Goal: Communication & Community: Answer question/provide support

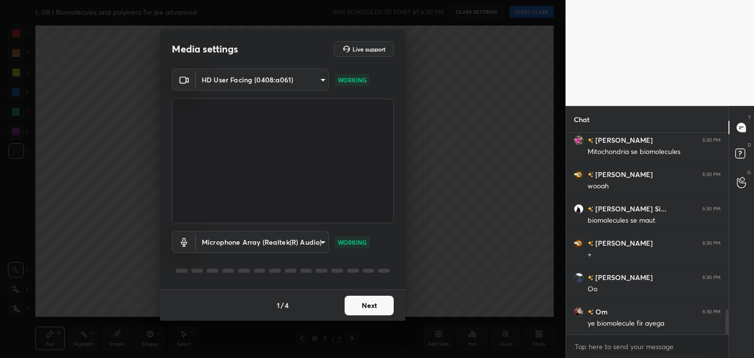
scroll to position [1445, 0]
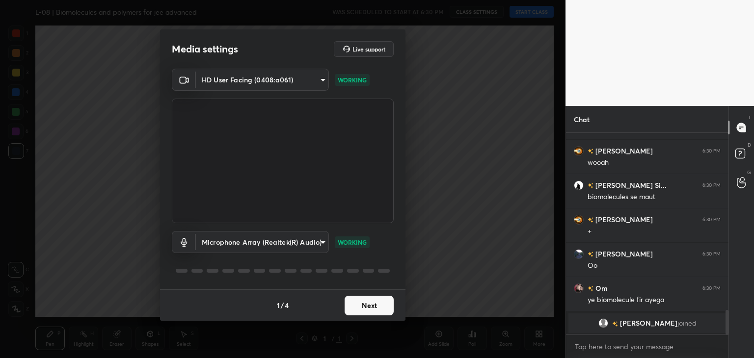
click at [380, 305] on button "Next" at bounding box center [368, 306] width 49 height 20
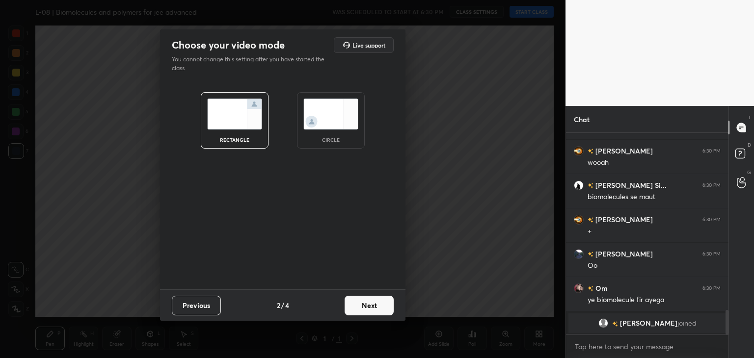
scroll to position [1364, 0]
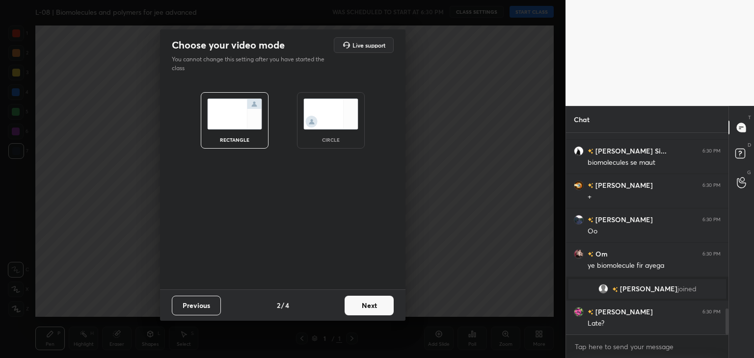
click at [367, 305] on button "Next" at bounding box center [368, 306] width 49 height 20
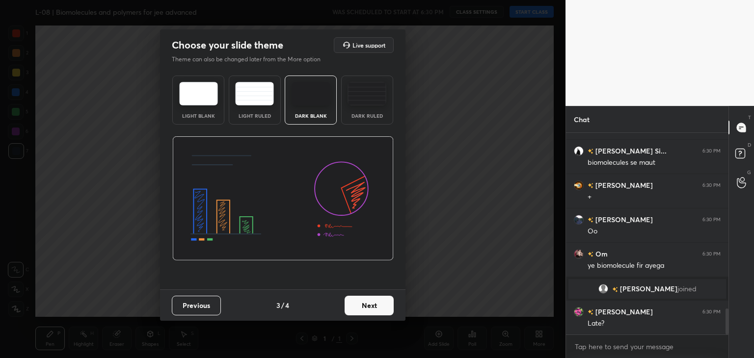
click at [374, 304] on button "Next" at bounding box center [368, 306] width 49 height 20
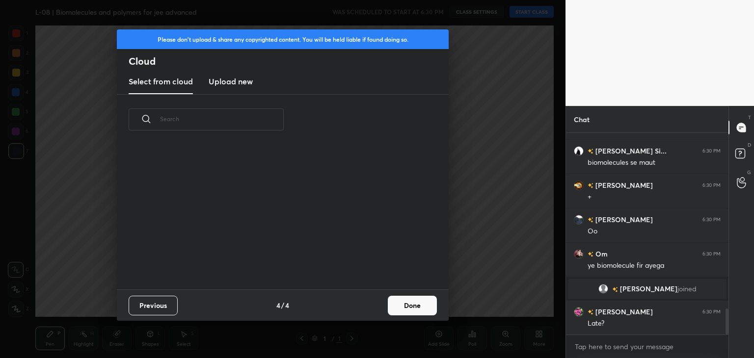
scroll to position [3, 5]
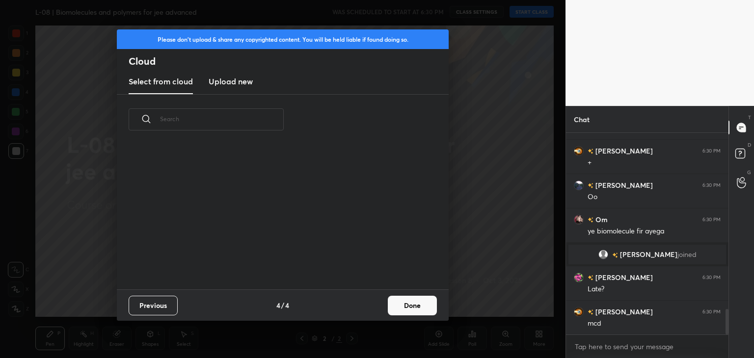
click at [412, 304] on button "Done" at bounding box center [412, 306] width 49 height 20
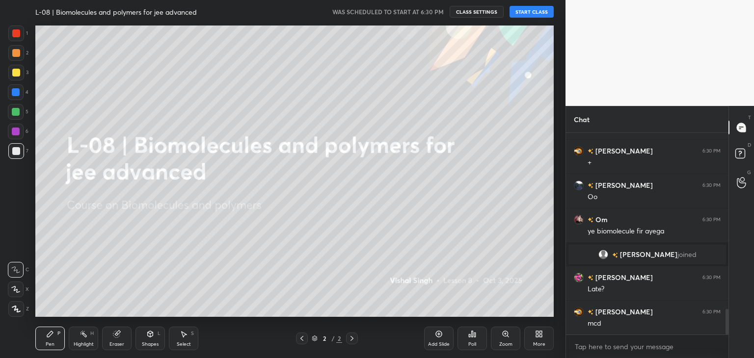
click at [532, 6] on button "START CLASS" at bounding box center [531, 12] width 44 height 12
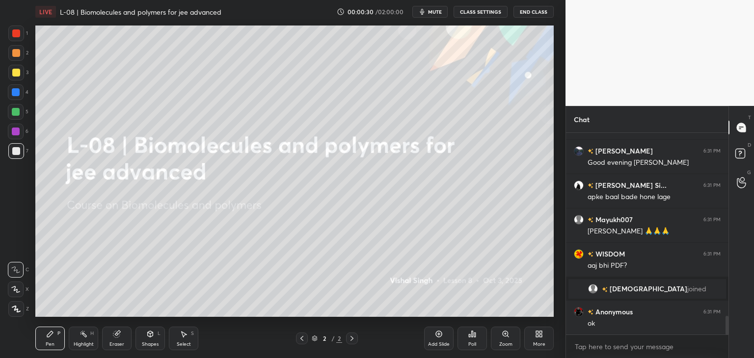
scroll to position [2043, 0]
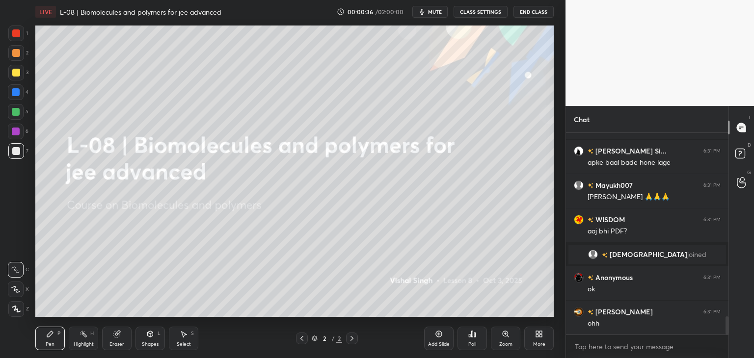
click at [17, 31] on div at bounding box center [16, 33] width 8 height 8
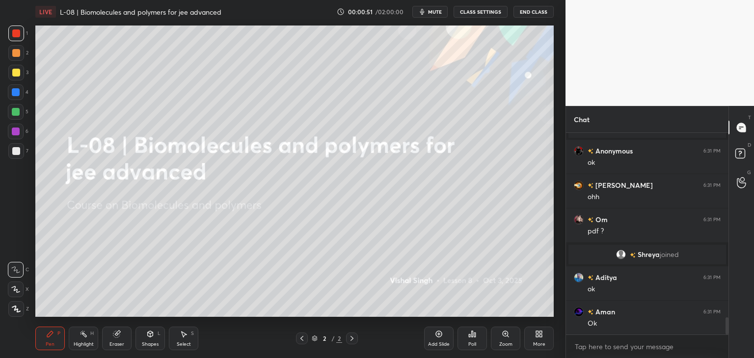
scroll to position [2175, 0]
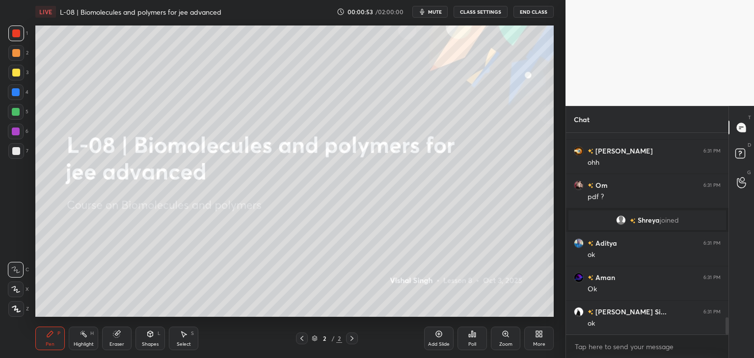
click at [120, 335] on icon at bounding box center [117, 334] width 8 height 8
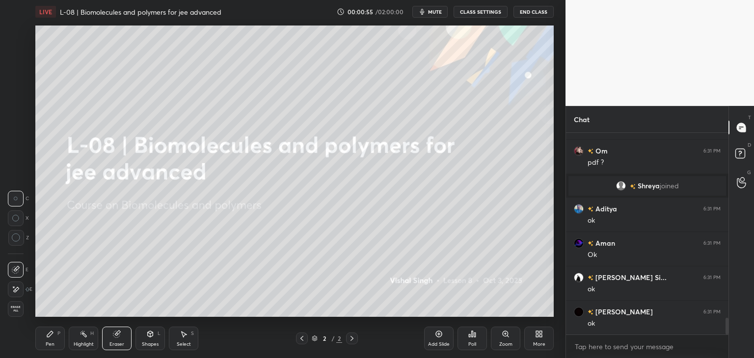
click at [188, 337] on div "Select S" at bounding box center [183, 339] width 29 height 24
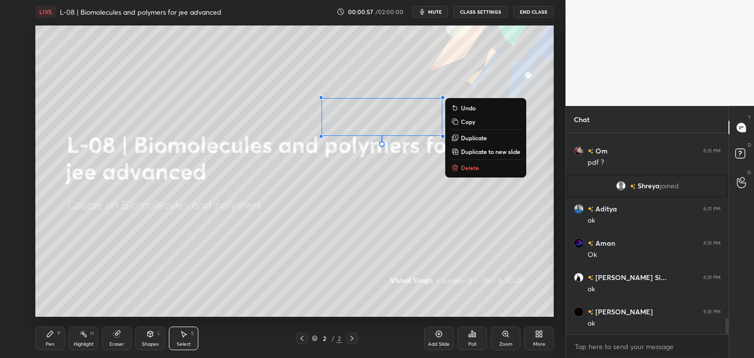
click at [469, 168] on p "Delete" at bounding box center [470, 168] width 18 height 8
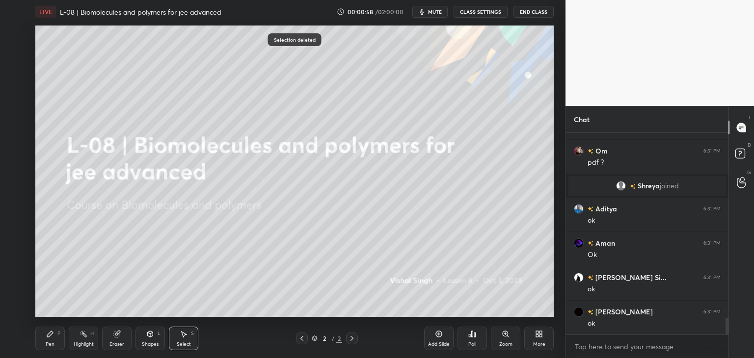
scroll to position [2244, 0]
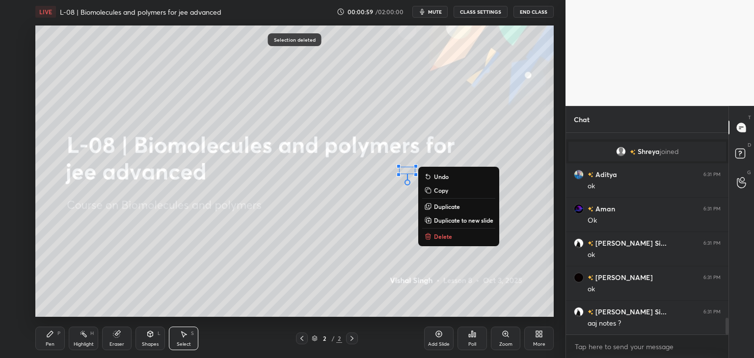
click at [436, 240] on p "Delete" at bounding box center [443, 237] width 18 height 8
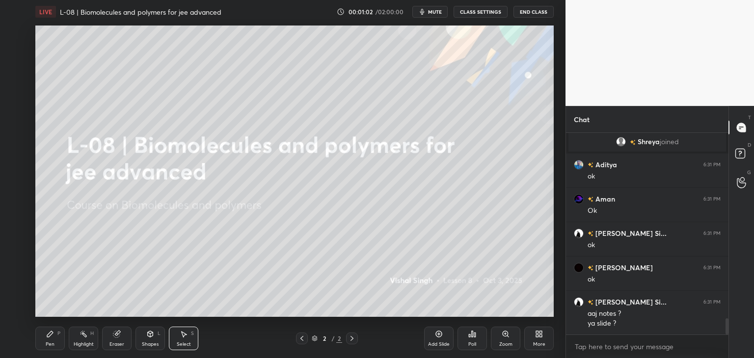
scroll to position [2288, 0]
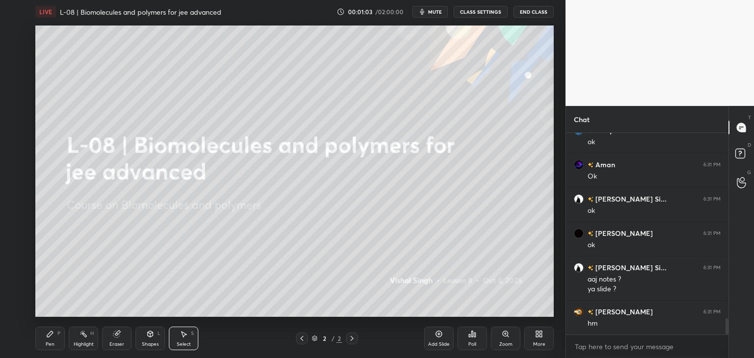
click at [55, 339] on div "Pen P" at bounding box center [49, 339] width 29 height 24
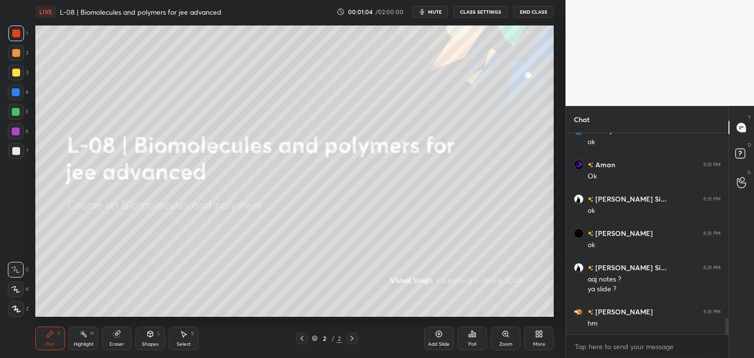
click at [191, 338] on div "Select S" at bounding box center [183, 339] width 29 height 24
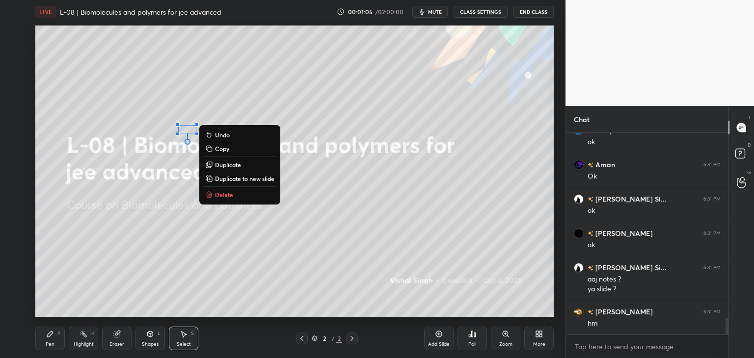
click at [229, 197] on p "Delete" at bounding box center [224, 195] width 18 height 8
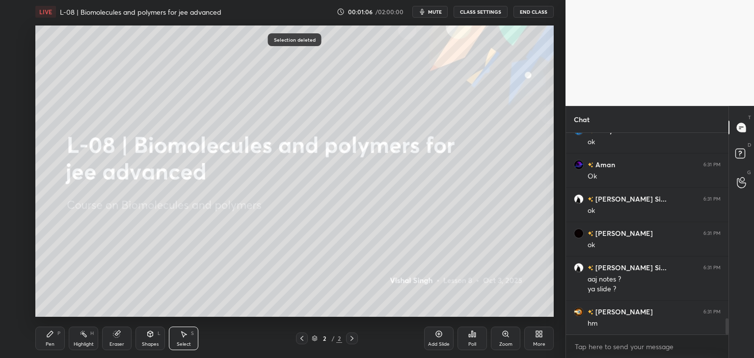
click at [54, 331] on div "Pen P" at bounding box center [49, 339] width 29 height 24
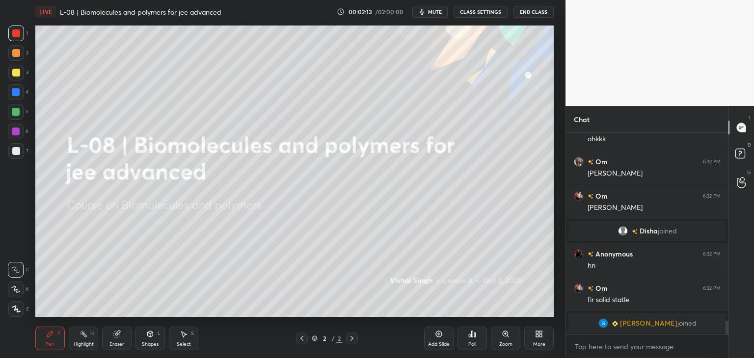
scroll to position [2738, 0]
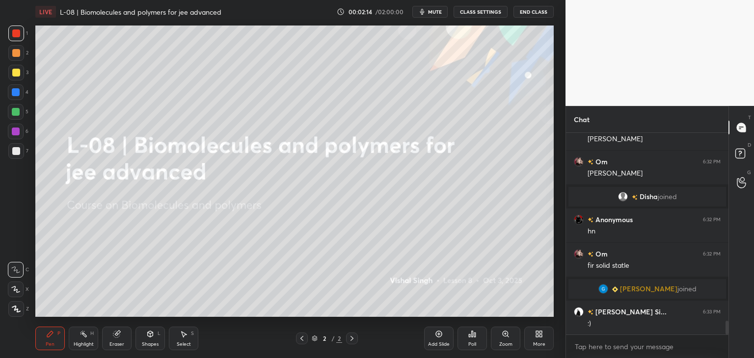
click at [183, 338] on div "Select S" at bounding box center [183, 339] width 29 height 24
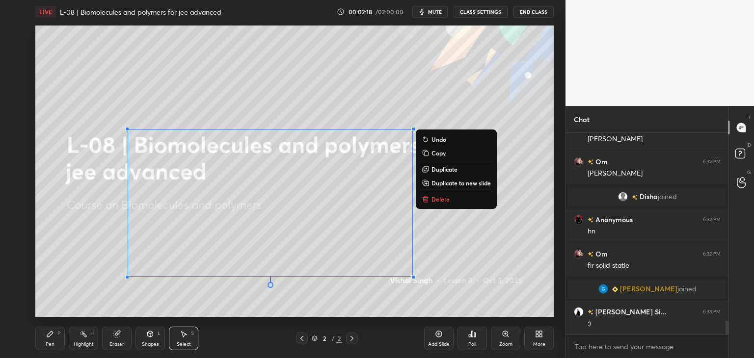
click at [438, 199] on p "Delete" at bounding box center [440, 199] width 18 height 8
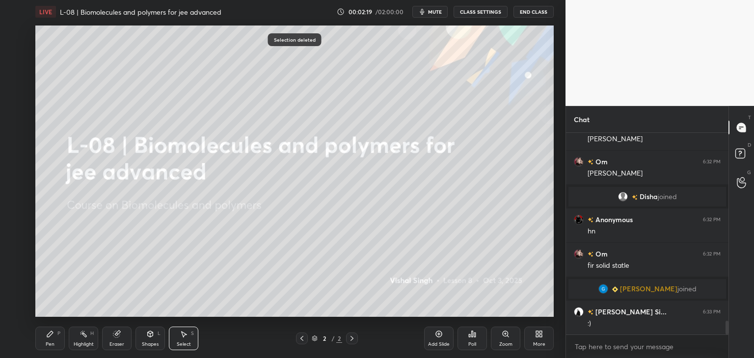
scroll to position [2773, 0]
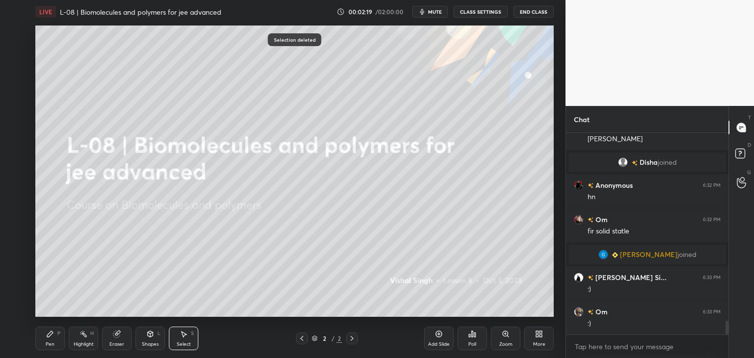
click at [51, 338] on icon at bounding box center [50, 334] width 8 height 8
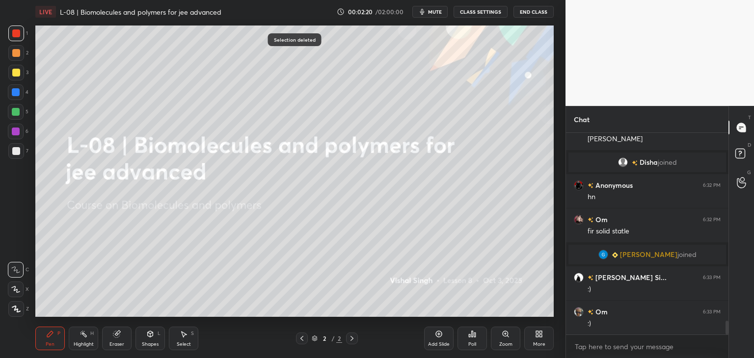
scroll to position [2807, 0]
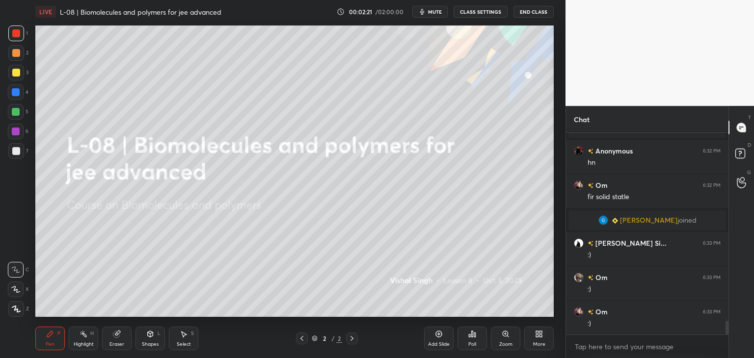
click at [13, 96] on div at bounding box center [16, 92] width 8 height 8
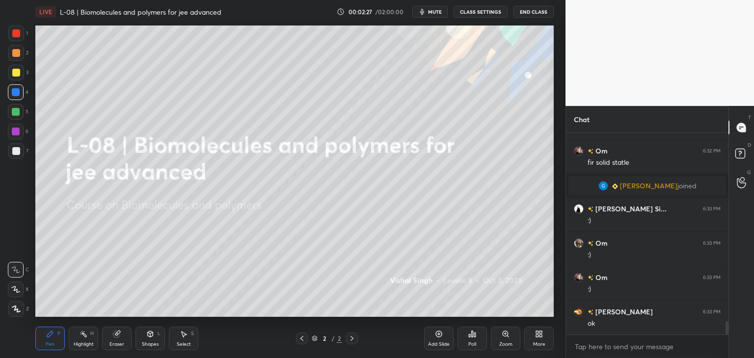
click at [537, 336] on icon at bounding box center [537, 336] width 2 height 2
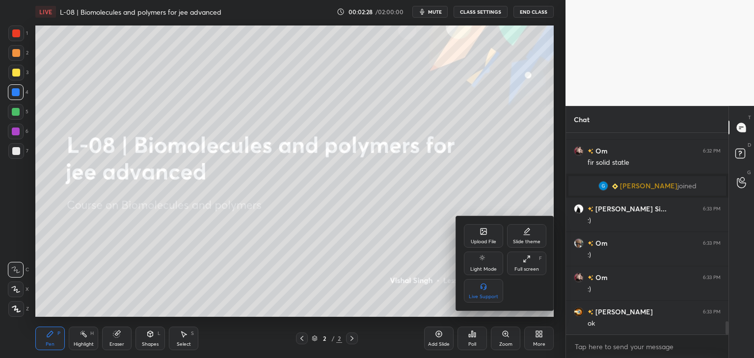
click at [489, 238] on div "Upload File" at bounding box center [483, 236] width 39 height 24
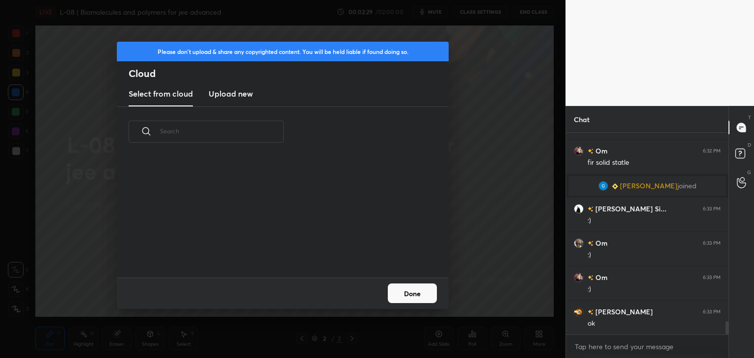
scroll to position [121, 315]
click at [234, 92] on h3 "Upload new" at bounding box center [230, 94] width 44 height 12
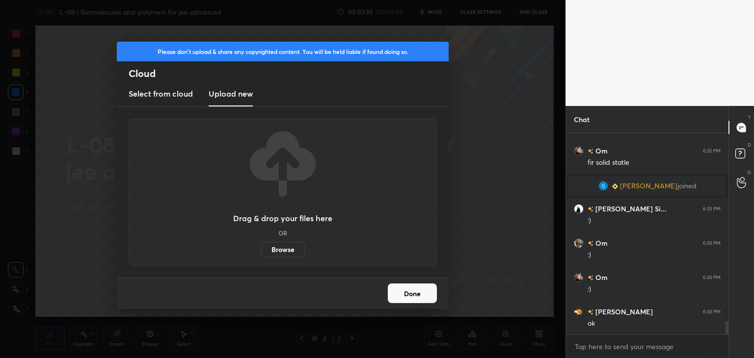
click at [284, 251] on label "Browse" at bounding box center [283, 250] width 44 height 16
click at [261, 251] on input "Browse" at bounding box center [261, 250] width 0 height 16
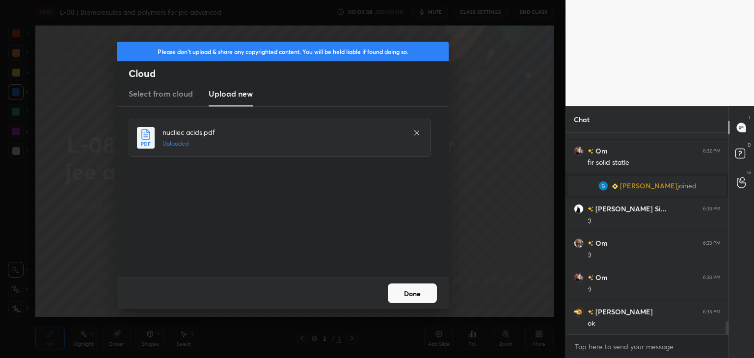
click at [406, 289] on button "Done" at bounding box center [412, 294] width 49 height 20
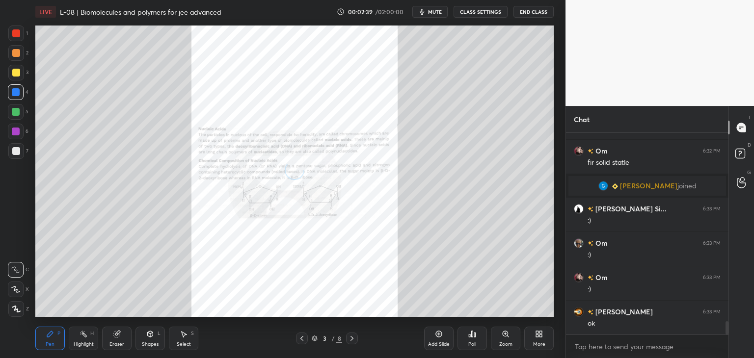
scroll to position [2865, 0]
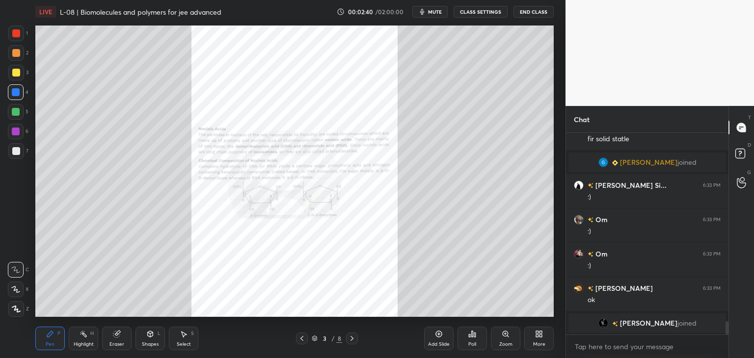
click at [510, 338] on div "Zoom" at bounding box center [505, 339] width 29 height 24
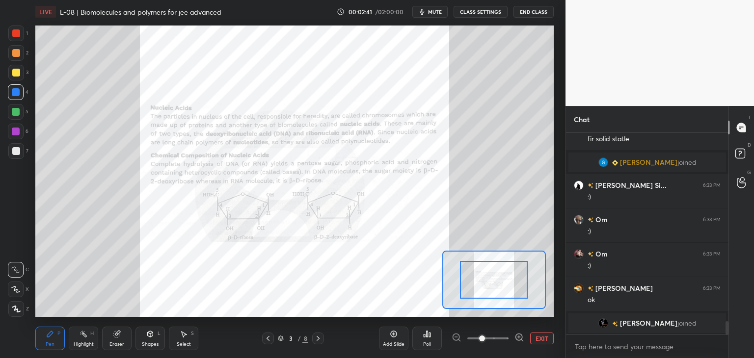
scroll to position [2831, 0]
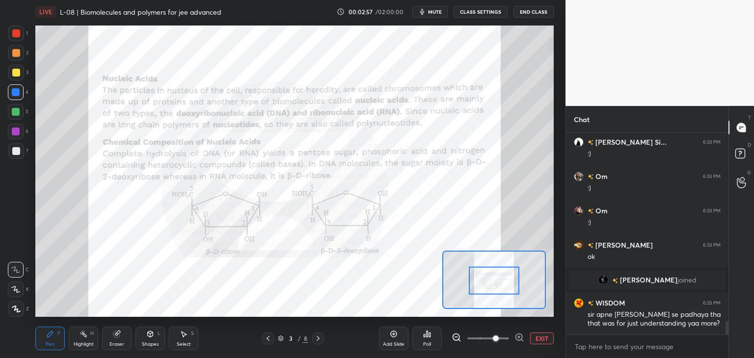
click at [18, 33] on div at bounding box center [16, 33] width 8 height 8
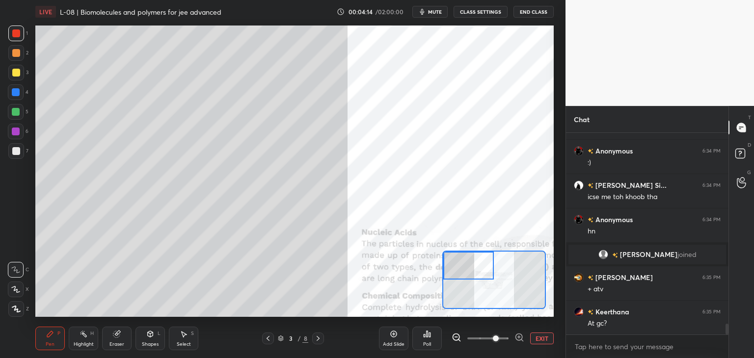
scroll to position [3534, 0]
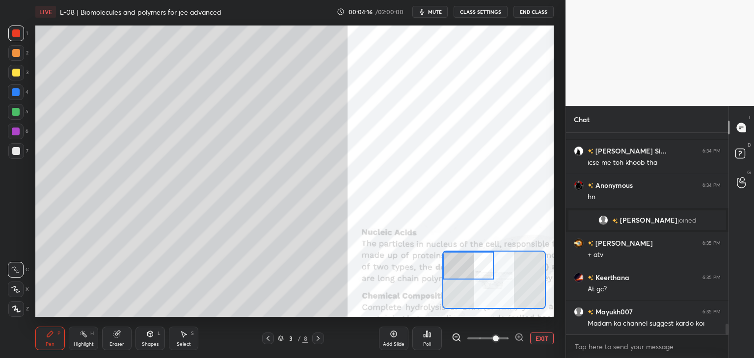
click at [182, 339] on div "Select S" at bounding box center [183, 339] width 29 height 24
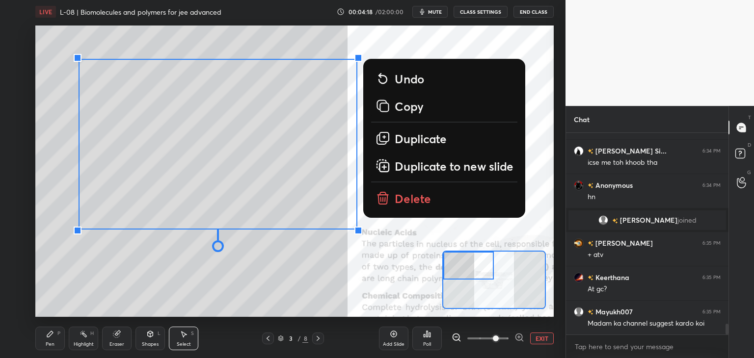
click at [407, 199] on p "Delete" at bounding box center [412, 199] width 36 height 16
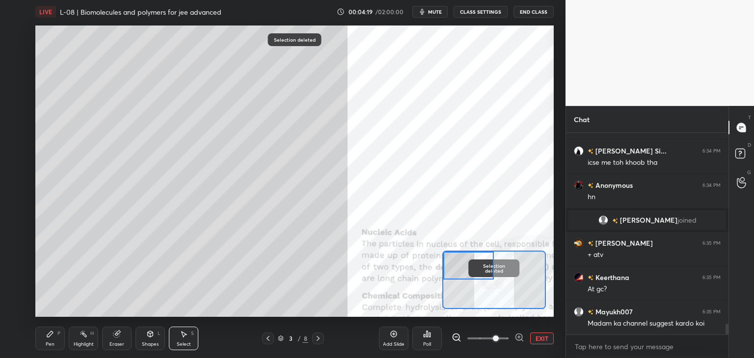
scroll to position [3568, 0]
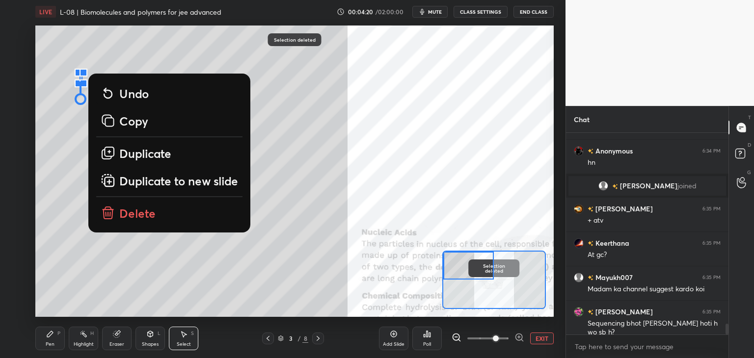
click at [127, 214] on p "Delete" at bounding box center [137, 214] width 36 height 16
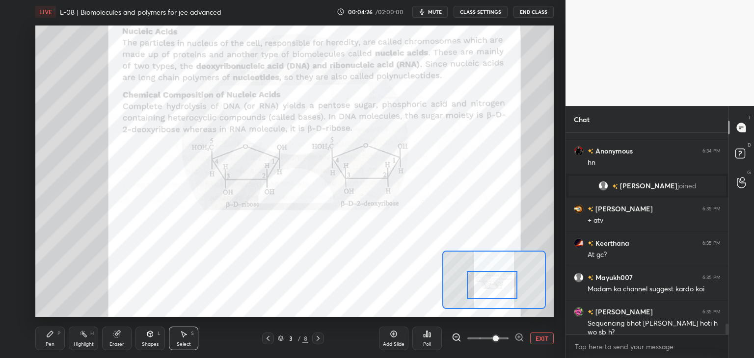
scroll to position [3603, 0]
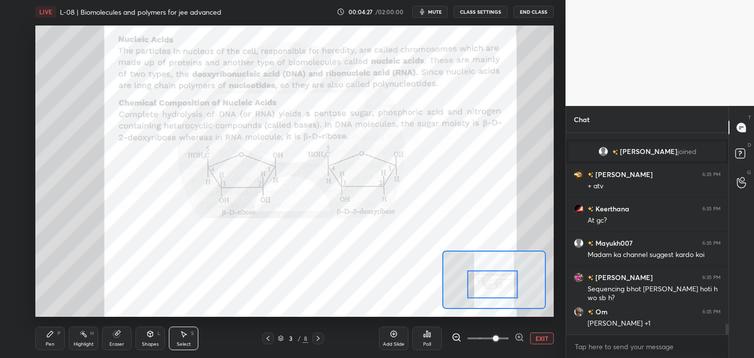
click at [49, 340] on div "Pen P" at bounding box center [49, 339] width 29 height 24
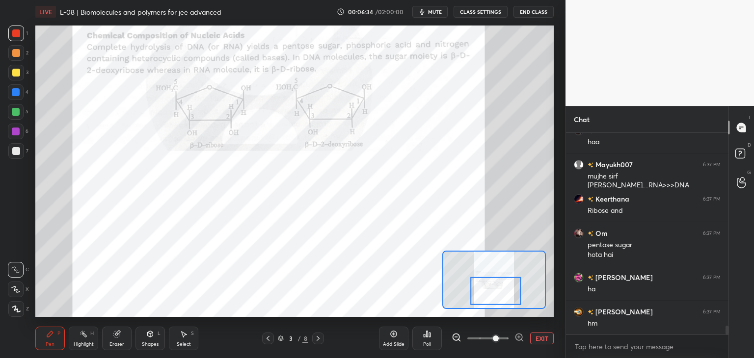
scroll to position [4377, 0]
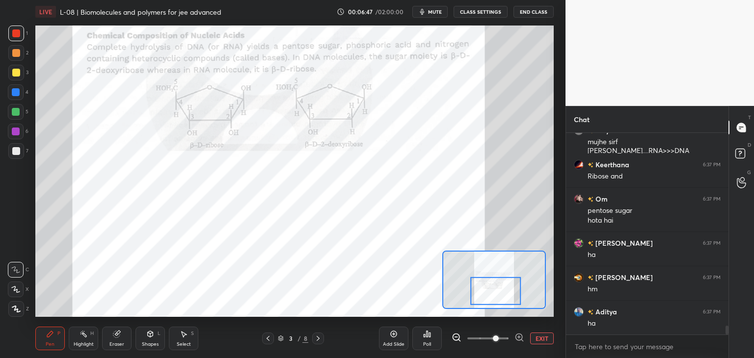
click at [307, 332] on div "Pen P Highlight H Eraser Shapes L Select S 3 / 8 Add Slide Poll EXIT" at bounding box center [294, 338] width 518 height 39
click at [318, 334] on div at bounding box center [318, 339] width 12 height 12
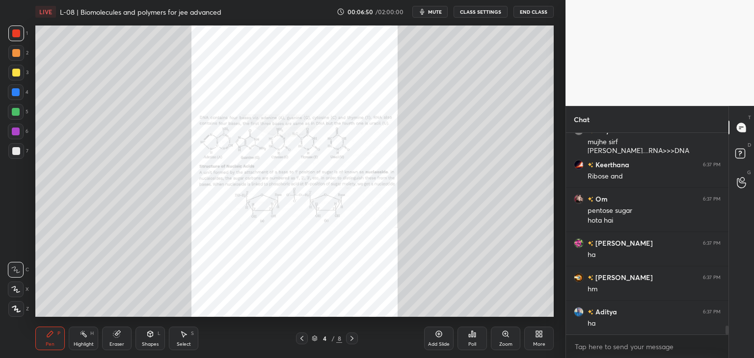
click at [503, 342] on div "Zoom" at bounding box center [505, 344] width 13 height 5
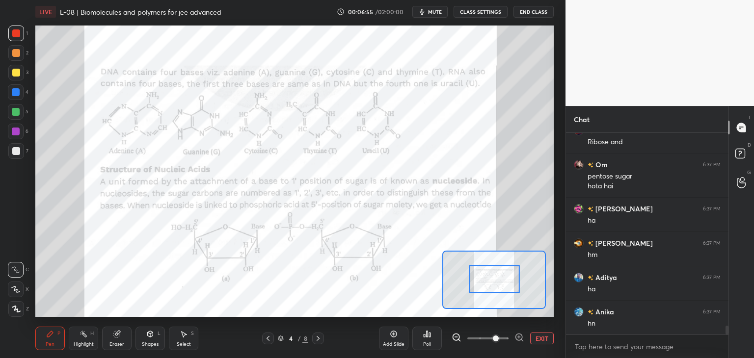
scroll to position [4446, 0]
click at [158, 338] on div "Shapes L" at bounding box center [149, 339] width 29 height 24
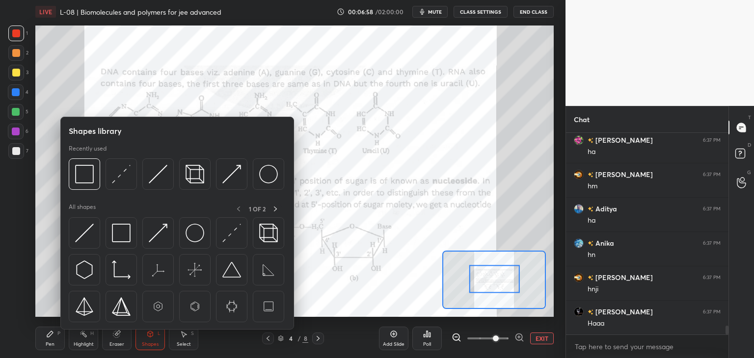
scroll to position [4514, 0]
click at [88, 179] on img at bounding box center [84, 174] width 19 height 19
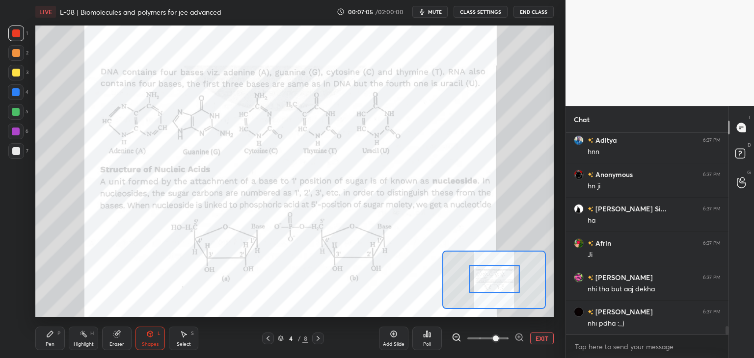
scroll to position [4720, 0]
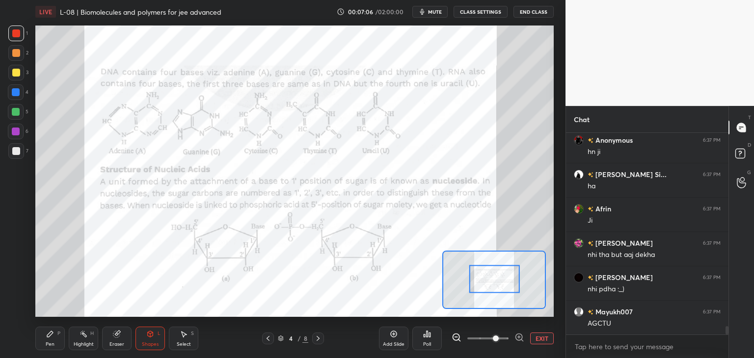
click at [52, 343] on div "Pen" at bounding box center [50, 344] width 9 height 5
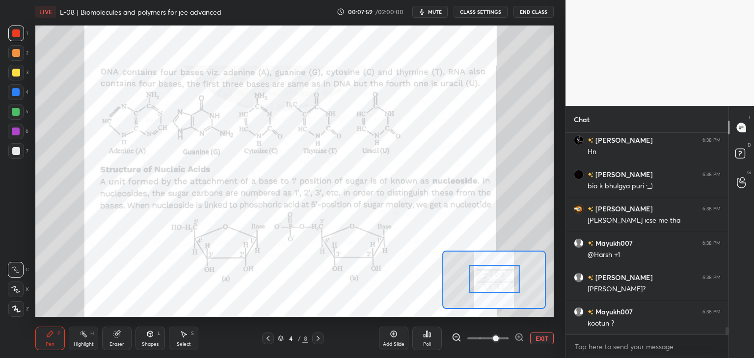
scroll to position [5220, 0]
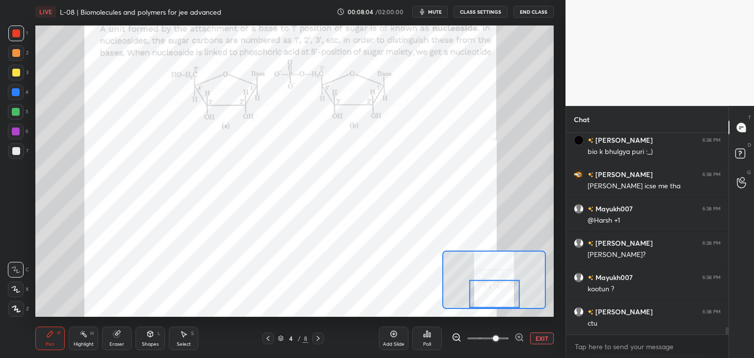
click at [317, 338] on icon at bounding box center [318, 339] width 8 height 8
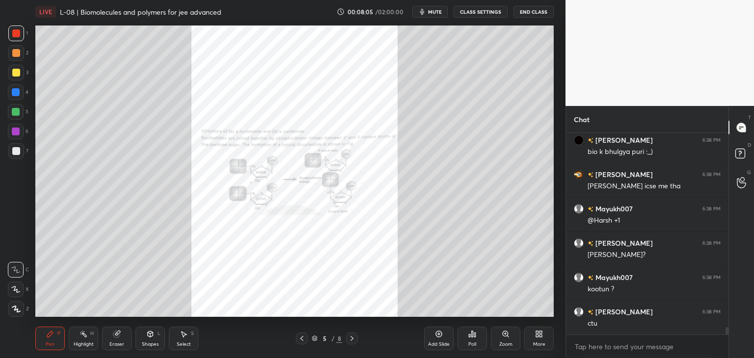
click at [509, 338] on div "Zoom" at bounding box center [505, 339] width 29 height 24
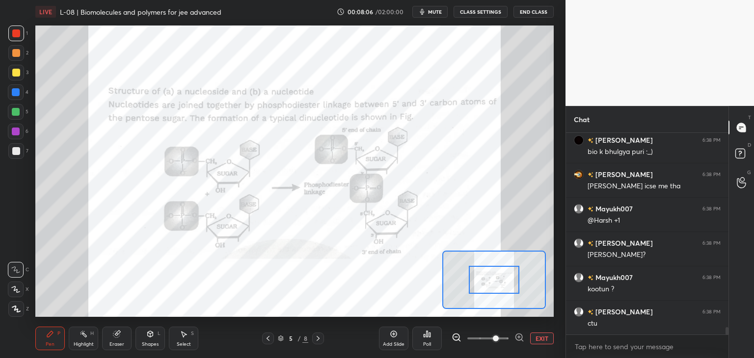
scroll to position [5254, 0]
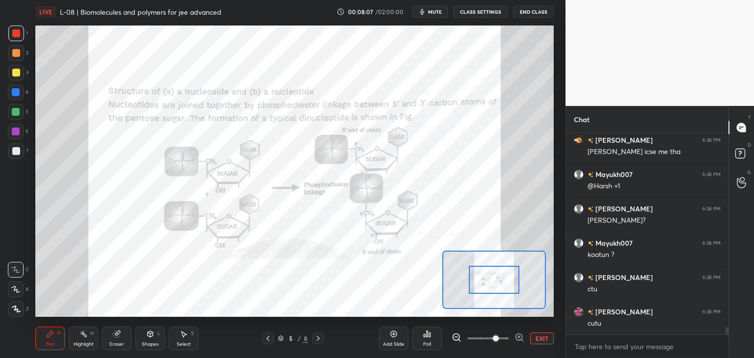
click at [495, 277] on div at bounding box center [493, 280] width 51 height 28
click at [17, 28] on div at bounding box center [16, 34] width 16 height 16
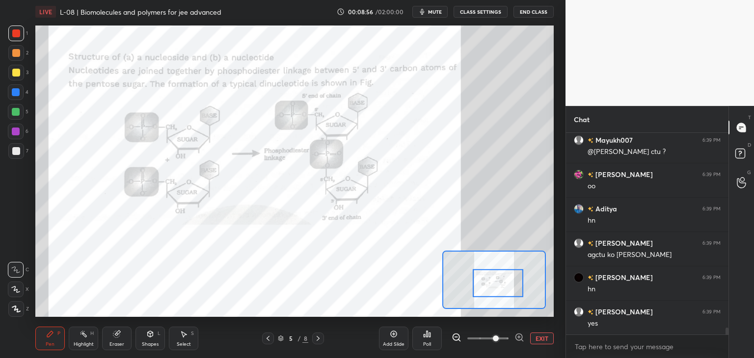
scroll to position [5803, 0]
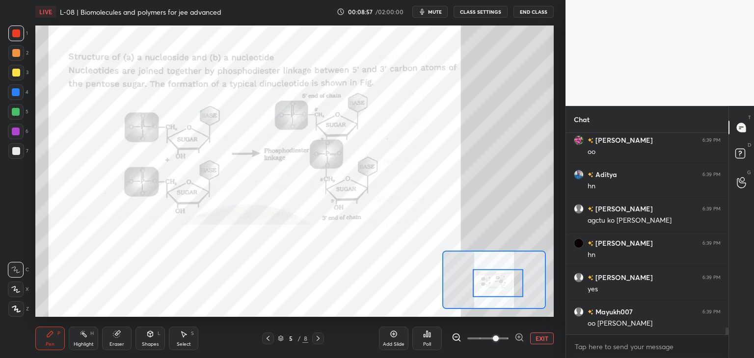
click at [318, 337] on icon at bounding box center [318, 339] width 8 height 8
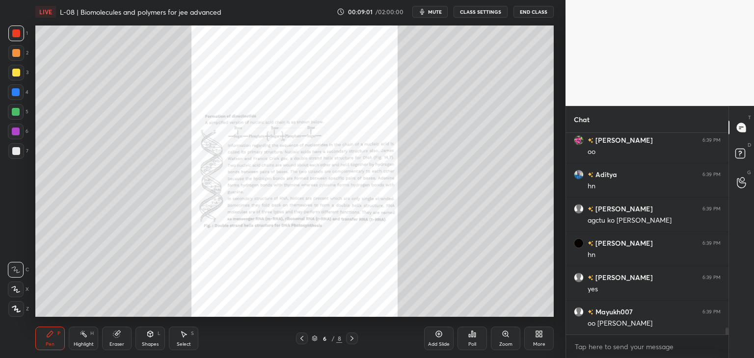
click at [503, 335] on icon at bounding box center [504, 333] width 5 height 5
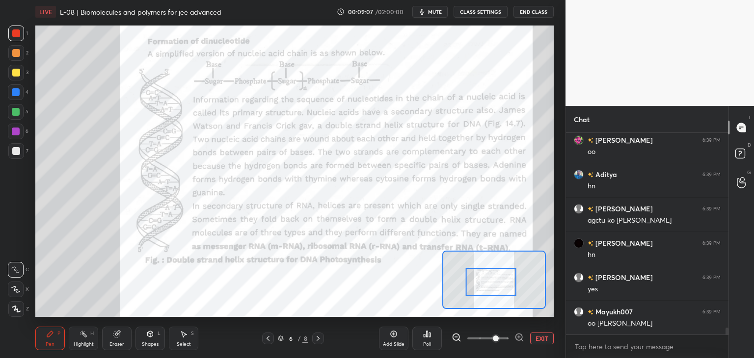
click at [13, 35] on div at bounding box center [16, 33] width 8 height 8
click at [122, 330] on div "Eraser" at bounding box center [116, 339] width 29 height 24
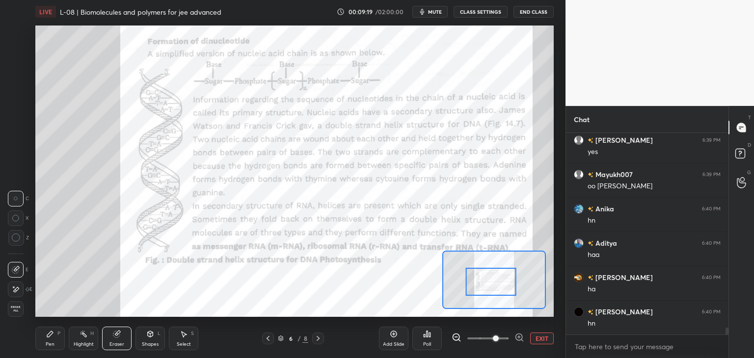
scroll to position [5975, 0]
click at [47, 339] on div "Pen P" at bounding box center [49, 339] width 29 height 24
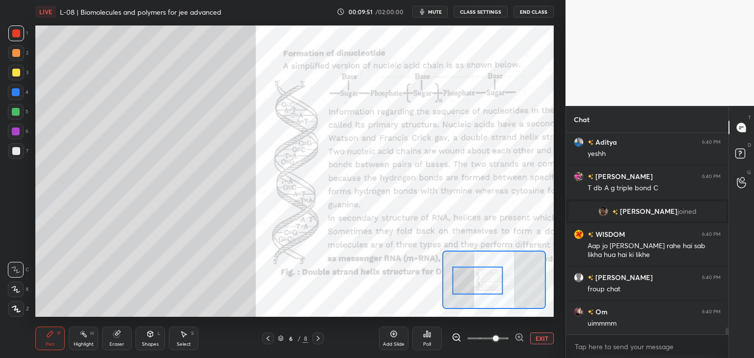
scroll to position [5619, 0]
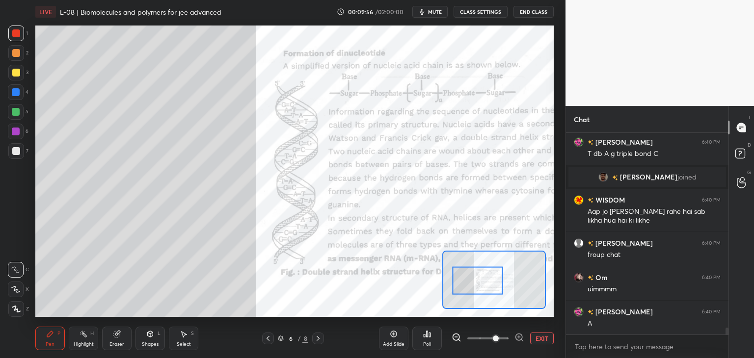
click at [119, 334] on icon at bounding box center [117, 334] width 8 height 8
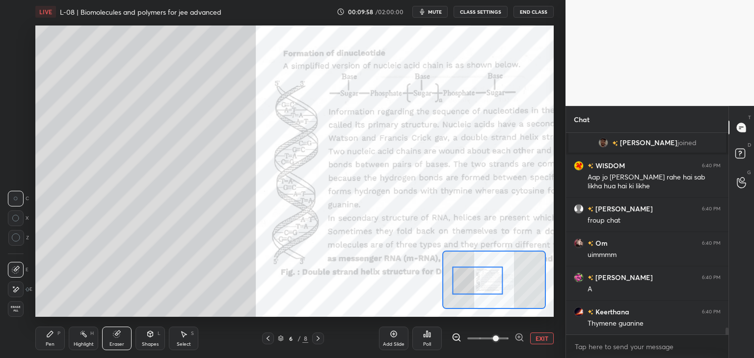
scroll to position [5688, 0]
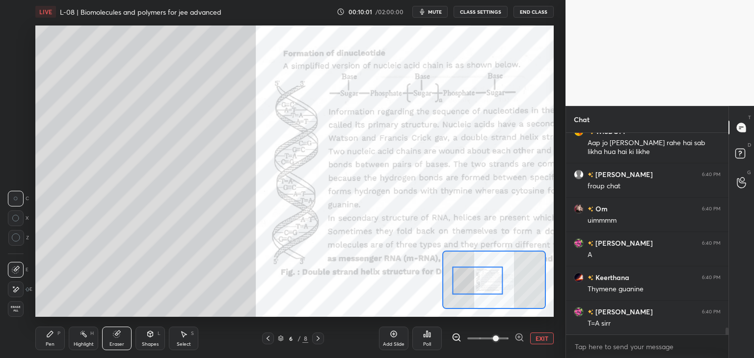
click at [47, 338] on div "Pen P" at bounding box center [49, 339] width 29 height 24
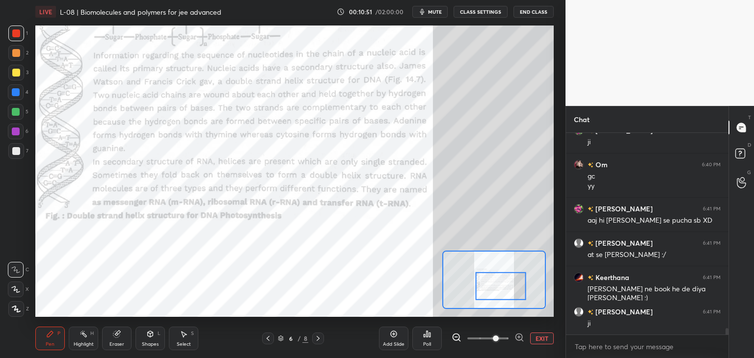
scroll to position [5982, 0]
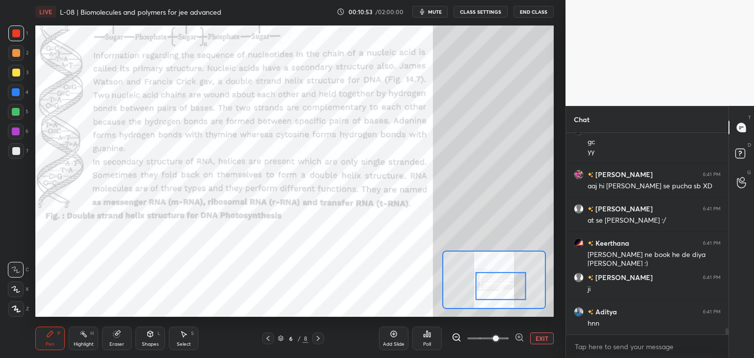
click at [319, 340] on icon at bounding box center [318, 339] width 8 height 8
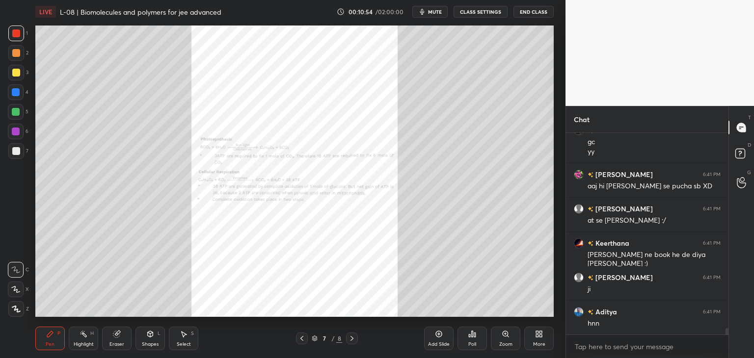
scroll to position [6016, 0]
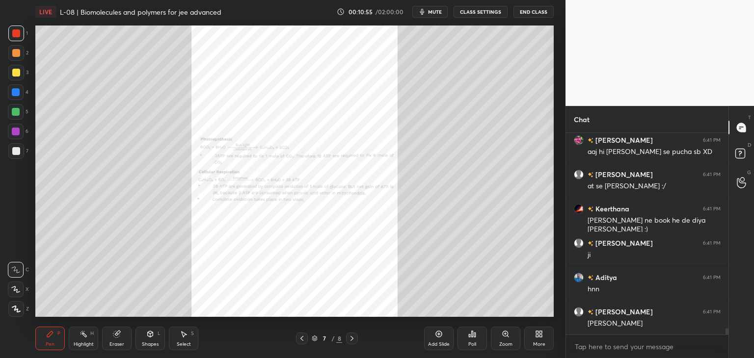
click at [509, 334] on icon at bounding box center [505, 334] width 8 height 8
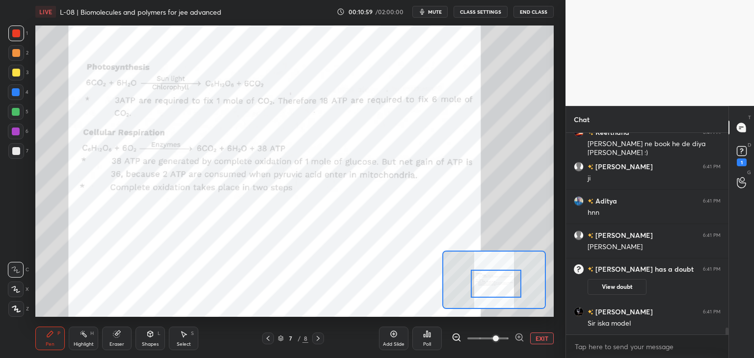
scroll to position [5971, 0]
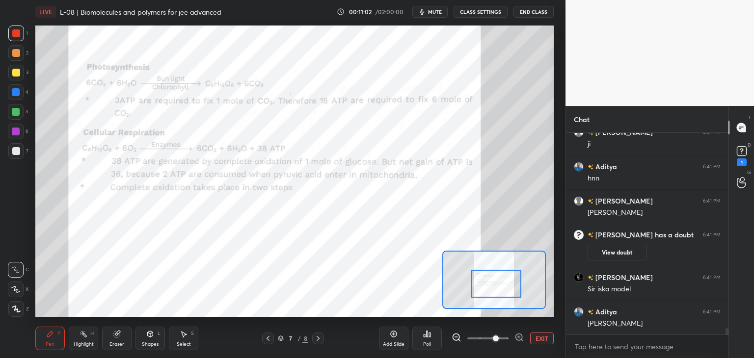
click at [318, 343] on div at bounding box center [318, 339] width 12 height 12
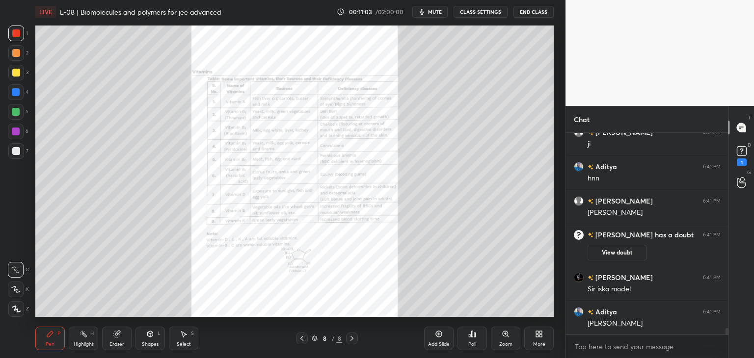
click at [509, 339] on div "Zoom" at bounding box center [505, 339] width 29 height 24
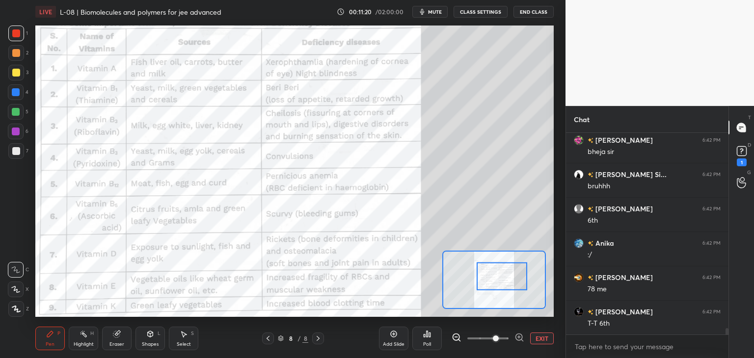
scroll to position [6391, 0]
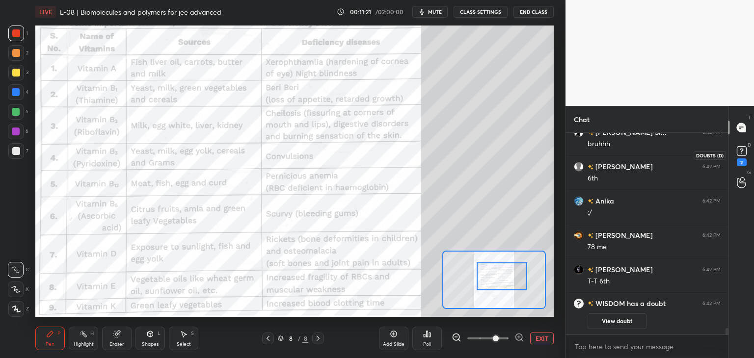
click at [746, 150] on icon at bounding box center [741, 151] width 15 height 15
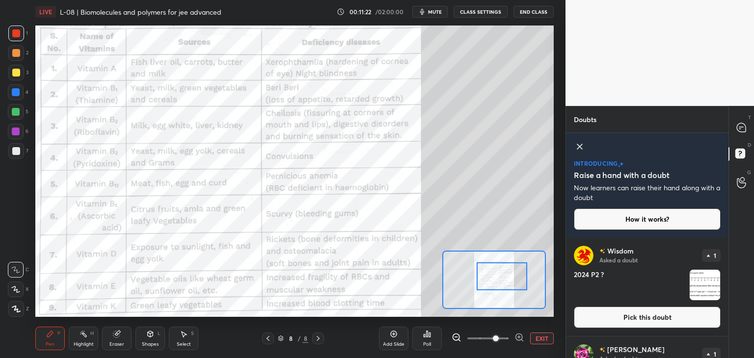
click at [671, 316] on button "Pick this doubt" at bounding box center [646, 318] width 147 height 22
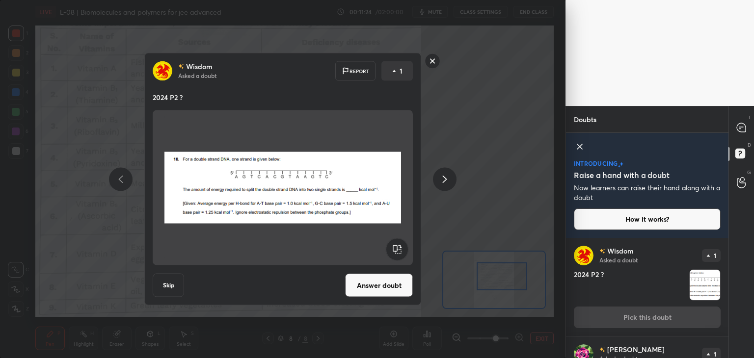
click at [433, 61] on rect at bounding box center [432, 60] width 15 height 15
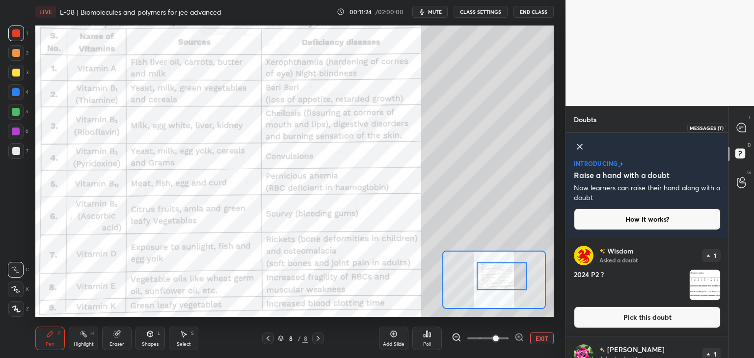
click at [746, 129] on icon at bounding box center [741, 128] width 10 height 10
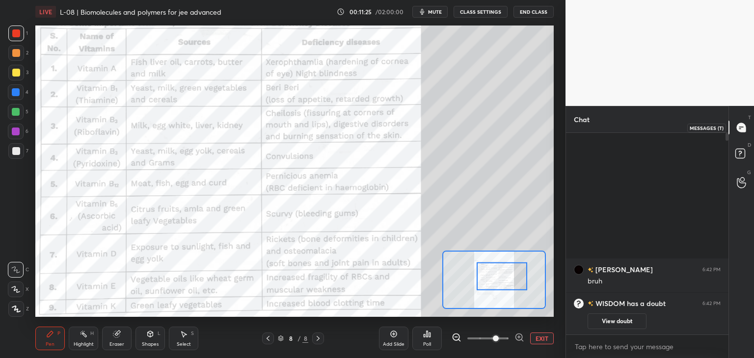
scroll to position [199, 159]
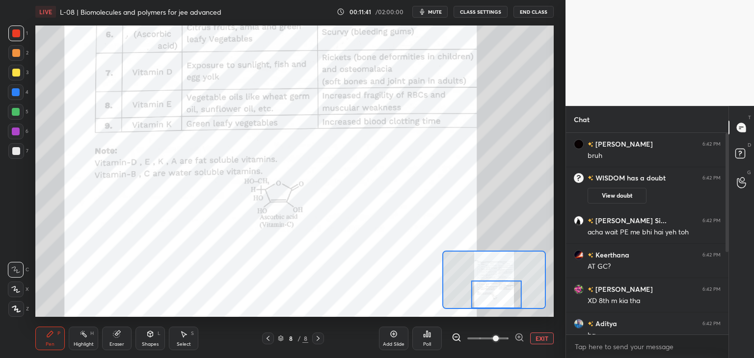
click at [150, 337] on icon at bounding box center [150, 334] width 5 height 6
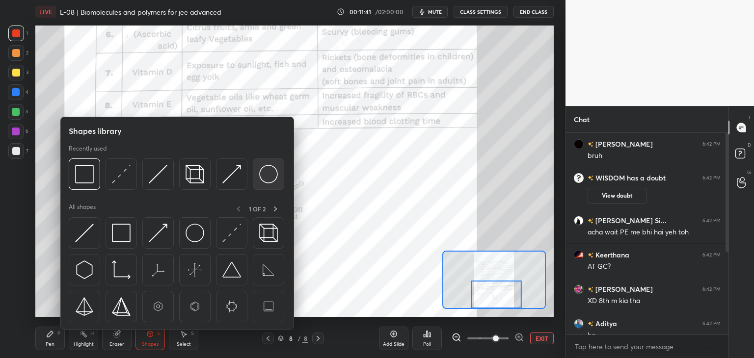
click at [84, 174] on img at bounding box center [84, 174] width 19 height 19
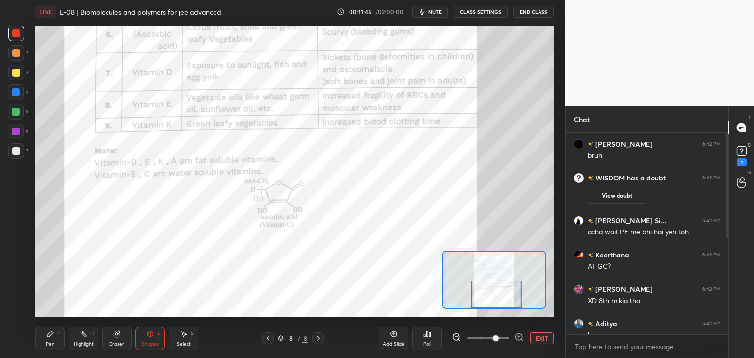
click at [59, 338] on div "Pen P" at bounding box center [49, 339] width 29 height 24
click at [743, 156] on rect at bounding box center [740, 151] width 9 height 9
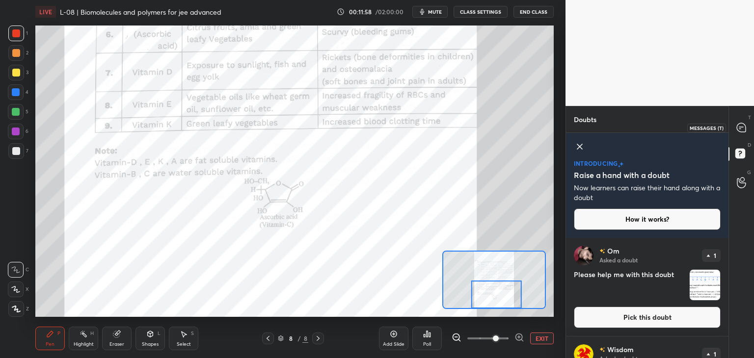
click at [745, 129] on icon at bounding box center [740, 127] width 9 height 9
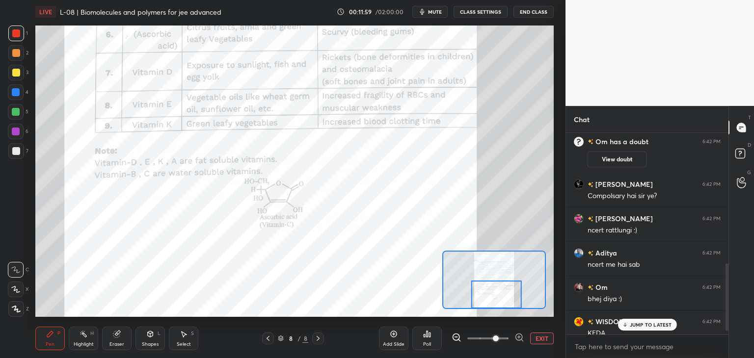
click at [644, 324] on p "JUMP TO LATEST" at bounding box center [650, 325] width 42 height 6
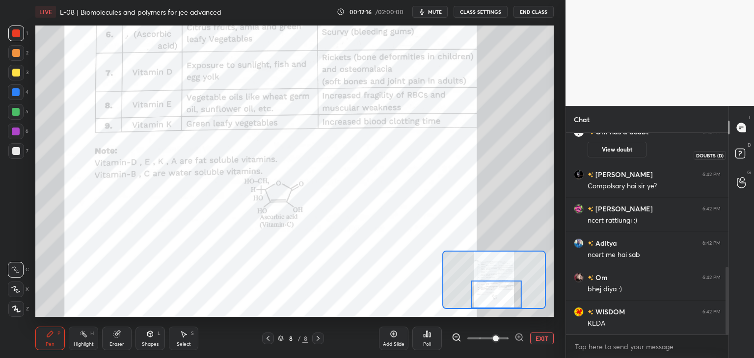
click at [741, 155] on rect at bounding box center [739, 153] width 9 height 9
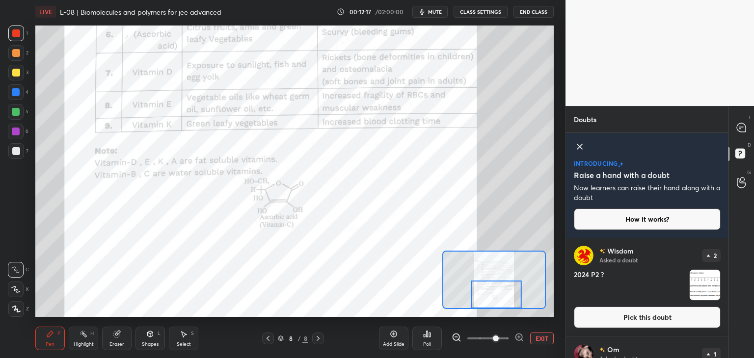
click at [648, 315] on button "Pick this doubt" at bounding box center [646, 318] width 147 height 22
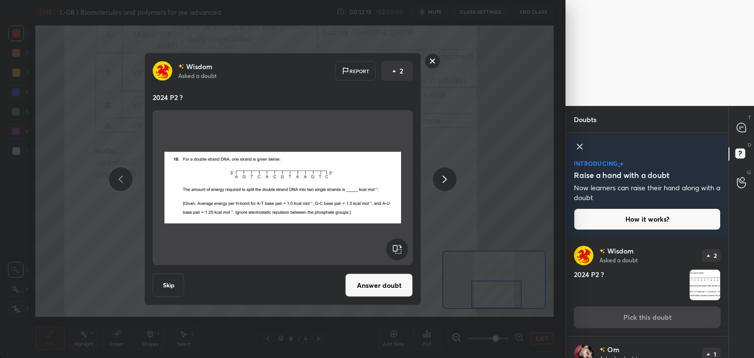
click at [380, 288] on button "Answer doubt" at bounding box center [379, 286] width 68 height 24
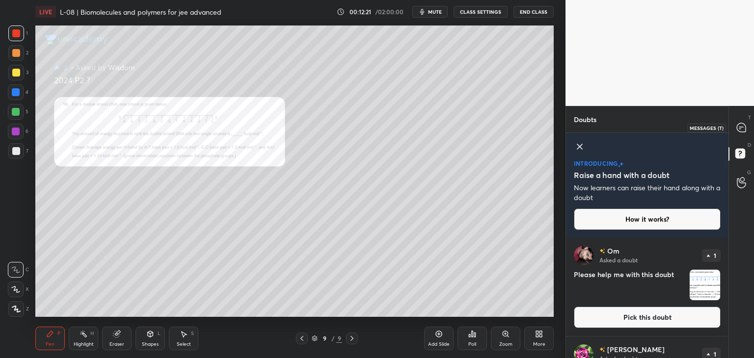
click at [742, 124] on icon at bounding box center [740, 127] width 9 height 9
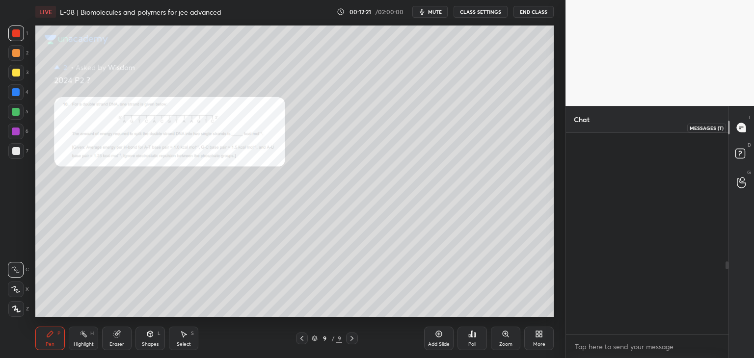
scroll to position [199, 159]
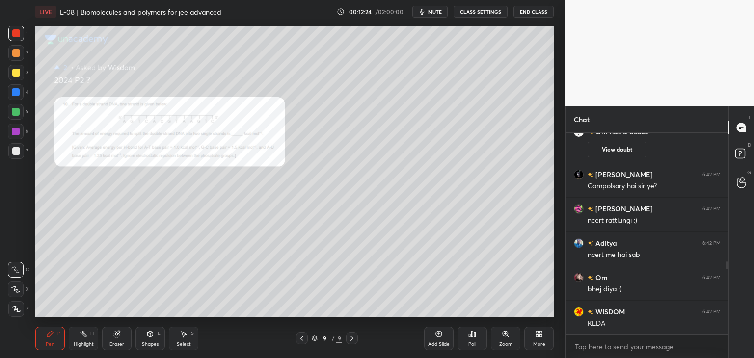
click at [493, 340] on div "Zoom" at bounding box center [505, 339] width 29 height 24
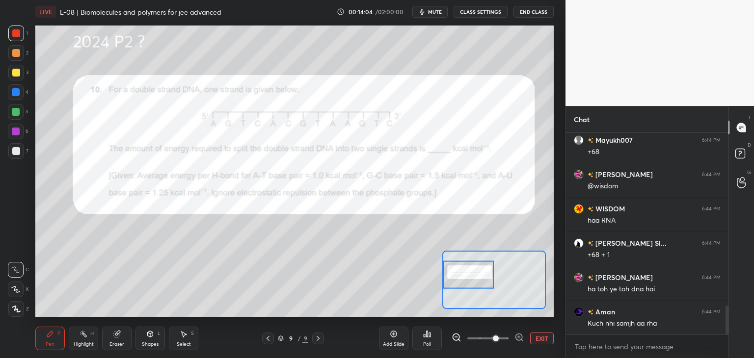
scroll to position [1199, 0]
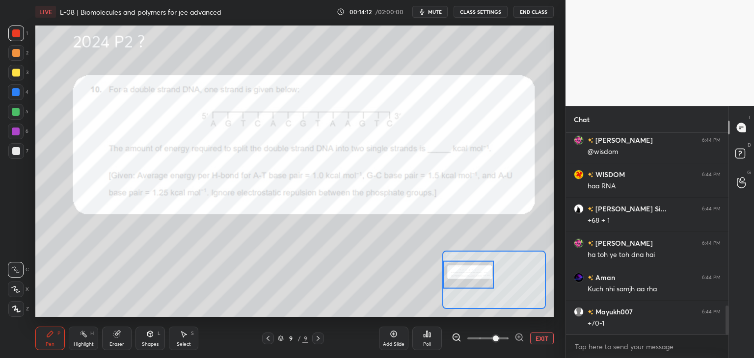
click at [263, 340] on div at bounding box center [268, 339] width 12 height 12
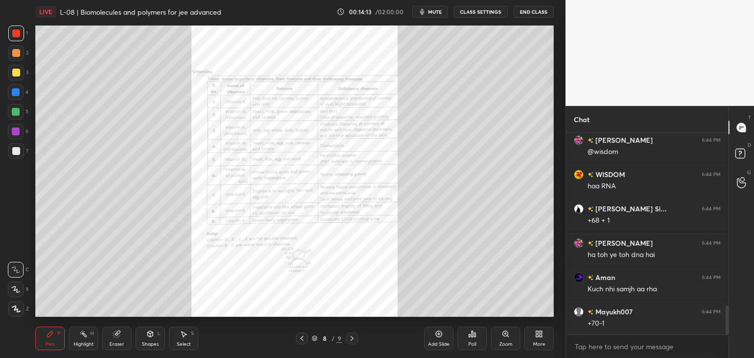
scroll to position [1233, 0]
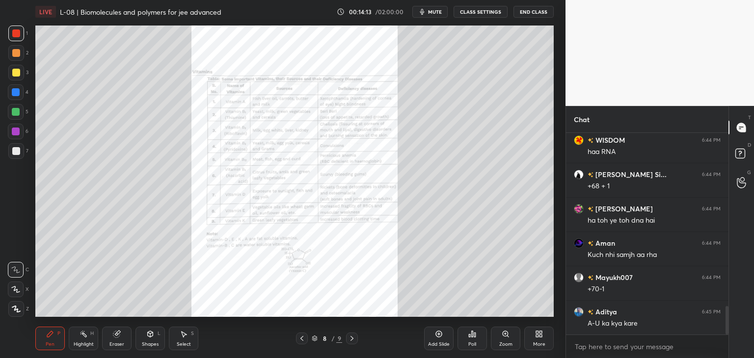
click at [301, 340] on icon at bounding box center [302, 339] width 8 height 8
click at [302, 340] on icon at bounding box center [302, 339] width 8 height 8
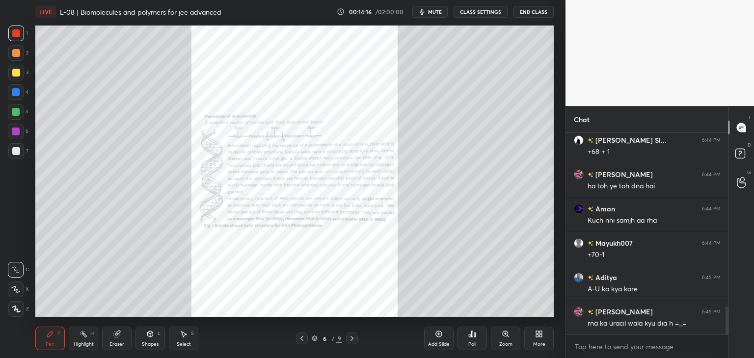
click at [503, 345] on div "Zoom" at bounding box center [505, 344] width 13 height 5
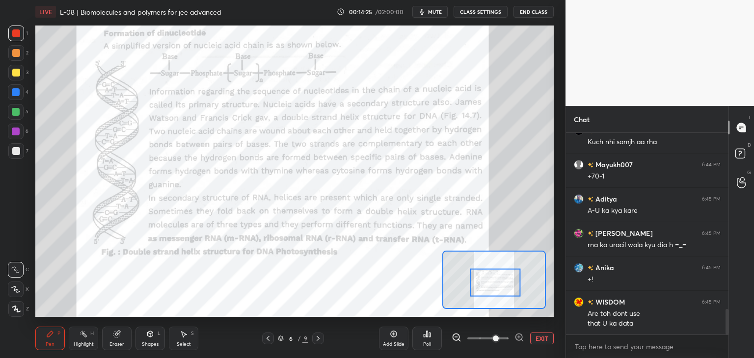
scroll to position [1380, 0]
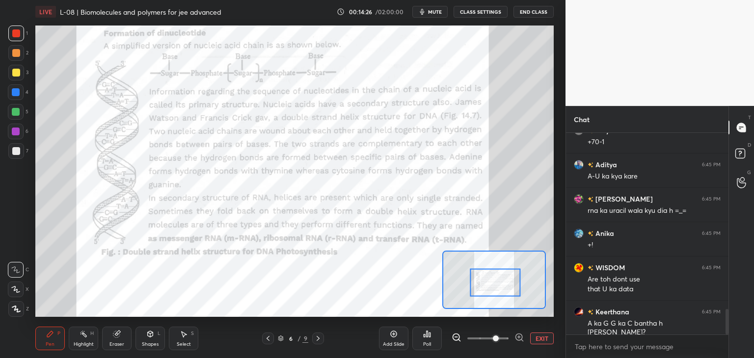
click at [316, 338] on icon at bounding box center [318, 339] width 8 height 8
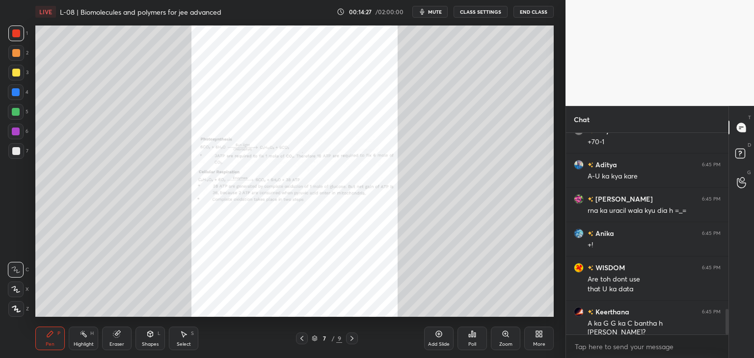
click at [354, 338] on icon at bounding box center [352, 339] width 8 height 8
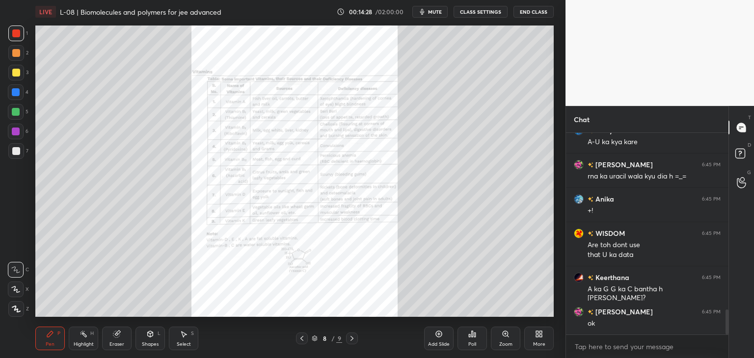
click at [353, 339] on icon at bounding box center [352, 339] width 8 height 8
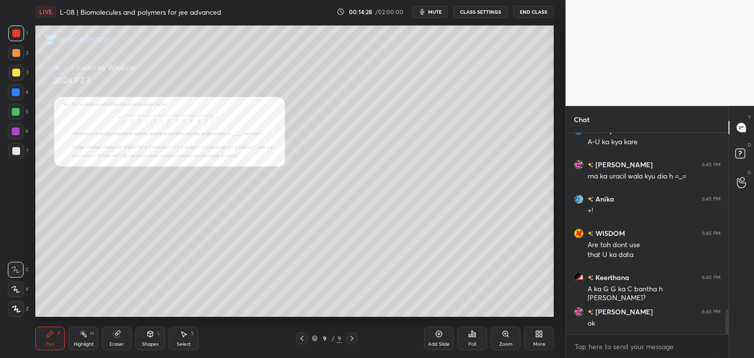
click at [356, 338] on div at bounding box center [352, 339] width 12 height 12
click at [504, 345] on div "Zoom" at bounding box center [505, 344] width 13 height 5
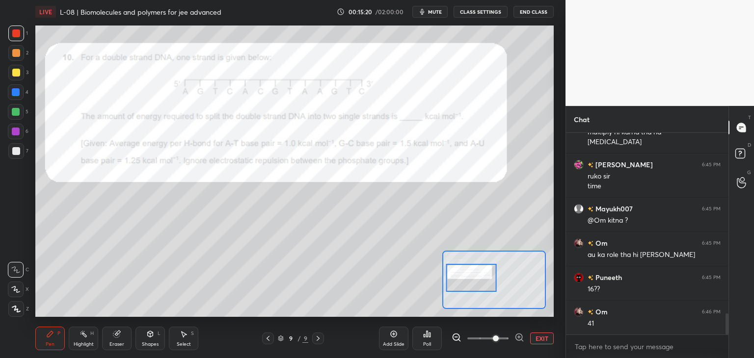
scroll to position [1753, 0]
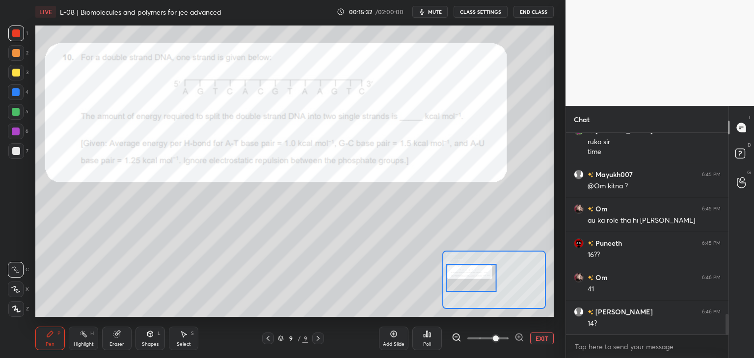
click at [270, 340] on icon at bounding box center [268, 339] width 8 height 8
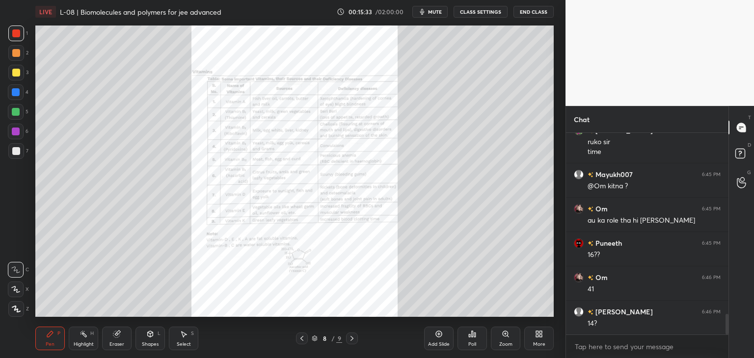
click at [300, 338] on icon at bounding box center [302, 339] width 8 height 8
click at [299, 340] on icon at bounding box center [302, 339] width 8 height 8
click at [297, 338] on div at bounding box center [302, 339] width 12 height 12
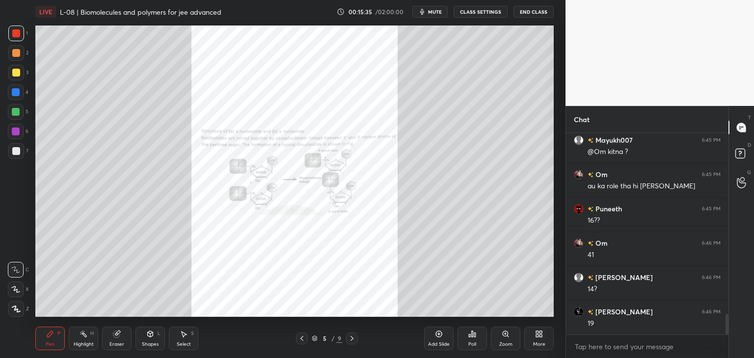
click at [351, 340] on icon at bounding box center [352, 339] width 8 height 8
click at [352, 337] on icon at bounding box center [352, 339] width 8 height 8
click at [349, 337] on icon at bounding box center [352, 339] width 8 height 8
click at [351, 336] on icon at bounding box center [352, 339] width 8 height 8
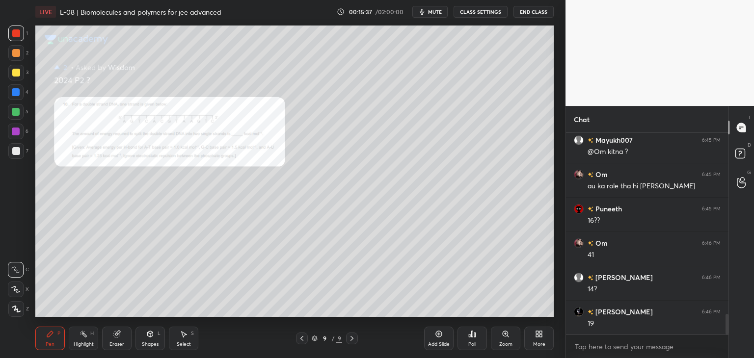
click at [353, 338] on icon at bounding box center [352, 339] width 8 height 8
click at [506, 336] on icon at bounding box center [504, 333] width 5 height 5
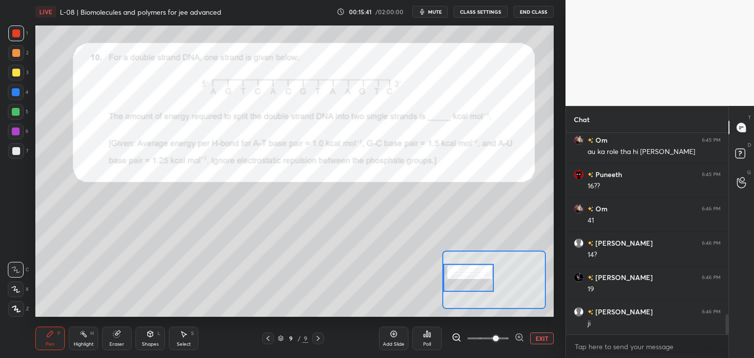
scroll to position [1856, 0]
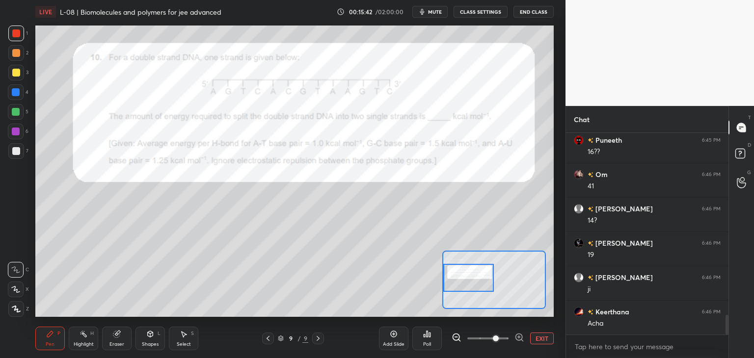
click at [181, 341] on div "Select S" at bounding box center [183, 339] width 29 height 24
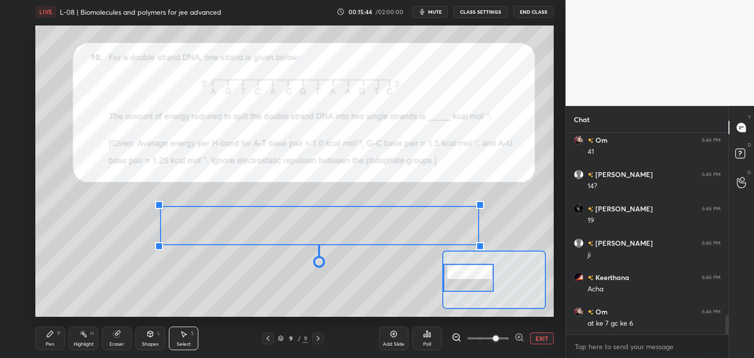
scroll to position [1925, 0]
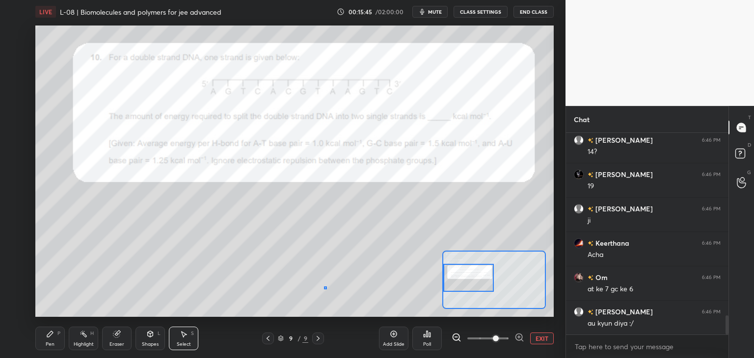
click at [324, 287] on div "0 ° Undo Copy Duplicate Duplicate to new slide Delete" at bounding box center [553, 191] width 1036 height 583
click at [110, 346] on div "Eraser" at bounding box center [116, 344] width 15 height 5
click at [21, 285] on div at bounding box center [16, 290] width 16 height 16
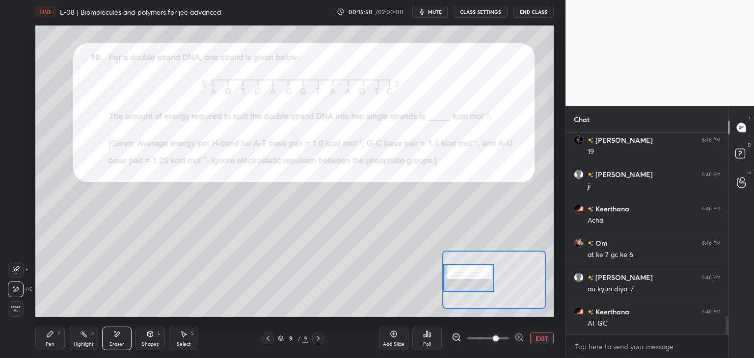
click at [46, 333] on icon at bounding box center [50, 334] width 8 height 8
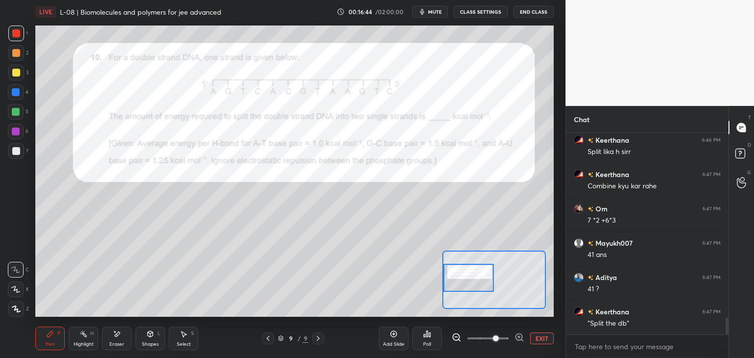
scroll to position [2244, 0]
click at [117, 341] on div "Eraser" at bounding box center [116, 339] width 29 height 24
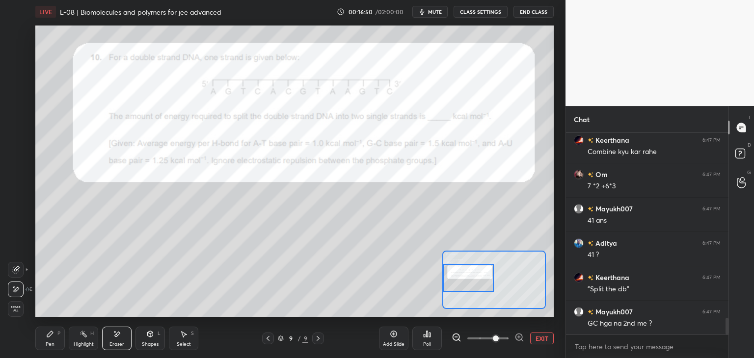
click at [49, 334] on icon at bounding box center [50, 334] width 6 height 6
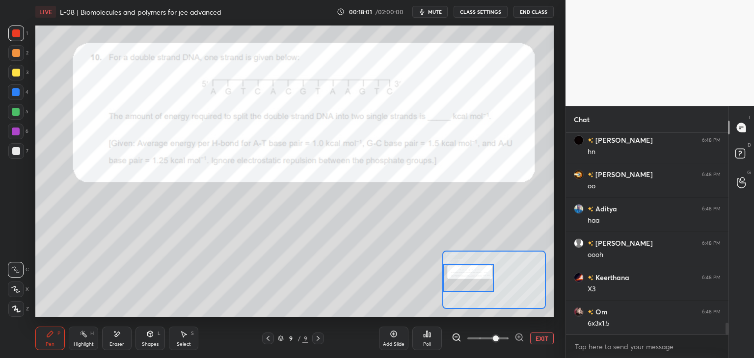
scroll to position [3294, 0]
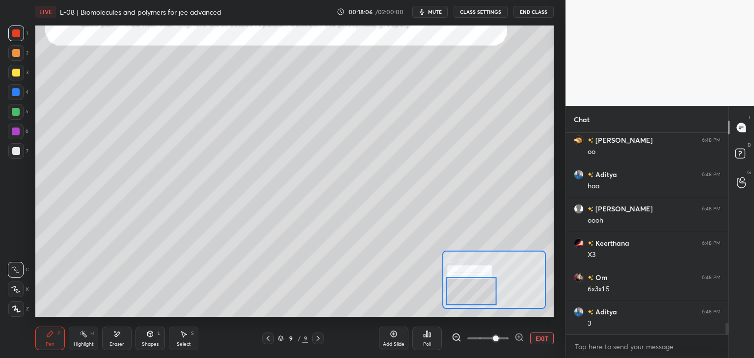
click at [122, 332] on div "Eraser" at bounding box center [116, 339] width 29 height 24
click at [57, 336] on div "Pen P" at bounding box center [49, 339] width 29 height 24
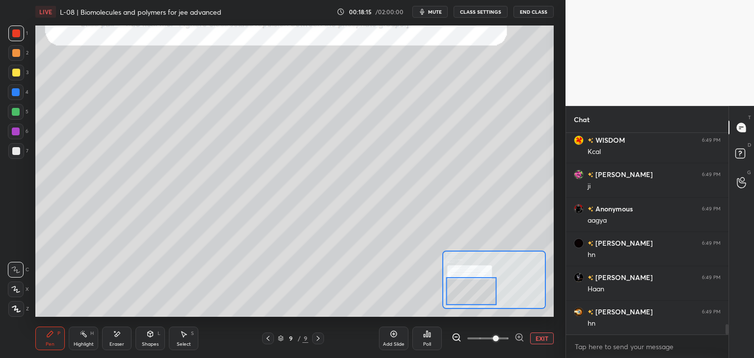
scroll to position [3740, 0]
click at [541, 339] on button "EXIT" at bounding box center [542, 339] width 24 height 12
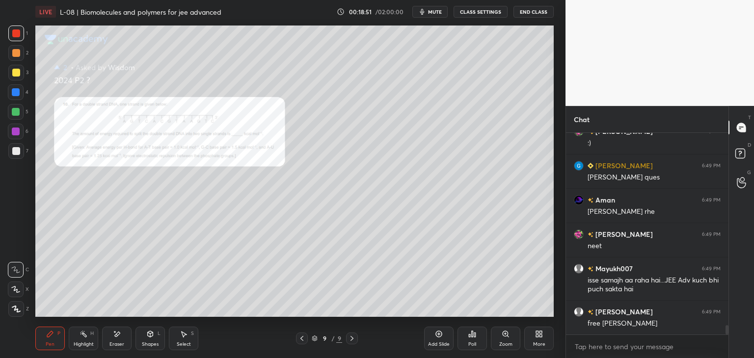
scroll to position [4127, 0]
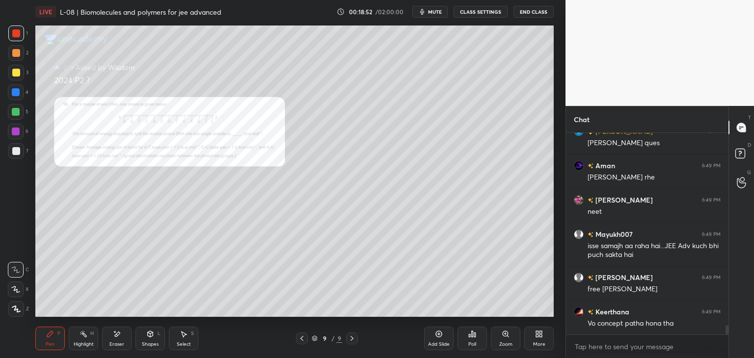
click at [18, 95] on div at bounding box center [16, 92] width 8 height 8
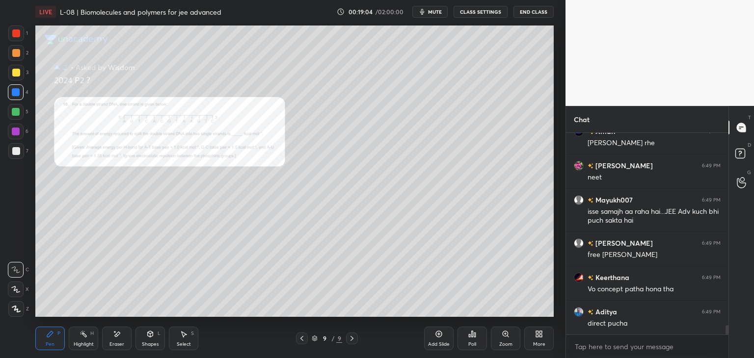
scroll to position [4195, 0]
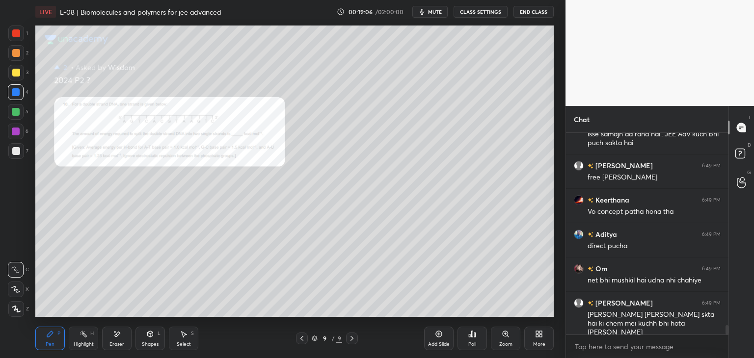
click at [182, 336] on icon at bounding box center [184, 334] width 8 height 8
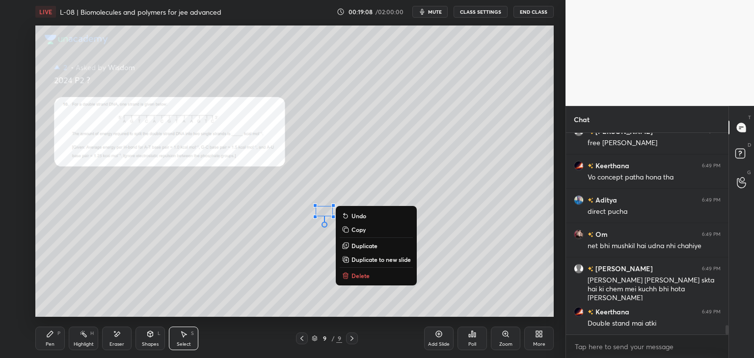
click at [360, 275] on p "Delete" at bounding box center [360, 276] width 18 height 8
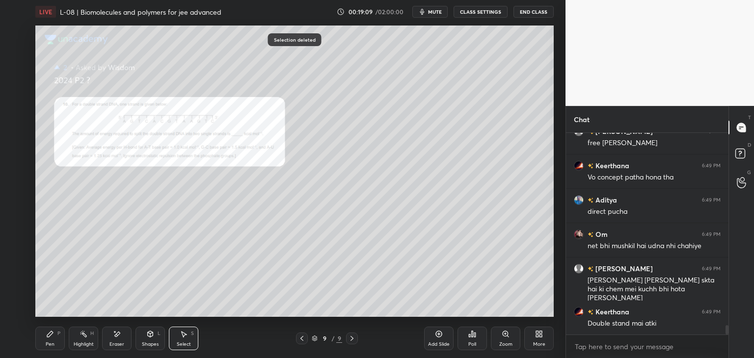
click at [57, 342] on div "Pen P" at bounding box center [49, 339] width 29 height 24
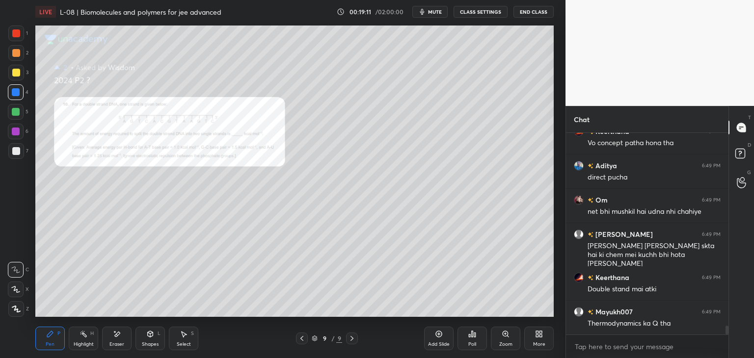
click at [300, 339] on icon at bounding box center [302, 339] width 8 height 8
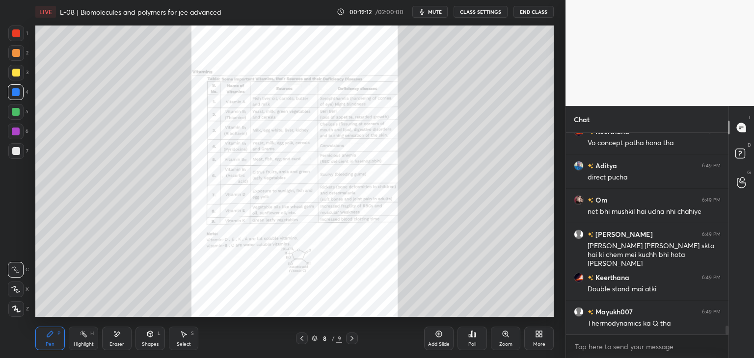
click at [304, 338] on icon at bounding box center [302, 339] width 8 height 8
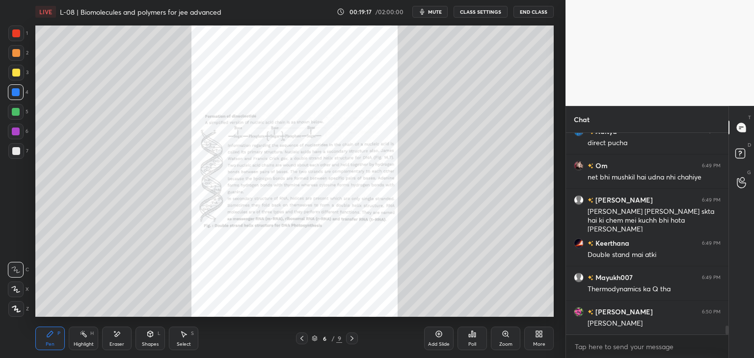
click at [149, 337] on icon at bounding box center [150, 334] width 5 height 6
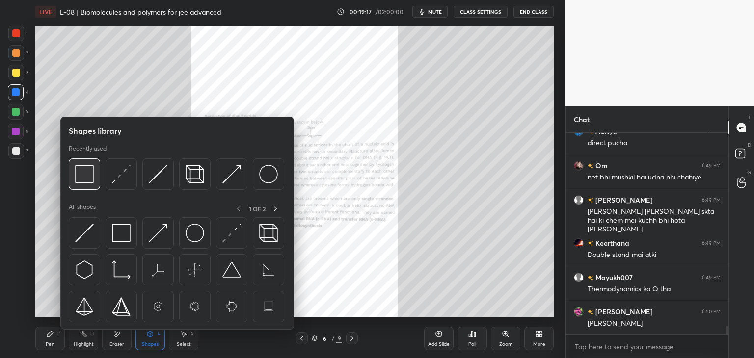
click at [89, 171] on img at bounding box center [84, 174] width 19 height 19
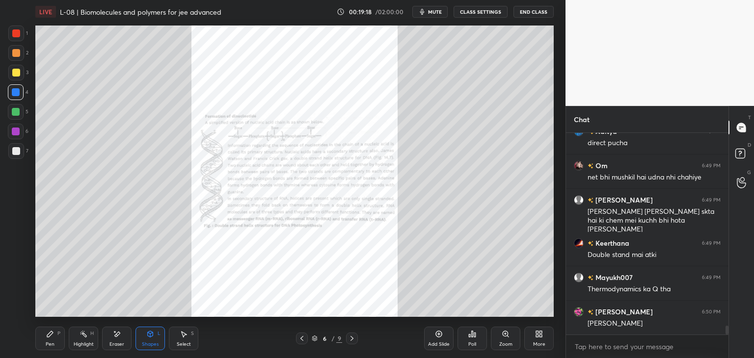
scroll to position [4376, 0]
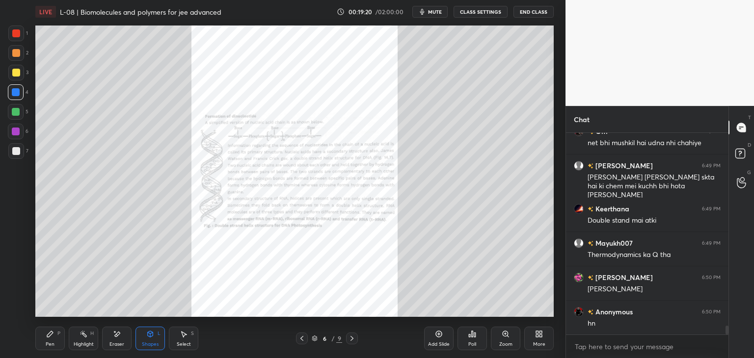
click at [353, 338] on icon at bounding box center [352, 339] width 8 height 8
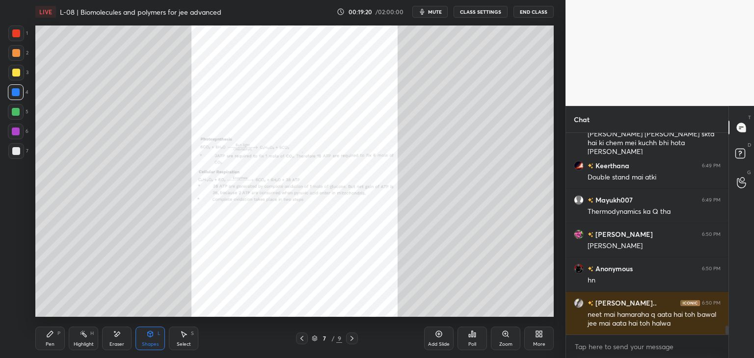
click at [350, 338] on icon at bounding box center [352, 339] width 8 height 8
click at [354, 339] on icon at bounding box center [352, 339] width 8 height 8
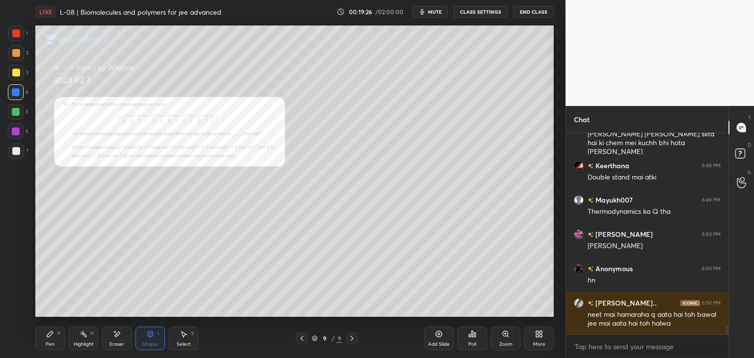
click at [351, 340] on icon at bounding box center [352, 339] width 8 height 8
click at [444, 336] on div "Add Slide" at bounding box center [438, 339] width 29 height 24
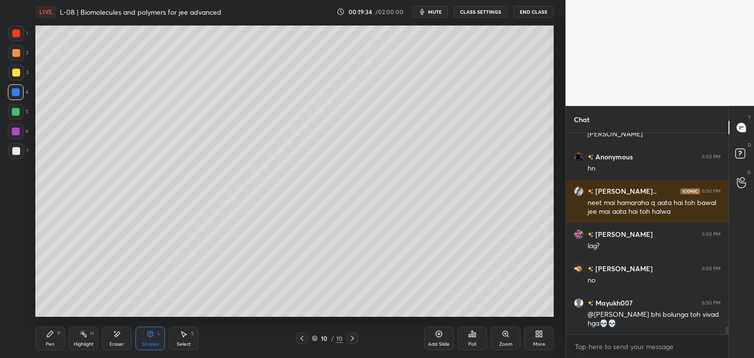
scroll to position [4565, 0]
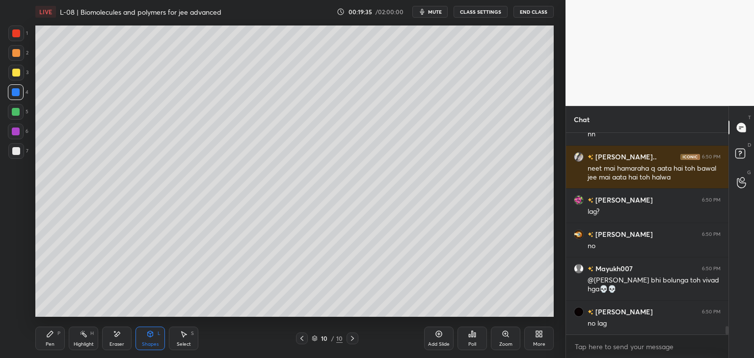
click at [18, 33] on div at bounding box center [16, 33] width 8 height 8
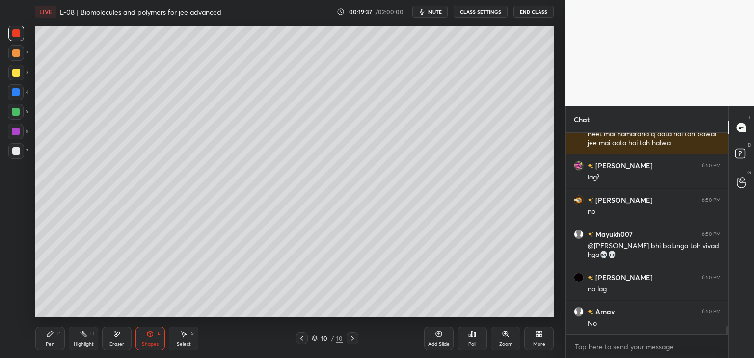
click at [142, 342] on div "Shapes" at bounding box center [150, 344] width 17 height 5
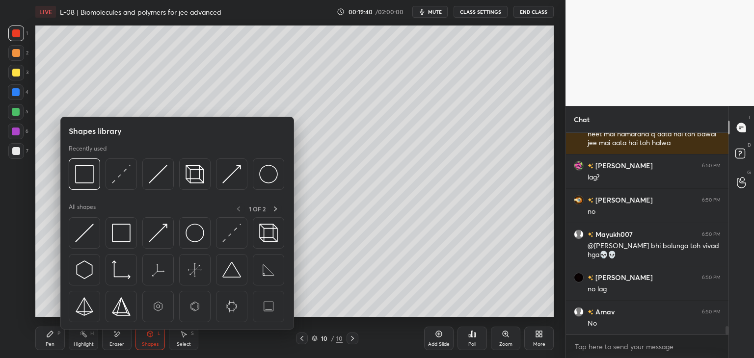
scroll to position [4634, 0]
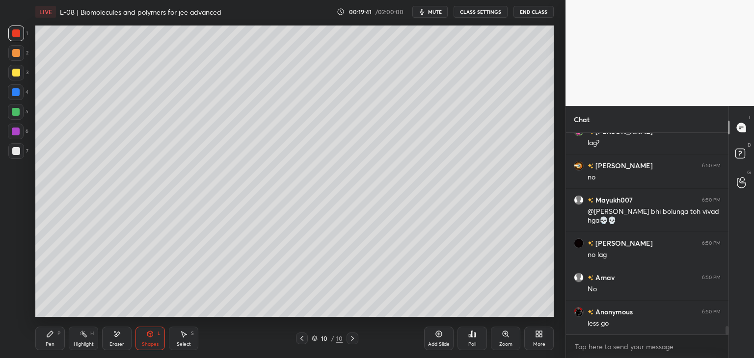
click at [51, 337] on icon at bounding box center [50, 334] width 8 height 8
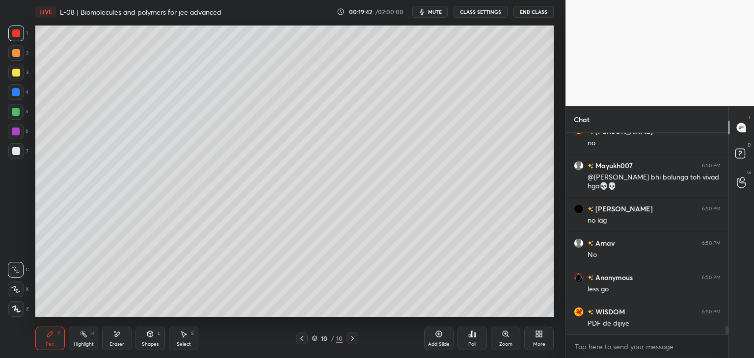
click at [148, 336] on icon at bounding box center [150, 334] width 5 height 6
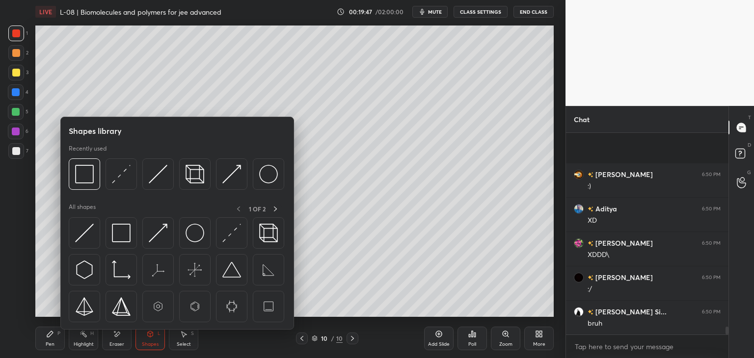
scroll to position [5012, 0]
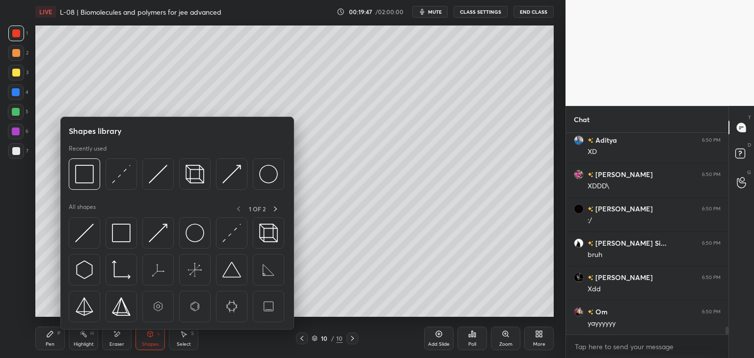
click at [52, 339] on div "Pen P" at bounding box center [49, 339] width 29 height 24
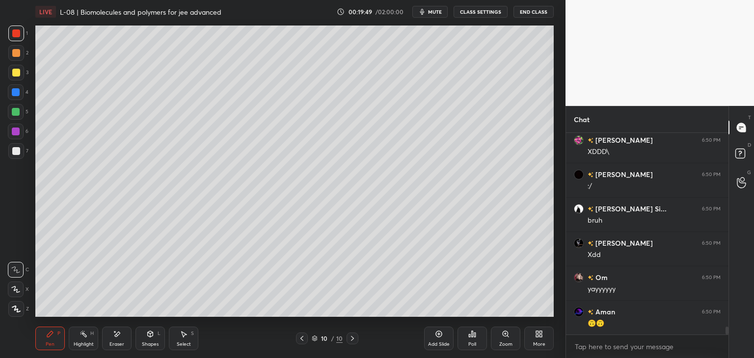
scroll to position [5080, 0]
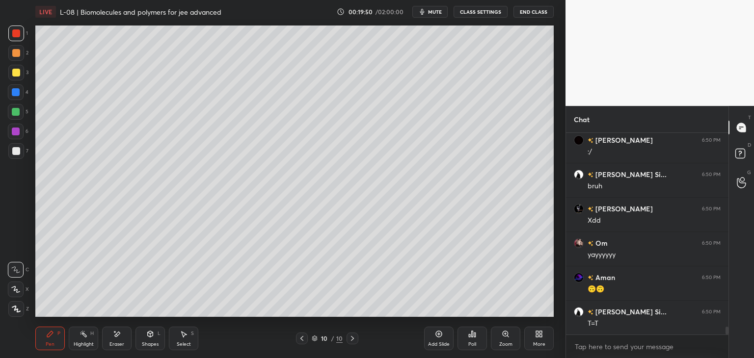
click at [18, 311] on icon at bounding box center [16, 309] width 9 height 7
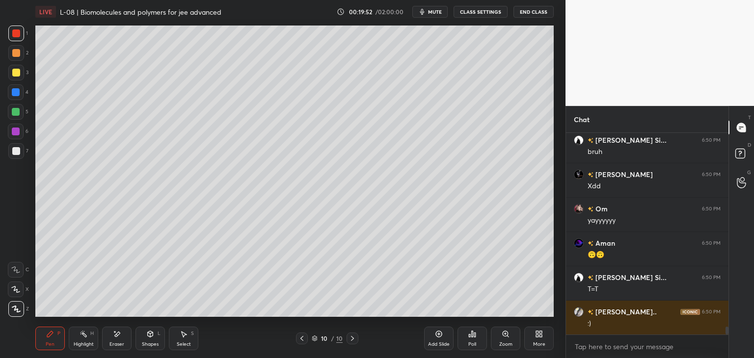
click at [14, 52] on div at bounding box center [16, 53] width 8 height 8
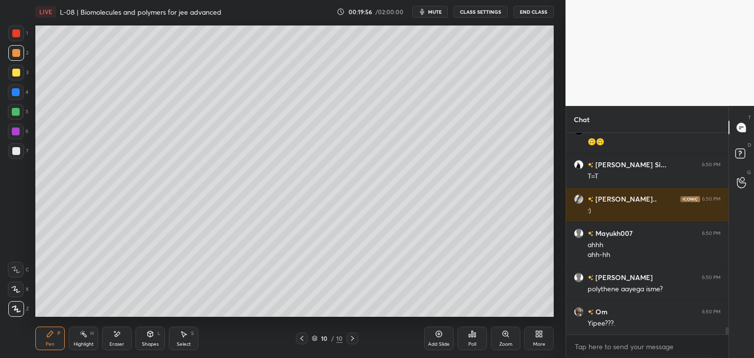
scroll to position [5262, 0]
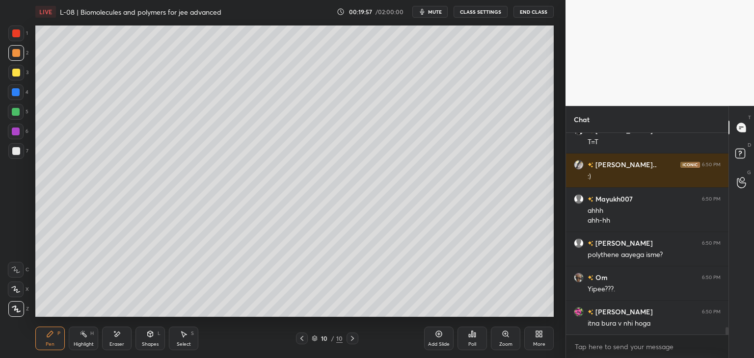
click at [126, 334] on div "Eraser" at bounding box center [116, 339] width 29 height 24
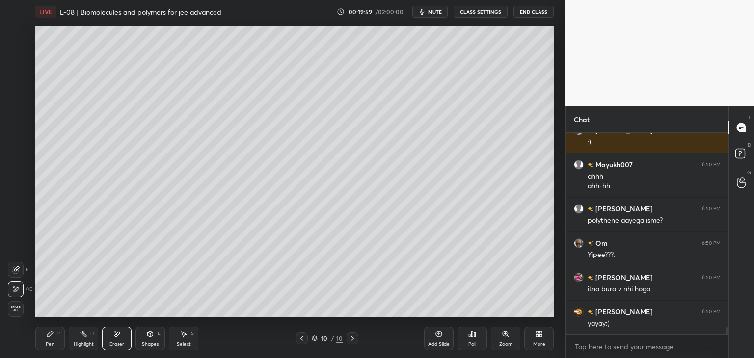
click at [55, 338] on div "Pen P" at bounding box center [49, 339] width 29 height 24
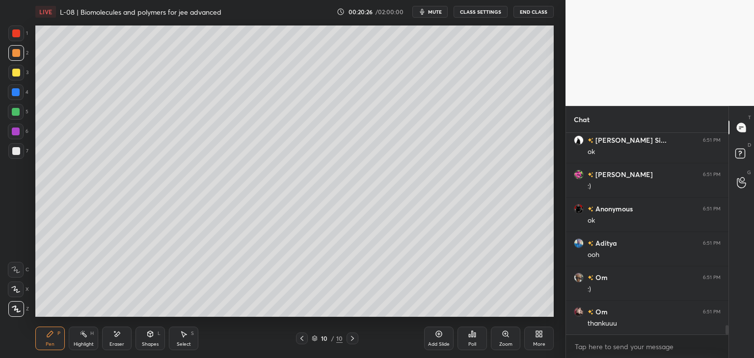
scroll to position [4271, 0]
click at [182, 340] on div "Select S" at bounding box center [183, 339] width 29 height 24
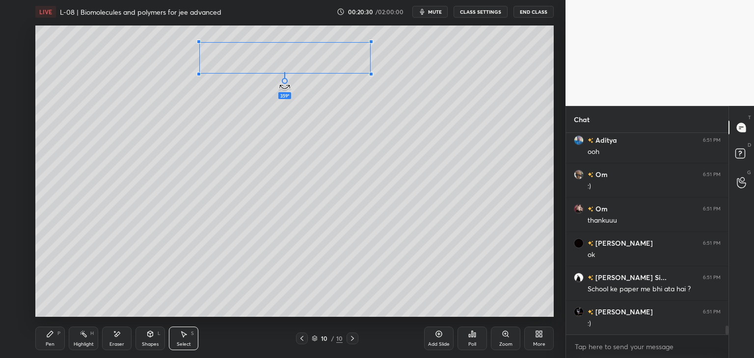
scroll to position [4374, 0]
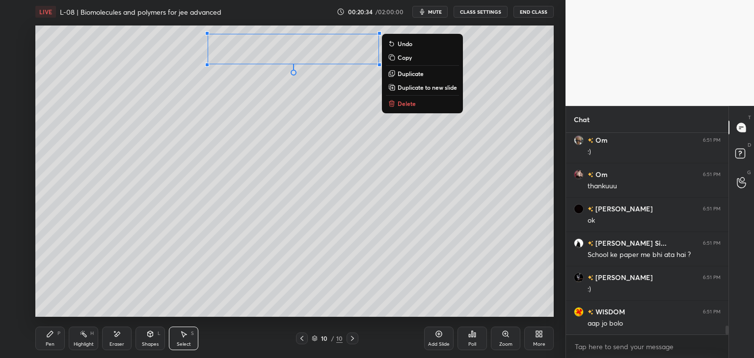
click at [285, 158] on div "0 ° Undo Copy Duplicate Duplicate to new slide Delete" at bounding box center [294, 171] width 518 height 291
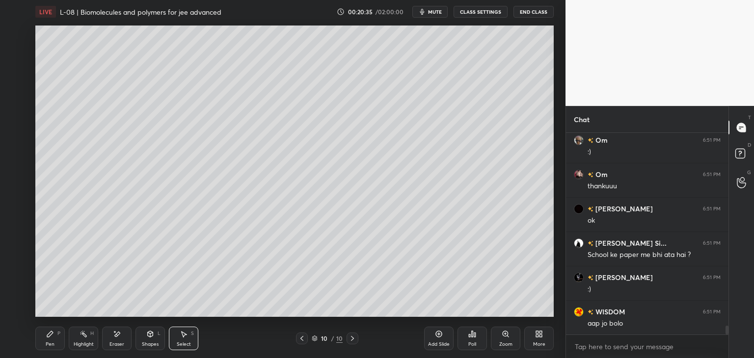
click at [51, 344] on div "Pen" at bounding box center [50, 344] width 9 height 5
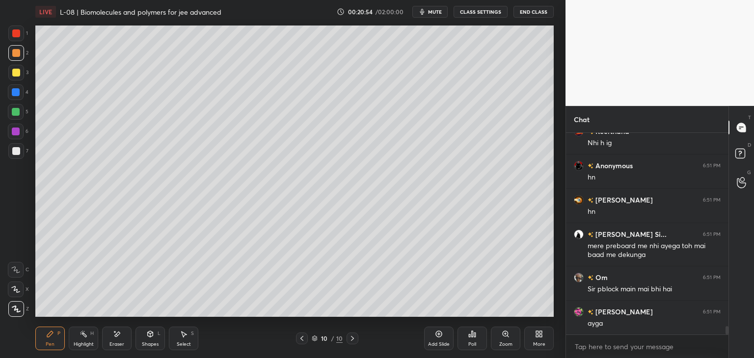
scroll to position [4839, 0]
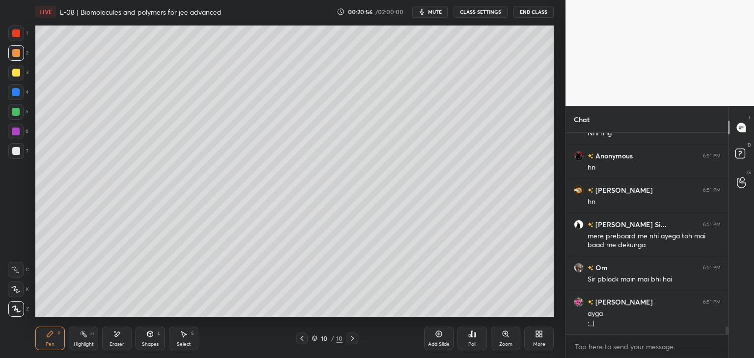
click at [17, 78] on div at bounding box center [16, 73] width 16 height 16
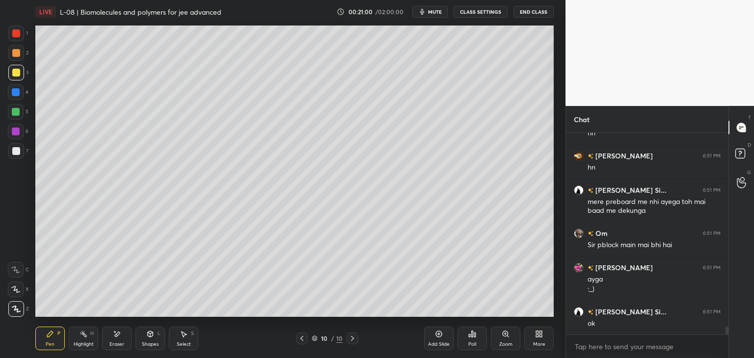
scroll to position [4908, 0]
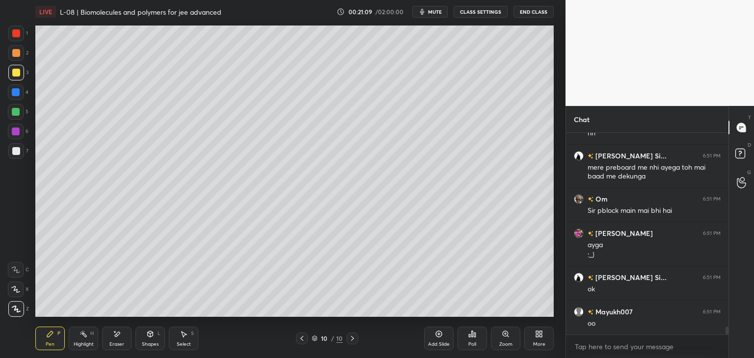
click at [18, 93] on div at bounding box center [16, 92] width 8 height 8
click at [180, 333] on icon at bounding box center [184, 334] width 8 height 8
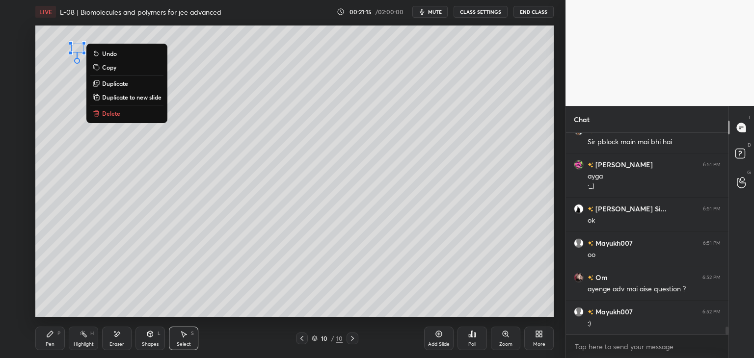
scroll to position [5011, 0]
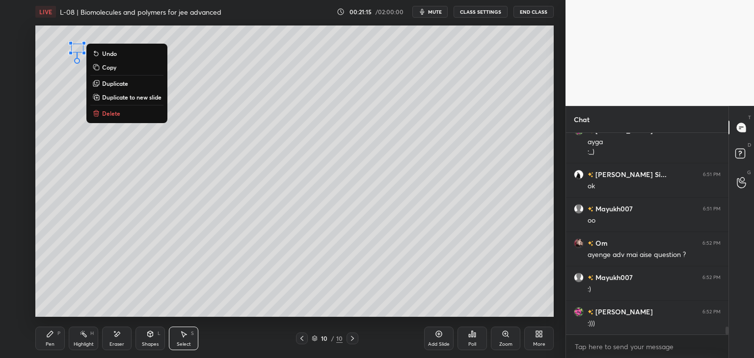
click at [111, 114] on p "Delete" at bounding box center [111, 113] width 18 height 8
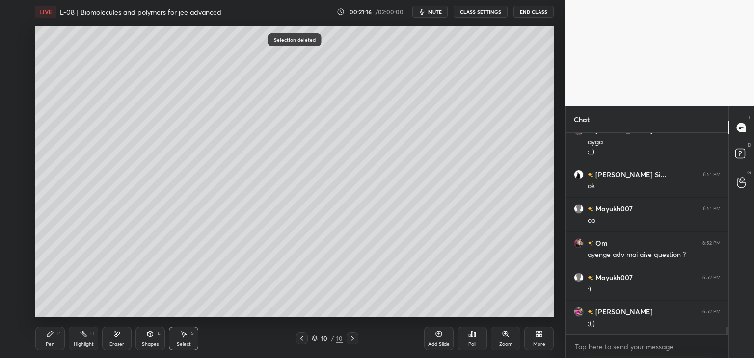
click at [50, 341] on div "Pen P" at bounding box center [49, 339] width 29 height 24
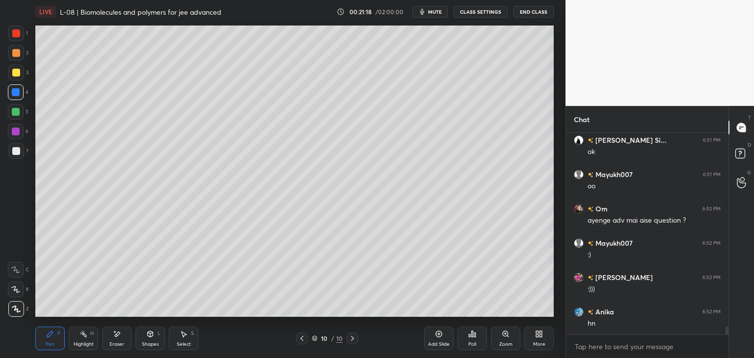
scroll to position [5079, 0]
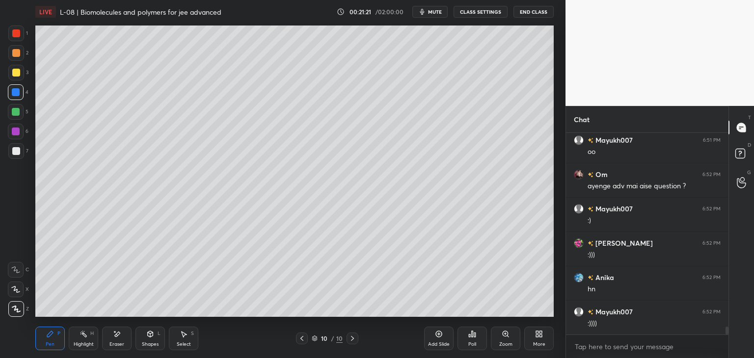
click at [13, 73] on div at bounding box center [16, 73] width 8 height 8
click at [15, 290] on icon at bounding box center [16, 289] width 8 height 6
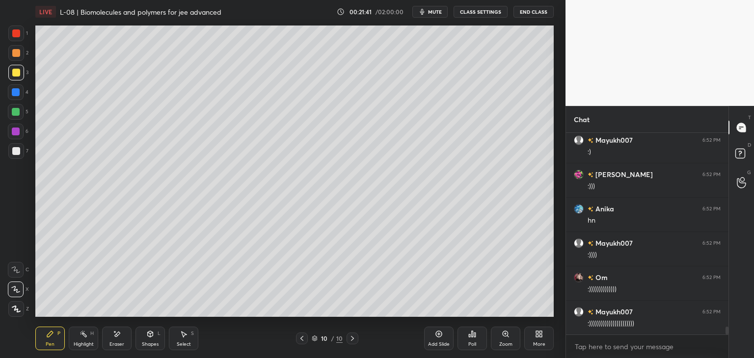
scroll to position [5182, 0]
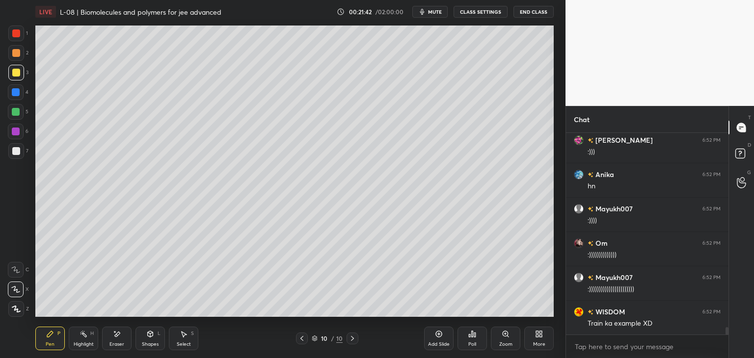
click at [15, 33] on div at bounding box center [16, 33] width 8 height 8
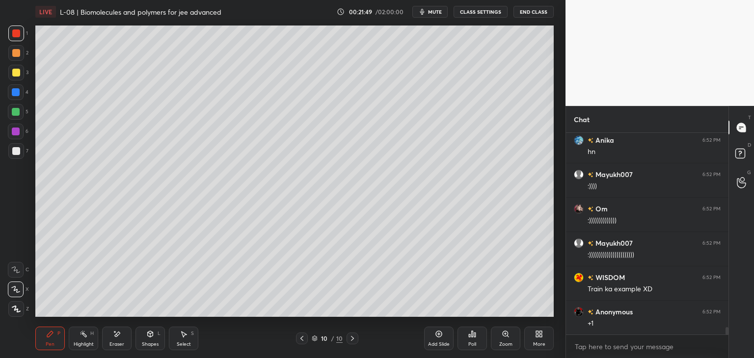
scroll to position [5251, 0]
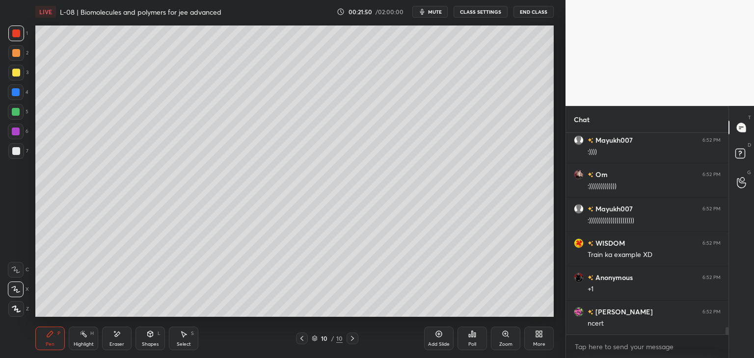
click at [18, 54] on div at bounding box center [16, 53] width 8 height 8
click at [15, 98] on div at bounding box center [16, 92] width 16 height 16
click at [149, 338] on icon at bounding box center [150, 334] width 8 height 8
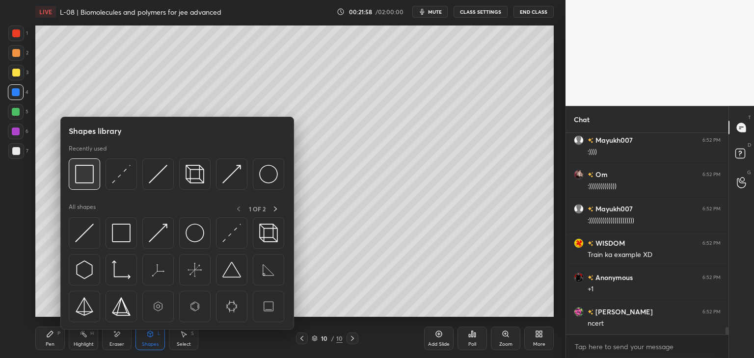
click at [87, 182] on img at bounding box center [84, 174] width 19 height 19
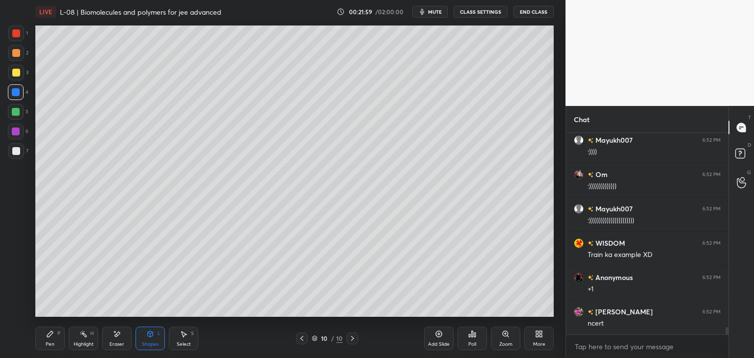
scroll to position [5285, 0]
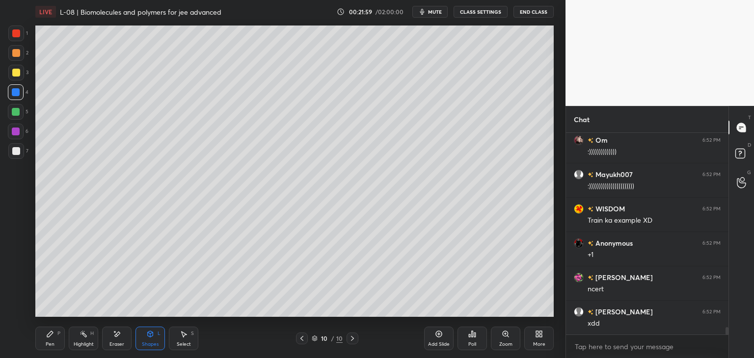
click at [16, 129] on div at bounding box center [16, 132] width 8 height 8
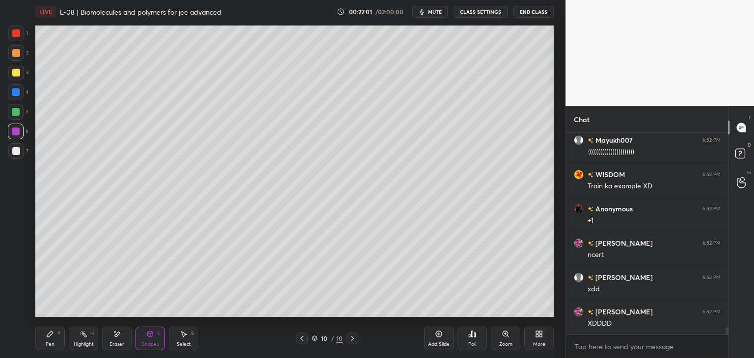
click at [18, 53] on div at bounding box center [16, 53] width 8 height 8
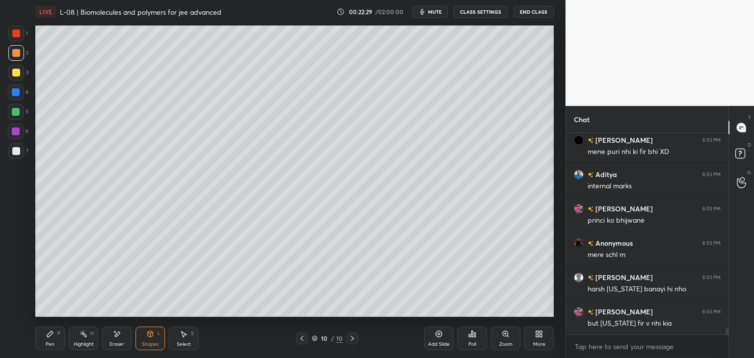
scroll to position [6221, 0]
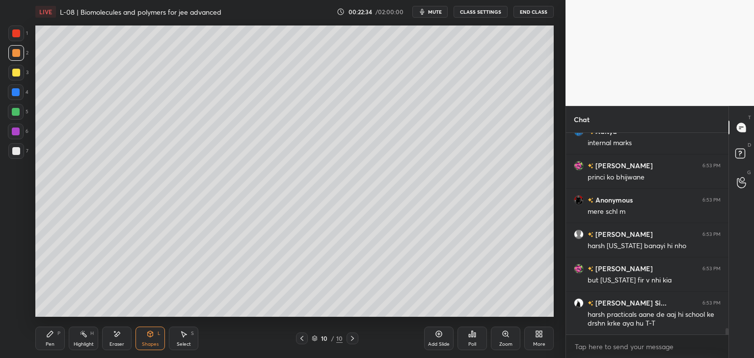
click at [52, 338] on icon at bounding box center [50, 334] width 8 height 8
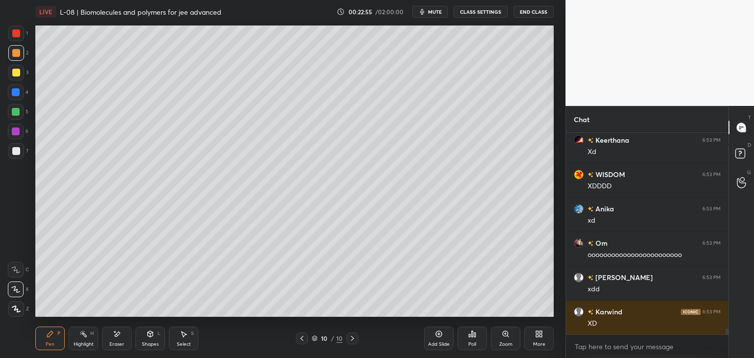
scroll to position [6745, 0]
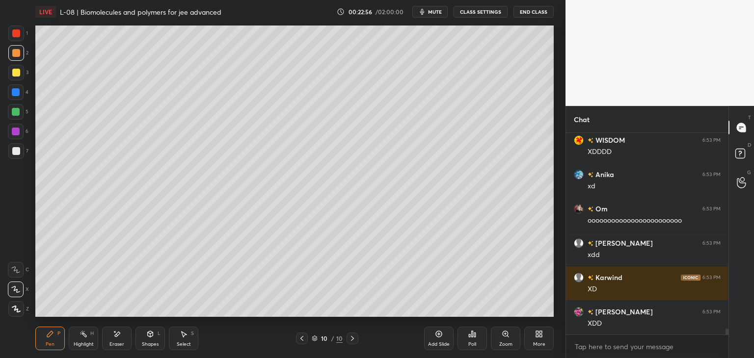
click at [14, 95] on div at bounding box center [16, 92] width 8 height 8
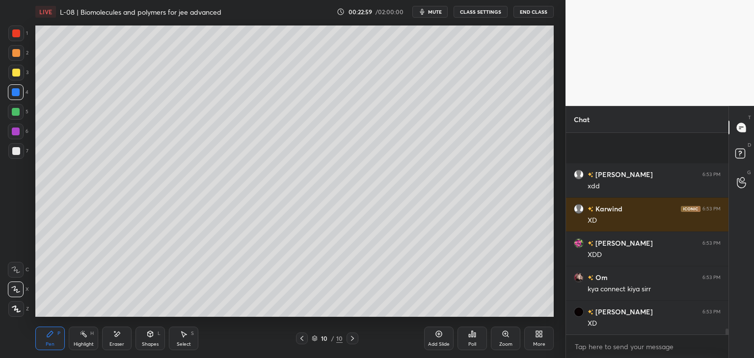
scroll to position [6883, 0]
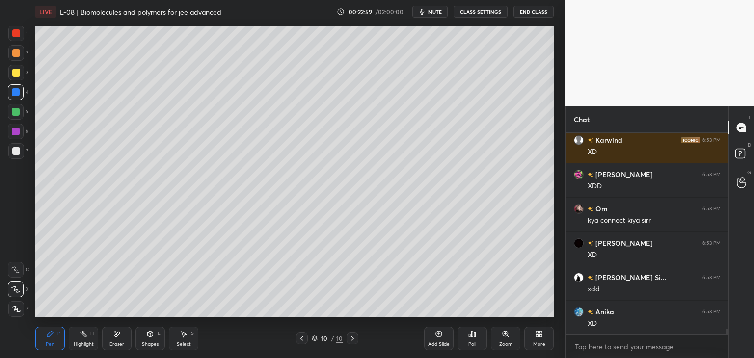
click at [121, 336] on div "Eraser" at bounding box center [116, 339] width 29 height 24
click at [54, 336] on div "Pen P" at bounding box center [49, 339] width 29 height 24
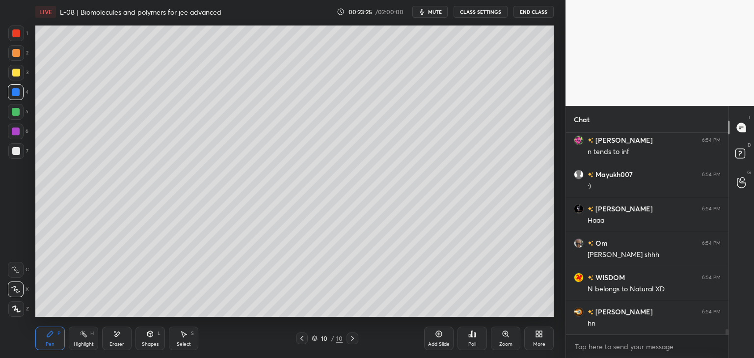
scroll to position [7246, 0]
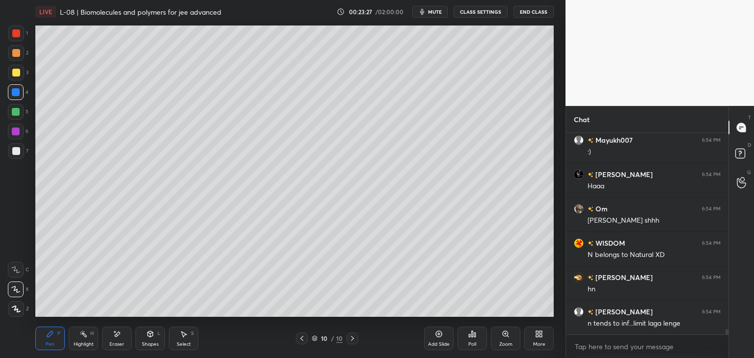
click at [10, 34] on div at bounding box center [16, 34] width 16 height 16
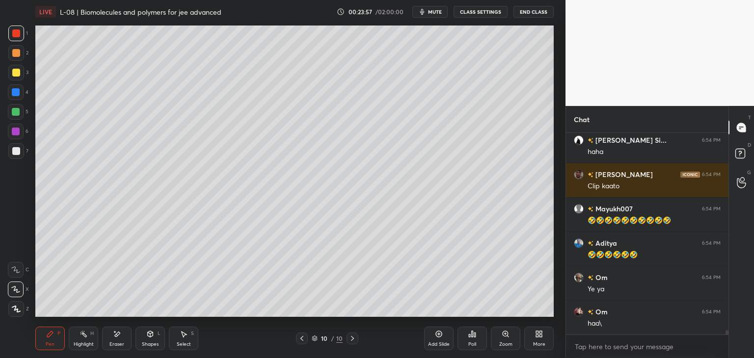
scroll to position [8585, 0]
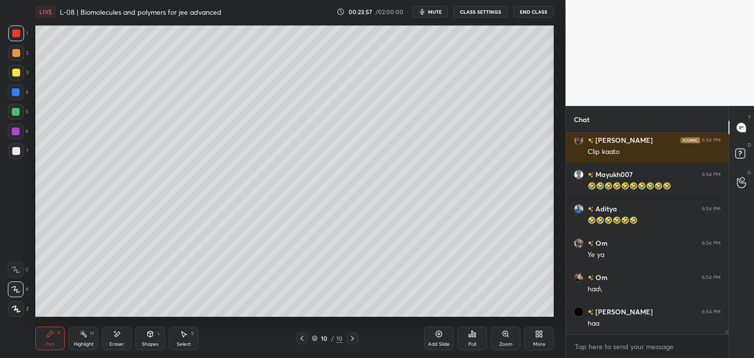
click at [186, 350] on div "Pen P Highlight H Eraser Shapes L Select S 10 / 10 Add Slide Poll Zoom More" at bounding box center [294, 338] width 518 height 39
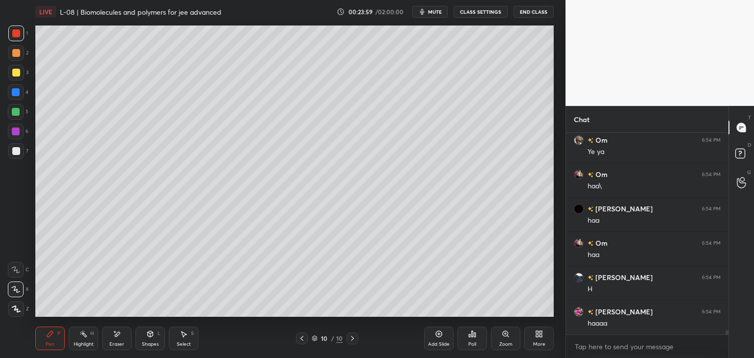
click at [59, 338] on div "Pen P" at bounding box center [49, 339] width 29 height 24
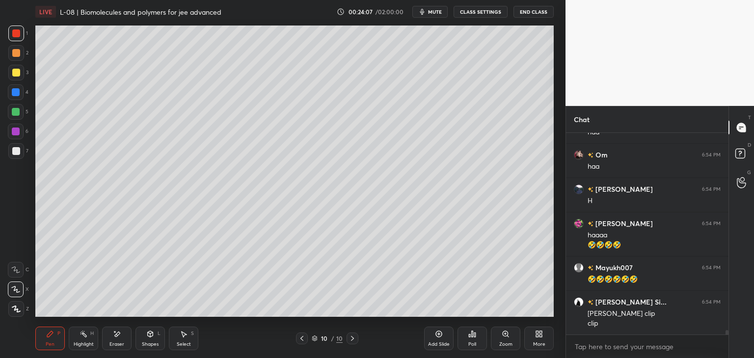
click at [192, 345] on div "Select S" at bounding box center [183, 339] width 29 height 24
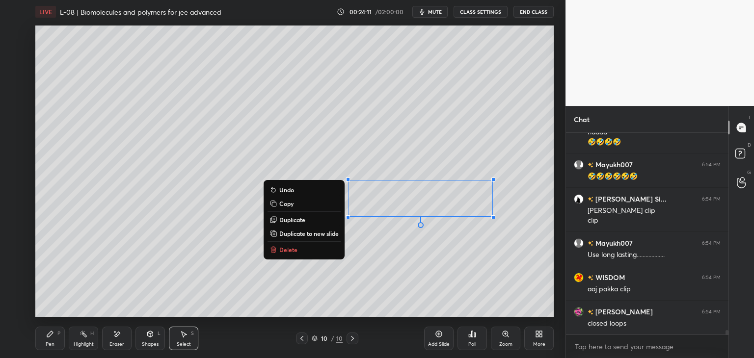
click at [297, 249] on button "Delete" at bounding box center [303, 250] width 73 height 12
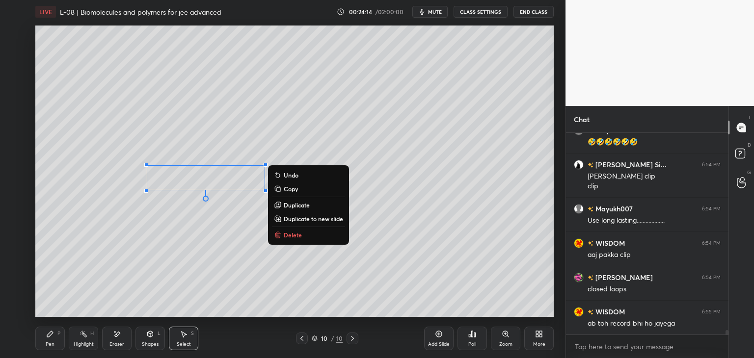
click at [295, 237] on p "Delete" at bounding box center [293, 235] width 18 height 8
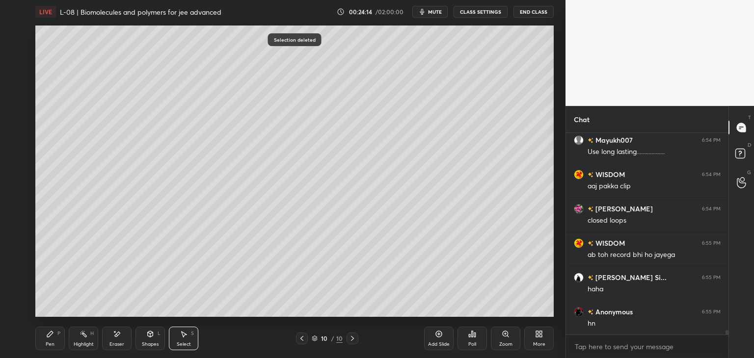
click at [52, 335] on icon at bounding box center [50, 334] width 8 height 8
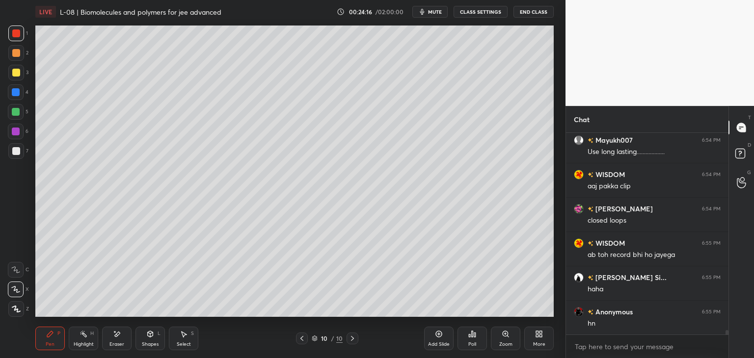
click at [9, 52] on div at bounding box center [16, 53] width 16 height 16
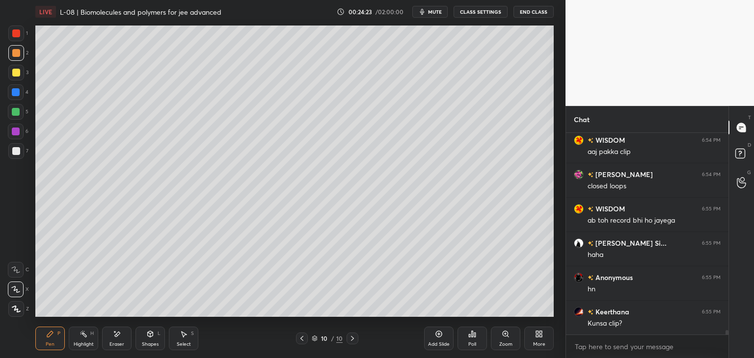
scroll to position [9051, 0]
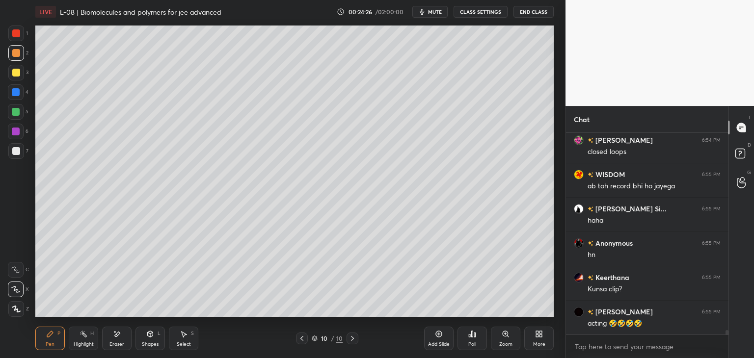
click at [18, 93] on div at bounding box center [16, 92] width 8 height 8
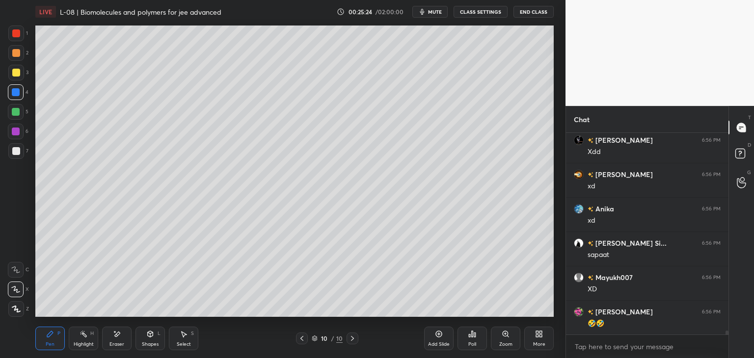
scroll to position [9885, 0]
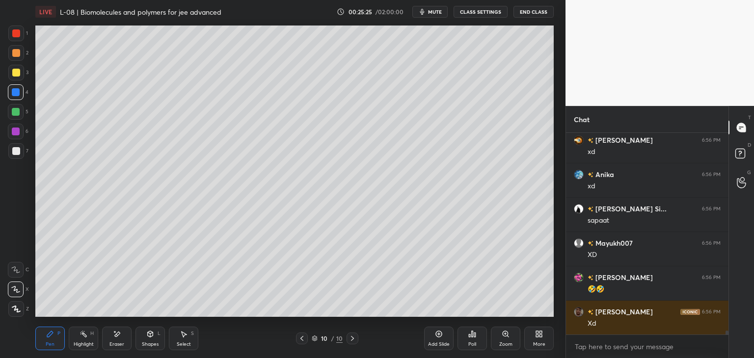
click at [189, 338] on div "Select S" at bounding box center [183, 339] width 29 height 24
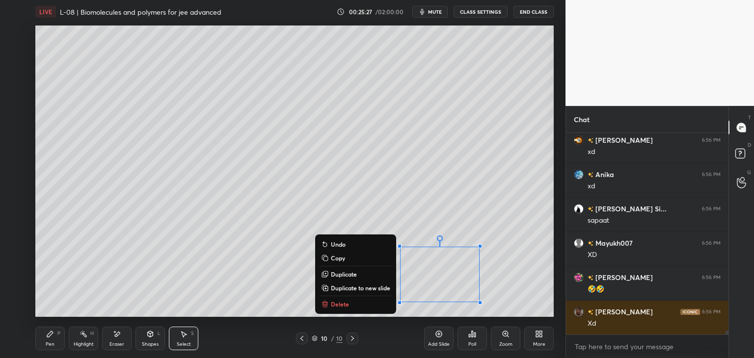
click at [346, 307] on p "Delete" at bounding box center [340, 304] width 18 height 8
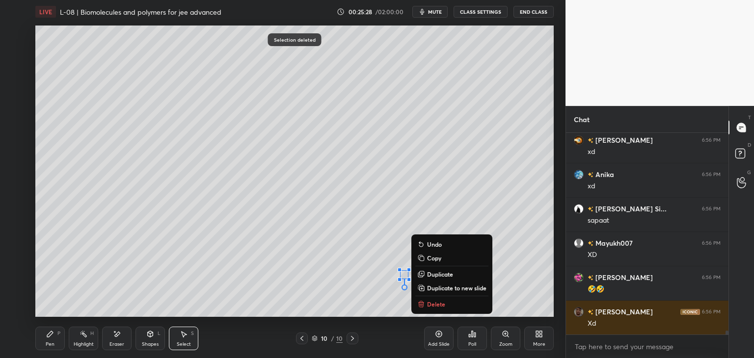
click at [435, 303] on p "Delete" at bounding box center [436, 304] width 18 height 8
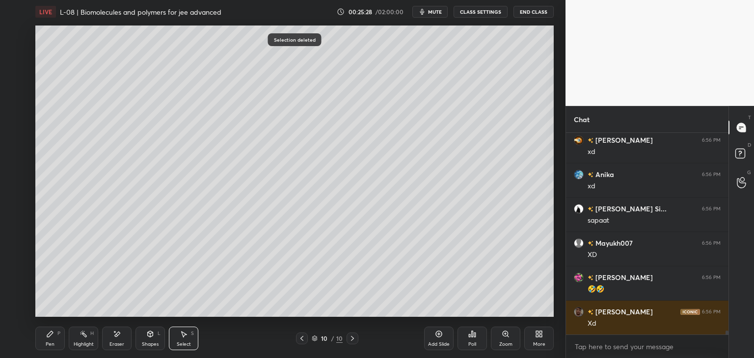
scroll to position [9919, 0]
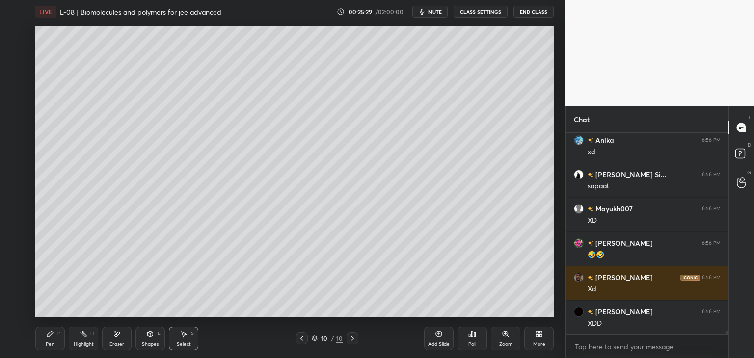
click at [55, 337] on div "Pen P" at bounding box center [49, 339] width 29 height 24
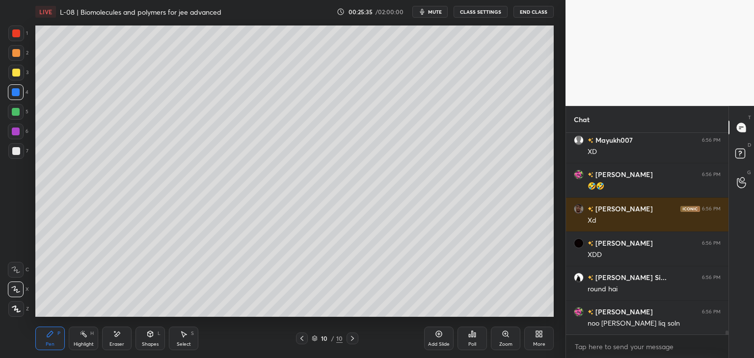
click at [438, 338] on div "Add Slide" at bounding box center [438, 339] width 29 height 24
click at [55, 341] on div "Pen P" at bounding box center [49, 339] width 29 height 24
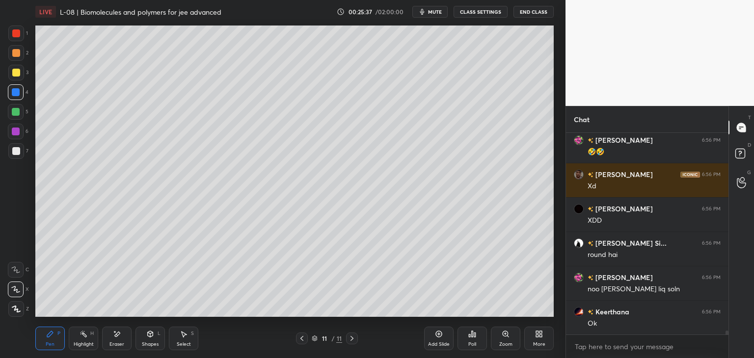
scroll to position [10057, 0]
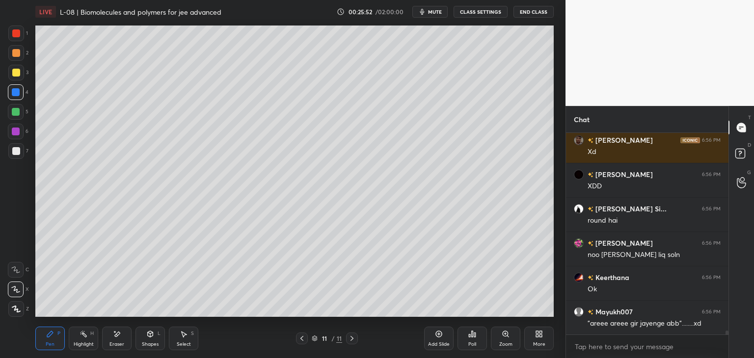
click at [110, 336] on div "Eraser" at bounding box center [116, 339] width 29 height 24
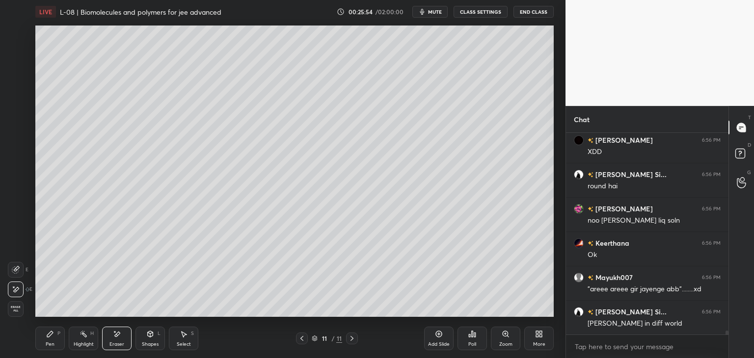
click at [57, 335] on div "P" at bounding box center [58, 333] width 3 height 5
click at [117, 336] on icon at bounding box center [117, 334] width 5 height 5
click at [55, 334] on div "Pen P" at bounding box center [49, 339] width 29 height 24
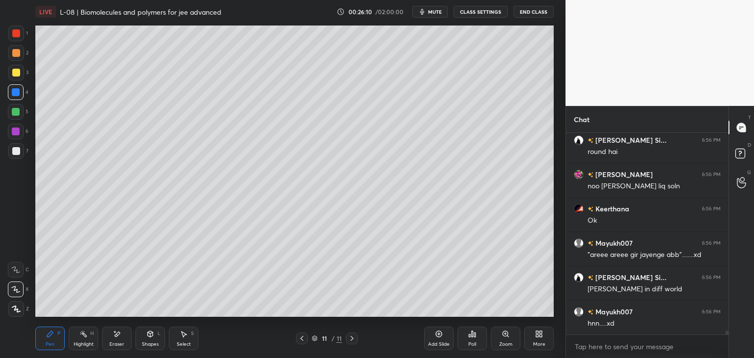
click at [16, 37] on div at bounding box center [16, 33] width 8 height 8
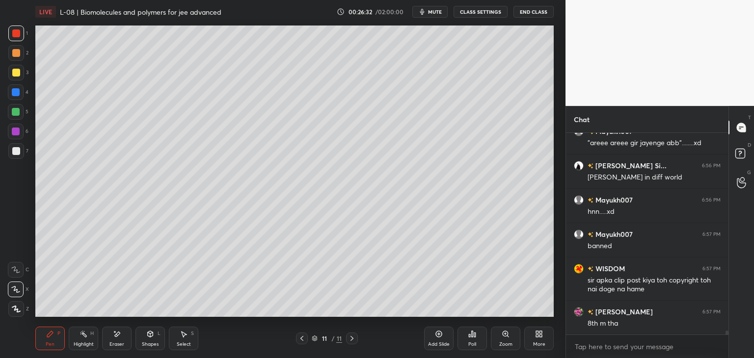
scroll to position [10272, 0]
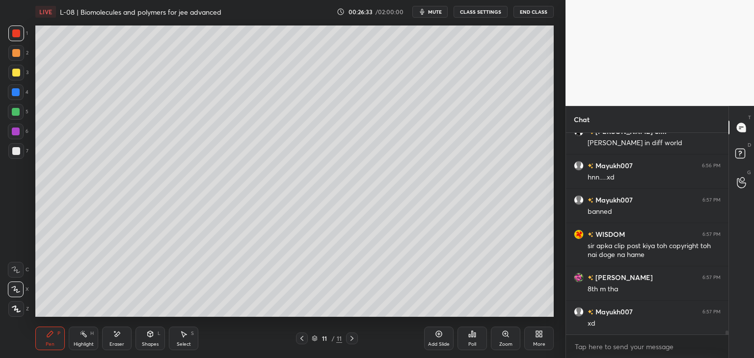
click at [185, 335] on icon at bounding box center [184, 335] width 5 height 6
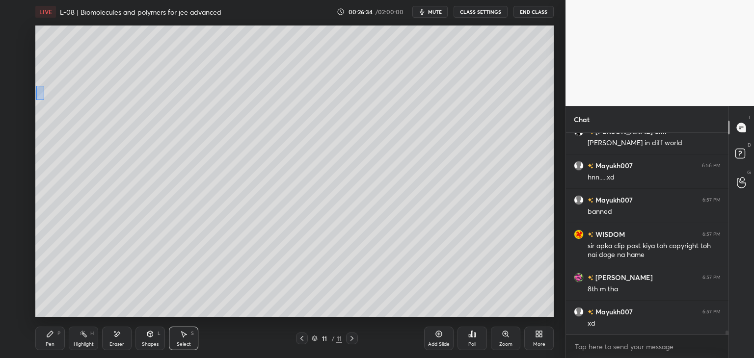
scroll to position [10306, 0]
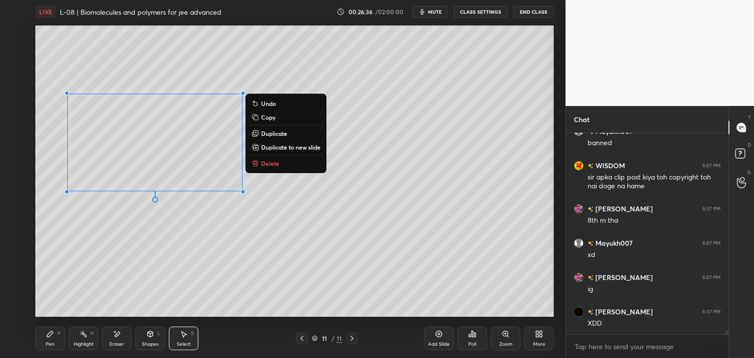
click at [139, 253] on div "0 ° Undo Copy Duplicate Duplicate to new slide Delete" at bounding box center [294, 171] width 518 height 291
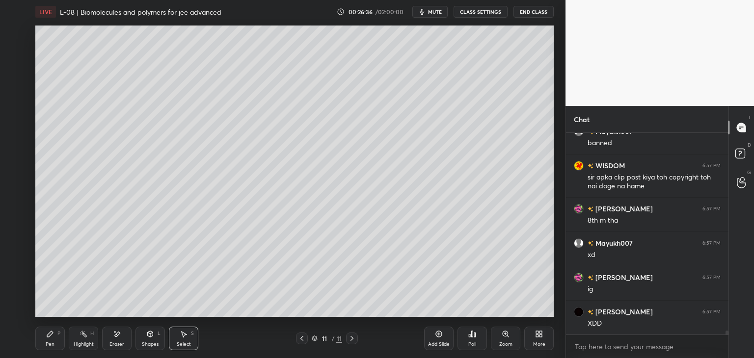
scroll to position [10375, 0]
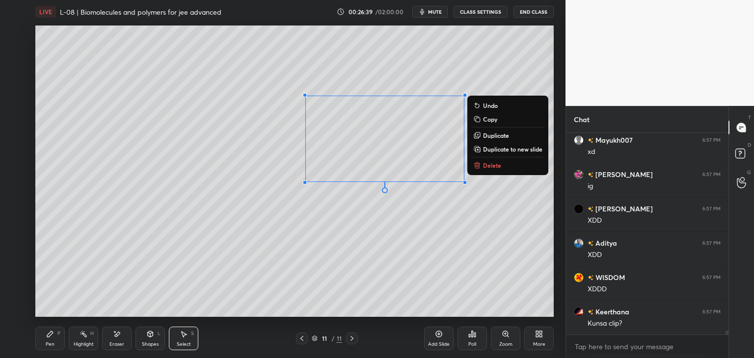
click at [381, 267] on div "0 ° Undo Copy Duplicate Duplicate to new slide Delete" at bounding box center [294, 171] width 518 height 291
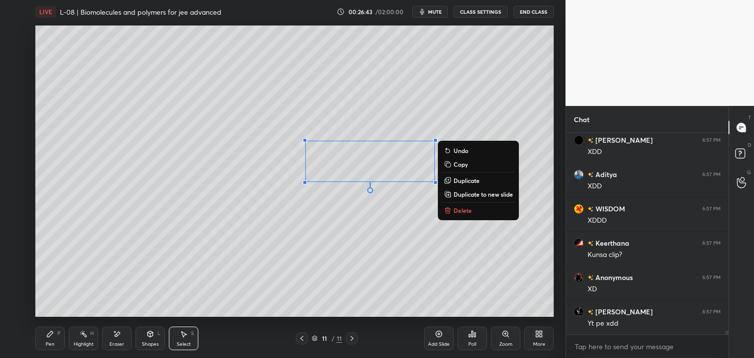
scroll to position [10615, 0]
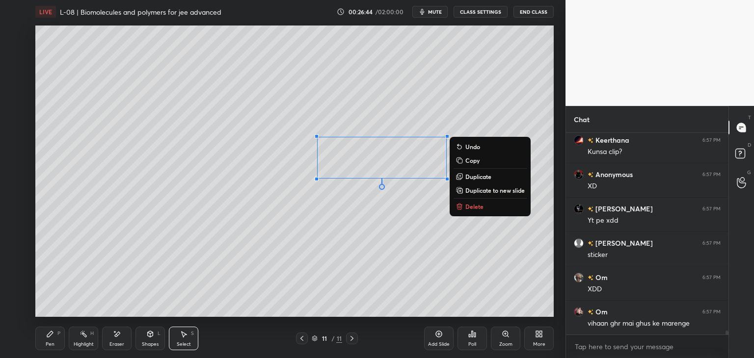
click at [505, 282] on div "0 ° Undo Copy Duplicate Duplicate to new slide Delete" at bounding box center [294, 171] width 518 height 291
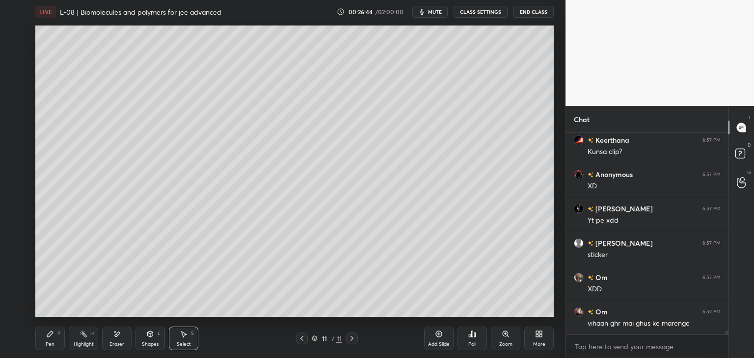
scroll to position [10649, 0]
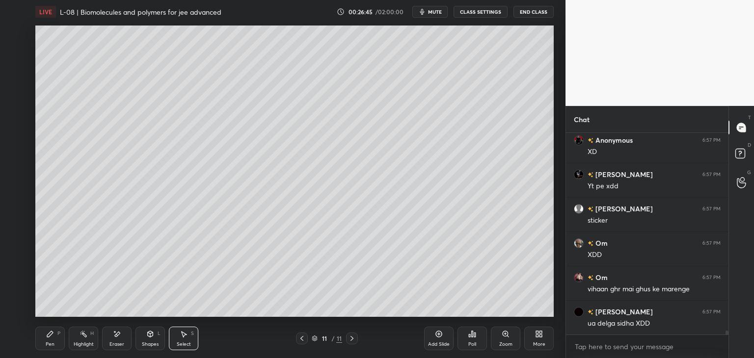
click at [50, 339] on div "Pen P" at bounding box center [49, 339] width 29 height 24
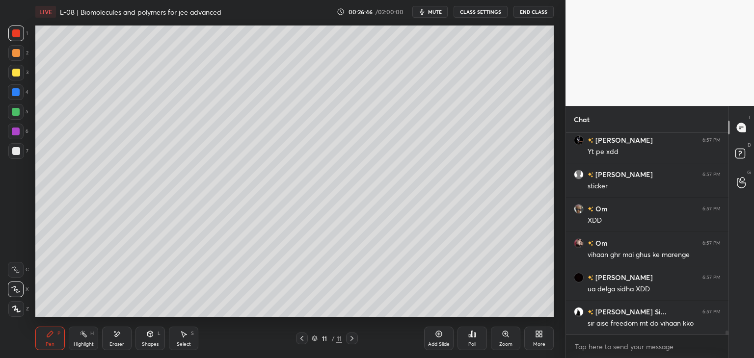
click at [16, 73] on div at bounding box center [16, 73] width 8 height 8
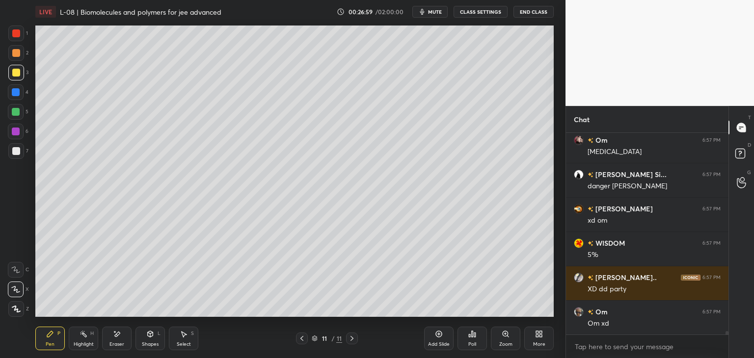
scroll to position [10958, 0]
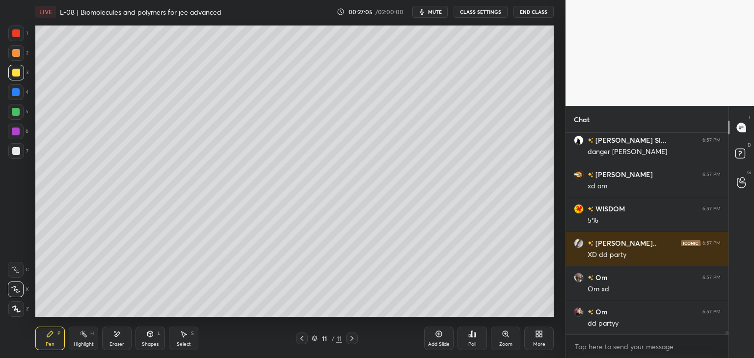
click at [120, 334] on icon at bounding box center [117, 334] width 8 height 8
click at [57, 336] on div "Pen P" at bounding box center [49, 339] width 29 height 24
click at [190, 348] on div "Select S" at bounding box center [183, 339] width 29 height 24
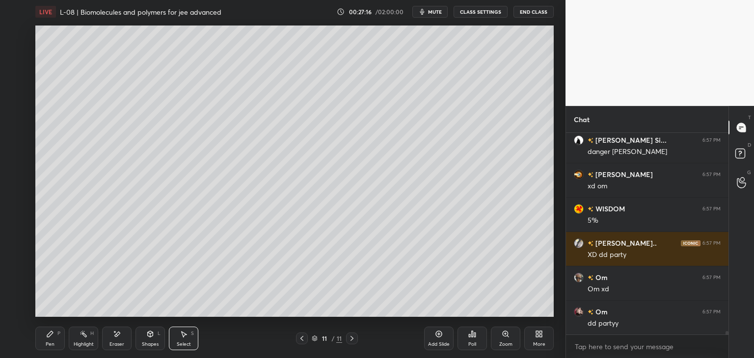
scroll to position [11002, 0]
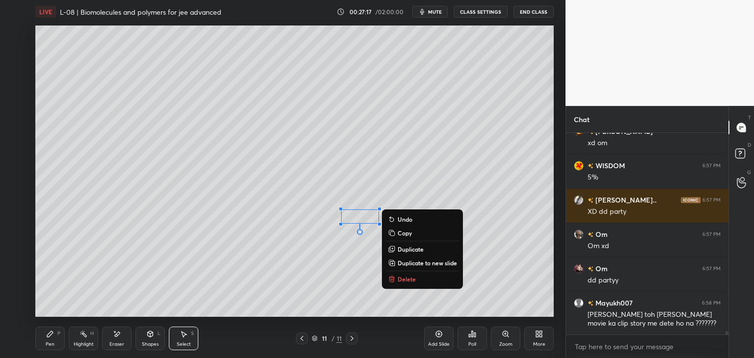
click at [410, 277] on p "Delete" at bounding box center [406, 279] width 18 height 8
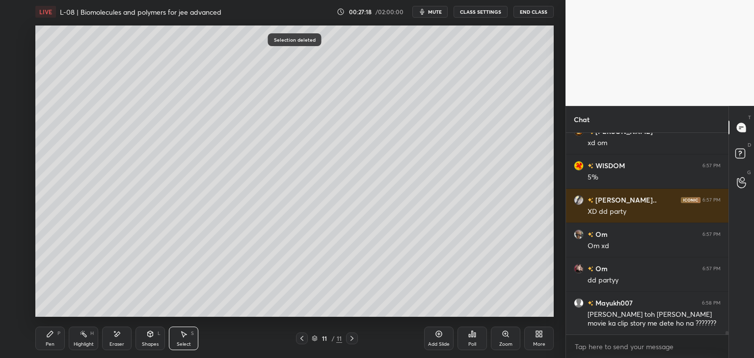
click at [61, 354] on div "Pen P Highlight H Eraser Shapes L Select S 11 / 11 Add Slide Poll Zoom More" at bounding box center [294, 338] width 518 height 39
click at [55, 338] on div "Pen P" at bounding box center [49, 339] width 29 height 24
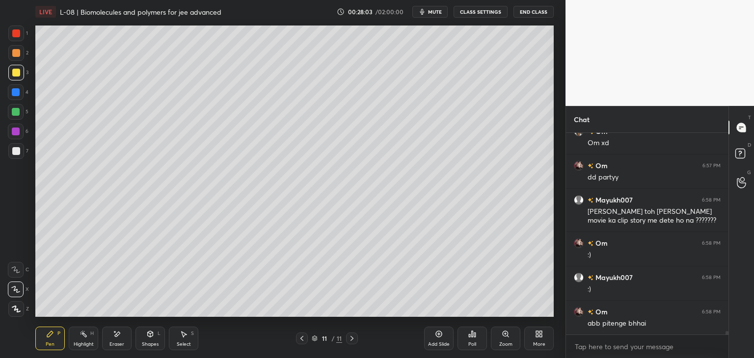
scroll to position [11139, 0]
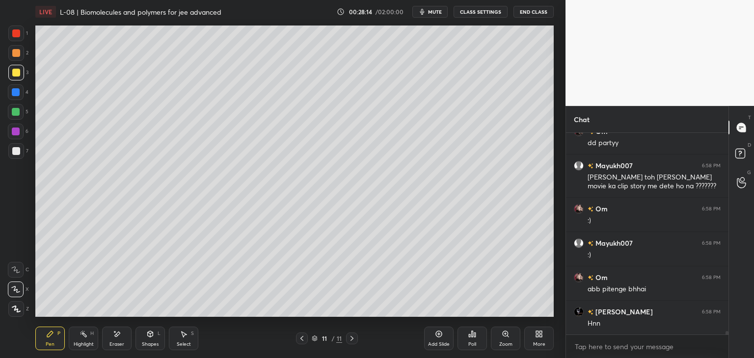
click at [144, 344] on div "Shapes" at bounding box center [150, 344] width 17 height 5
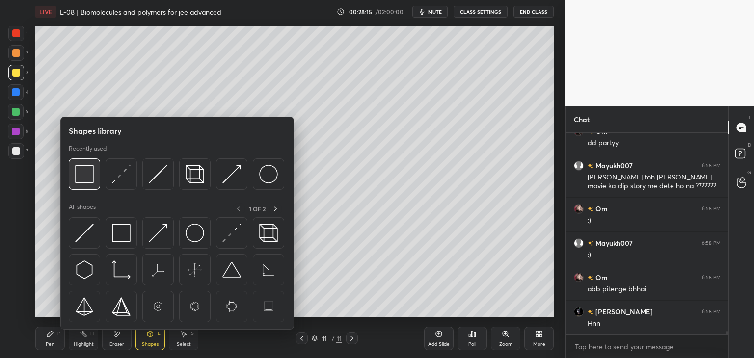
click at [85, 169] on img at bounding box center [84, 174] width 19 height 19
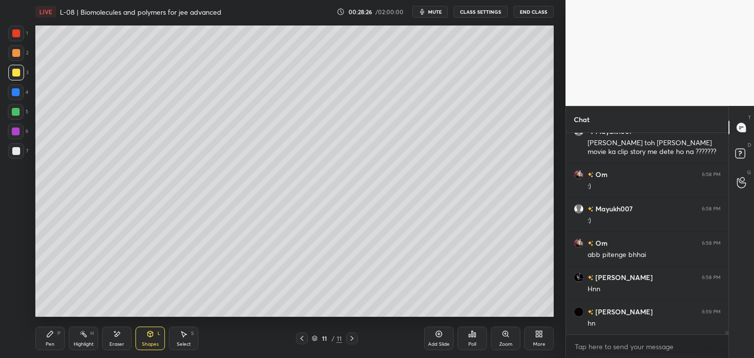
scroll to position [11208, 0]
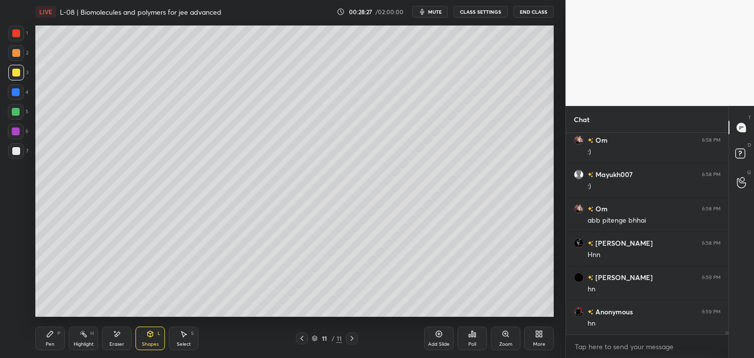
click at [303, 338] on icon at bounding box center [302, 339] width 8 height 8
click at [352, 334] on div at bounding box center [352, 339] width 12 height 12
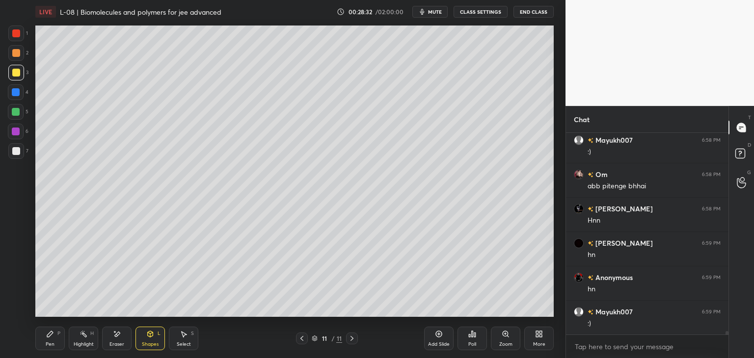
scroll to position [11276, 0]
click at [435, 335] on icon at bounding box center [439, 334] width 8 height 8
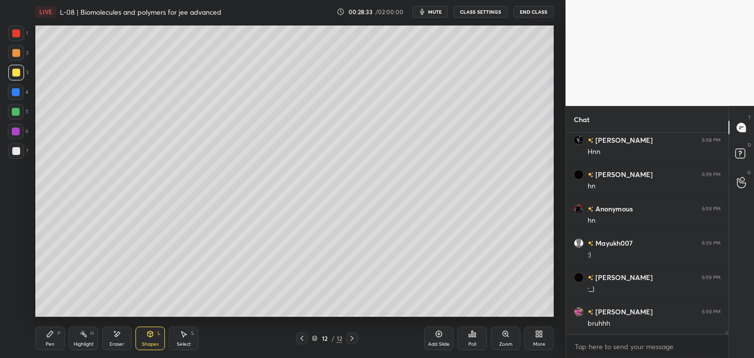
click at [47, 337] on icon at bounding box center [50, 334] width 6 height 6
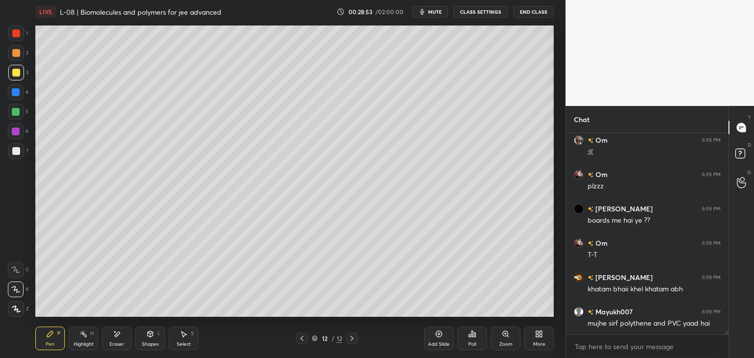
scroll to position [11664, 0]
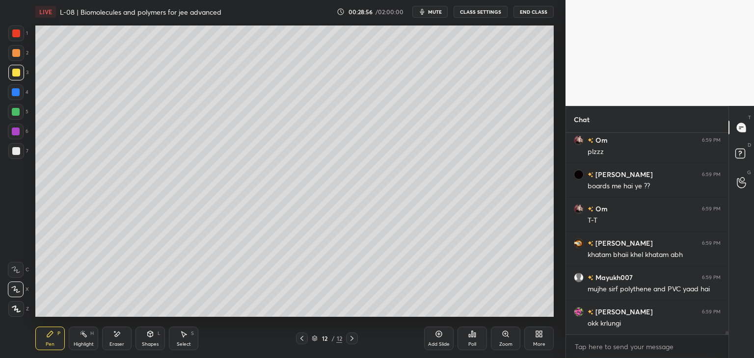
click at [15, 33] on div at bounding box center [16, 33] width 8 height 8
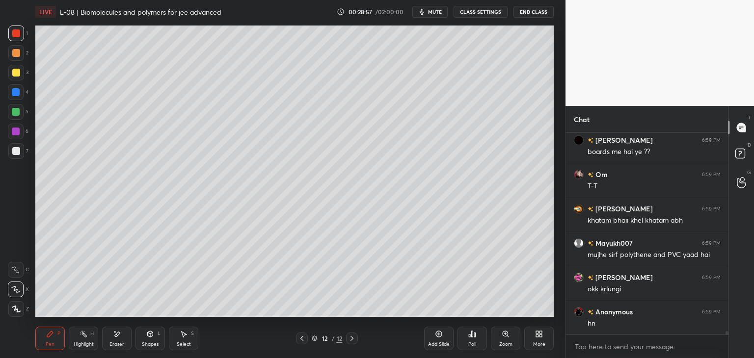
scroll to position [11732, 0]
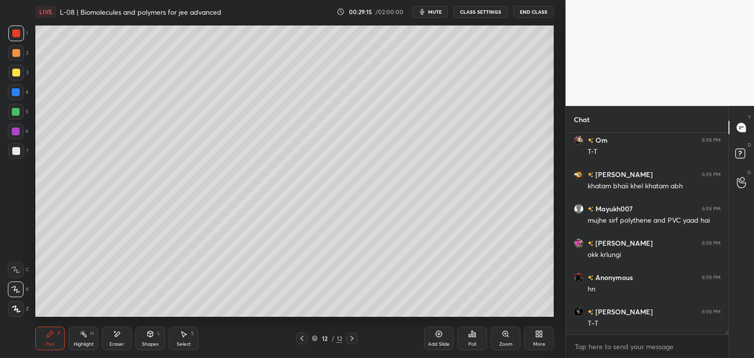
click at [120, 330] on icon at bounding box center [117, 334] width 8 height 8
click at [49, 340] on div "Pen P" at bounding box center [49, 339] width 29 height 24
click at [16, 53] on div at bounding box center [16, 53] width 8 height 8
click at [300, 341] on icon at bounding box center [302, 339] width 8 height 8
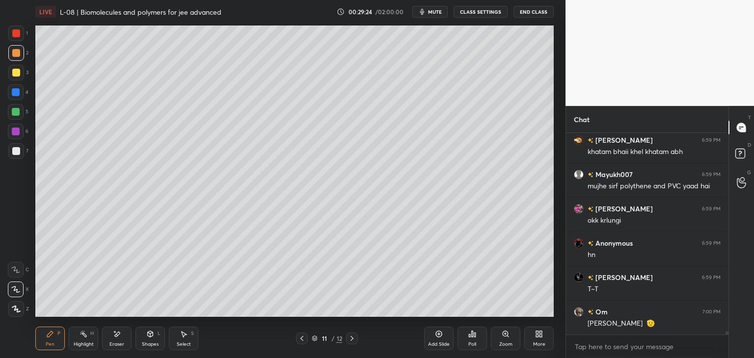
click at [352, 344] on div at bounding box center [352, 339] width 12 height 12
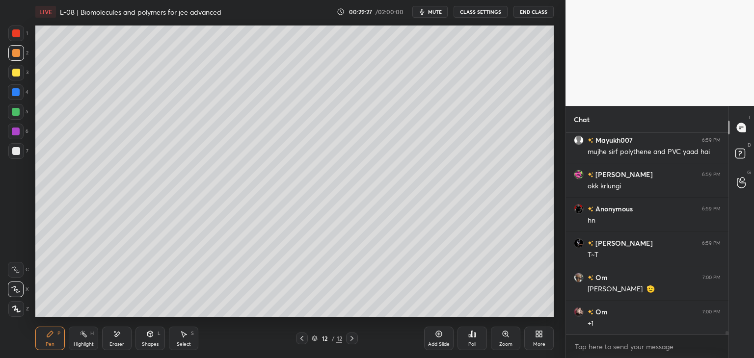
scroll to position [11836, 0]
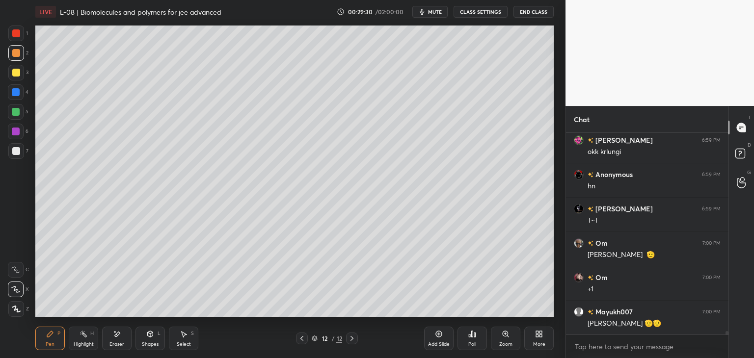
click at [147, 344] on div "Shapes" at bounding box center [150, 344] width 17 height 5
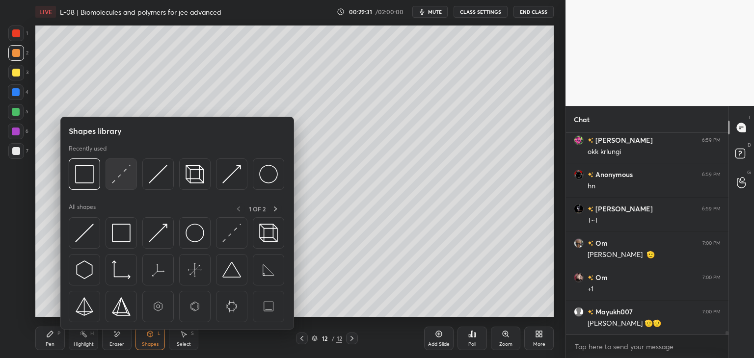
click at [120, 182] on img at bounding box center [121, 174] width 19 height 19
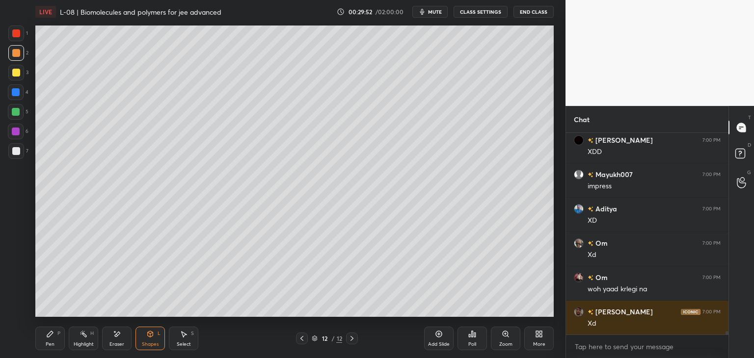
scroll to position [12110, 0]
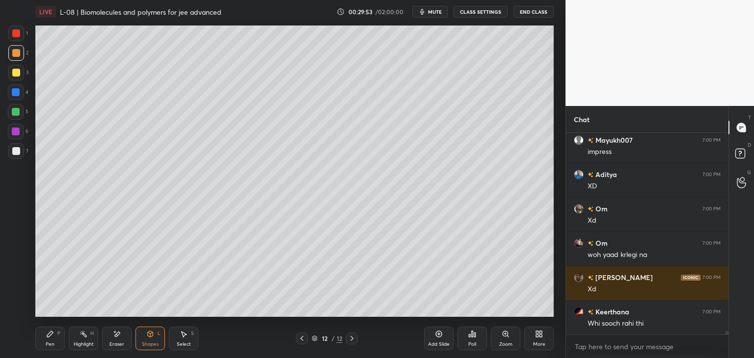
click at [178, 338] on div "Select S" at bounding box center [183, 339] width 29 height 24
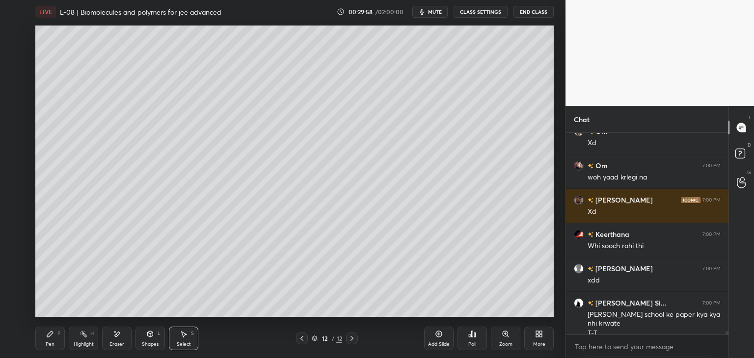
scroll to position [12198, 0]
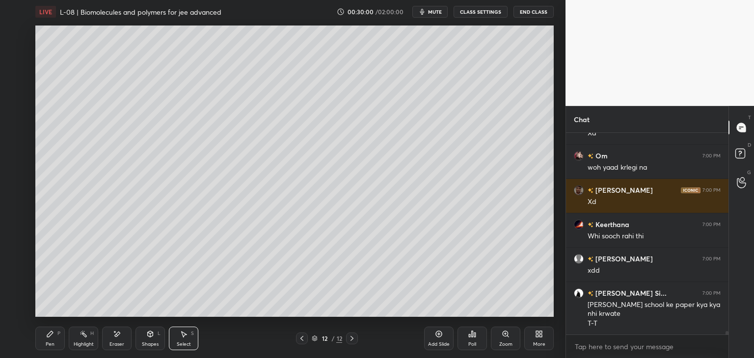
click at [47, 342] on div "Pen" at bounding box center [50, 344] width 9 height 5
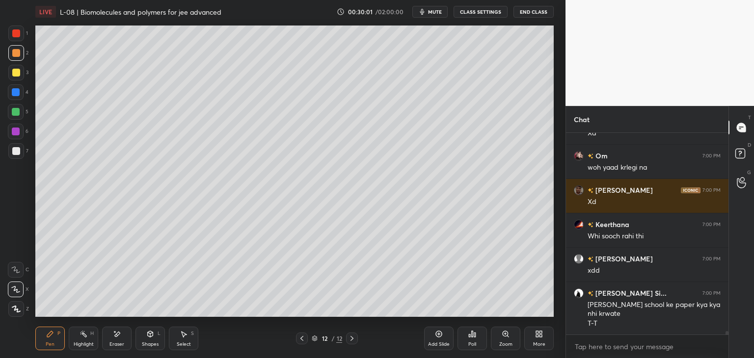
click at [187, 340] on div "Select S" at bounding box center [183, 339] width 29 height 24
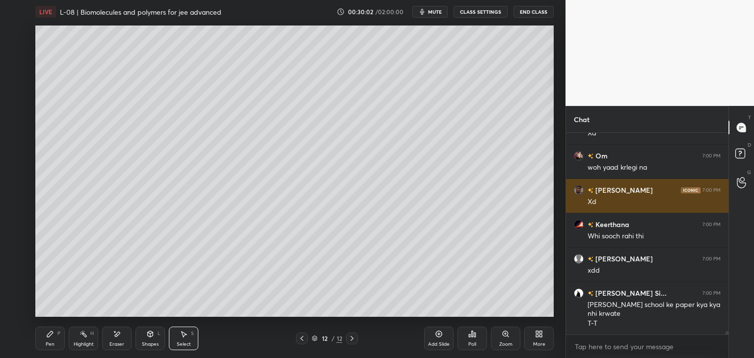
click at [49, 340] on div "Pen P" at bounding box center [49, 339] width 29 height 24
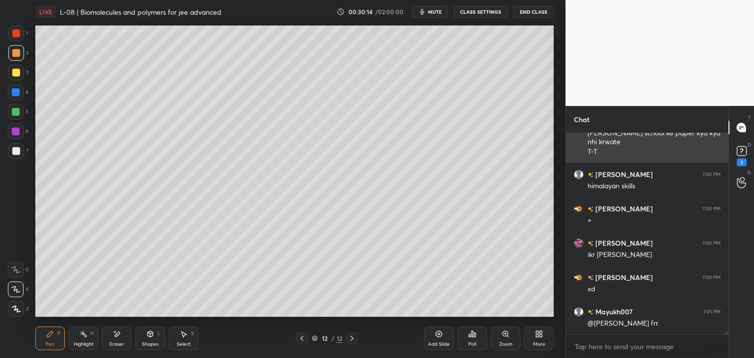
scroll to position [12411, 0]
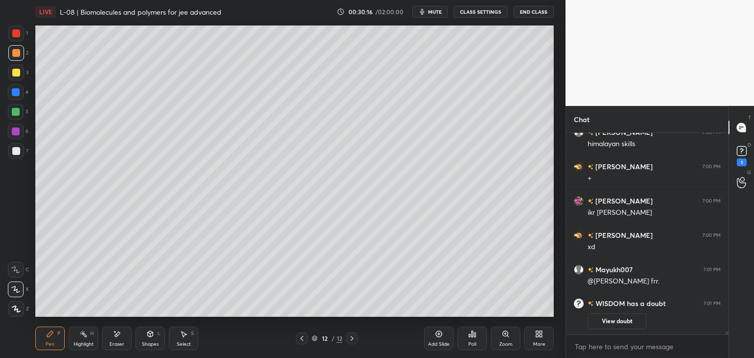
click at [605, 318] on button "View doubt" at bounding box center [616, 321] width 59 height 16
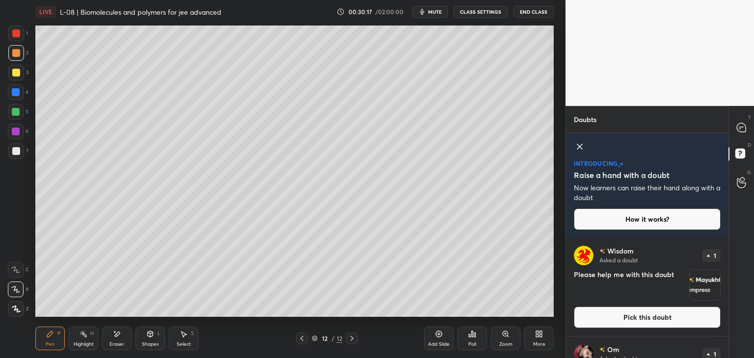
click at [623, 316] on button "Pick this doubt" at bounding box center [646, 318] width 147 height 22
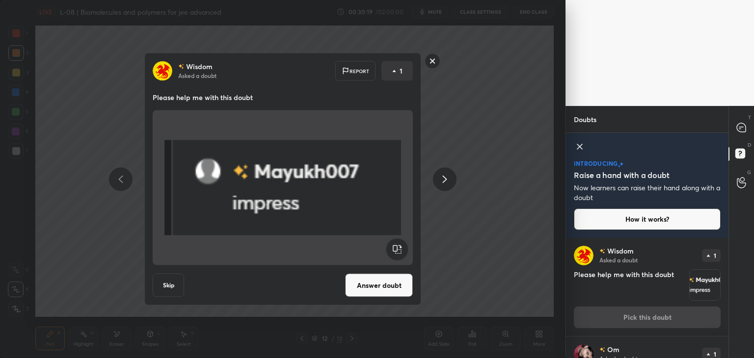
click at [436, 59] on rect at bounding box center [432, 60] width 15 height 15
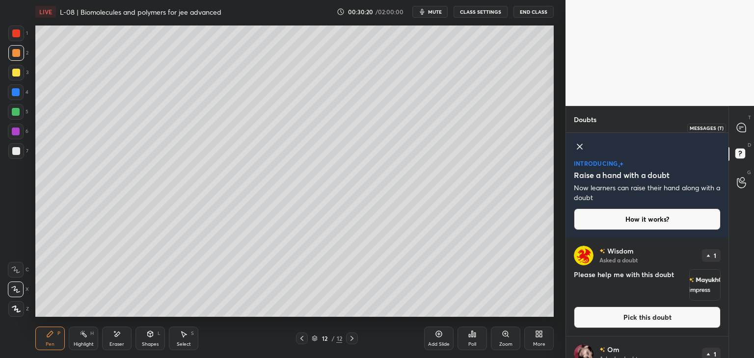
click at [741, 124] on icon at bounding box center [740, 127] width 9 height 9
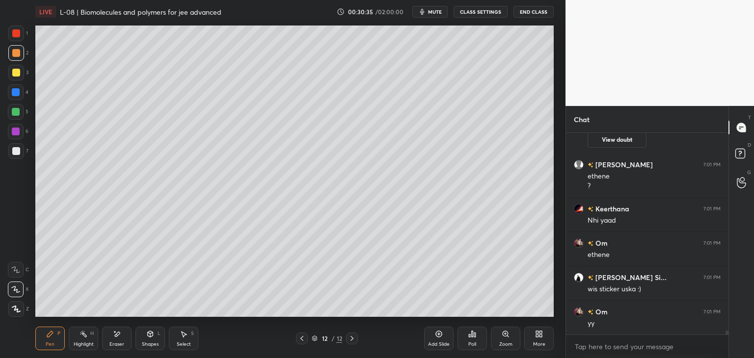
scroll to position [10082, 0]
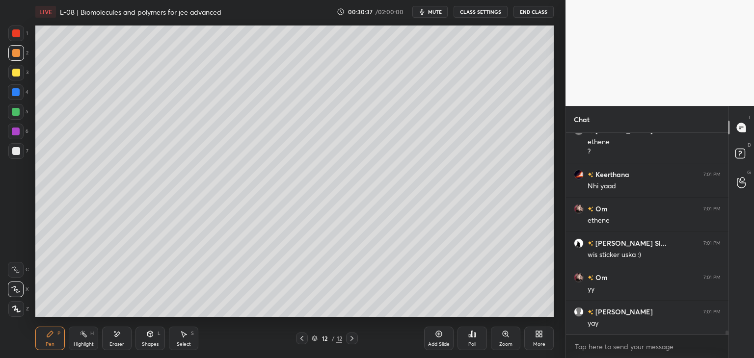
click at [20, 35] on div at bounding box center [16, 33] width 8 height 8
click at [17, 71] on div at bounding box center [16, 73] width 8 height 8
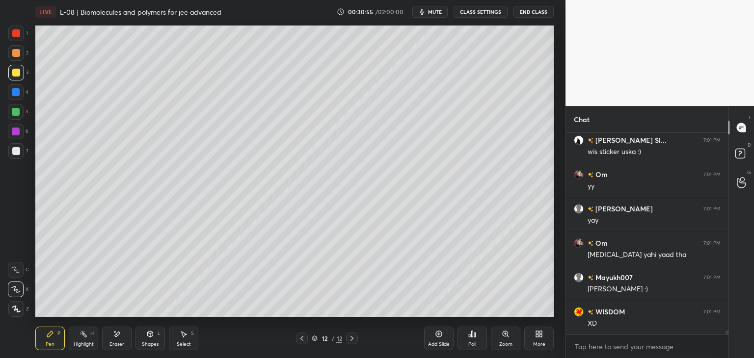
scroll to position [10171, 0]
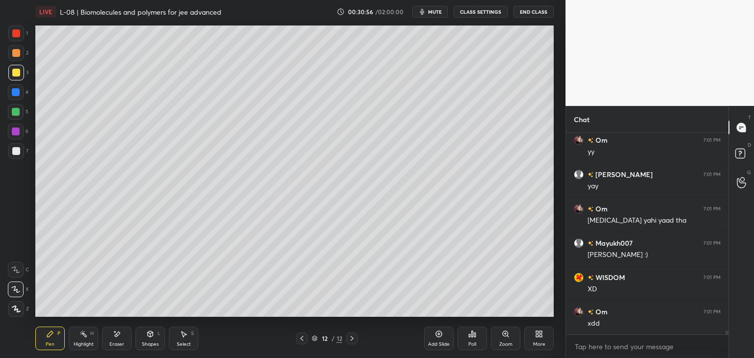
click at [16, 97] on div at bounding box center [16, 92] width 16 height 16
click at [188, 335] on div "Select S" at bounding box center [183, 339] width 29 height 24
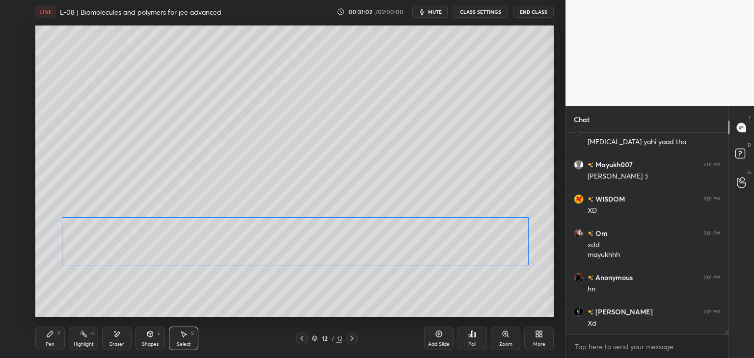
scroll to position [10283, 0]
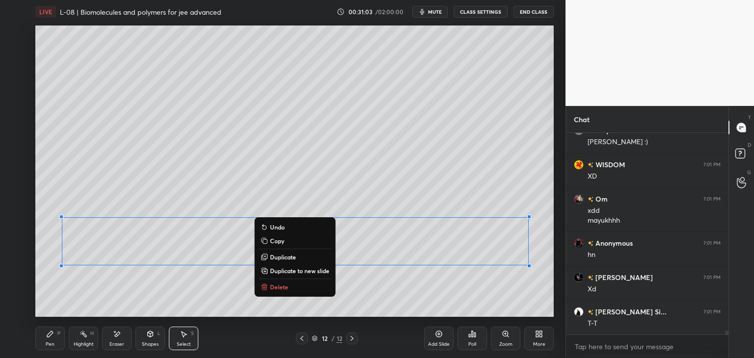
click at [482, 303] on div "0 ° Undo Copy Duplicate Duplicate to new slide Delete" at bounding box center [294, 171] width 518 height 291
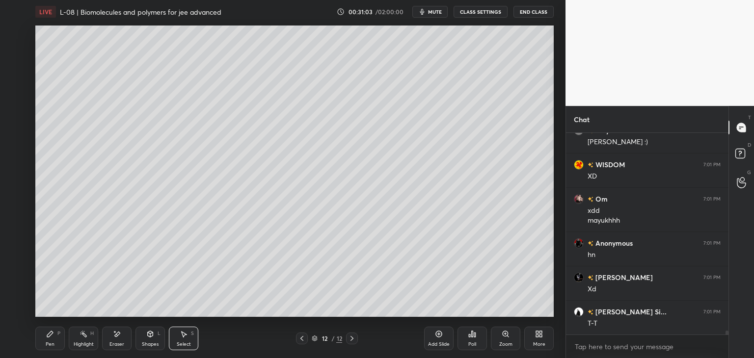
scroll to position [10318, 0]
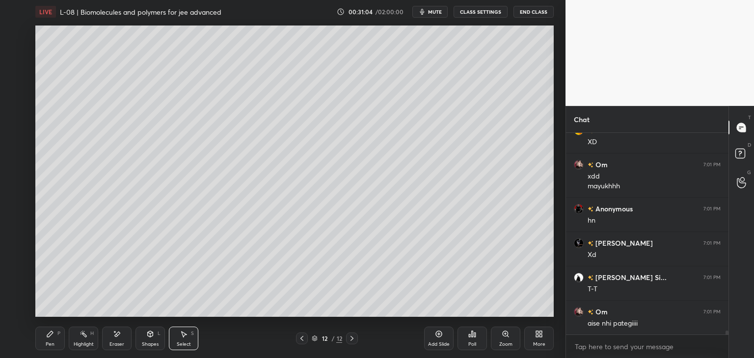
click at [51, 340] on div "Pen P" at bounding box center [49, 339] width 29 height 24
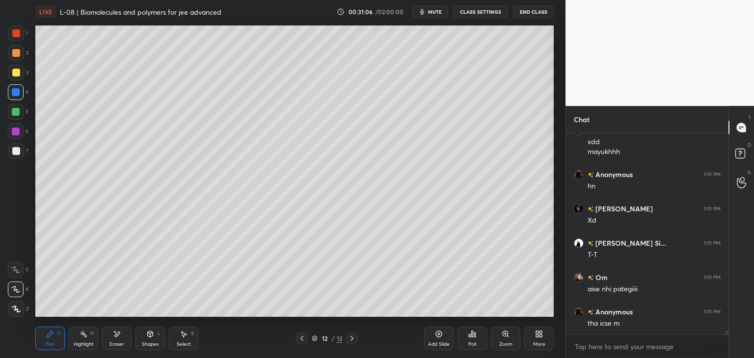
scroll to position [10386, 0]
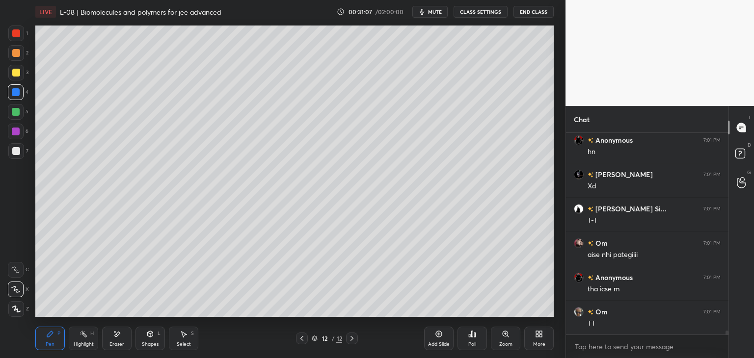
click at [181, 336] on icon at bounding box center [184, 334] width 8 height 8
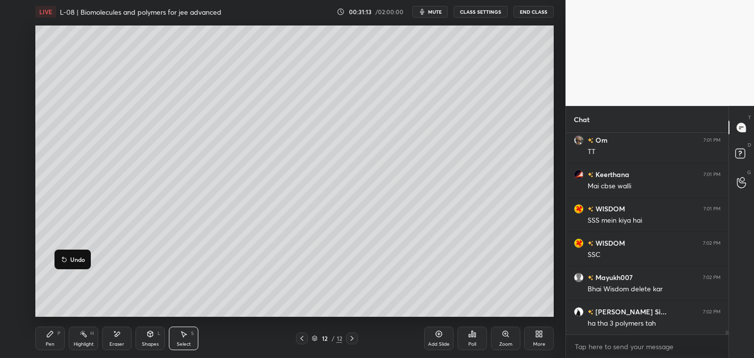
scroll to position [10592, 0]
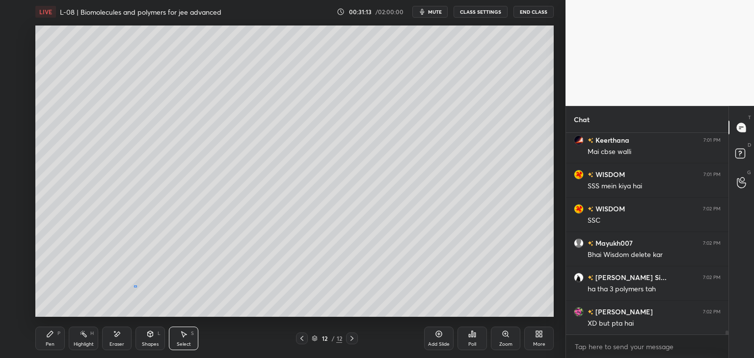
click at [134, 286] on div "0 ° Undo Copy Duplicate Duplicate to new slide Delete" at bounding box center [294, 171] width 518 height 291
click at [222, 299] on div "0 ° Undo Copy Duplicate Duplicate to new slide Delete" at bounding box center [294, 171] width 518 height 291
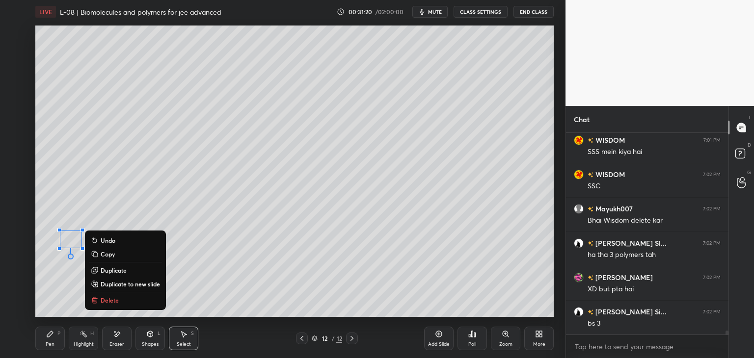
click at [269, 280] on div "0 ° Undo Copy Duplicate Duplicate to new slide Delete" at bounding box center [294, 171] width 518 height 291
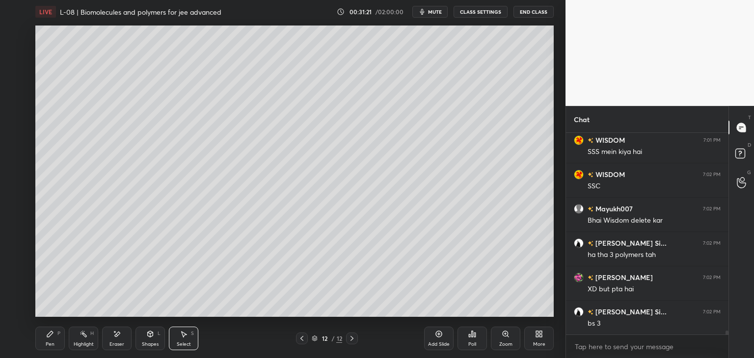
click at [50, 340] on div "Pen P" at bounding box center [49, 339] width 29 height 24
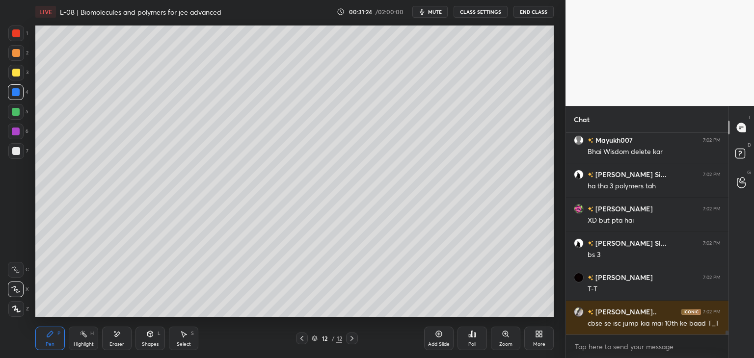
scroll to position [10730, 0]
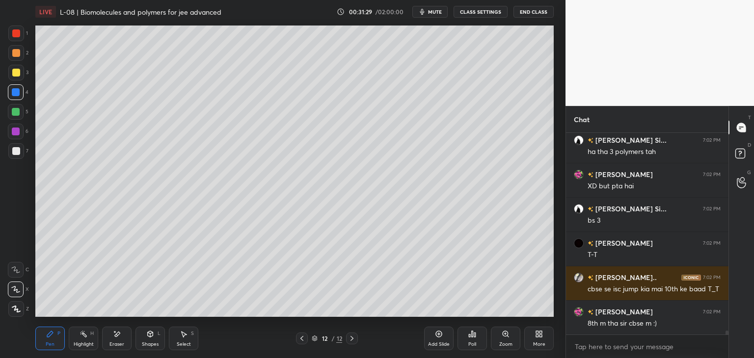
click at [443, 339] on div "Add Slide" at bounding box center [438, 339] width 29 height 24
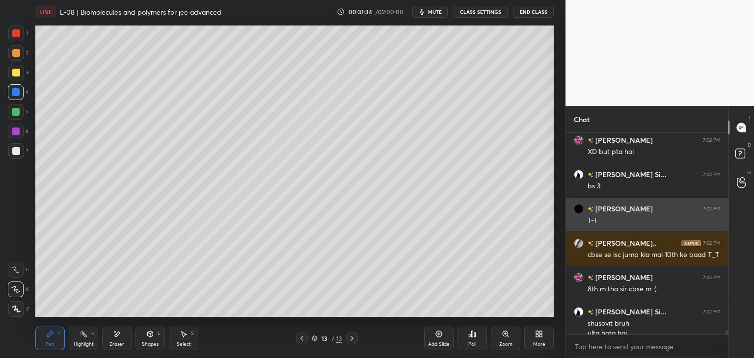
scroll to position [10774, 0]
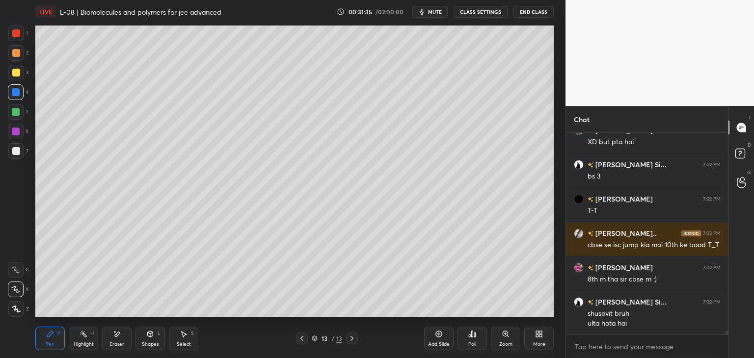
click at [118, 331] on icon at bounding box center [117, 334] width 8 height 8
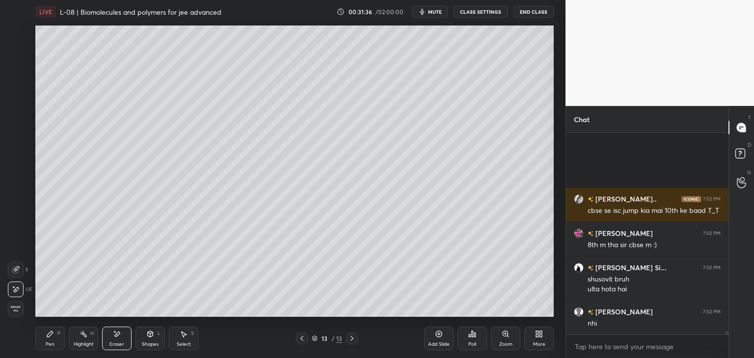
scroll to position [10900, 0]
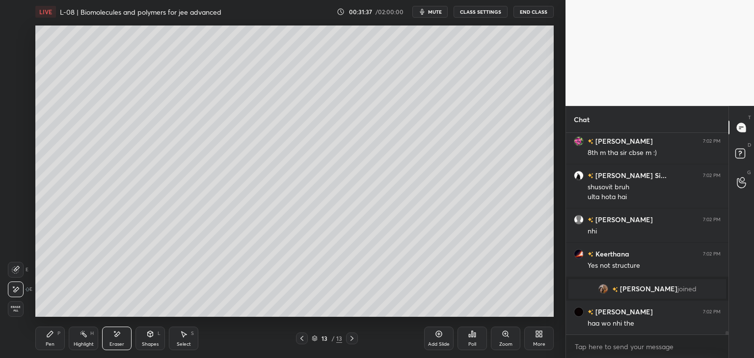
click at [52, 334] on icon at bounding box center [50, 334] width 6 height 6
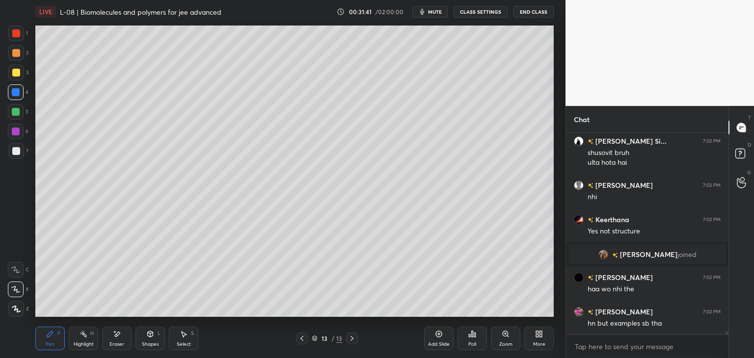
click at [181, 335] on icon at bounding box center [184, 334] width 8 height 8
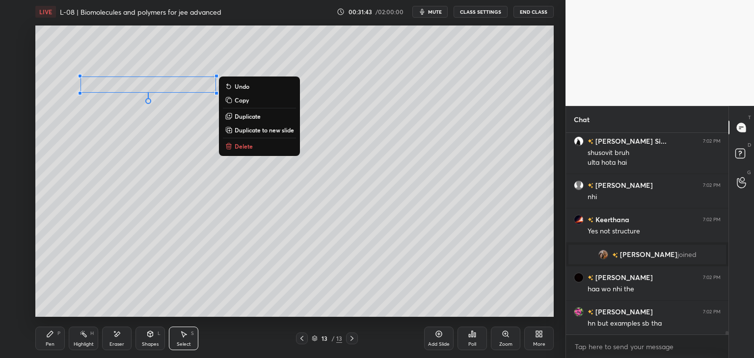
click at [244, 99] on p "Copy" at bounding box center [241, 100] width 14 height 8
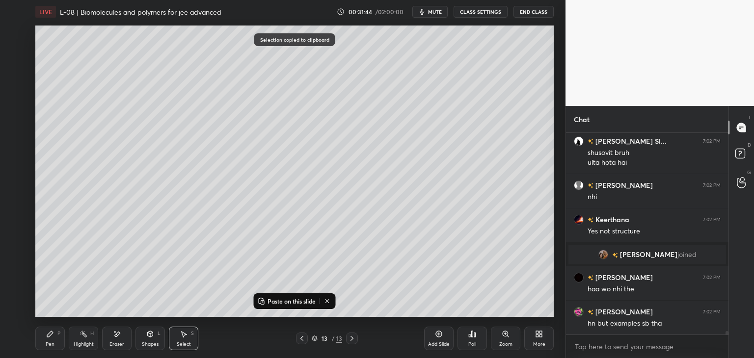
click at [276, 298] on p "Paste on this slide" at bounding box center [291, 301] width 48 height 8
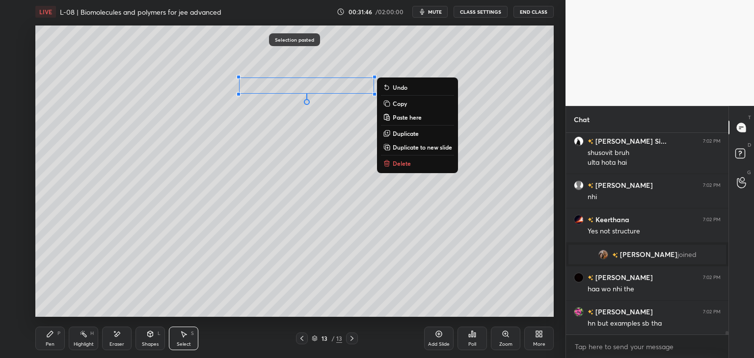
scroll to position [10969, 0]
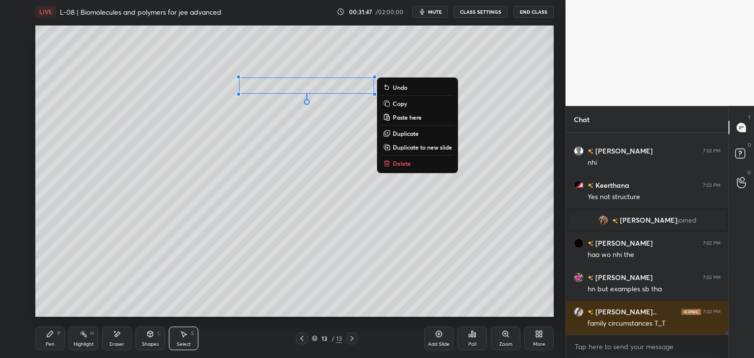
click at [401, 104] on p "Copy" at bounding box center [399, 104] width 14 height 8
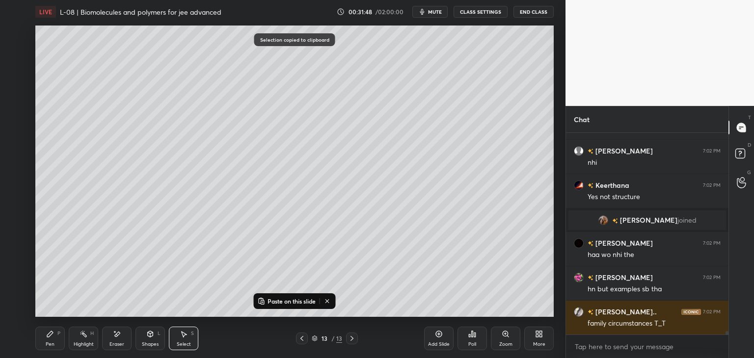
click at [286, 300] on p "Paste on this slide" at bounding box center [291, 301] width 48 height 8
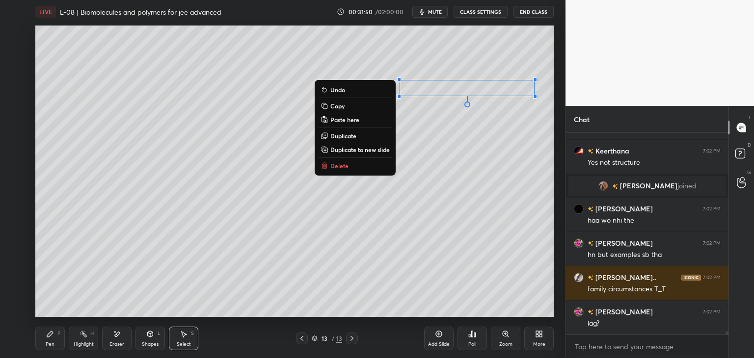
click at [210, 272] on div "0 ° Undo Copy Paste here Duplicate Duplicate to new slide Delete" at bounding box center [294, 171] width 518 height 291
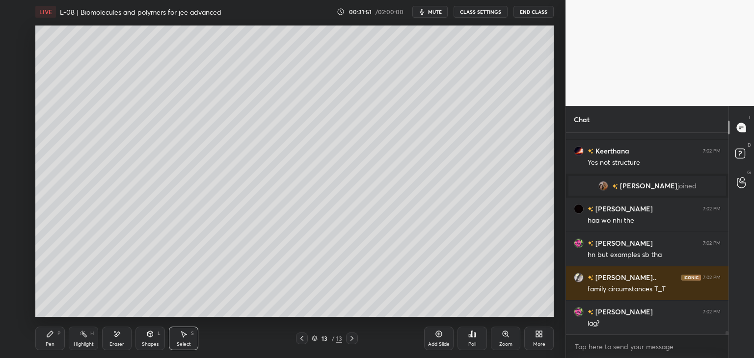
click at [57, 336] on div "Pen P" at bounding box center [49, 339] width 29 height 24
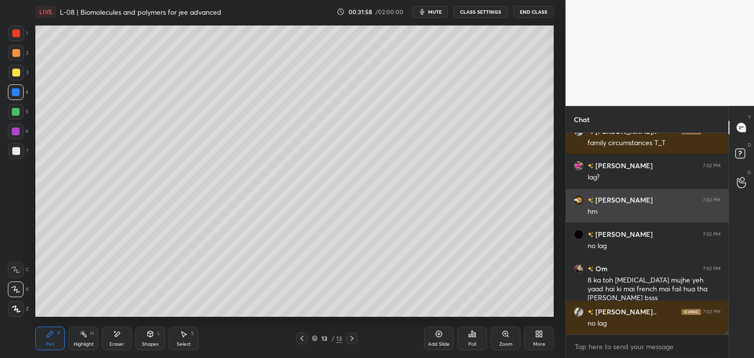
scroll to position [11184, 0]
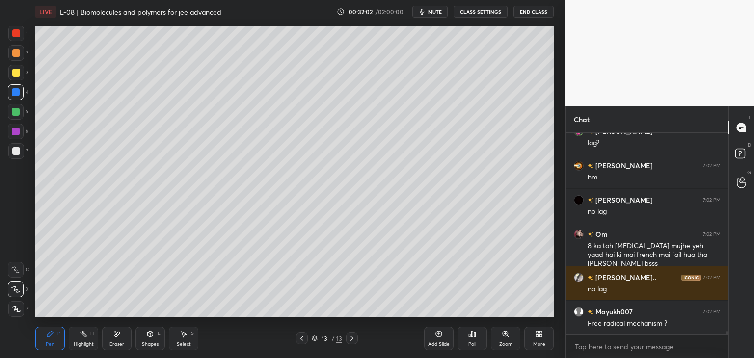
click at [13, 127] on div at bounding box center [16, 132] width 16 height 16
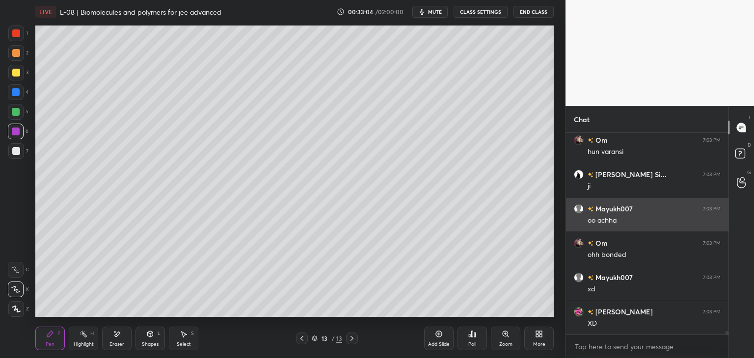
scroll to position [11596, 0]
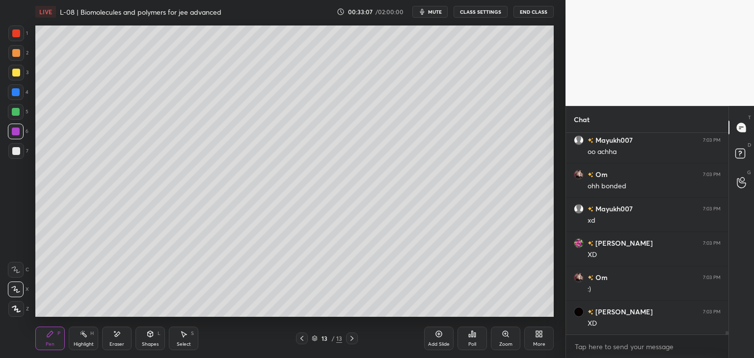
click at [55, 338] on div "Pen P" at bounding box center [49, 339] width 29 height 24
click at [178, 342] on div "Select" at bounding box center [184, 344] width 14 height 5
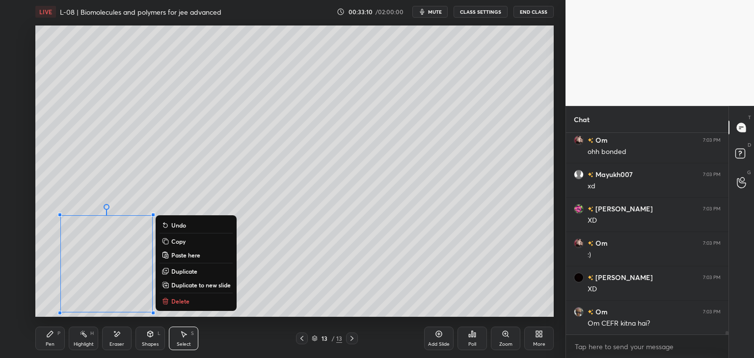
scroll to position [11665, 0]
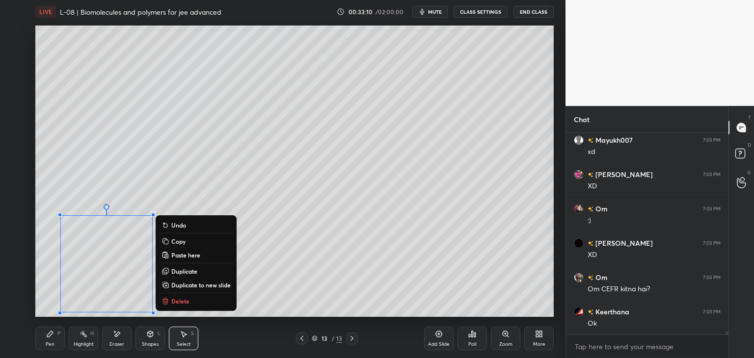
click at [192, 299] on button "Delete" at bounding box center [195, 301] width 73 height 12
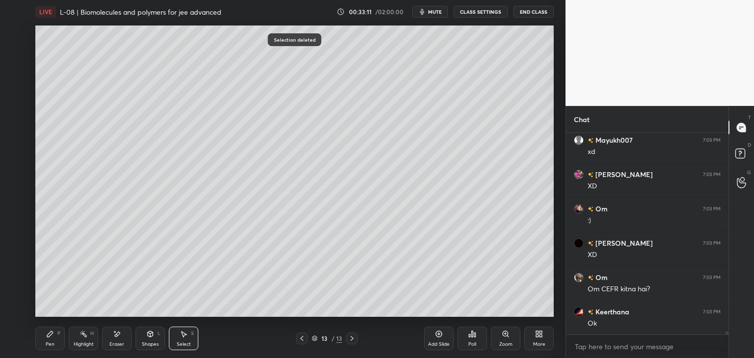
click at [52, 341] on div "Pen P" at bounding box center [49, 339] width 29 height 24
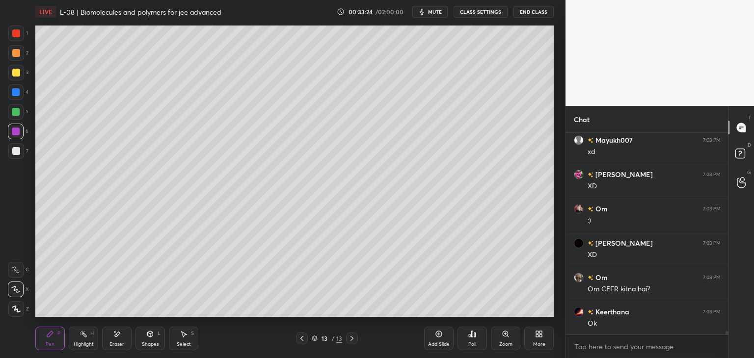
click at [187, 333] on div "Select S" at bounding box center [183, 339] width 29 height 24
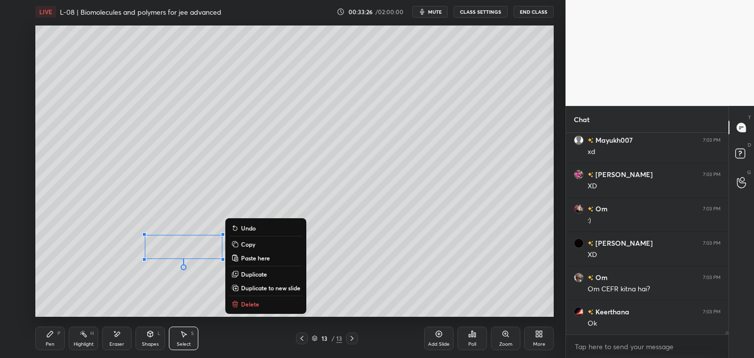
click at [129, 294] on div "0 ° Undo Copy Paste here Duplicate Duplicate to new slide Delete" at bounding box center [294, 171] width 518 height 291
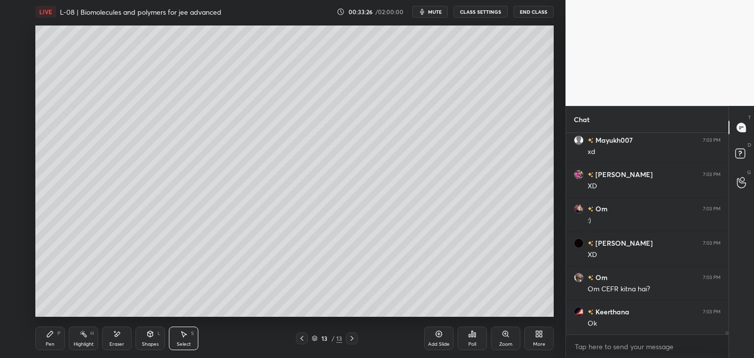
click at [50, 334] on icon at bounding box center [50, 334] width 6 height 6
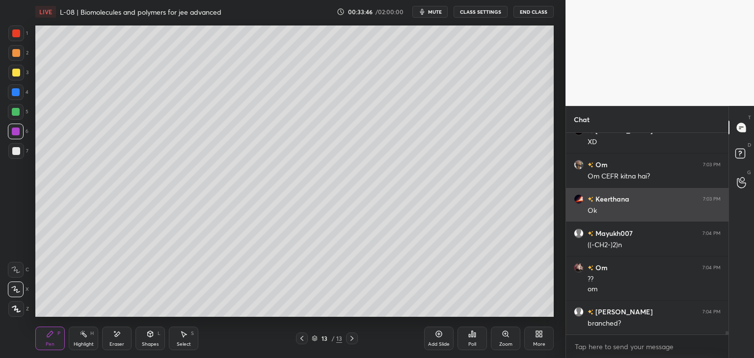
scroll to position [11812, 0]
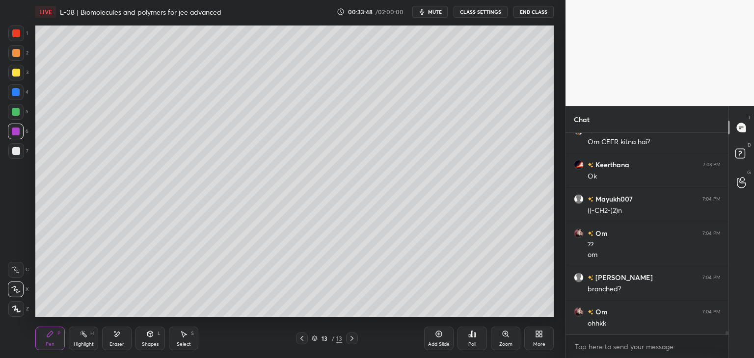
click at [122, 344] on div "Eraser" at bounding box center [116, 344] width 15 height 5
click at [54, 346] on div "Pen P" at bounding box center [49, 339] width 29 height 24
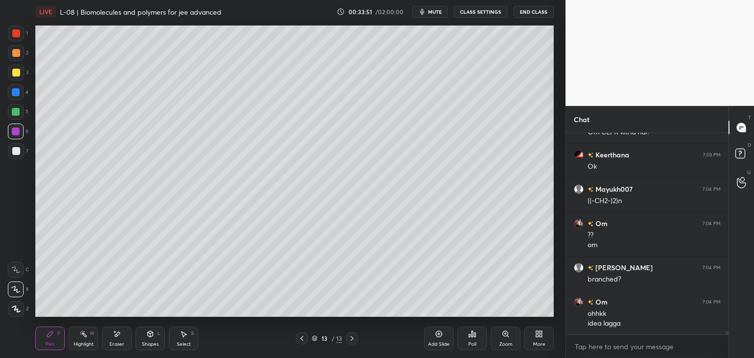
click at [15, 75] on div at bounding box center [16, 73] width 8 height 8
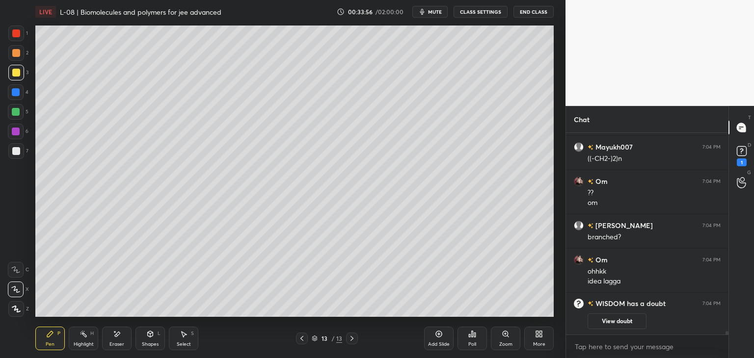
scroll to position [11334, 0]
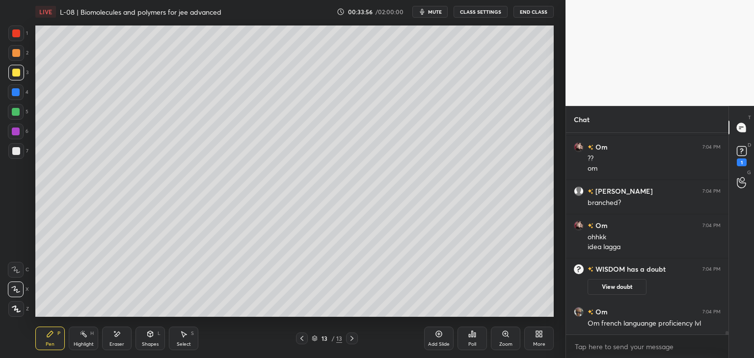
click at [440, 316] on div "Add Slide Poll Zoom More" at bounding box center [489, 338] width 130 height 55
click at [452, 312] on div "Add Slide Poll Zoom More" at bounding box center [489, 338] width 130 height 55
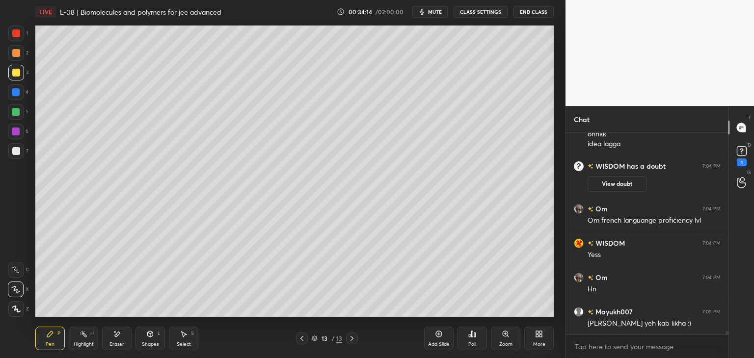
scroll to position [11452, 0]
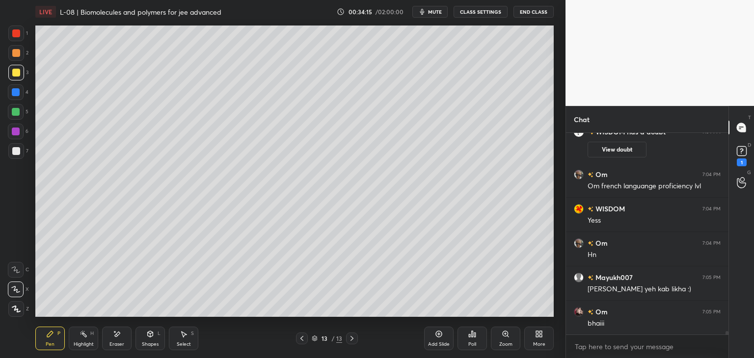
click at [433, 337] on div "Add Slide" at bounding box center [438, 339] width 29 height 24
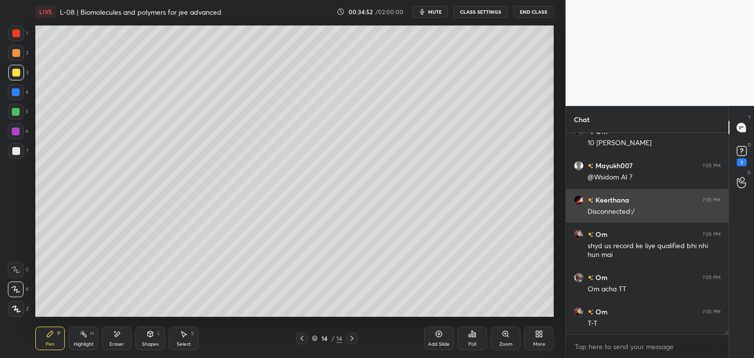
scroll to position [11735, 0]
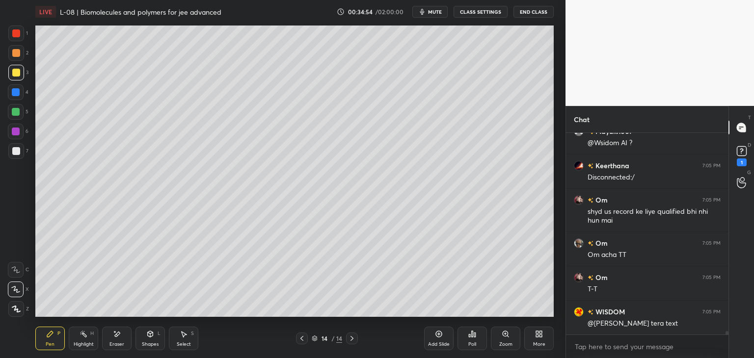
click at [191, 332] on div "S" at bounding box center [192, 333] width 3 height 5
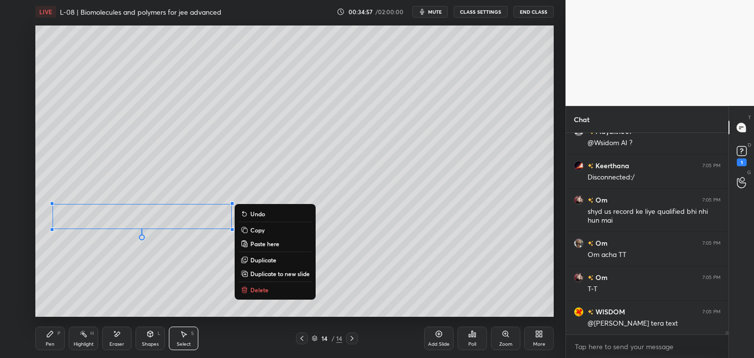
click at [118, 286] on div "0 ° Undo Copy Paste here Duplicate Duplicate to new slide Delete" at bounding box center [294, 171] width 518 height 291
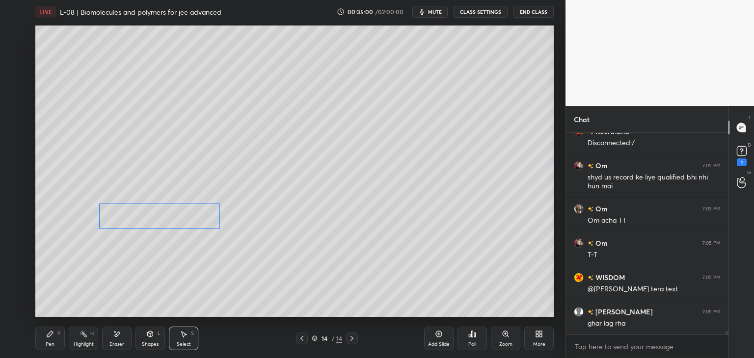
scroll to position [11677, 0]
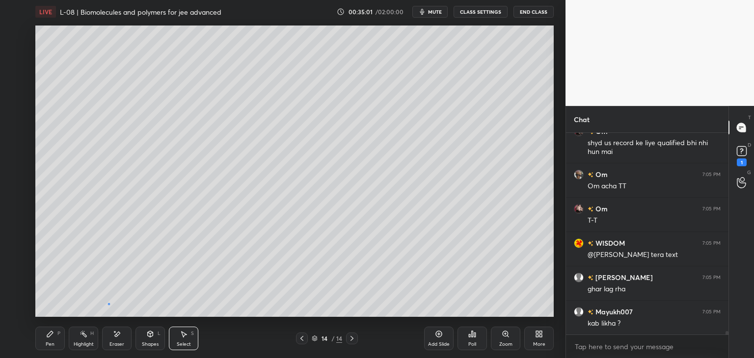
click at [110, 303] on div "0 ° Undo Copy Paste here Duplicate Duplicate to new slide Delete" at bounding box center [294, 171] width 518 height 291
click at [54, 338] on div "Pen P" at bounding box center [49, 339] width 29 height 24
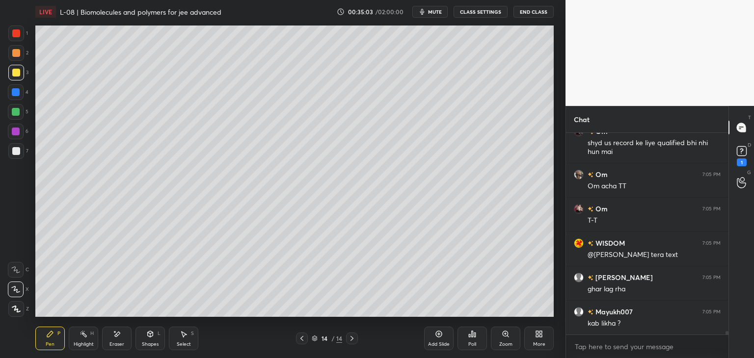
click at [14, 136] on div at bounding box center [16, 132] width 16 height 16
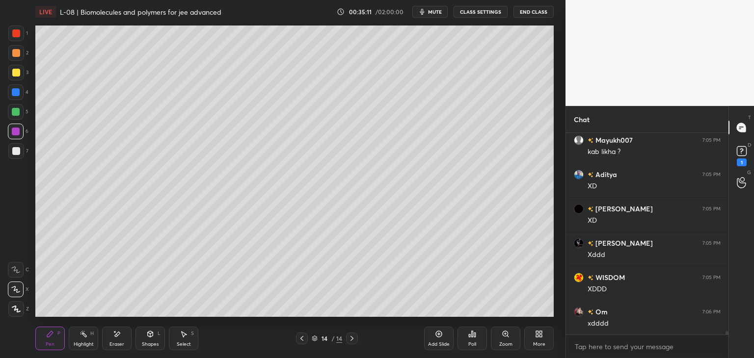
scroll to position [11883, 0]
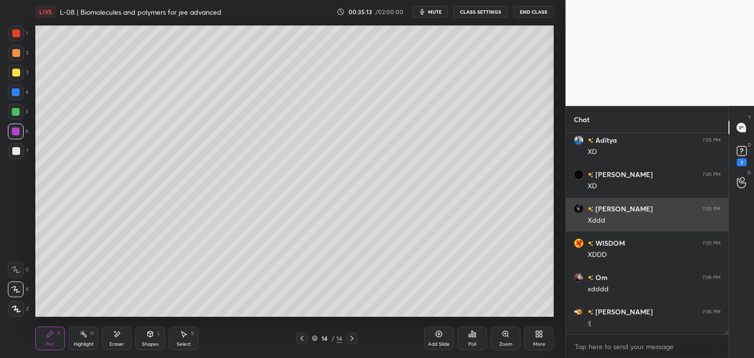
click at [14, 52] on div at bounding box center [16, 53] width 8 height 8
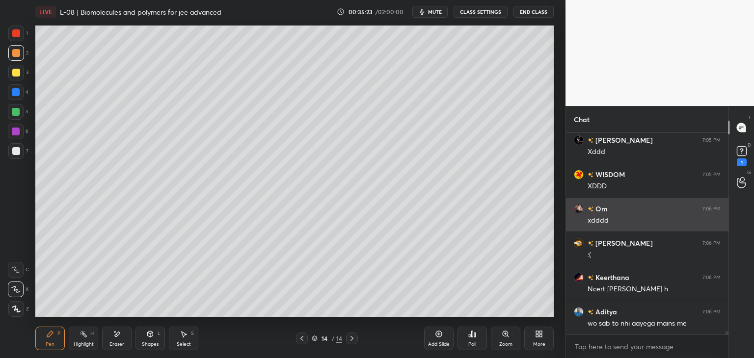
scroll to position [11986, 0]
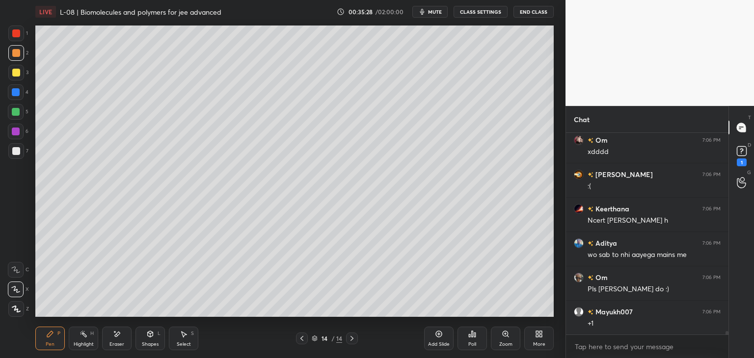
click at [127, 334] on div "Eraser" at bounding box center [116, 339] width 29 height 24
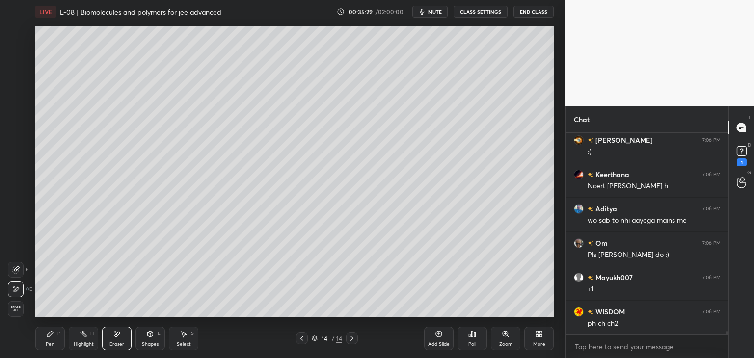
click at [52, 334] on icon at bounding box center [50, 334] width 6 height 6
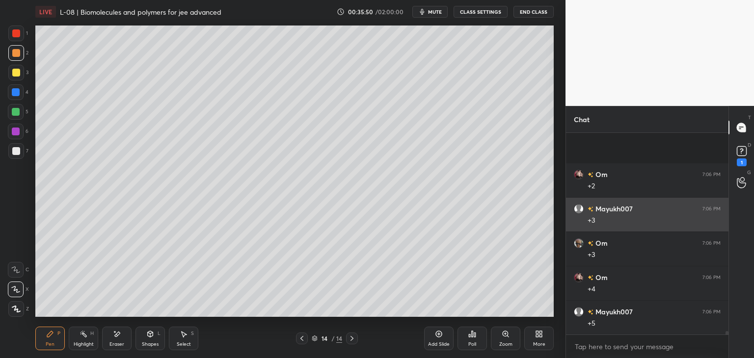
scroll to position [12295, 0]
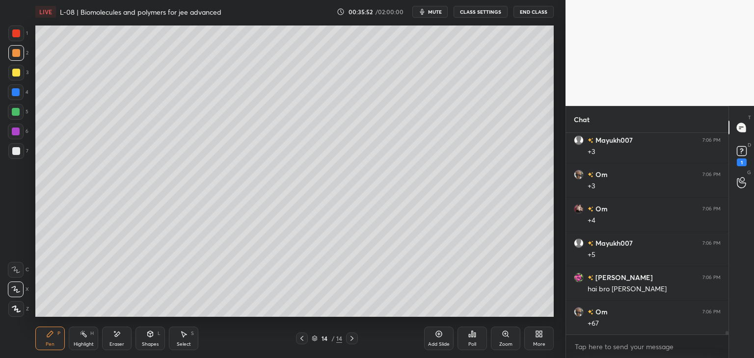
click at [305, 336] on icon at bounding box center [302, 339] width 8 height 8
click at [354, 338] on icon at bounding box center [352, 339] width 8 height 8
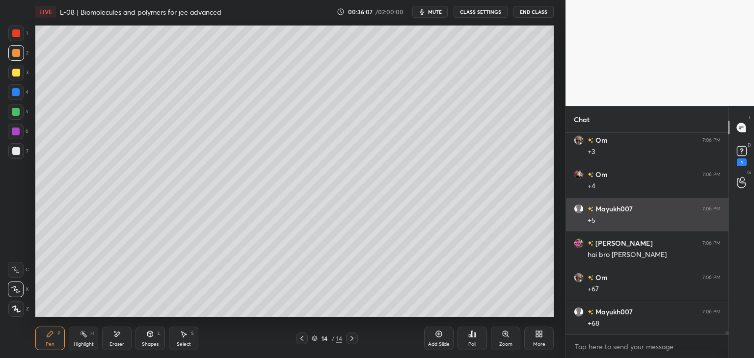
scroll to position [12372, 0]
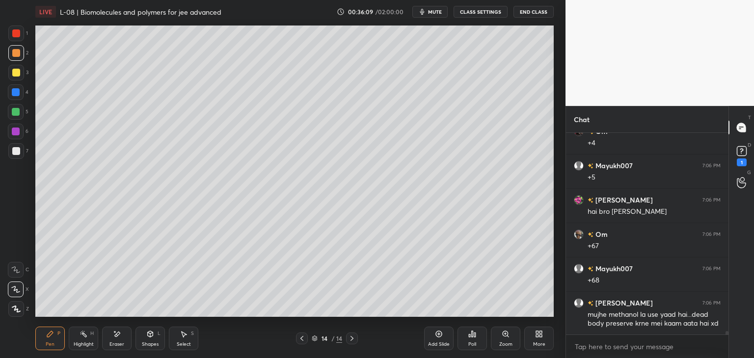
click at [18, 35] on div at bounding box center [16, 33] width 8 height 8
click at [22, 93] on div at bounding box center [16, 92] width 16 height 16
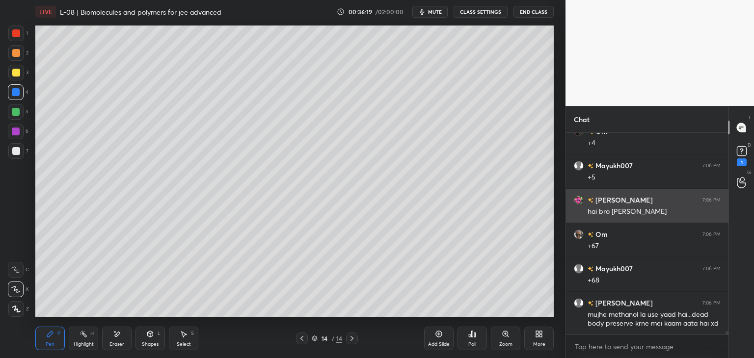
scroll to position [12407, 0]
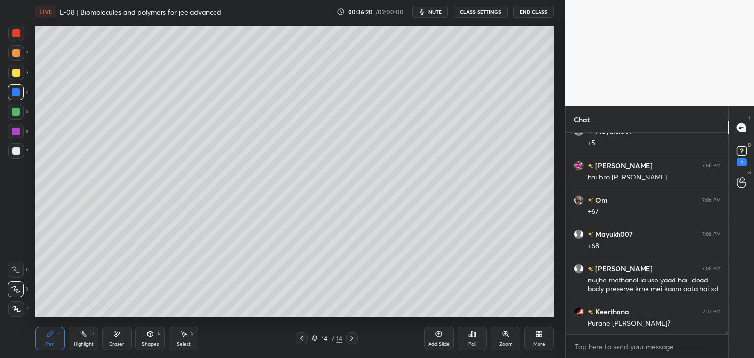
click at [15, 52] on div at bounding box center [16, 53] width 8 height 8
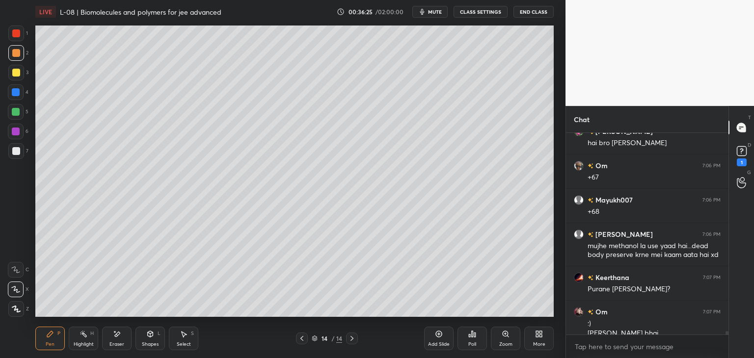
scroll to position [12451, 0]
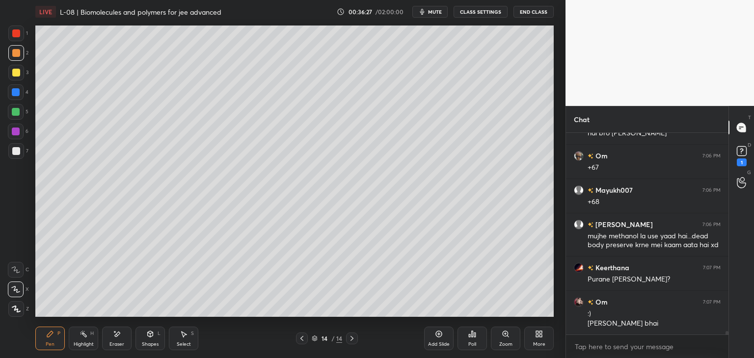
click at [355, 341] on icon at bounding box center [352, 339] width 8 height 8
click at [429, 335] on div "Add Slide" at bounding box center [438, 339] width 29 height 24
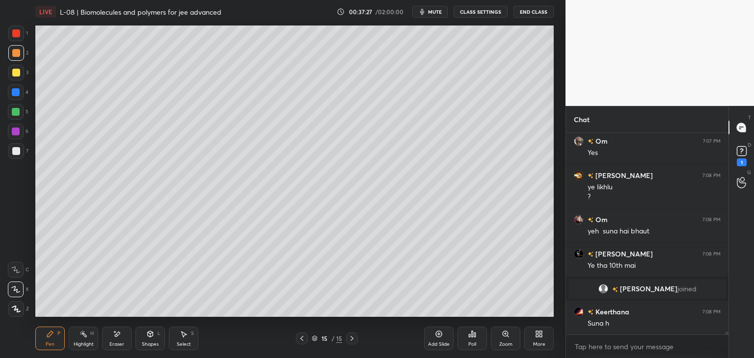
scroll to position [13087, 0]
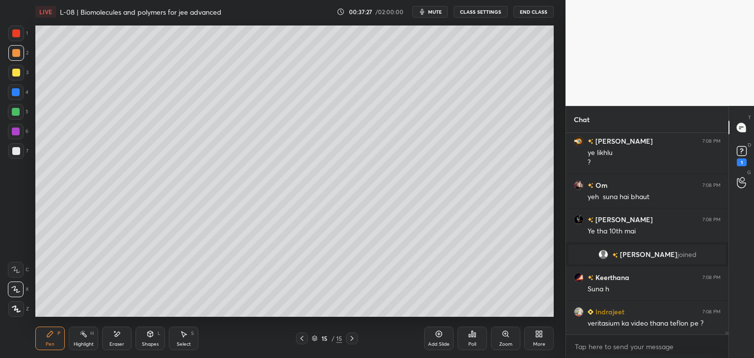
click at [188, 336] on div "Select S" at bounding box center [183, 339] width 29 height 24
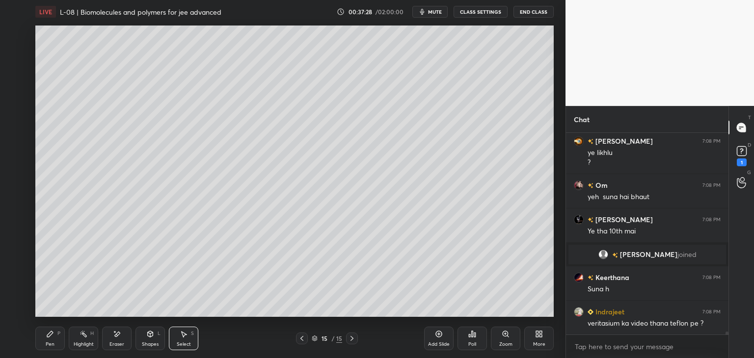
click at [119, 336] on icon at bounding box center [117, 334] width 8 height 8
click at [52, 334] on icon at bounding box center [50, 334] width 8 height 8
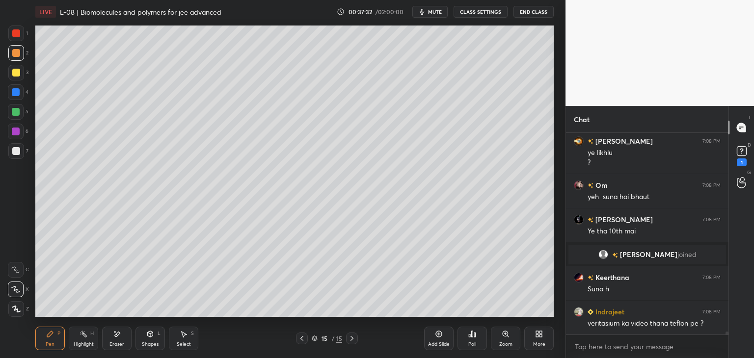
click at [186, 332] on icon at bounding box center [184, 334] width 8 height 8
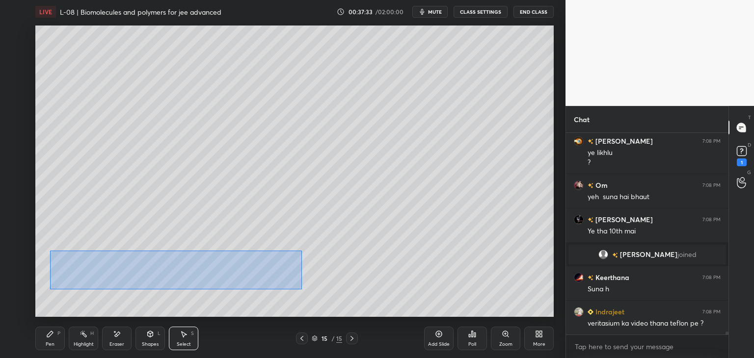
scroll to position [13122, 0]
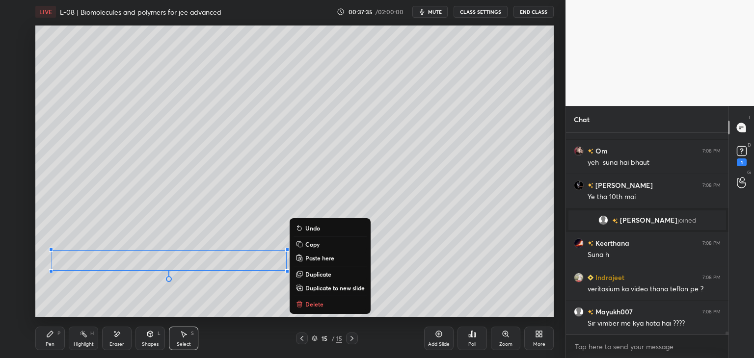
click at [438, 285] on div "0 ° Undo Copy Paste here Duplicate Duplicate to new slide Delete" at bounding box center [294, 171] width 518 height 291
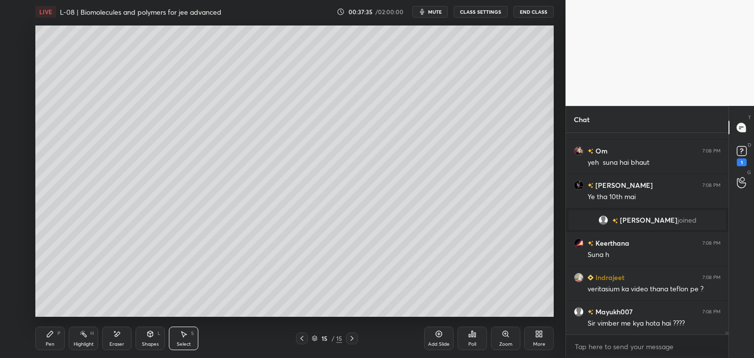
click at [57, 338] on div "Pen P" at bounding box center [49, 339] width 29 height 24
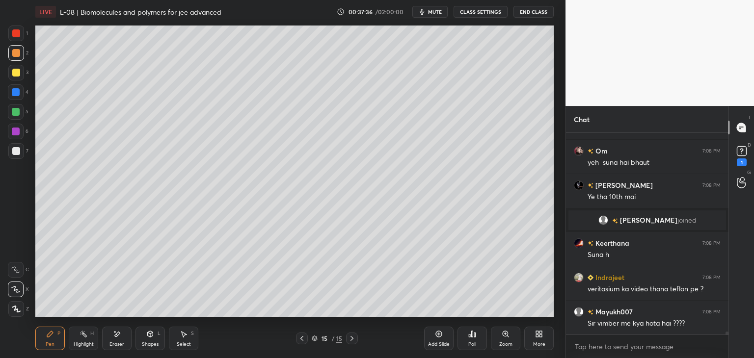
scroll to position [13156, 0]
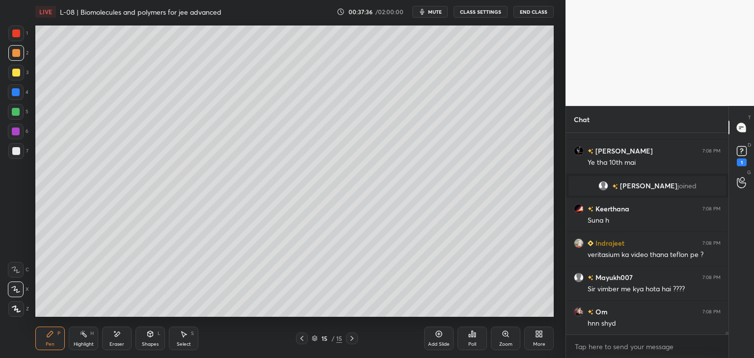
click at [17, 96] on div at bounding box center [16, 92] width 8 height 8
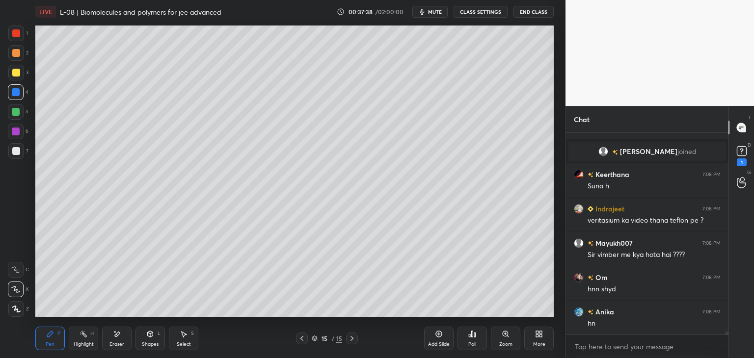
click at [120, 343] on div "Eraser" at bounding box center [116, 344] width 15 height 5
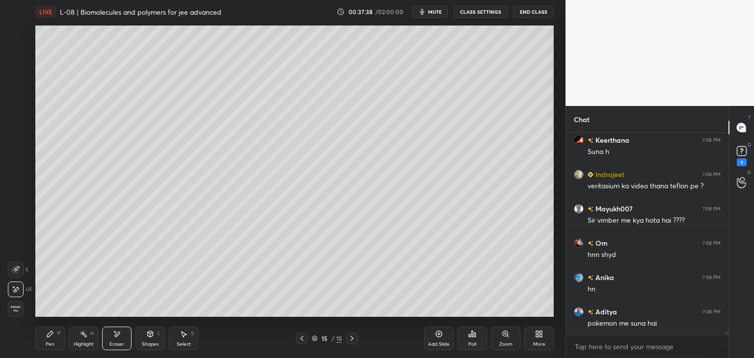
click at [47, 337] on icon at bounding box center [50, 334] width 6 height 6
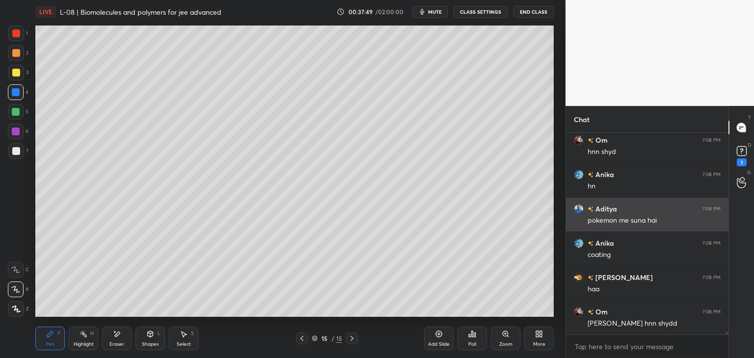
scroll to position [13362, 0]
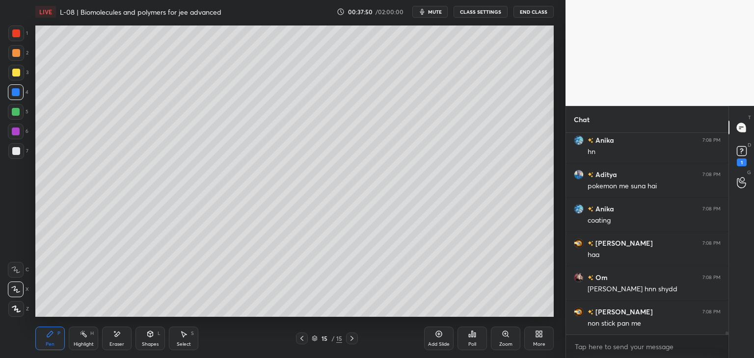
click at [14, 32] on div at bounding box center [16, 33] width 8 height 8
click at [16, 109] on div at bounding box center [16, 112] width 8 height 8
click at [16, 88] on div at bounding box center [16, 92] width 16 height 16
click at [20, 73] on div at bounding box center [16, 73] width 16 height 16
click at [16, 74] on div at bounding box center [16, 73] width 8 height 8
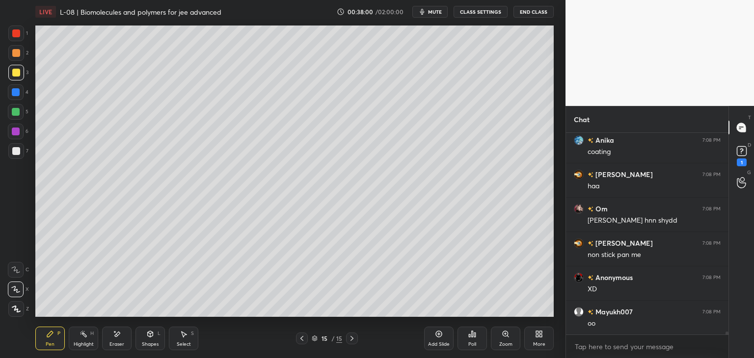
scroll to position [13465, 0]
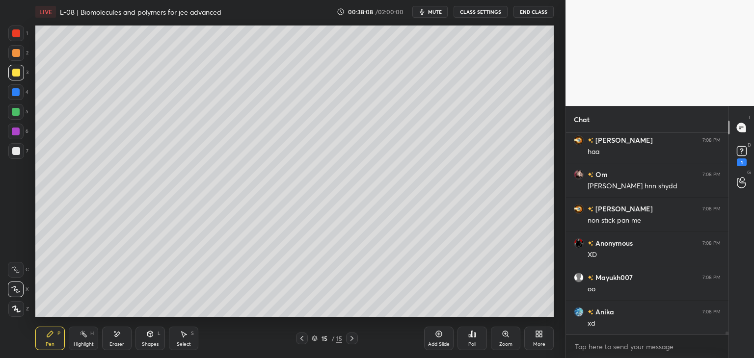
click at [188, 338] on div "Select S" at bounding box center [183, 339] width 29 height 24
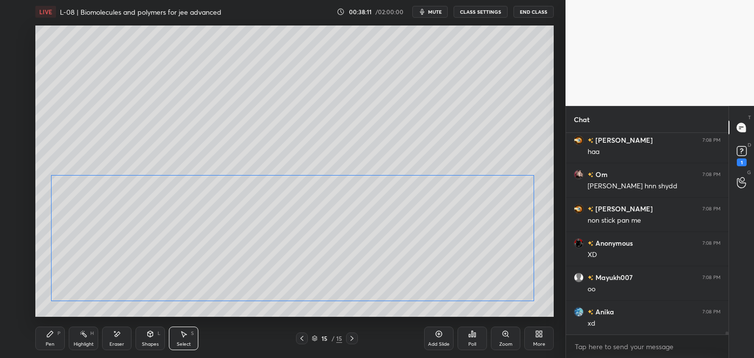
scroll to position [13507, 0]
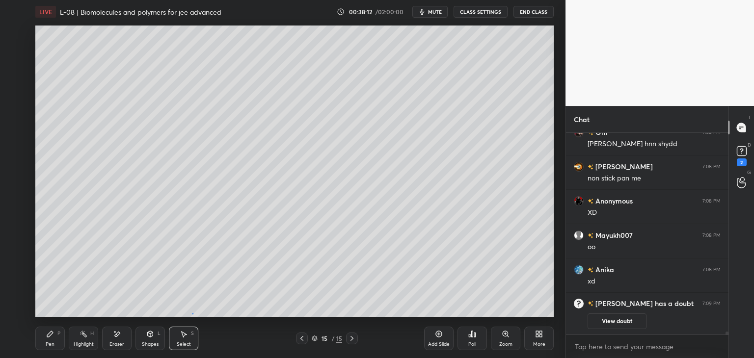
click at [192, 313] on div "0 ° Undo Copy Paste here Duplicate Duplicate to new slide Delete" at bounding box center [294, 171] width 518 height 291
click at [52, 334] on icon at bounding box center [50, 334] width 8 height 8
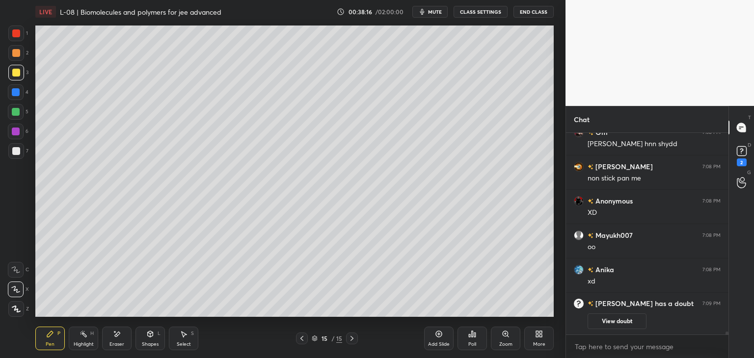
click at [617, 320] on button "View doubt" at bounding box center [616, 321] width 59 height 16
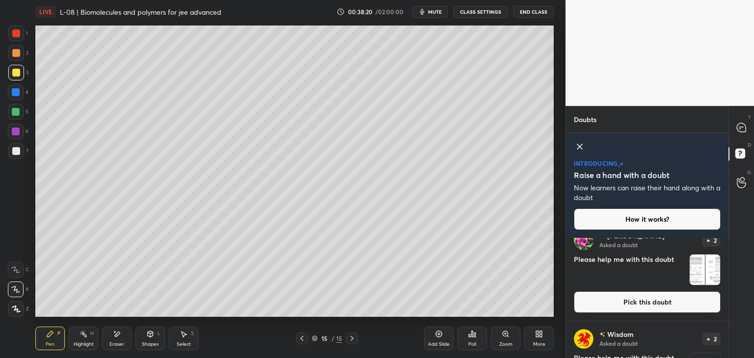
scroll to position [113, 0]
click at [622, 303] on button "Pick this doubt" at bounding box center [646, 303] width 147 height 22
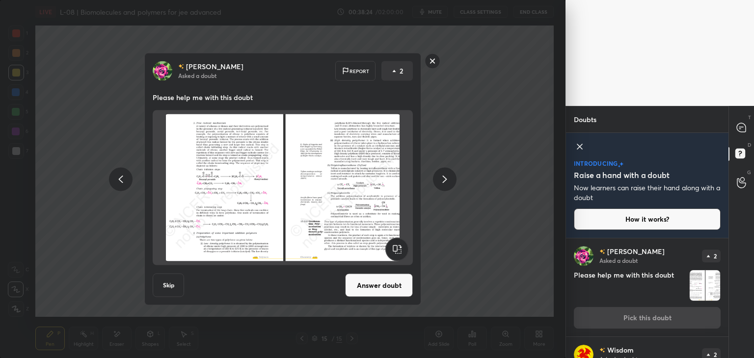
click at [435, 62] on rect at bounding box center [432, 60] width 15 height 15
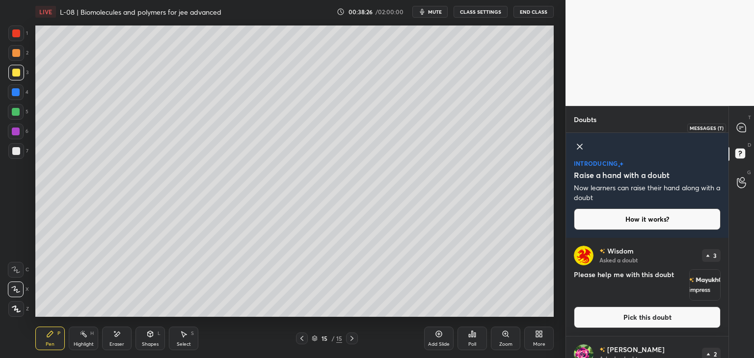
click at [740, 130] on icon at bounding box center [740, 127] width 9 height 9
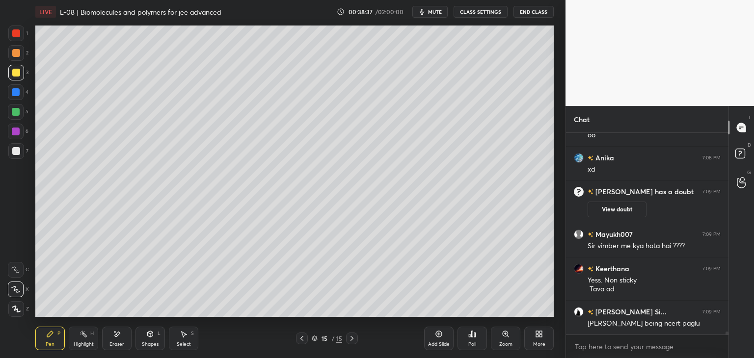
scroll to position [13243, 0]
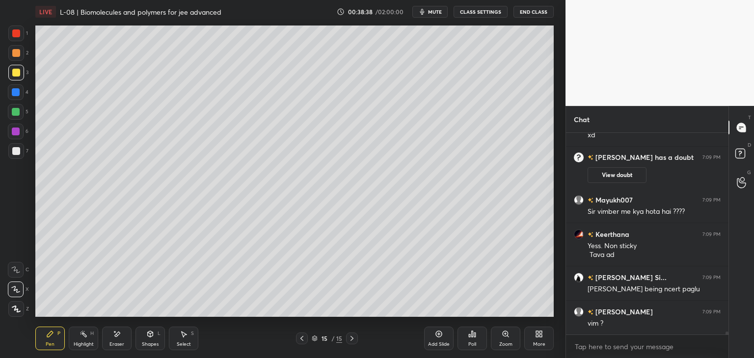
click at [432, 342] on div "Add Slide" at bounding box center [439, 344] width 22 height 5
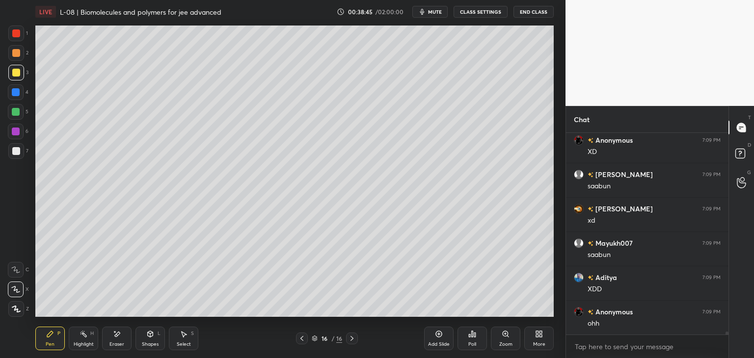
scroll to position [13484, 0]
click at [303, 339] on icon at bounding box center [302, 339] width 8 height 8
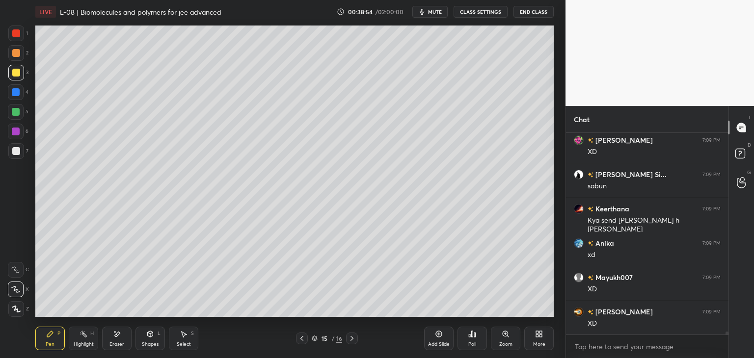
scroll to position [13724, 0]
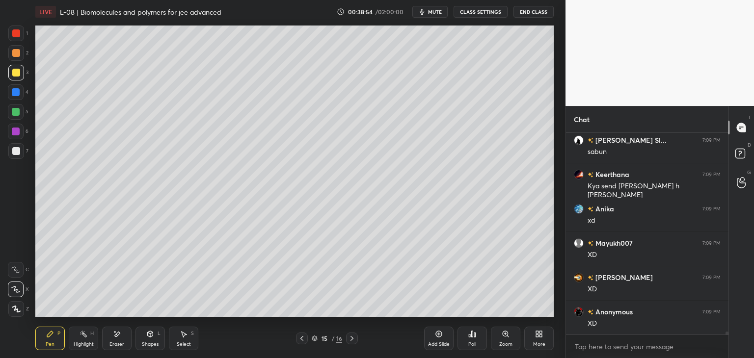
click at [350, 340] on icon at bounding box center [352, 339] width 8 height 8
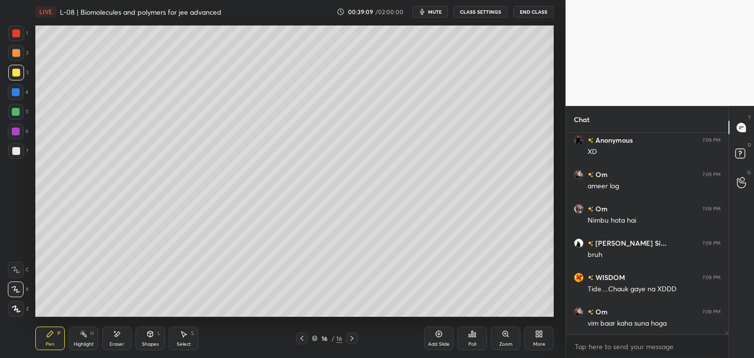
scroll to position [13930, 0]
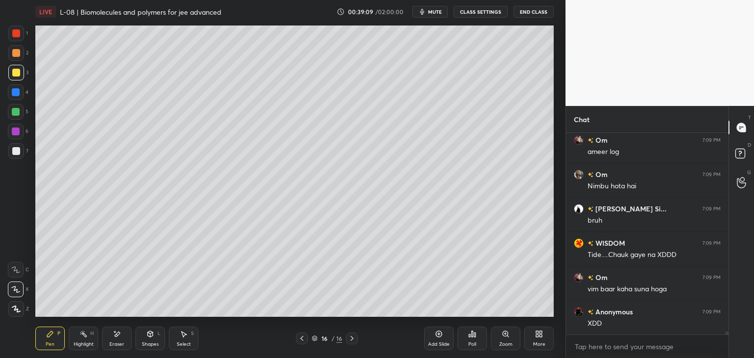
click at [192, 333] on div "S" at bounding box center [192, 333] width 3 height 5
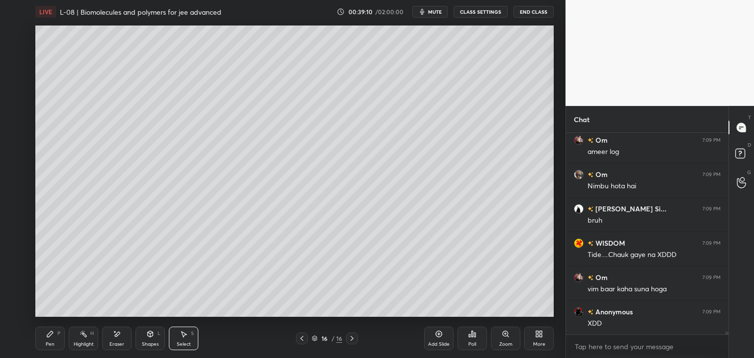
scroll to position [13965, 0]
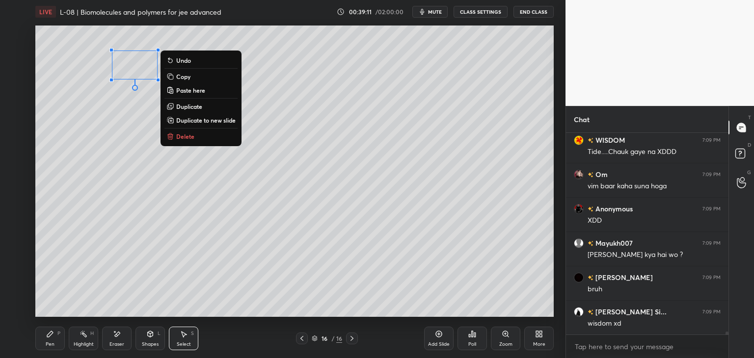
click at [192, 137] on p "Delete" at bounding box center [185, 136] width 18 height 8
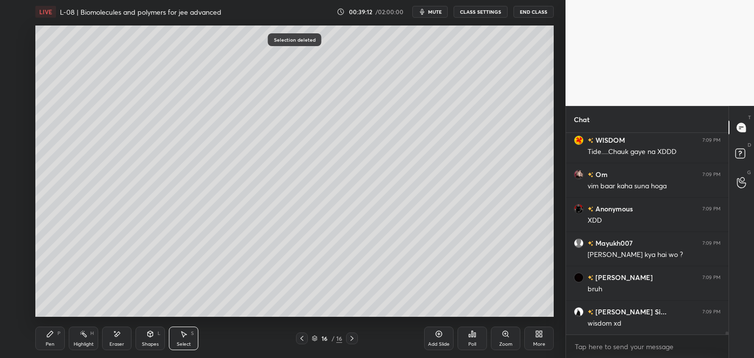
scroll to position [14068, 0]
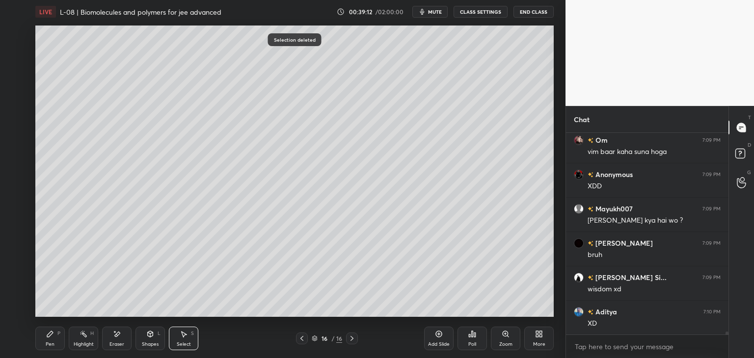
click at [47, 338] on div "Pen P" at bounding box center [49, 339] width 29 height 24
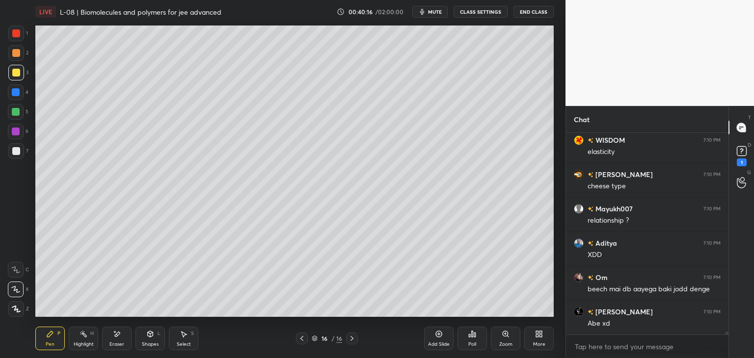
scroll to position [14155, 0]
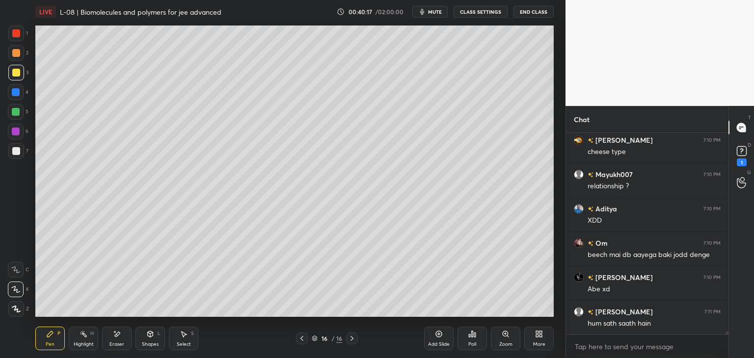
click at [185, 337] on icon at bounding box center [184, 334] width 8 height 8
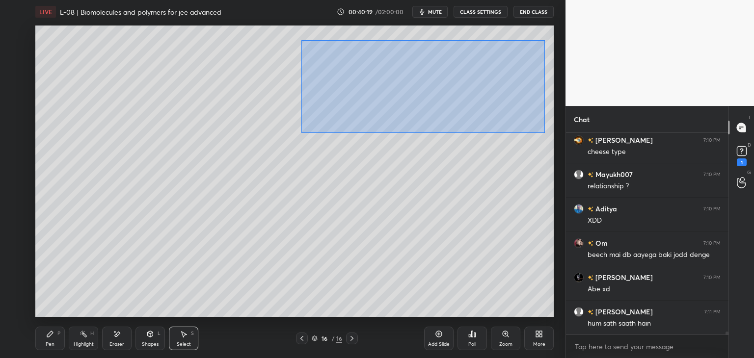
scroll to position [14189, 0]
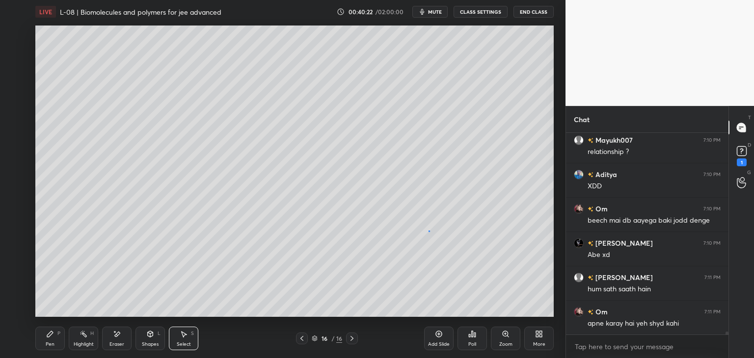
click at [428, 230] on div "0 ° Undo Copy Paste here Duplicate Duplicate to new slide Delete" at bounding box center [294, 171] width 518 height 291
click at [52, 337] on icon at bounding box center [50, 334] width 8 height 8
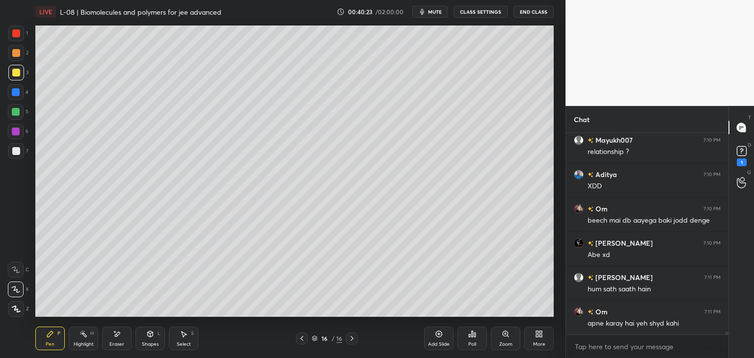
scroll to position [14224, 0]
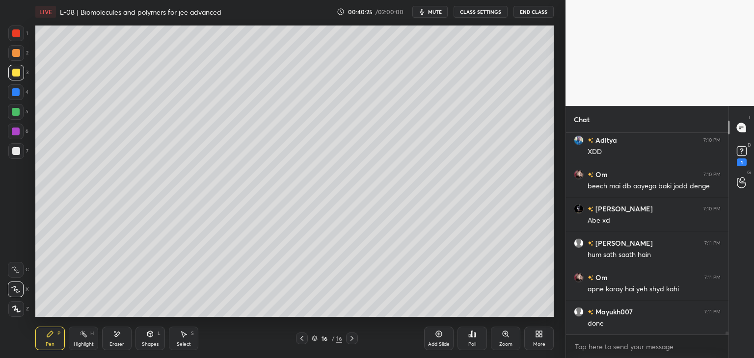
click at [11, 114] on div at bounding box center [16, 112] width 16 height 16
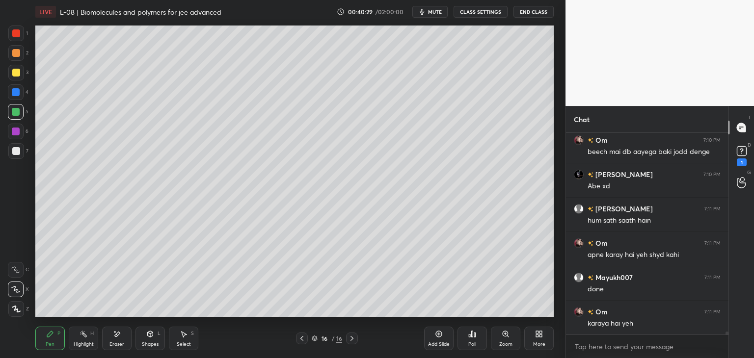
click at [117, 336] on icon at bounding box center [117, 334] width 5 height 5
click at [187, 343] on div "Select" at bounding box center [184, 344] width 14 height 5
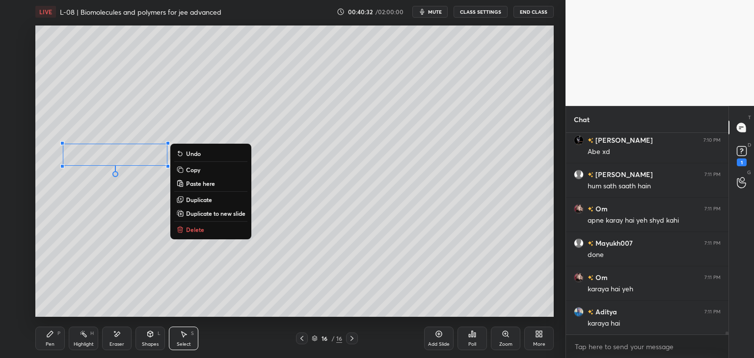
click at [199, 170] on p "Copy" at bounding box center [193, 170] width 14 height 8
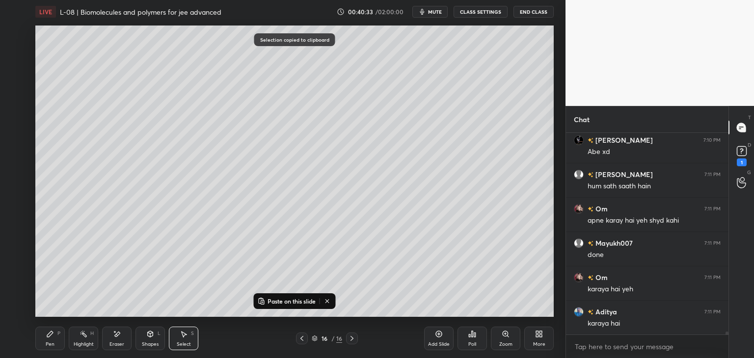
scroll to position [14327, 0]
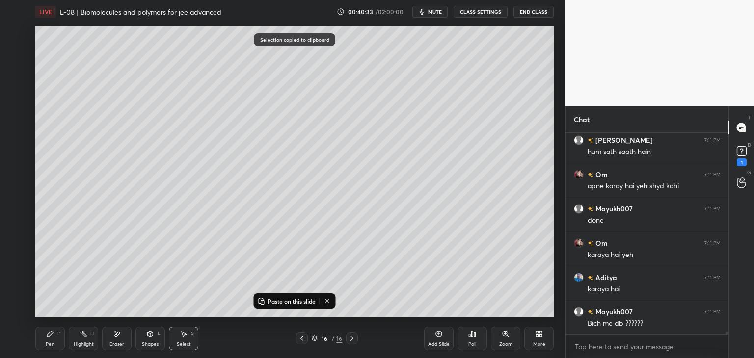
click at [283, 298] on p "Paste on this slide" at bounding box center [291, 301] width 48 height 8
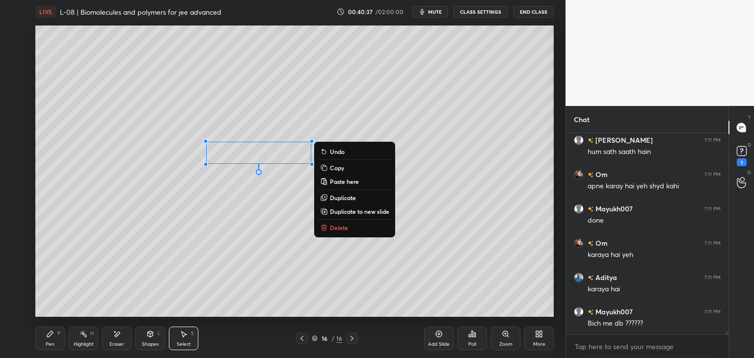
click at [340, 164] on p "Copy" at bounding box center [337, 168] width 14 height 8
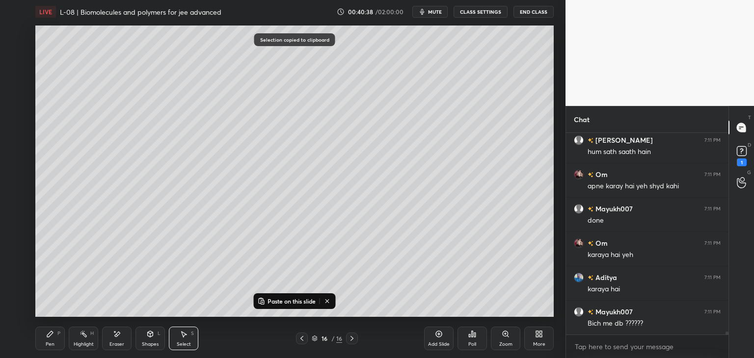
scroll to position [14361, 0]
click at [292, 297] on p "Paste on this slide" at bounding box center [291, 301] width 48 height 8
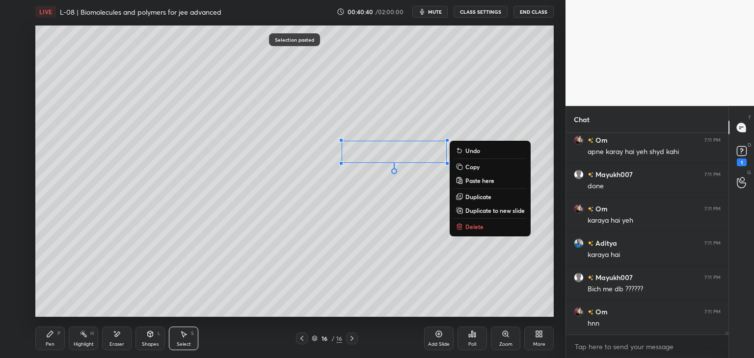
click at [471, 167] on p "Copy" at bounding box center [472, 167] width 14 height 8
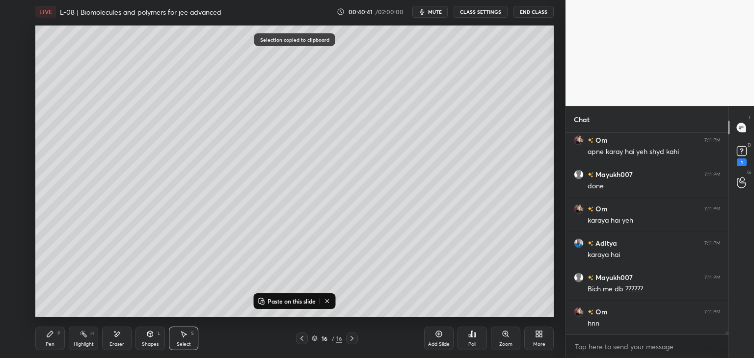
scroll to position [14395, 0]
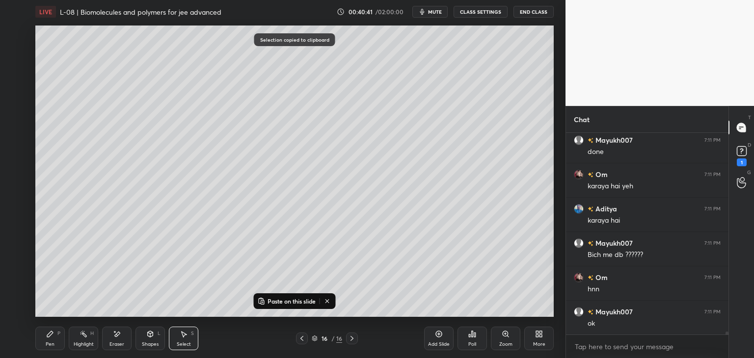
click at [290, 303] on p "Paste on this slide" at bounding box center [291, 301] width 48 height 8
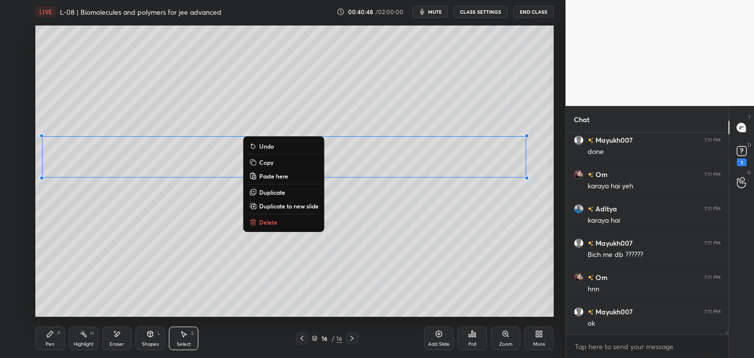
click at [434, 218] on div "0 ° Undo Copy Paste here Duplicate Duplicate to new slide Delete" at bounding box center [294, 171] width 518 height 291
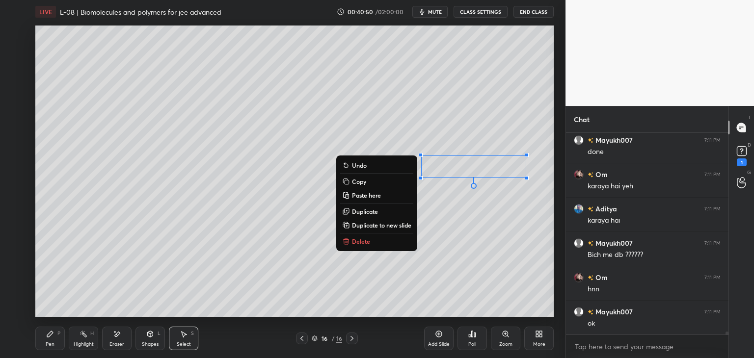
scroll to position [14438, 0]
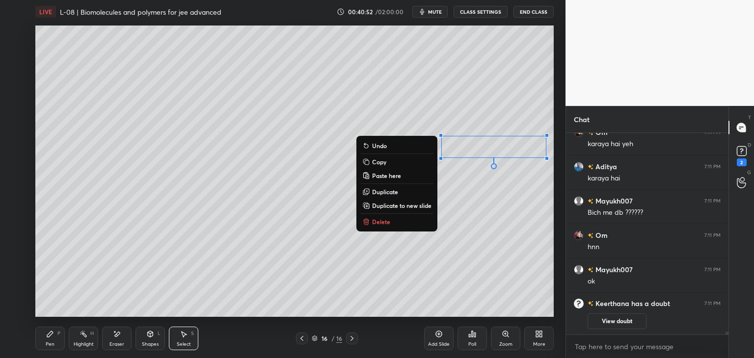
click at [362, 272] on div "0 ° Undo Copy Paste here Duplicate Duplicate to new slide Delete" at bounding box center [294, 171] width 518 height 291
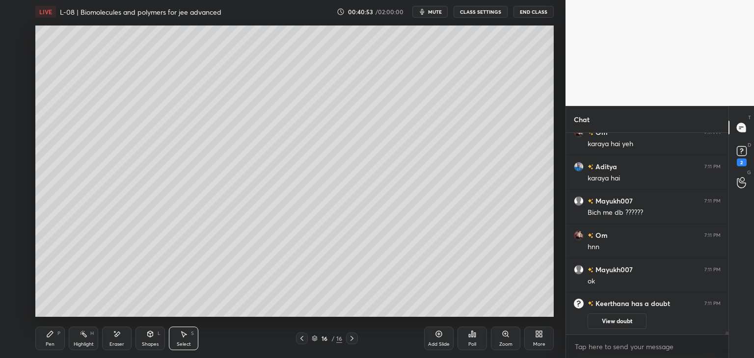
click at [118, 336] on icon at bounding box center [117, 334] width 8 height 8
click at [47, 343] on div "Pen" at bounding box center [50, 344] width 9 height 5
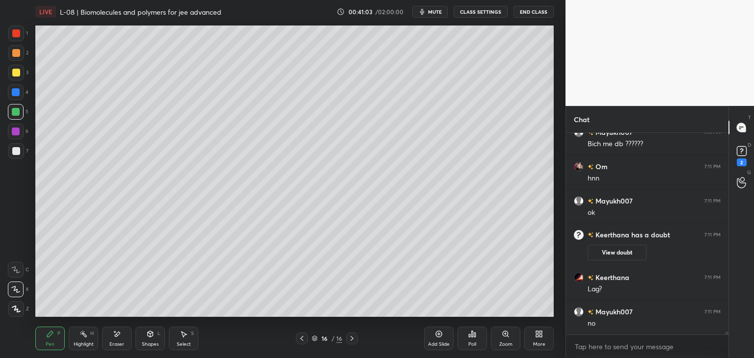
scroll to position [14403, 0]
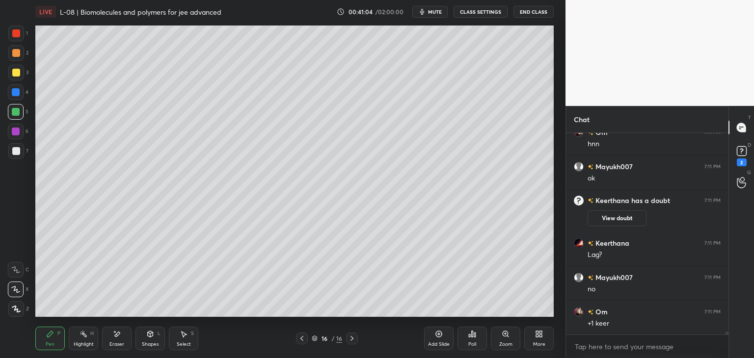
click at [183, 334] on icon at bounding box center [184, 335] width 5 height 6
click at [116, 333] on icon at bounding box center [117, 334] width 8 height 8
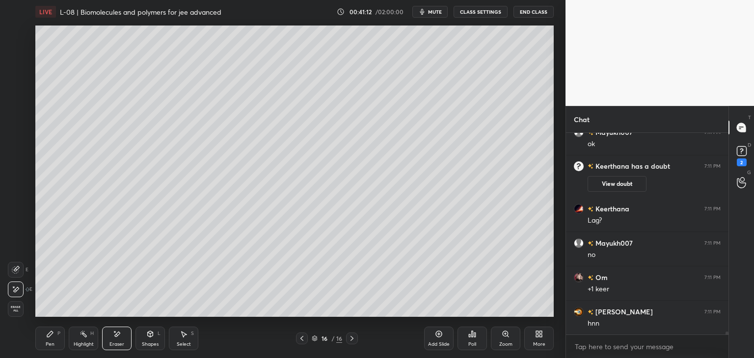
click at [52, 343] on div "Pen" at bounding box center [50, 344] width 9 height 5
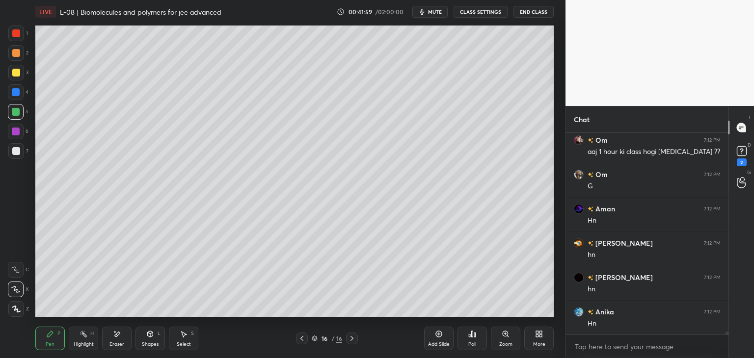
scroll to position [14850, 0]
click at [304, 342] on icon at bounding box center [302, 339] width 8 height 8
click at [304, 339] on icon at bounding box center [302, 339] width 8 height 8
click at [299, 338] on icon at bounding box center [302, 339] width 8 height 8
click at [350, 340] on icon at bounding box center [352, 339] width 8 height 8
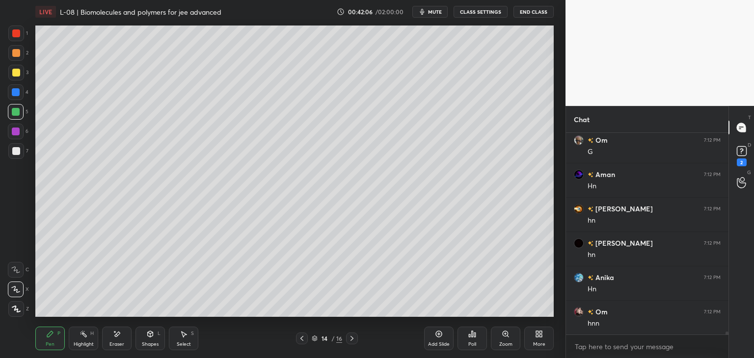
click at [355, 340] on icon at bounding box center [352, 339] width 8 height 8
click at [355, 337] on icon at bounding box center [352, 339] width 8 height 8
click at [359, 336] on div "16 / 16" at bounding box center [327, 339] width 194 height 12
click at [355, 337] on icon at bounding box center [352, 339] width 8 height 8
click at [350, 337] on icon at bounding box center [352, 339] width 8 height 8
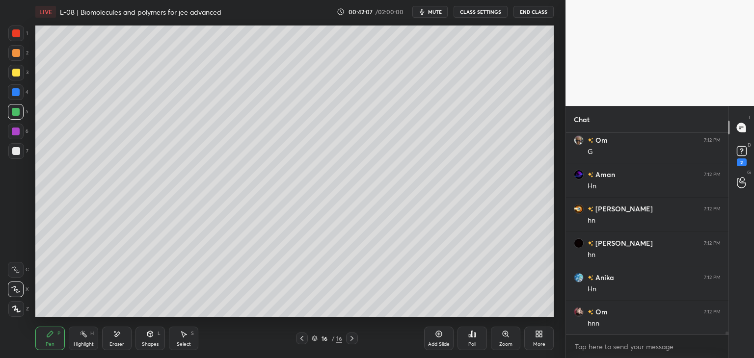
click at [349, 339] on icon at bounding box center [352, 339] width 8 height 8
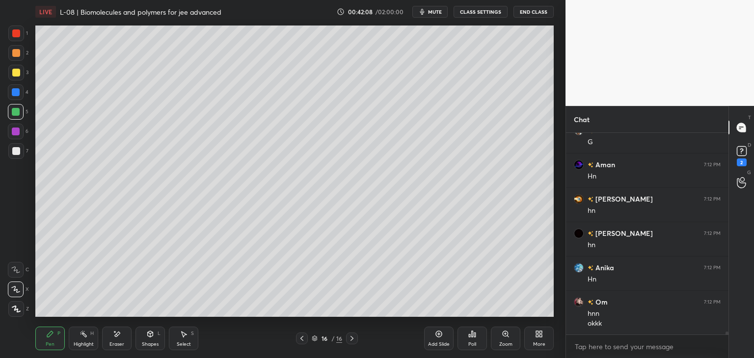
click at [348, 342] on icon at bounding box center [352, 339] width 8 height 8
click at [439, 338] on icon at bounding box center [439, 334] width 8 height 8
click at [17, 33] on div at bounding box center [16, 33] width 8 height 8
click at [117, 339] on div "Eraser" at bounding box center [116, 339] width 29 height 24
click at [50, 338] on icon at bounding box center [50, 334] width 8 height 8
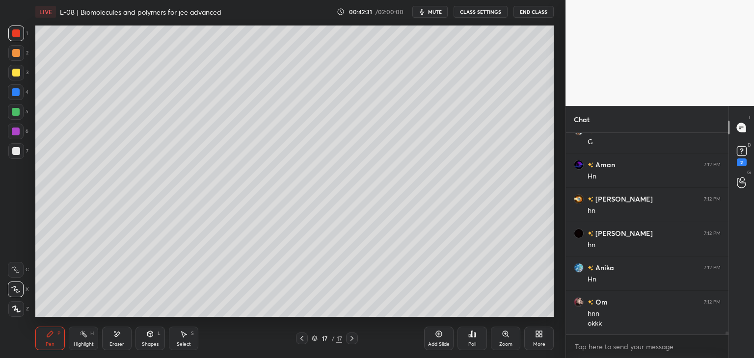
scroll to position [14894, 0]
click at [303, 335] on icon at bounding box center [302, 339] width 8 height 8
click at [305, 342] on icon at bounding box center [302, 339] width 8 height 8
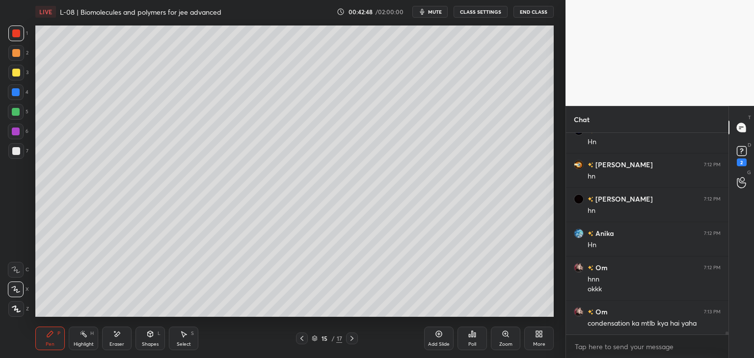
click at [297, 339] on div at bounding box center [302, 339] width 12 height 12
click at [302, 338] on icon at bounding box center [301, 338] width 3 height 5
click at [355, 340] on icon at bounding box center [352, 339] width 8 height 8
click at [350, 334] on div at bounding box center [352, 339] width 12 height 12
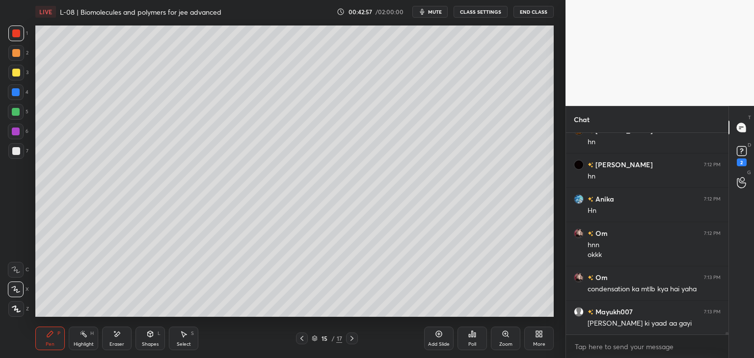
scroll to position [14962, 0]
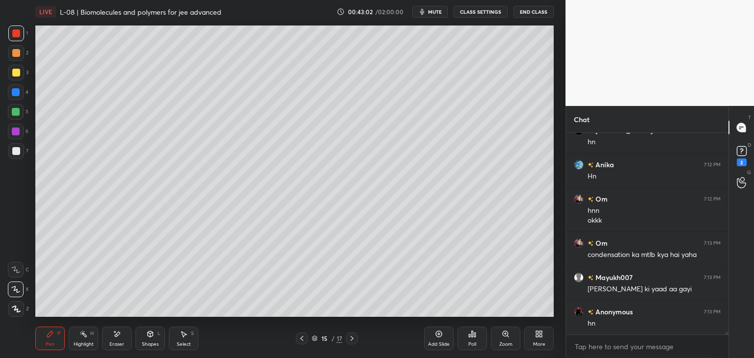
click at [351, 338] on icon at bounding box center [351, 338] width 3 height 5
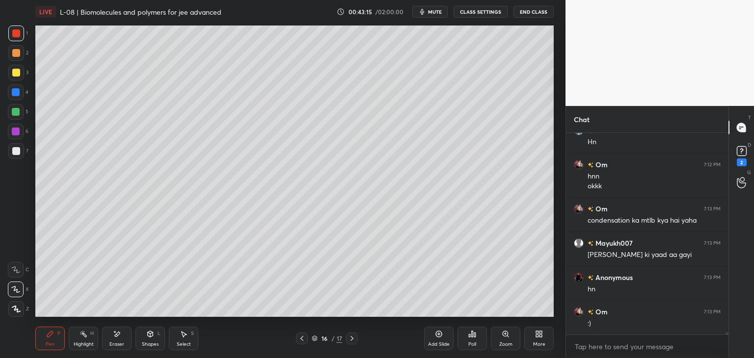
click at [352, 338] on icon at bounding box center [352, 339] width 8 height 8
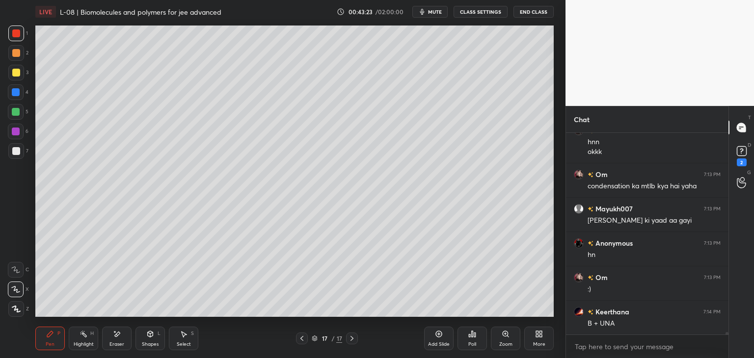
scroll to position [15065, 0]
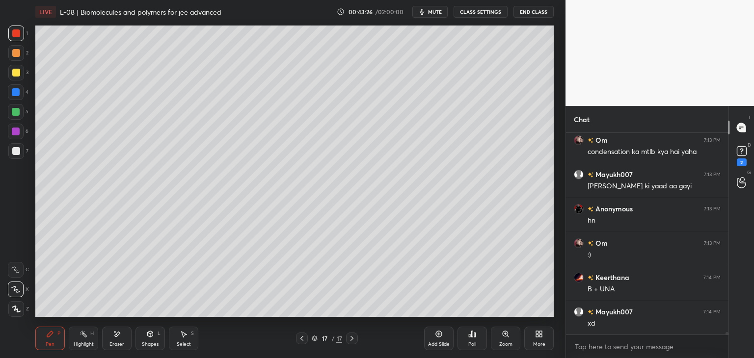
click at [118, 340] on div "Eraser" at bounding box center [116, 339] width 29 height 24
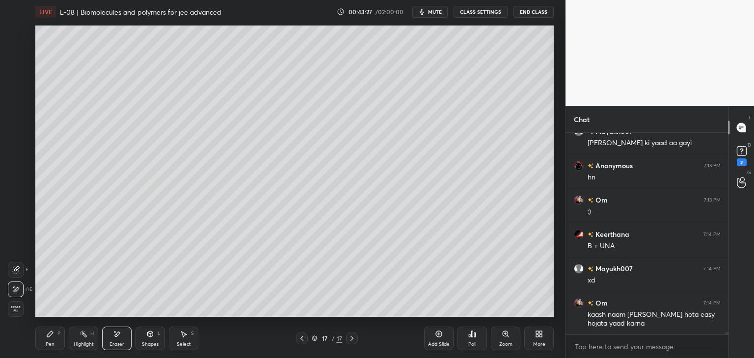
click at [55, 332] on div "Pen P" at bounding box center [49, 339] width 29 height 24
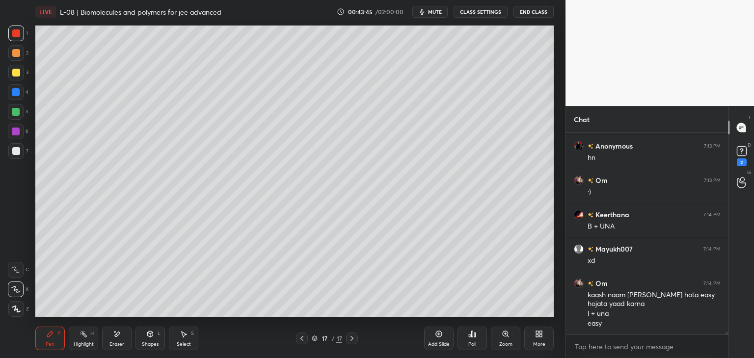
scroll to position [15163, 0]
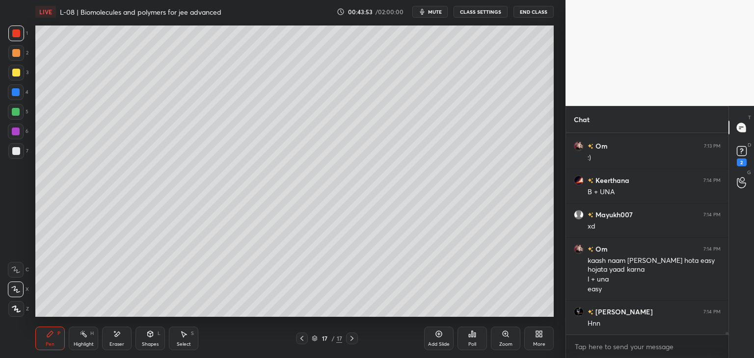
click at [16, 56] on div at bounding box center [16, 53] width 8 height 8
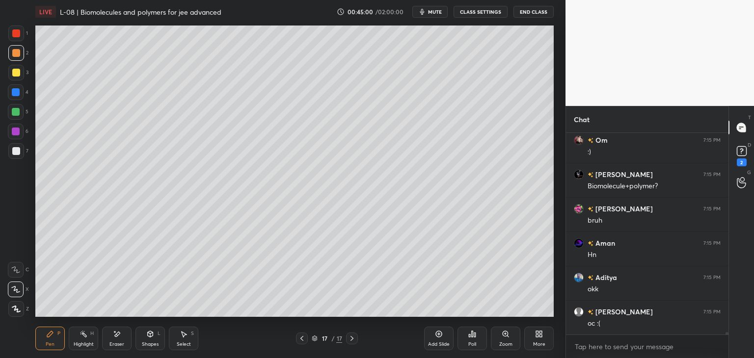
scroll to position [15997, 0]
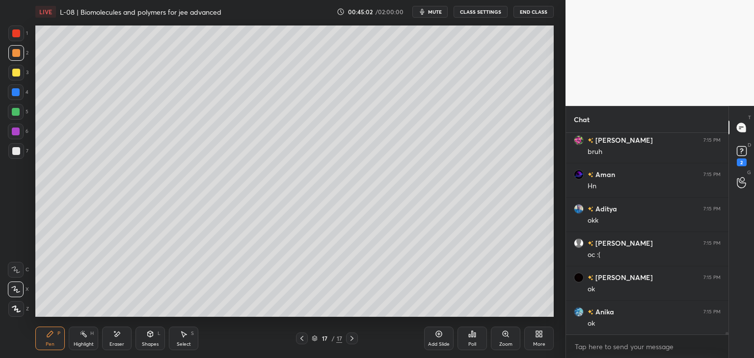
click at [19, 75] on div at bounding box center [16, 73] width 8 height 8
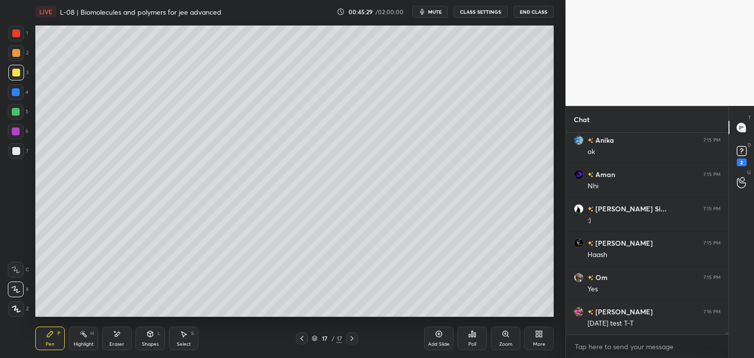
click at [183, 338] on div "Select S" at bounding box center [183, 339] width 29 height 24
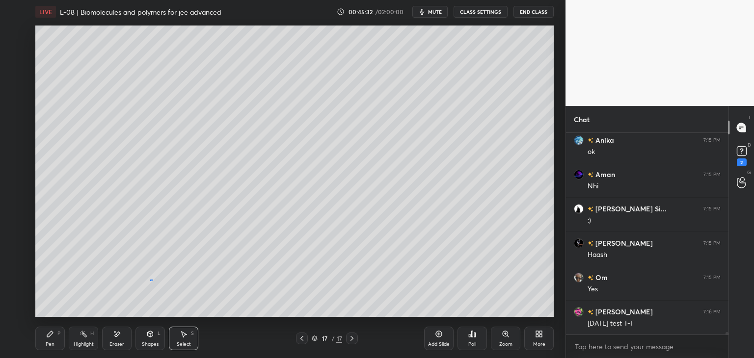
click at [151, 281] on div "0 ° Undo Copy Paste here Duplicate Duplicate to new slide Delete" at bounding box center [294, 171] width 518 height 291
click at [44, 328] on div "Pen P" at bounding box center [49, 339] width 29 height 24
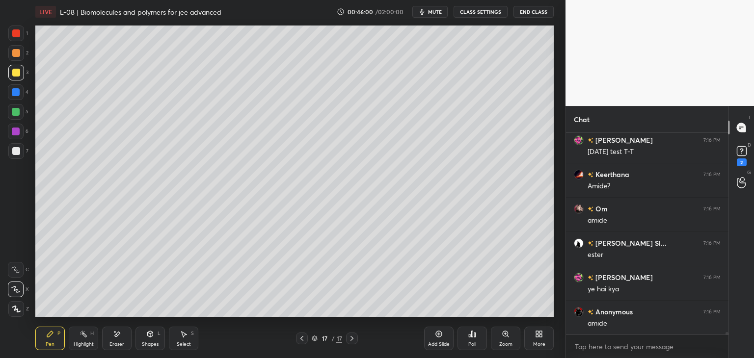
scroll to position [16374, 0]
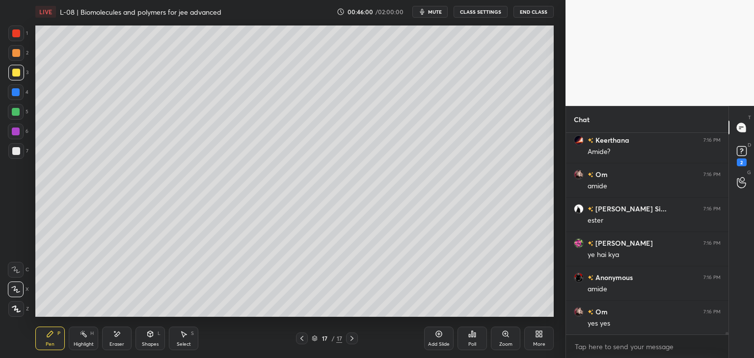
click at [435, 338] on div "Add Slide" at bounding box center [438, 339] width 29 height 24
click at [183, 340] on div "Select S" at bounding box center [183, 339] width 29 height 24
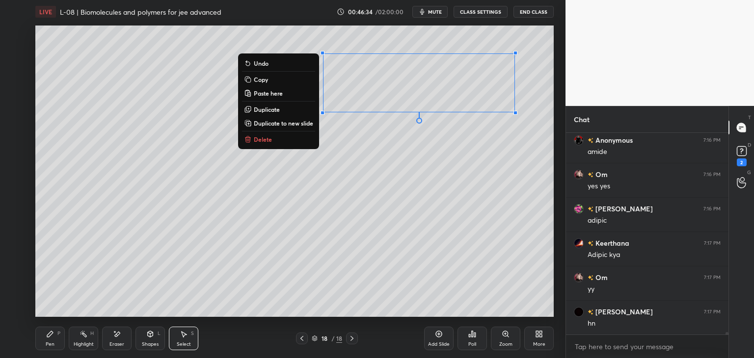
click at [369, 197] on div "0 ° Undo Copy Paste here Duplicate Duplicate to new slide Delete" at bounding box center [294, 171] width 518 height 291
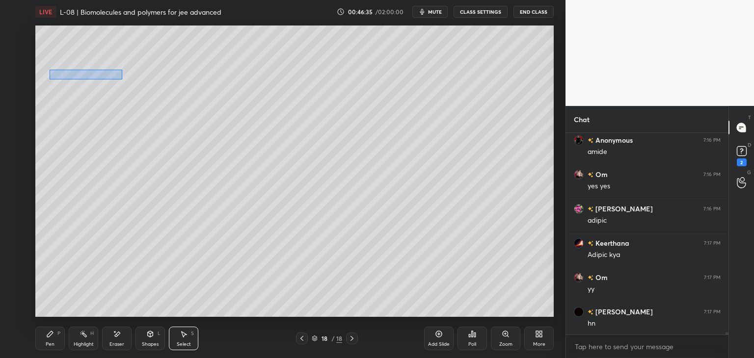
scroll to position [16546, 0]
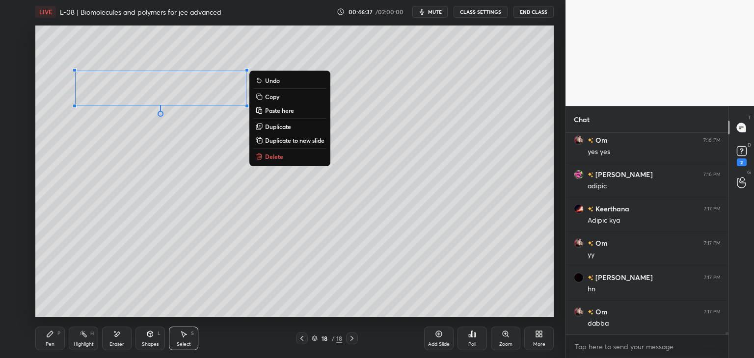
click at [157, 229] on div "0 ° Undo Copy Paste here Duplicate Duplicate to new slide Delete" at bounding box center [294, 171] width 518 height 291
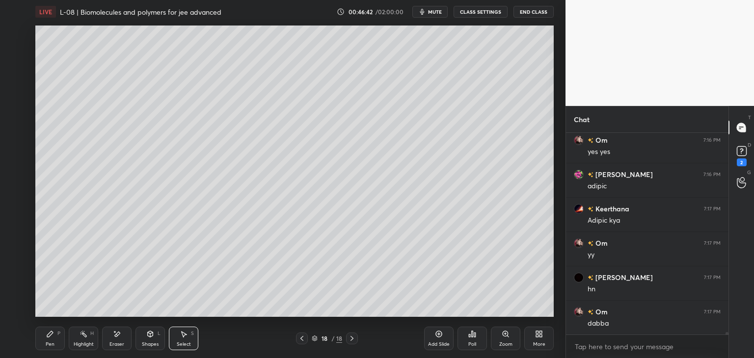
click at [53, 340] on div "Pen P" at bounding box center [49, 339] width 29 height 24
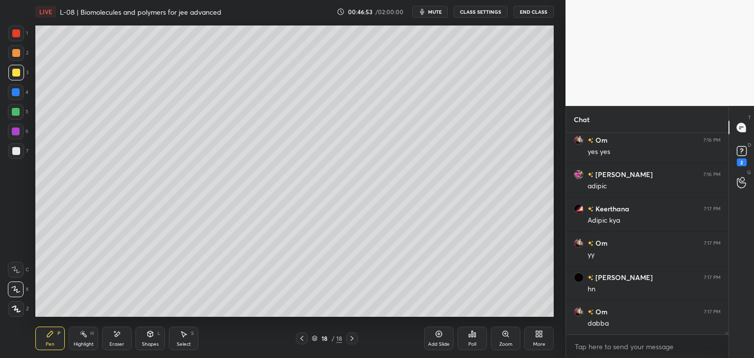
scroll to position [16556, 0]
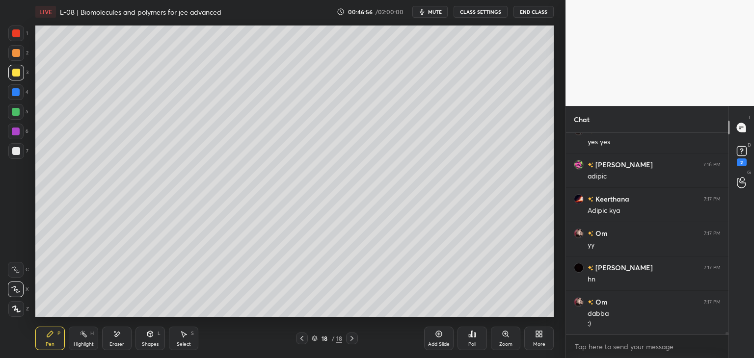
click at [17, 32] on div at bounding box center [16, 33] width 8 height 8
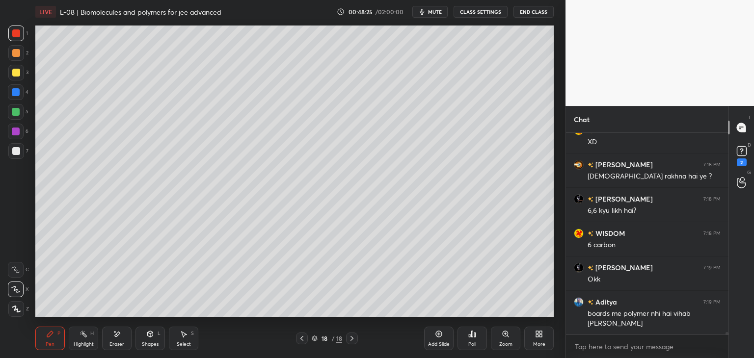
scroll to position [17066, 0]
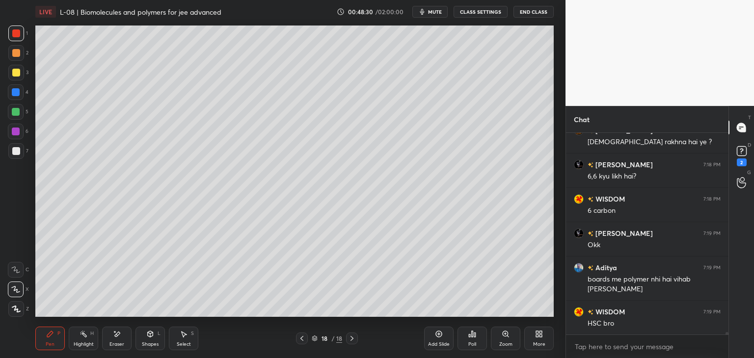
click at [298, 340] on icon at bounding box center [302, 339] width 8 height 8
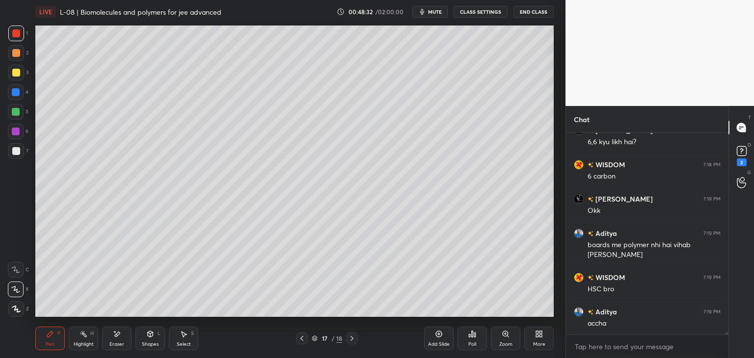
scroll to position [17135, 0]
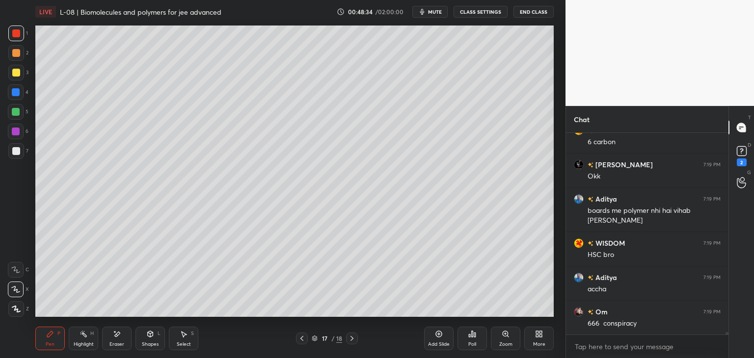
click at [17, 92] on div at bounding box center [16, 92] width 8 height 8
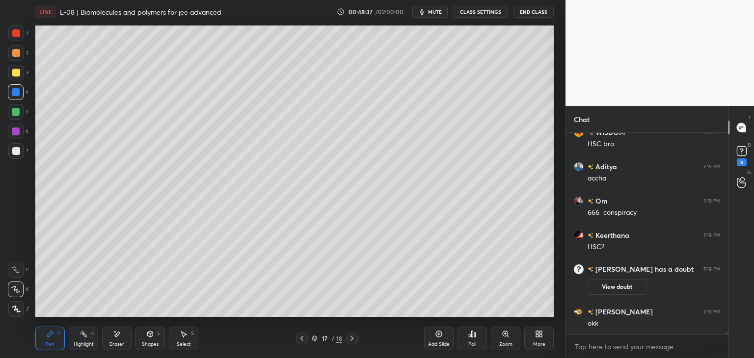
scroll to position [16392, 0]
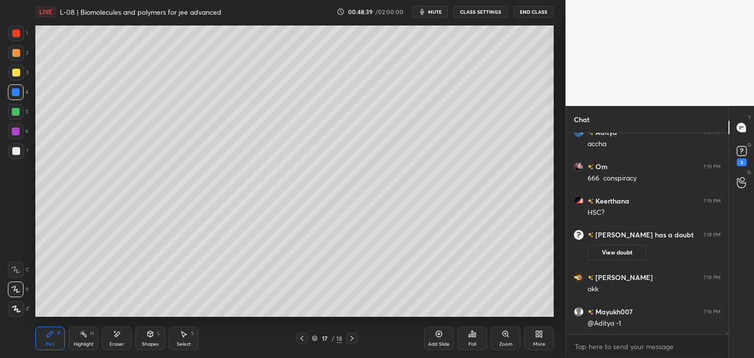
click at [348, 340] on icon at bounding box center [352, 339] width 8 height 8
click at [294, 340] on div "18 / 18" at bounding box center [327, 339] width 194 height 12
click at [302, 337] on icon at bounding box center [301, 338] width 3 height 5
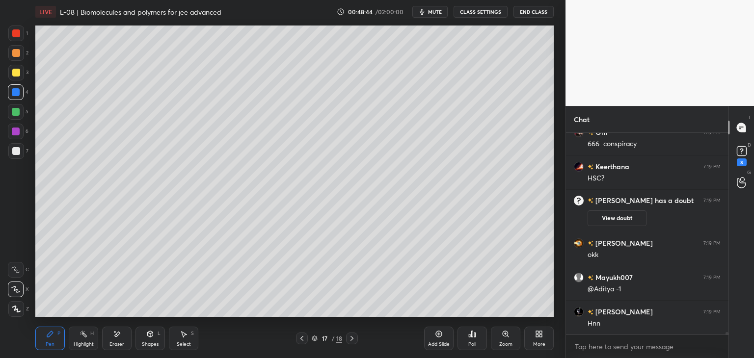
click at [354, 338] on icon at bounding box center [352, 339] width 8 height 8
click at [353, 343] on div at bounding box center [352, 339] width 12 height 12
click at [427, 336] on div "Add Slide" at bounding box center [438, 339] width 29 height 24
click at [12, 54] on div at bounding box center [16, 53] width 8 height 8
click at [16, 75] on div at bounding box center [16, 73] width 8 height 8
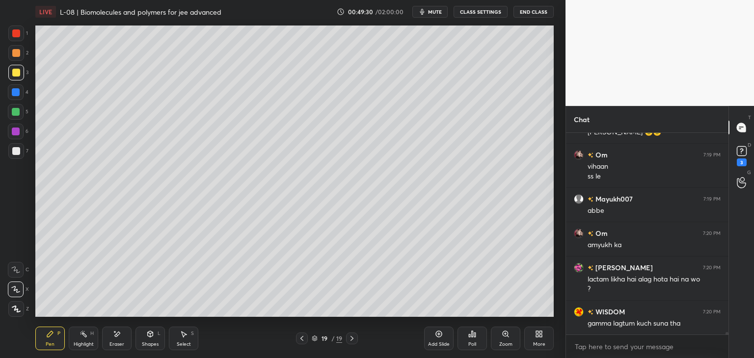
scroll to position [16667, 0]
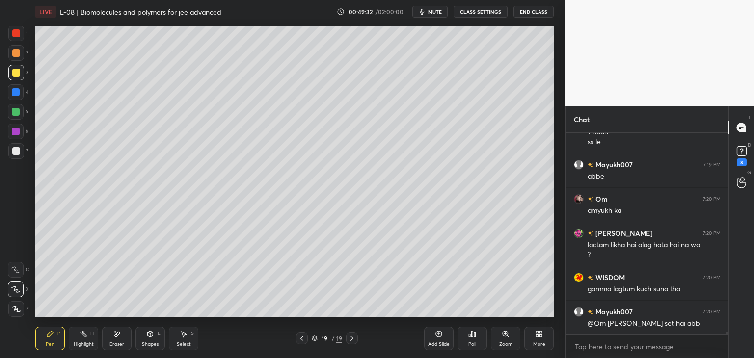
click at [119, 331] on icon at bounding box center [117, 334] width 8 height 8
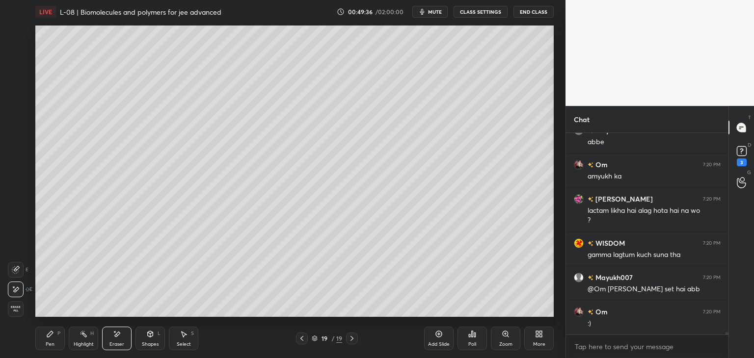
click at [52, 334] on icon at bounding box center [50, 334] width 6 height 6
click at [116, 339] on div "Eraser" at bounding box center [116, 339] width 29 height 24
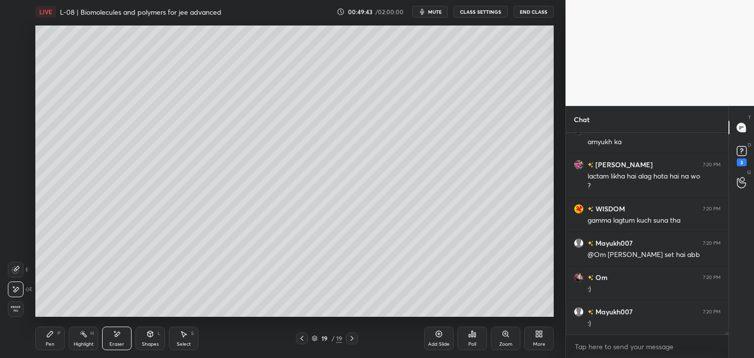
click at [47, 336] on icon at bounding box center [50, 334] width 8 height 8
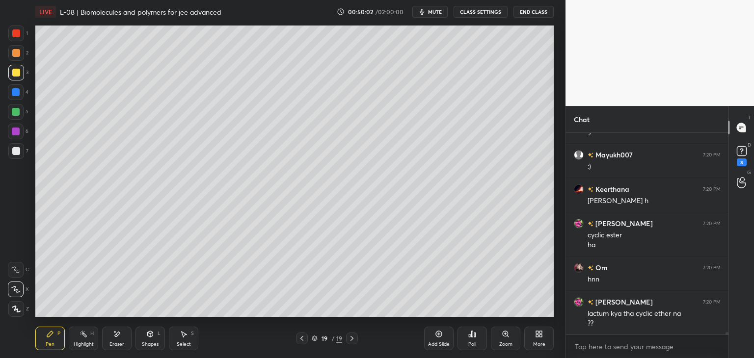
scroll to position [16927, 0]
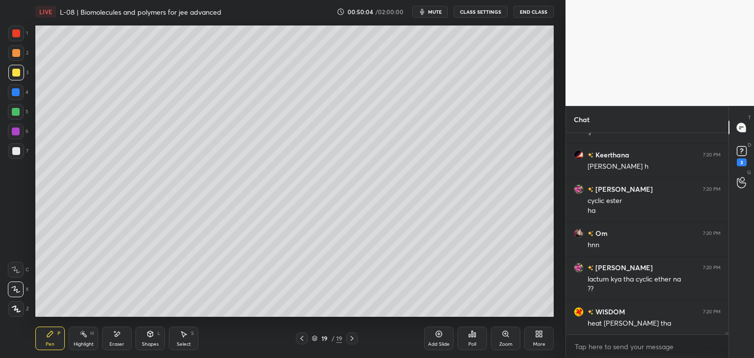
click at [15, 90] on div at bounding box center [16, 92] width 8 height 8
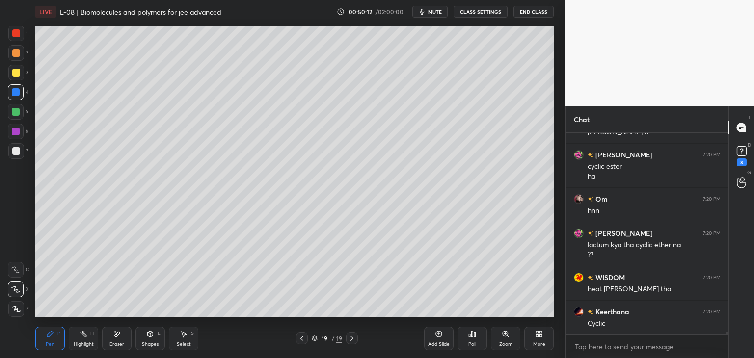
click at [181, 337] on icon at bounding box center [184, 334] width 8 height 8
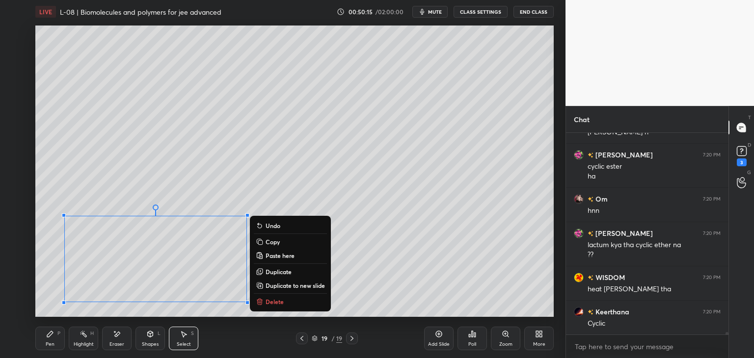
click at [412, 261] on div "0 ° Undo Copy Paste here Duplicate Duplicate to new slide Delete" at bounding box center [294, 171] width 518 height 291
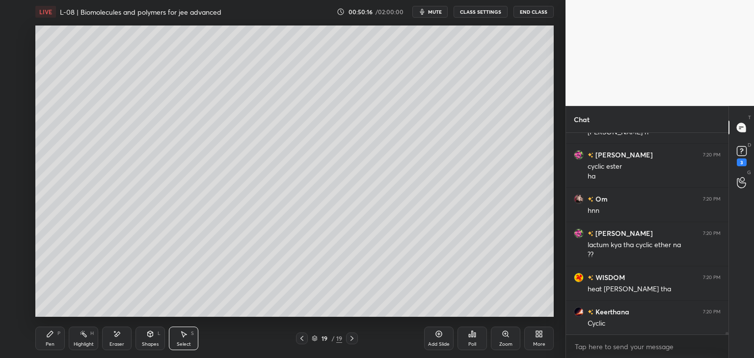
click at [187, 330] on div "Select S" at bounding box center [183, 339] width 29 height 24
click at [224, 265] on div "0 ° Undo Copy Paste here Duplicate Duplicate to new slide Delete" at bounding box center [294, 171] width 518 height 291
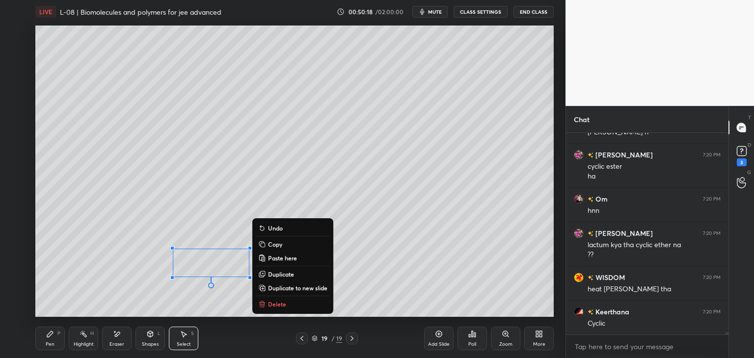
click at [279, 303] on p "Delete" at bounding box center [277, 304] width 18 height 8
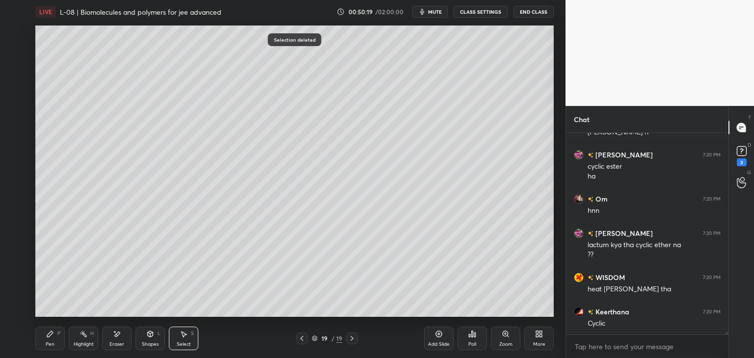
click at [53, 334] on icon at bounding box center [50, 334] width 8 height 8
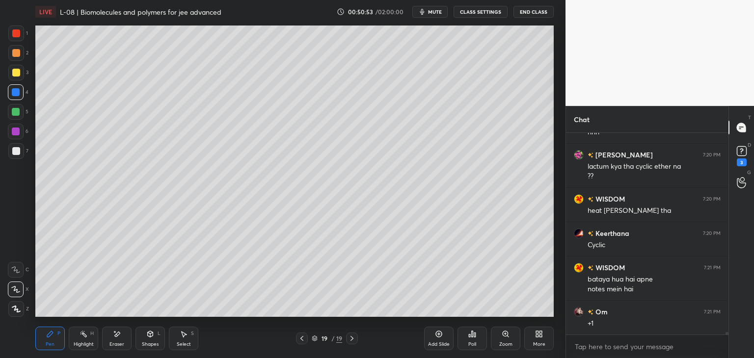
scroll to position [17049, 0]
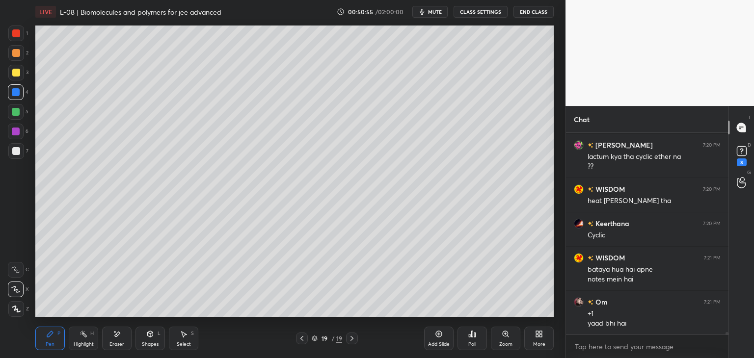
click at [19, 131] on div at bounding box center [16, 132] width 8 height 8
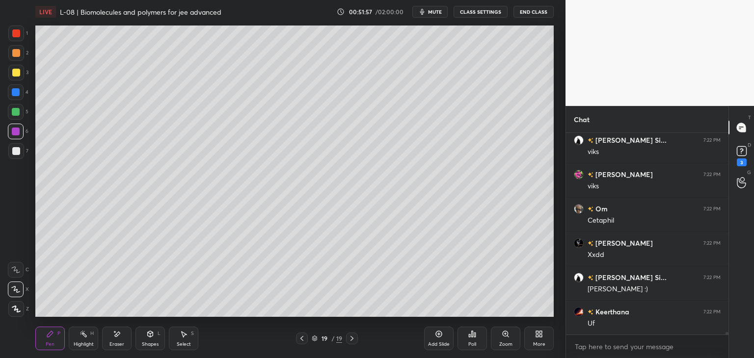
scroll to position [18236, 0]
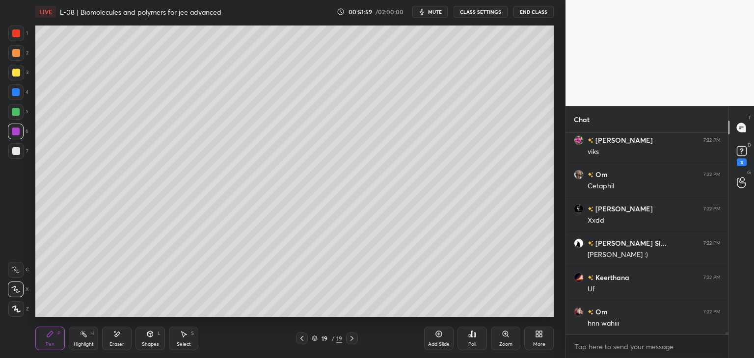
click at [442, 338] on icon at bounding box center [439, 334] width 8 height 8
click at [15, 30] on div at bounding box center [16, 33] width 8 height 8
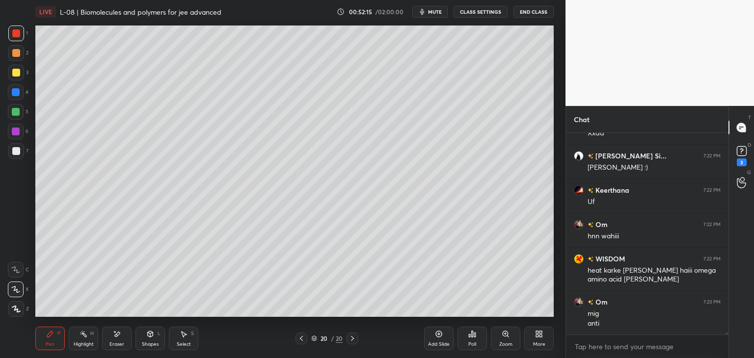
scroll to position [18358, 0]
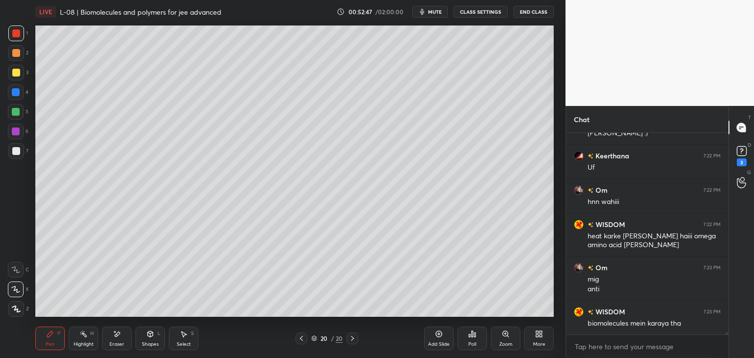
click at [188, 336] on div "Select S" at bounding box center [183, 339] width 29 height 24
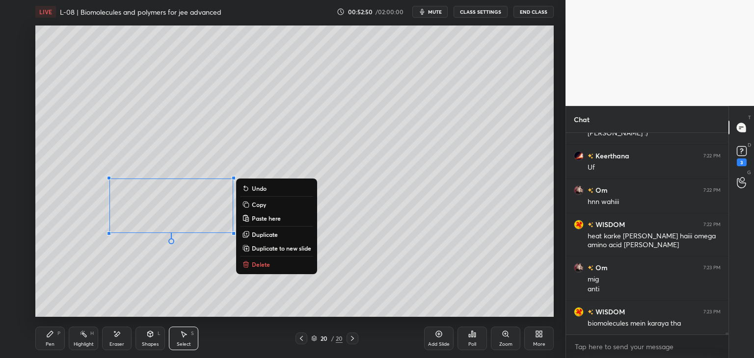
click at [359, 274] on div "0 ° Undo Copy Paste here Duplicate Duplicate to new slide Delete" at bounding box center [294, 171] width 518 height 291
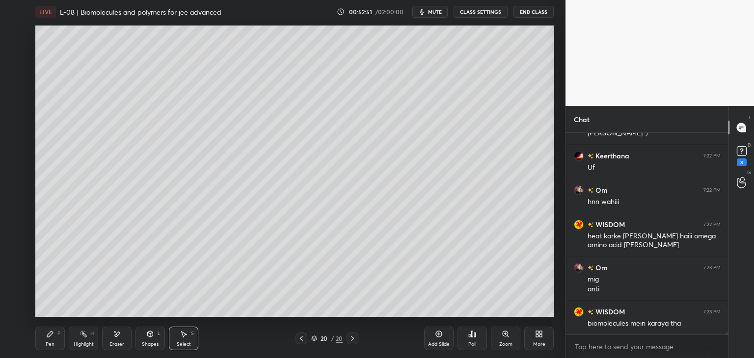
click at [51, 336] on icon at bounding box center [50, 334] width 6 height 6
click at [182, 342] on div "Select" at bounding box center [184, 344] width 14 height 5
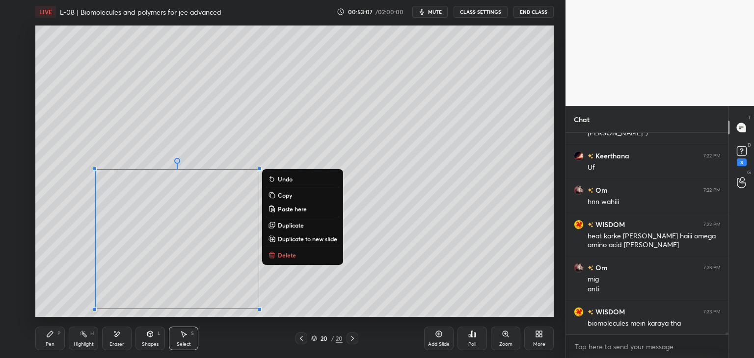
scroll to position [18392, 0]
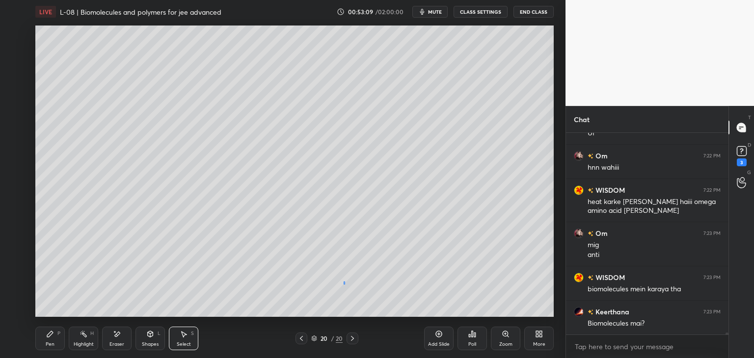
click at [344, 284] on div "0 ° Undo Copy Paste here Duplicate Duplicate to new slide Delete" at bounding box center [294, 171] width 518 height 291
click at [55, 344] on div "Pen P" at bounding box center [49, 339] width 29 height 24
click at [18, 114] on div at bounding box center [16, 112] width 8 height 8
click at [116, 338] on icon at bounding box center [117, 334] width 8 height 8
click at [53, 340] on div "Pen P" at bounding box center [49, 339] width 29 height 24
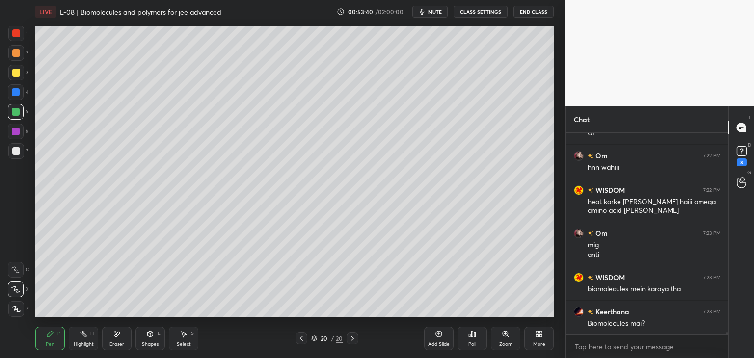
scroll to position [18427, 0]
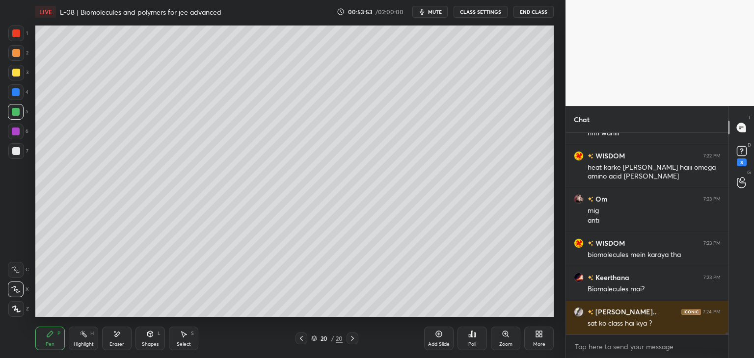
click at [16, 57] on div at bounding box center [16, 53] width 8 height 8
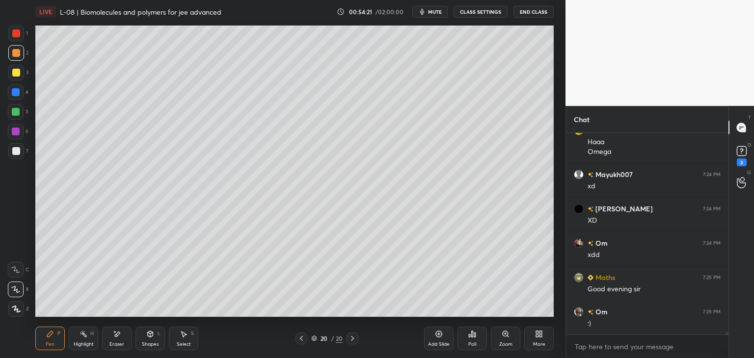
scroll to position [18040, 0]
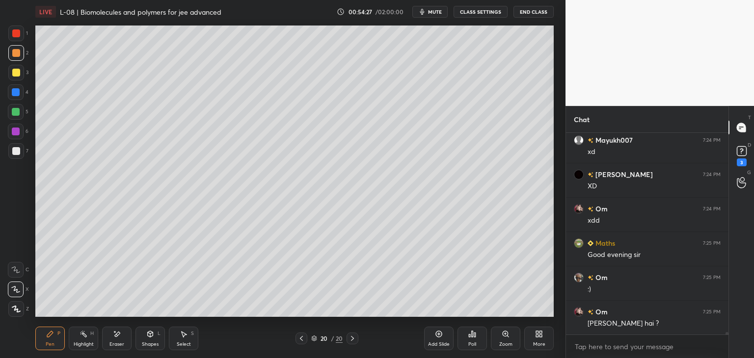
click at [437, 334] on icon at bounding box center [439, 334] width 8 height 8
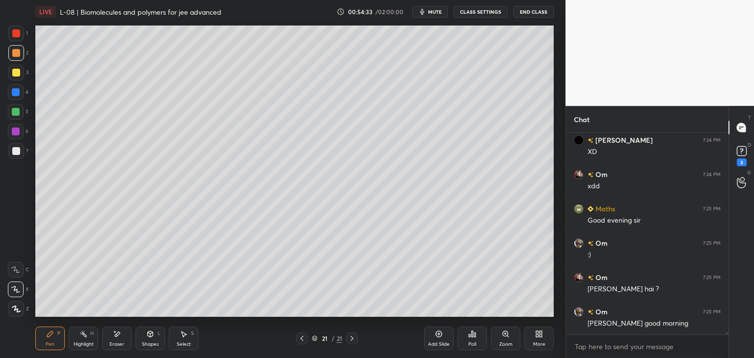
scroll to position [18109, 0]
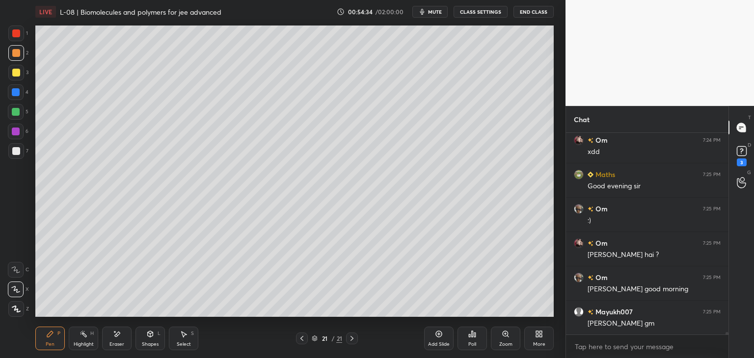
click at [301, 342] on div at bounding box center [302, 339] width 12 height 12
click at [302, 340] on icon at bounding box center [302, 339] width 8 height 8
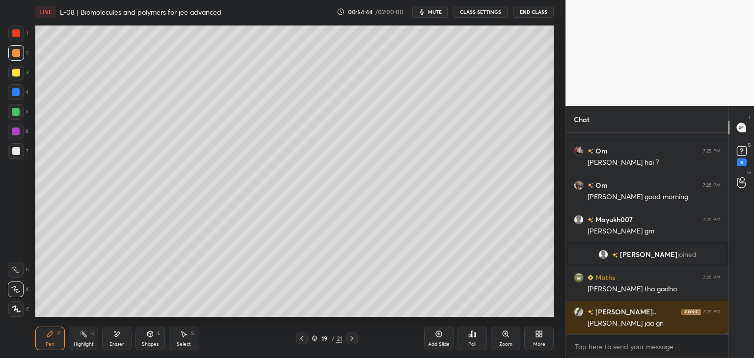
scroll to position [18117, 0]
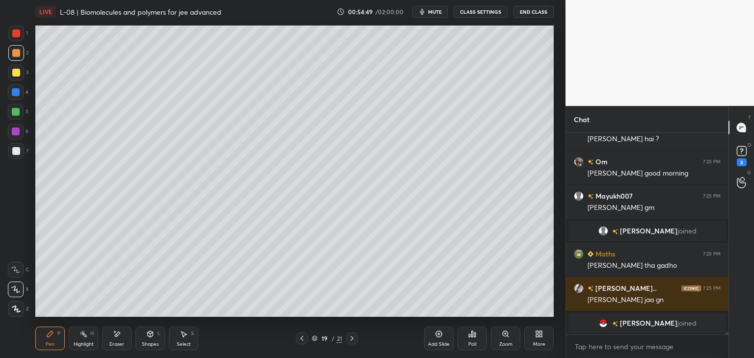
click at [355, 339] on icon at bounding box center [352, 339] width 8 height 8
click at [351, 338] on icon at bounding box center [352, 339] width 8 height 8
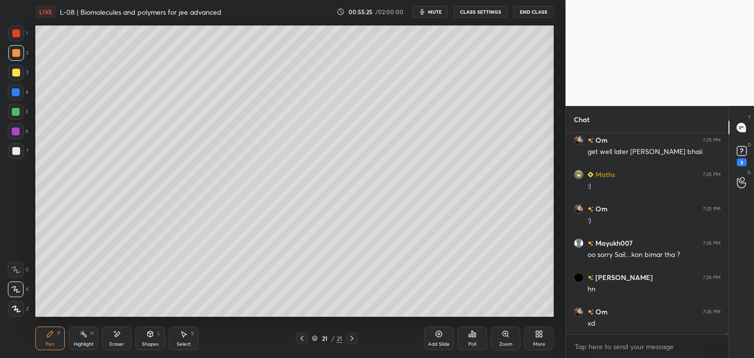
scroll to position [18319, 0]
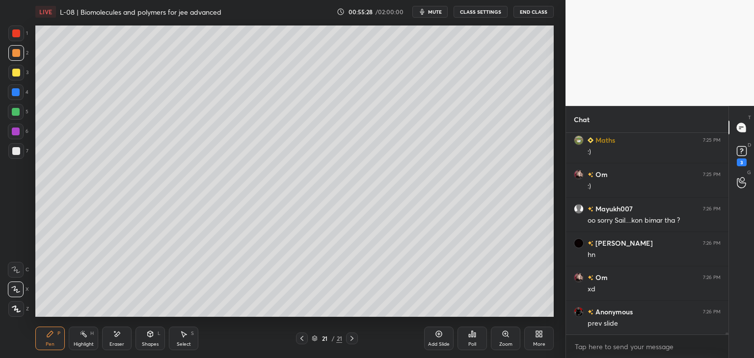
click at [297, 339] on div at bounding box center [302, 339] width 12 height 12
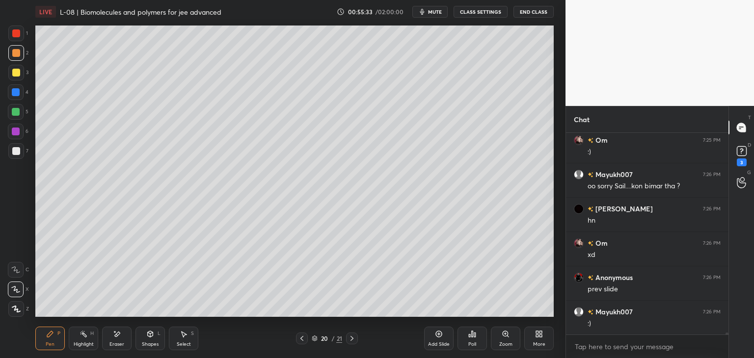
click at [306, 340] on div at bounding box center [302, 339] width 12 height 12
click at [354, 338] on icon at bounding box center [352, 339] width 8 height 8
click at [353, 334] on div at bounding box center [352, 339] width 12 height 12
click at [351, 339] on icon at bounding box center [352, 339] width 8 height 8
click at [434, 338] on div "Add Slide" at bounding box center [438, 339] width 29 height 24
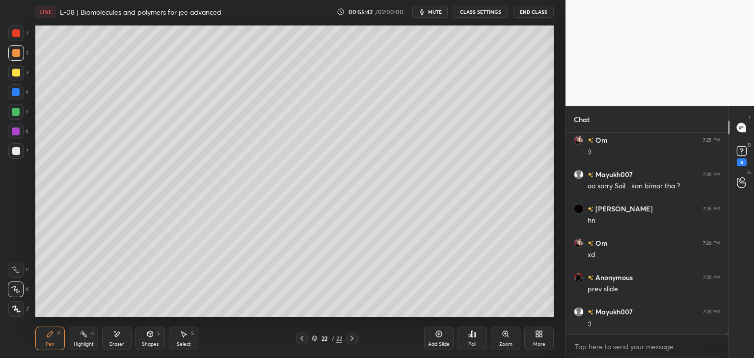
click at [19, 32] on div at bounding box center [16, 33] width 8 height 8
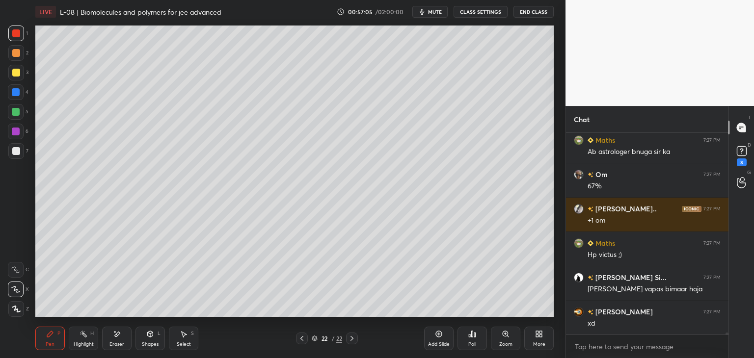
scroll to position [18909, 0]
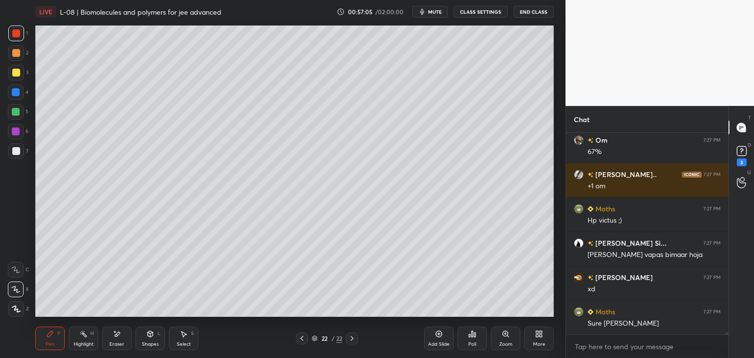
click at [182, 334] on icon at bounding box center [184, 335] width 5 height 6
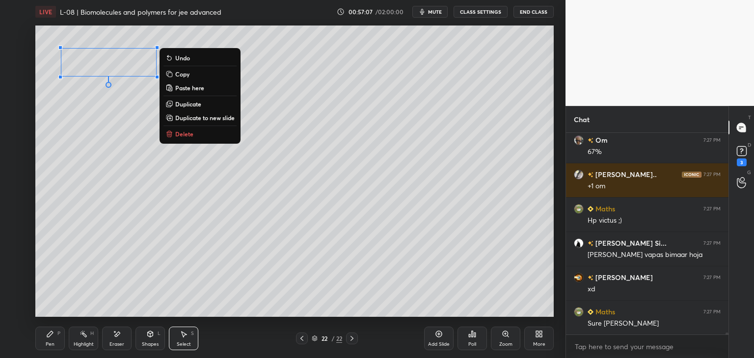
click at [189, 136] on p "Delete" at bounding box center [184, 134] width 18 height 8
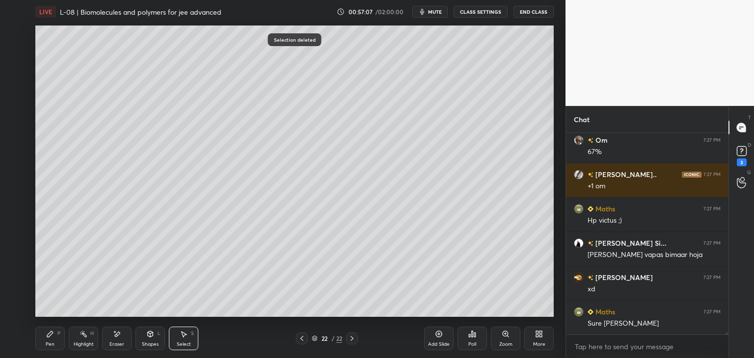
click at [55, 341] on div "Pen P" at bounding box center [49, 339] width 29 height 24
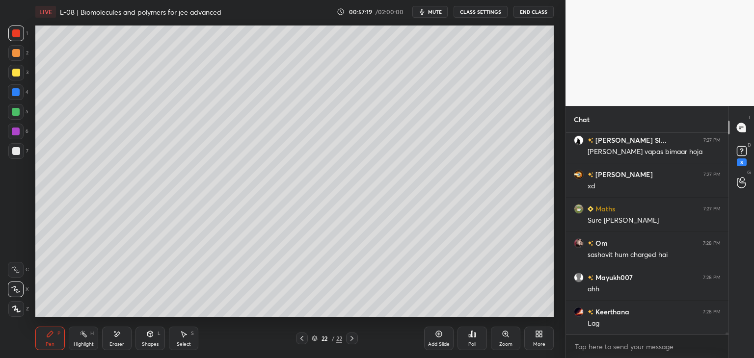
scroll to position [19046, 0]
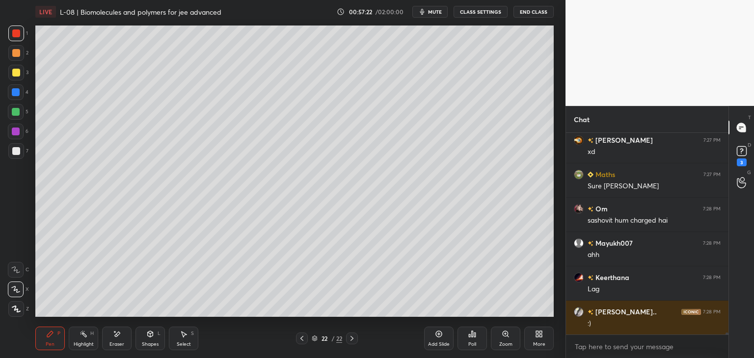
click at [120, 333] on icon at bounding box center [117, 334] width 8 height 8
click at [64, 335] on div "Pen P" at bounding box center [49, 339] width 29 height 24
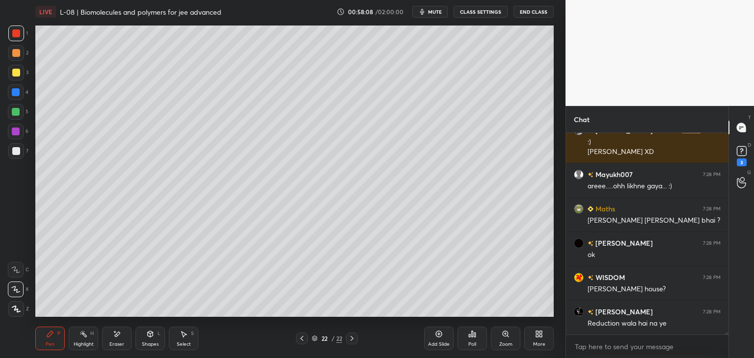
scroll to position [19262, 0]
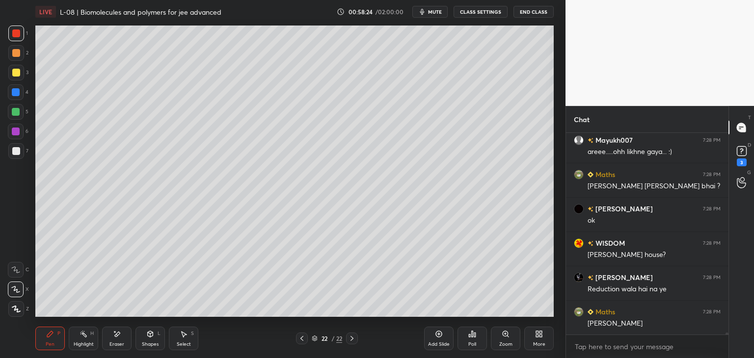
click at [15, 75] on div at bounding box center [16, 73] width 8 height 8
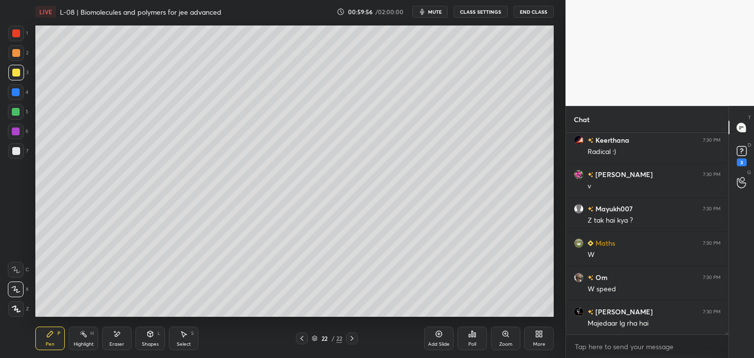
scroll to position [19605, 0]
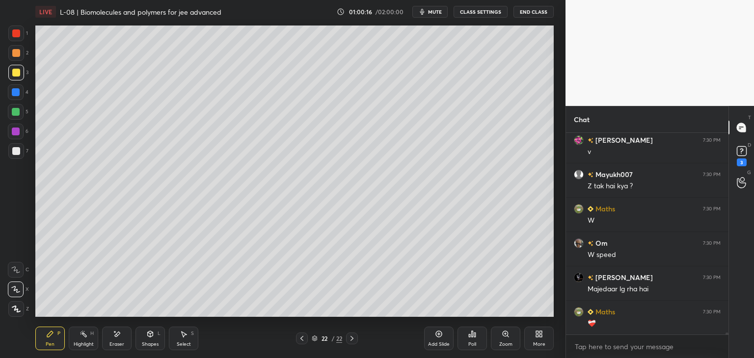
click at [184, 335] on icon at bounding box center [184, 335] width 5 height 6
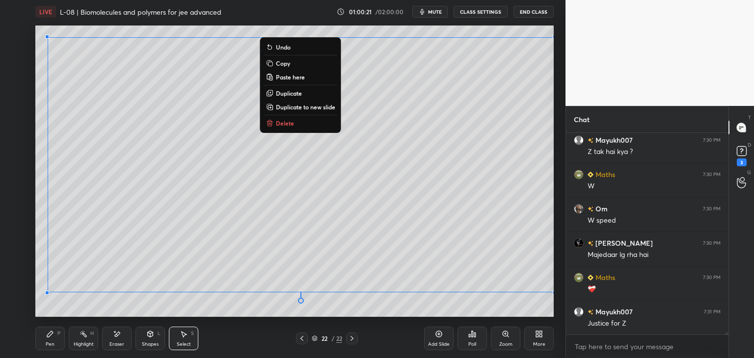
scroll to position [19674, 0]
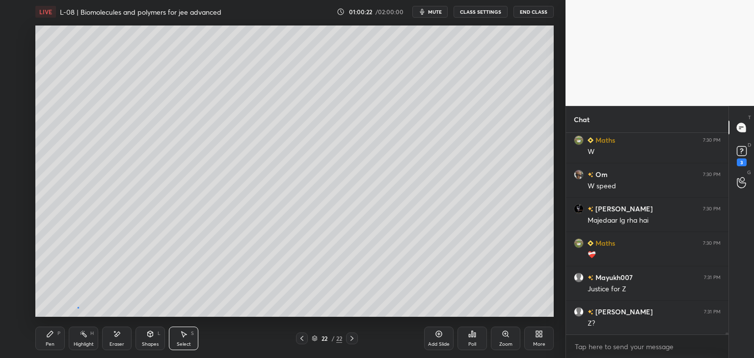
click at [78, 307] on div "0 ° Undo Copy Paste here Duplicate Duplicate to new slide Delete" at bounding box center [294, 171] width 518 height 291
click at [49, 336] on icon at bounding box center [50, 334] width 6 height 6
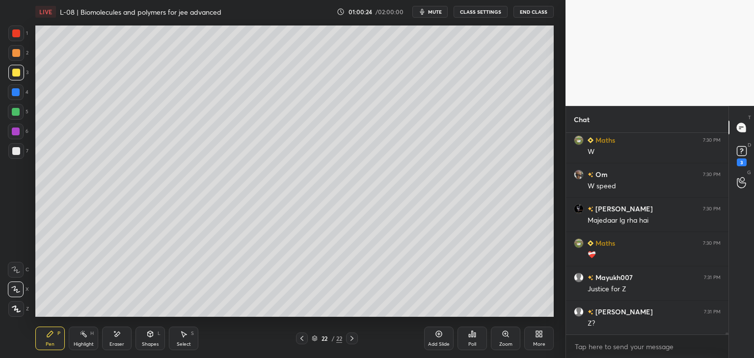
click at [17, 91] on div at bounding box center [16, 92] width 8 height 8
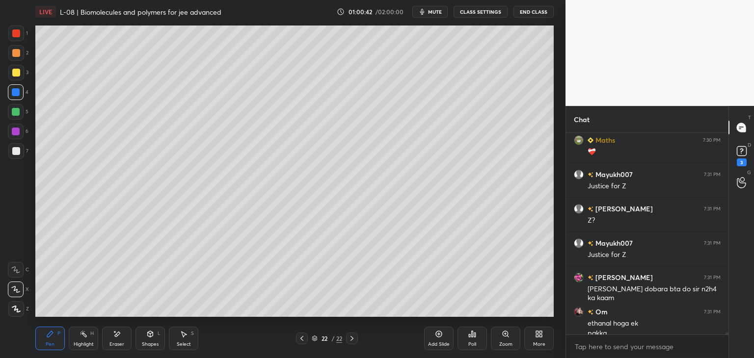
scroll to position [19787, 0]
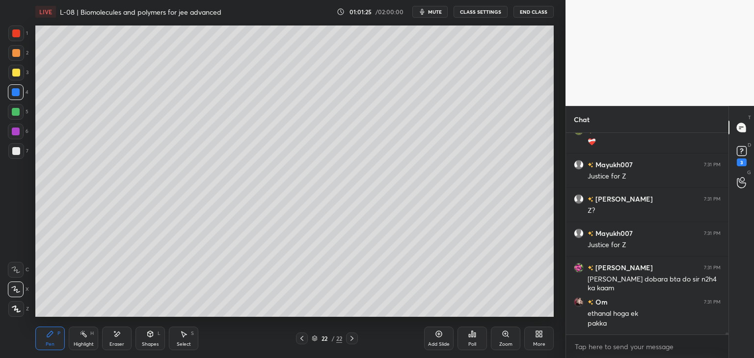
click at [83, 334] on icon at bounding box center [83, 334] width 1 height 1
click at [18, 286] on icon at bounding box center [16, 290] width 8 height 8
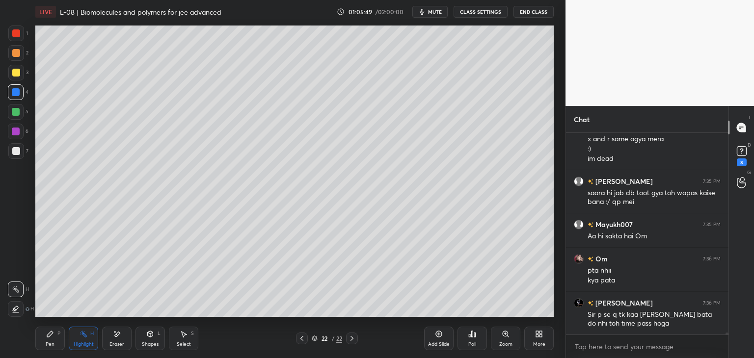
scroll to position [20859, 0]
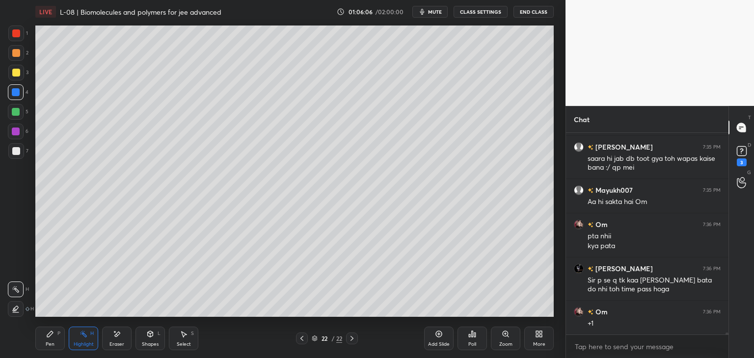
click at [56, 339] on div "Pen P" at bounding box center [49, 339] width 29 height 24
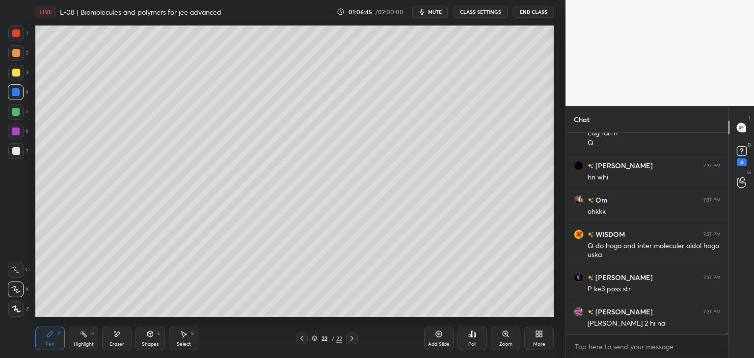
scroll to position [21187, 0]
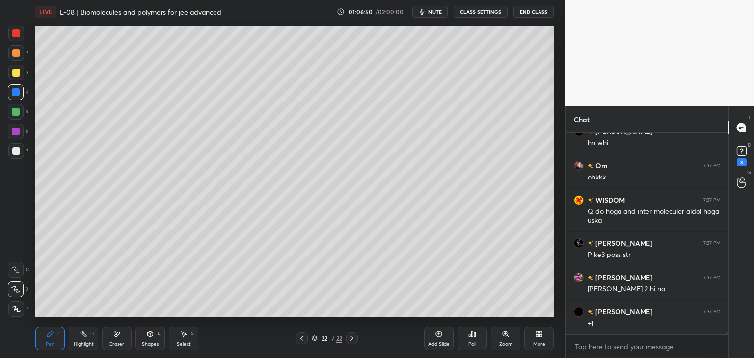
click at [121, 338] on div "Eraser" at bounding box center [116, 339] width 29 height 24
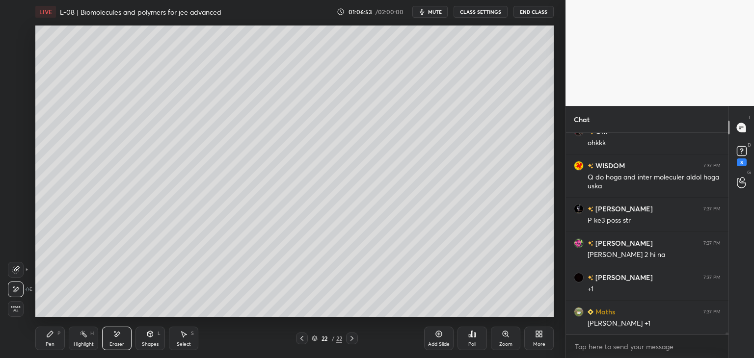
scroll to position [21255, 0]
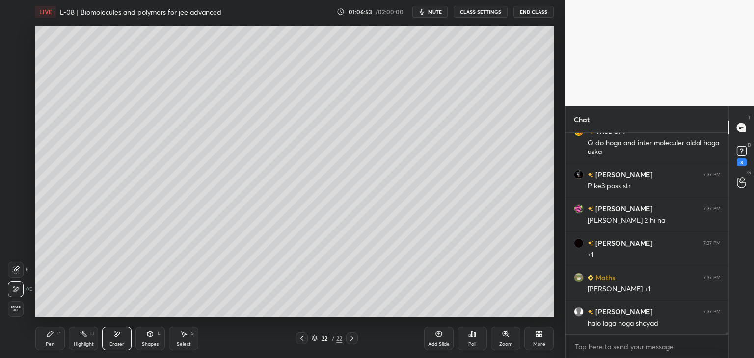
click at [54, 340] on div "Pen P" at bounding box center [49, 339] width 29 height 24
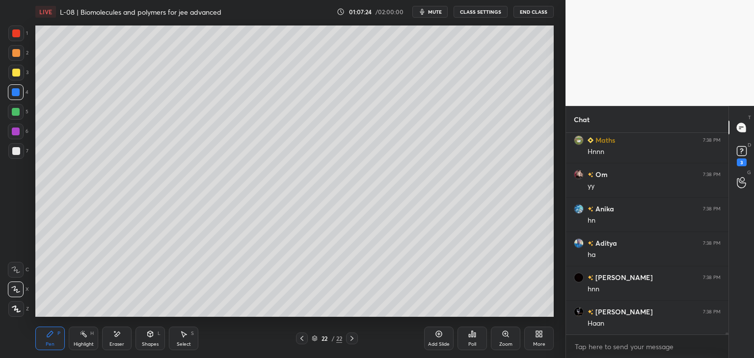
scroll to position [21643, 0]
click at [430, 336] on div "Add Slide" at bounding box center [438, 339] width 29 height 24
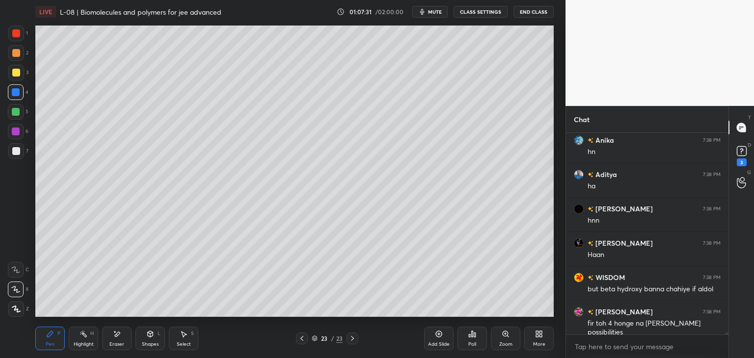
scroll to position [21712, 0]
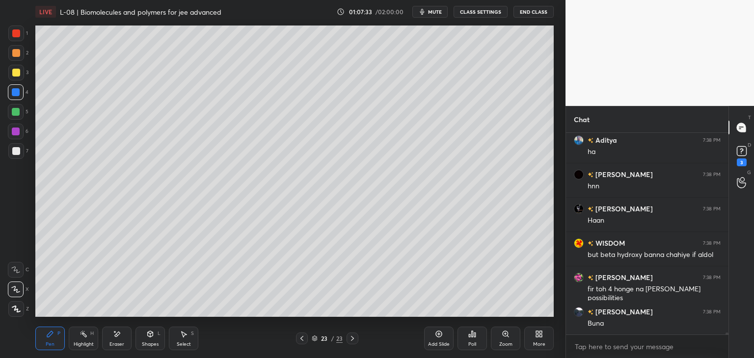
click at [118, 336] on icon at bounding box center [117, 334] width 5 height 5
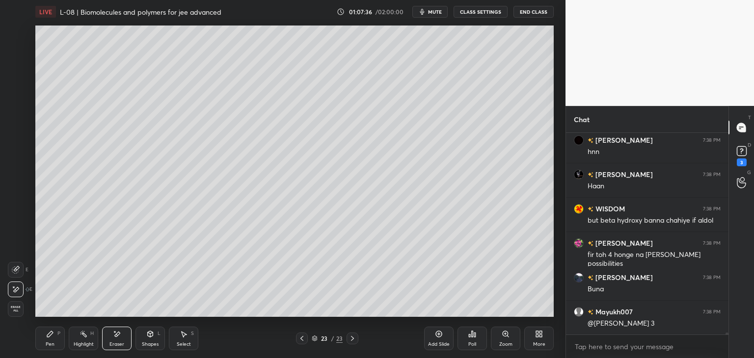
click at [58, 340] on div "Pen P" at bounding box center [49, 339] width 29 height 24
click at [349, 341] on icon at bounding box center [352, 339] width 8 height 8
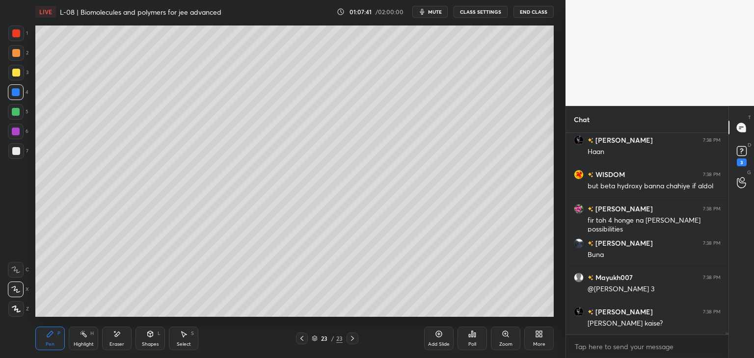
click at [306, 336] on div at bounding box center [302, 339] width 12 height 12
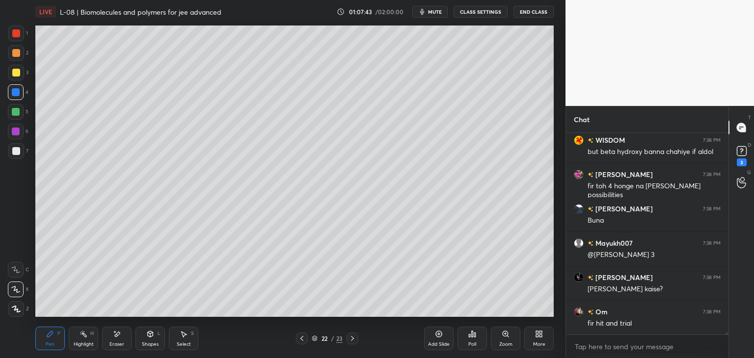
click at [353, 340] on icon at bounding box center [352, 339] width 8 height 8
click at [300, 338] on icon at bounding box center [302, 339] width 8 height 8
click at [350, 339] on icon at bounding box center [352, 339] width 8 height 8
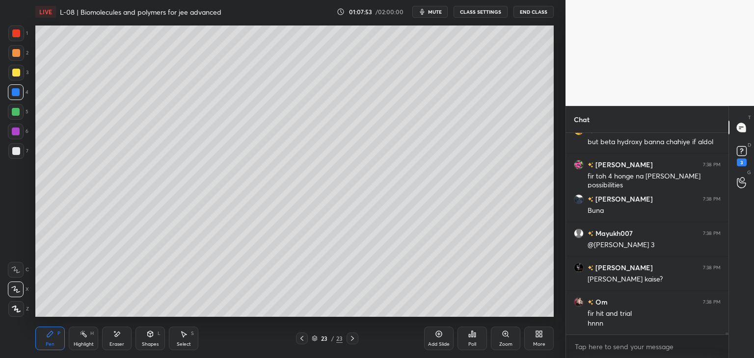
click at [13, 42] on div "1" at bounding box center [18, 36] width 20 height 20
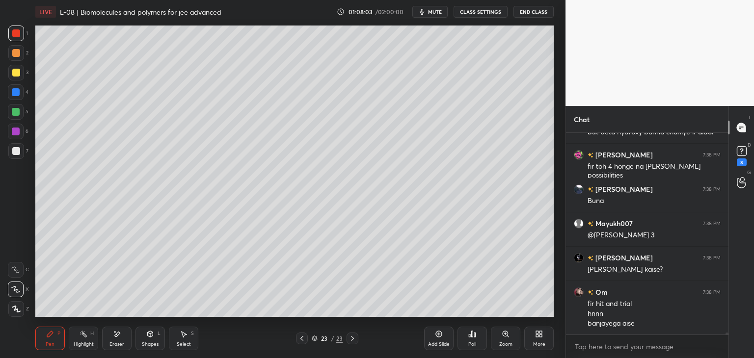
scroll to position [21869, 0]
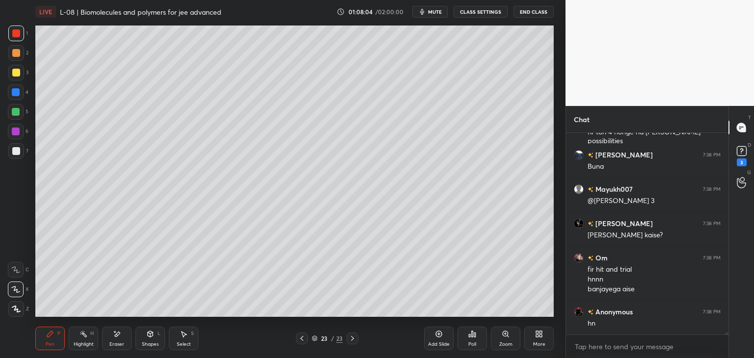
click at [304, 338] on icon at bounding box center [302, 339] width 8 height 8
click at [357, 339] on div at bounding box center [352, 339] width 12 height 12
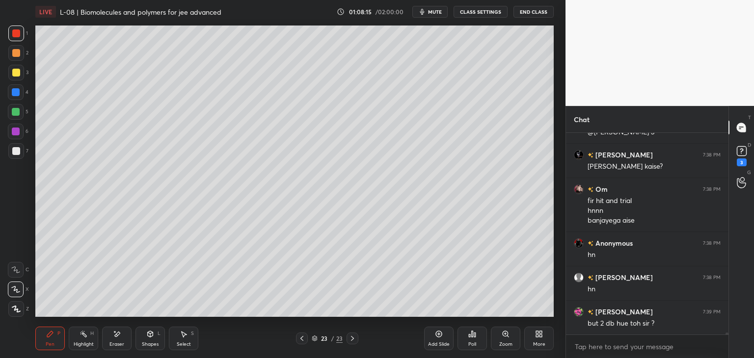
scroll to position [21972, 0]
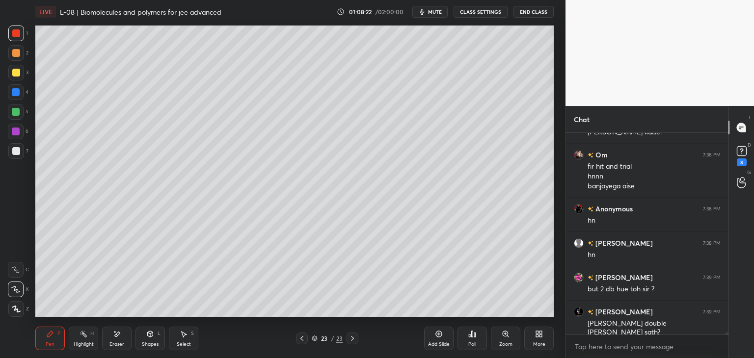
click at [118, 336] on icon at bounding box center [117, 334] width 8 height 8
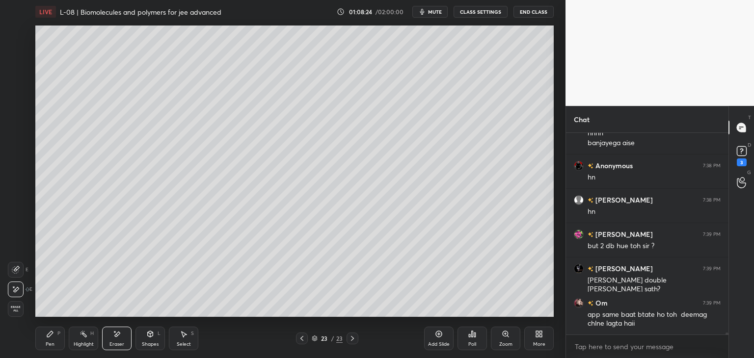
click at [51, 332] on icon at bounding box center [50, 334] width 6 height 6
click at [114, 335] on icon at bounding box center [117, 334] width 8 height 8
click at [22, 268] on div at bounding box center [16, 270] width 16 height 16
click at [54, 328] on div "Pen P" at bounding box center [49, 339] width 29 height 24
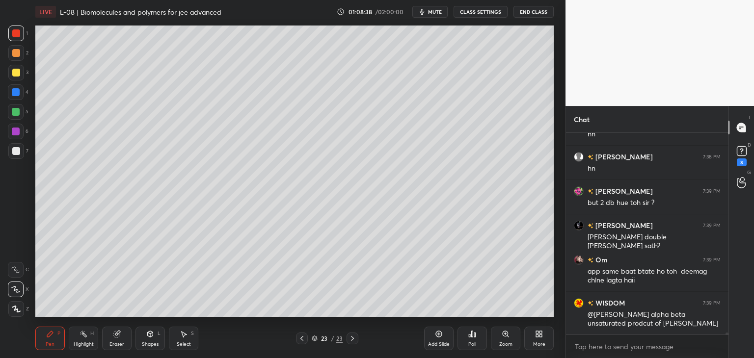
click at [117, 338] on div "Eraser" at bounding box center [116, 339] width 29 height 24
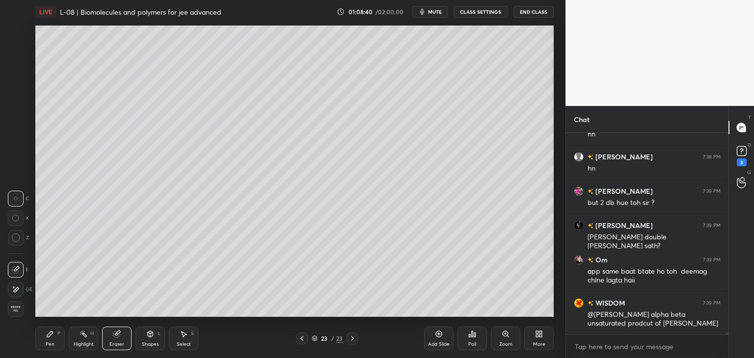
click at [55, 333] on div "Pen P" at bounding box center [49, 339] width 29 height 24
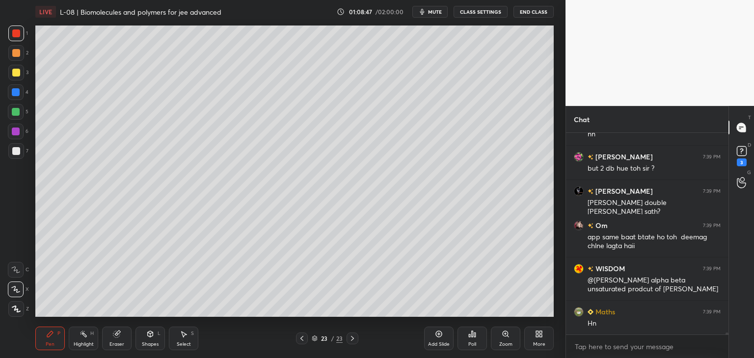
scroll to position [22127, 0]
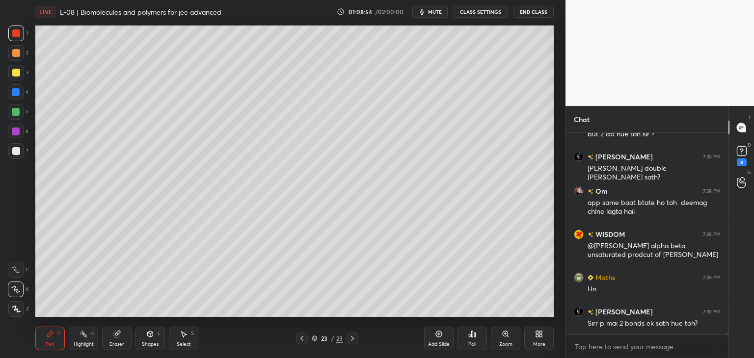
click at [300, 338] on icon at bounding box center [302, 339] width 8 height 8
click at [352, 340] on icon at bounding box center [352, 338] width 3 height 5
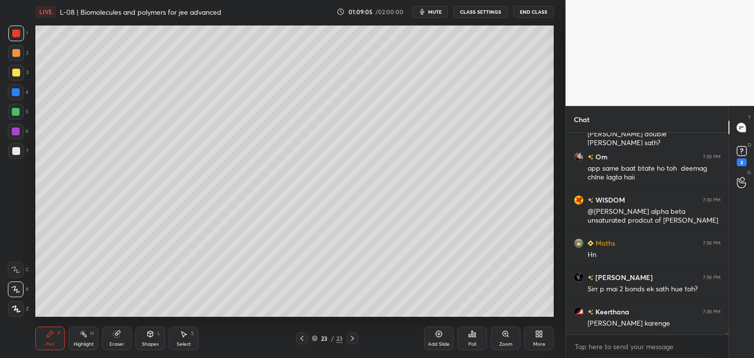
click at [304, 338] on icon at bounding box center [302, 339] width 8 height 8
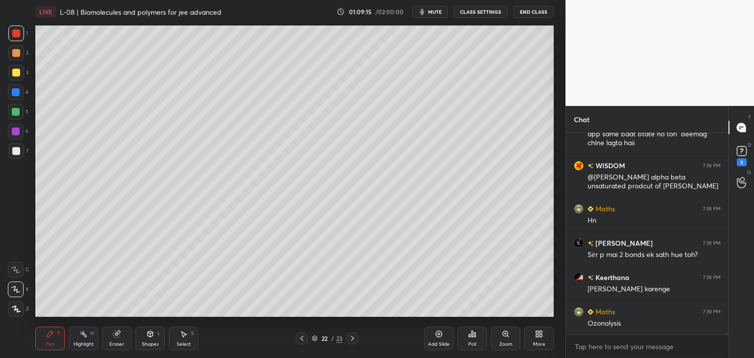
click at [350, 338] on icon at bounding box center [352, 339] width 8 height 8
click at [303, 336] on icon at bounding box center [302, 339] width 8 height 8
click at [355, 338] on icon at bounding box center [352, 339] width 8 height 8
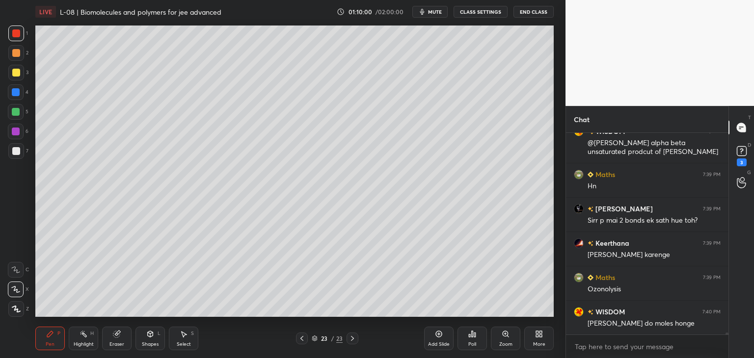
click at [300, 338] on icon at bounding box center [302, 339] width 8 height 8
click at [353, 340] on icon at bounding box center [352, 339] width 8 height 8
click at [346, 341] on div at bounding box center [352, 339] width 12 height 12
click at [306, 332] on div "Pen P Highlight H Eraser Shapes L Select S 23 / 23 Add Slide Poll Zoom More" at bounding box center [294, 338] width 518 height 39
click at [298, 339] on icon at bounding box center [302, 339] width 8 height 8
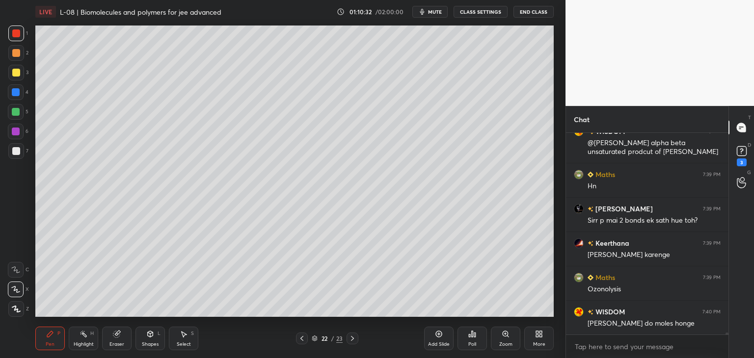
scroll to position [22264, 0]
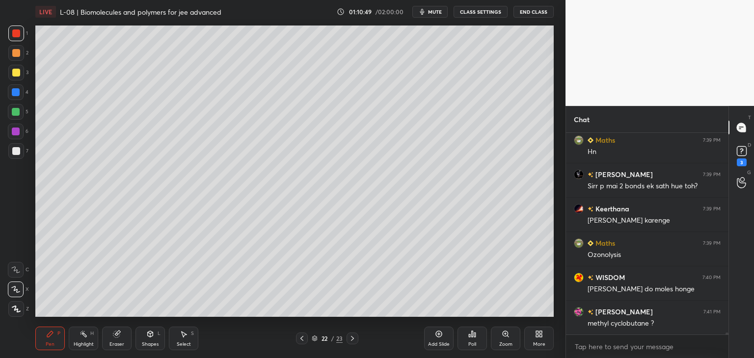
click at [300, 339] on icon at bounding box center [302, 339] width 8 height 8
click at [302, 338] on icon at bounding box center [302, 339] width 8 height 8
click at [301, 339] on icon at bounding box center [301, 338] width 3 height 5
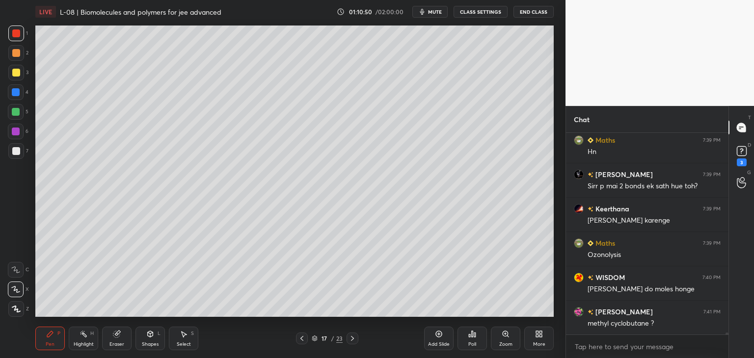
click at [302, 339] on icon at bounding box center [302, 339] width 8 height 8
click at [303, 338] on icon at bounding box center [302, 339] width 8 height 8
click at [353, 340] on icon at bounding box center [352, 339] width 8 height 8
click at [304, 334] on div at bounding box center [302, 339] width 12 height 12
click at [302, 336] on icon at bounding box center [302, 339] width 8 height 8
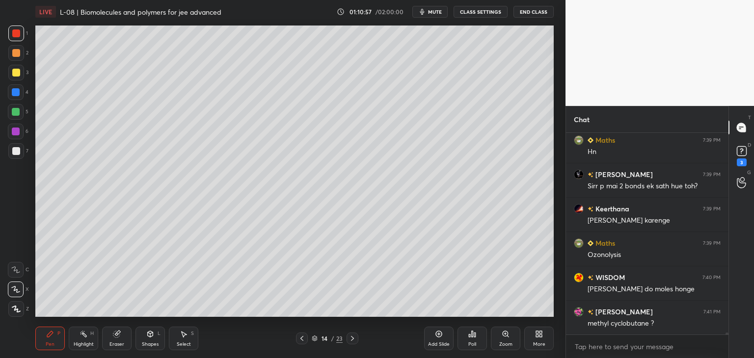
click at [351, 338] on icon at bounding box center [352, 339] width 8 height 8
click at [351, 339] on icon at bounding box center [352, 339] width 8 height 8
click at [352, 339] on icon at bounding box center [352, 338] width 3 height 5
click at [351, 340] on icon at bounding box center [352, 339] width 8 height 8
click at [351, 336] on icon at bounding box center [352, 339] width 8 height 8
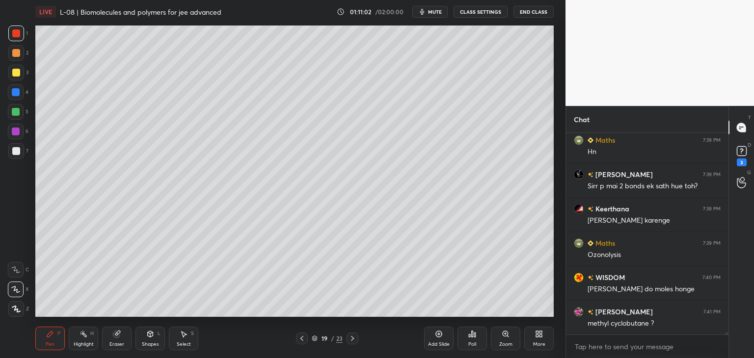
click at [351, 337] on icon at bounding box center [352, 338] width 3 height 5
click at [353, 339] on icon at bounding box center [352, 339] width 8 height 8
click at [351, 338] on icon at bounding box center [352, 339] width 8 height 8
click at [353, 340] on icon at bounding box center [352, 339] width 8 height 8
click at [351, 338] on icon at bounding box center [352, 339] width 8 height 8
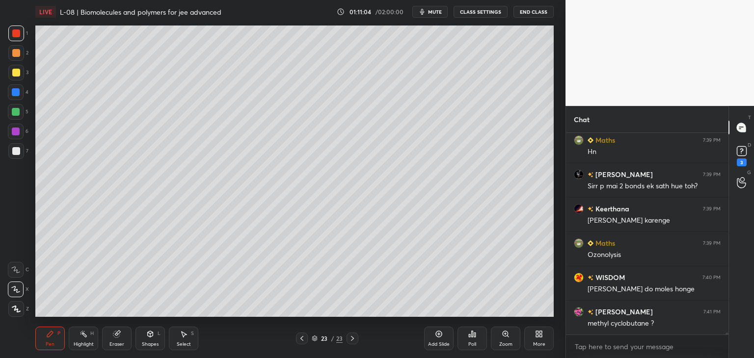
click at [351, 338] on icon at bounding box center [352, 339] width 8 height 8
click at [349, 339] on icon at bounding box center [352, 339] width 8 height 8
click at [298, 336] on icon at bounding box center [302, 339] width 8 height 8
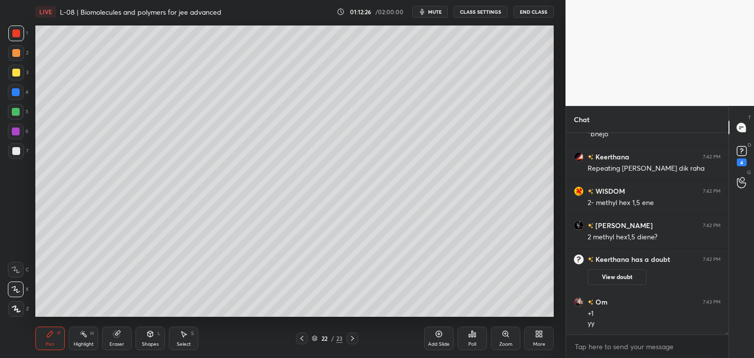
scroll to position [21474, 0]
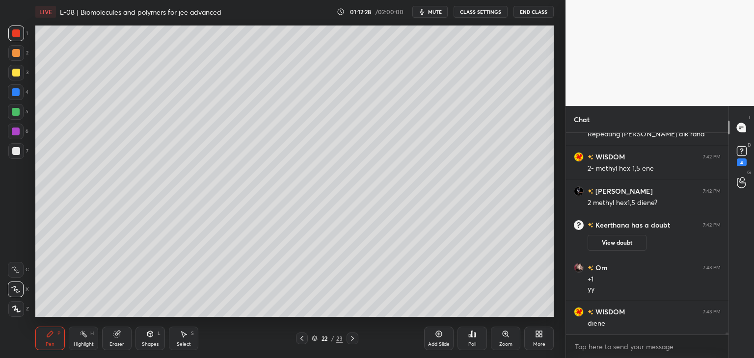
click at [355, 339] on icon at bounding box center [352, 339] width 8 height 8
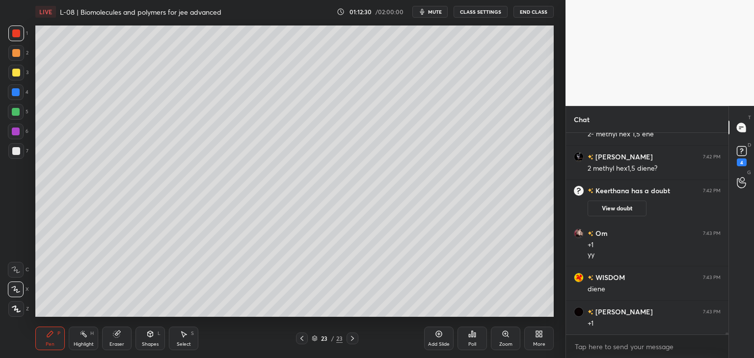
click at [180, 339] on div "Select S" at bounding box center [183, 339] width 29 height 24
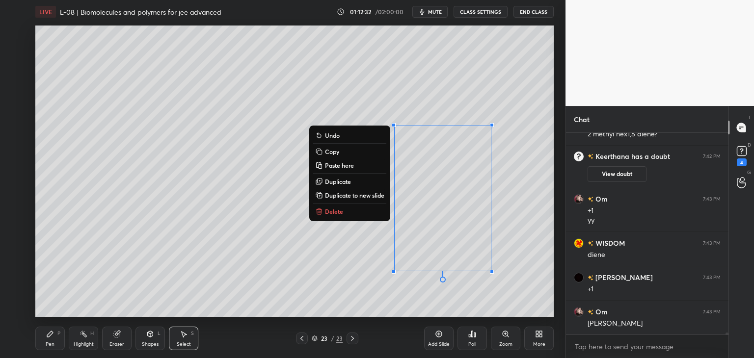
scroll to position [21577, 0]
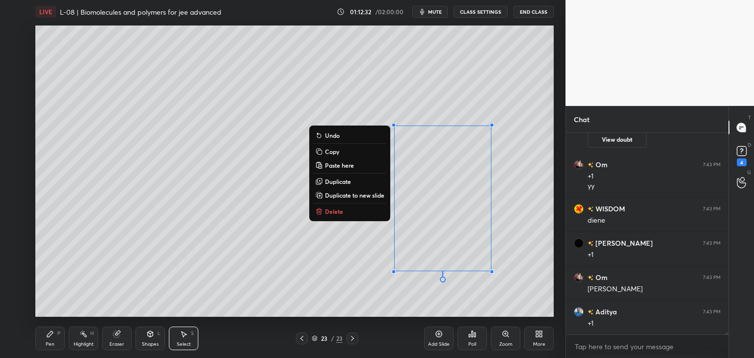
click at [336, 151] on p "Copy" at bounding box center [332, 152] width 14 height 8
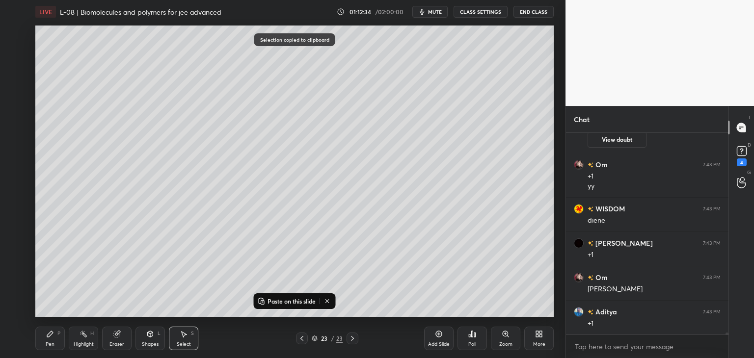
click at [433, 332] on div "Add Slide" at bounding box center [438, 339] width 29 height 24
click at [291, 299] on p "Paste on this slide" at bounding box center [291, 301] width 48 height 8
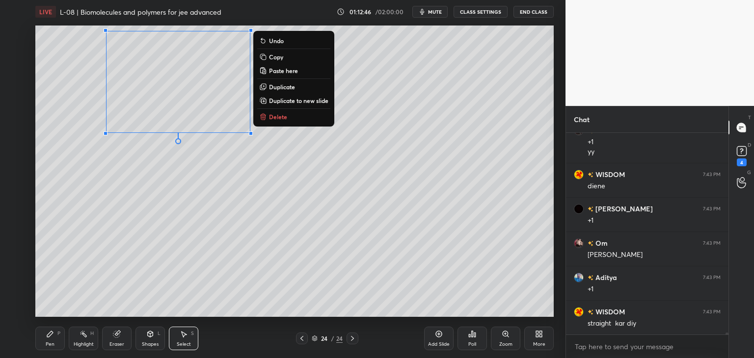
scroll to position [21621, 0]
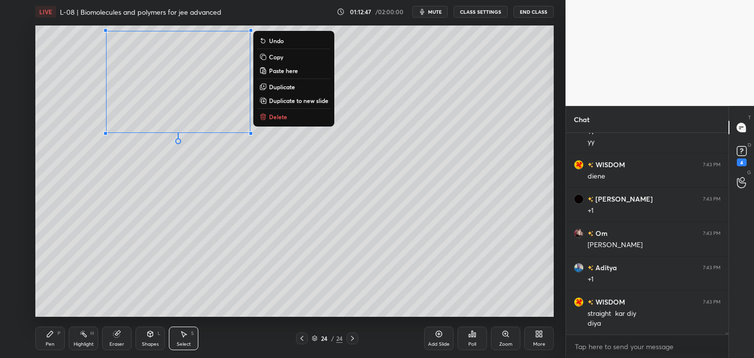
click at [278, 120] on p "Delete" at bounding box center [278, 117] width 18 height 8
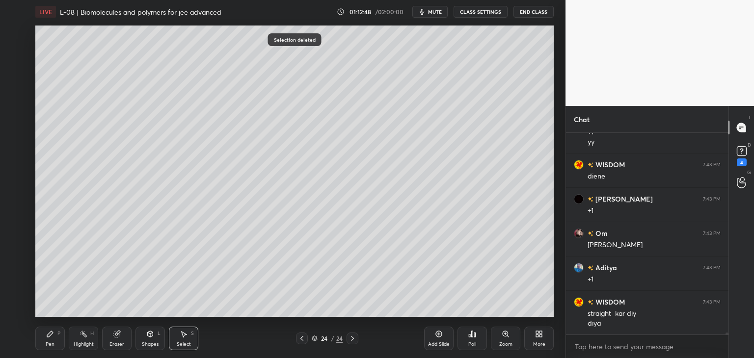
click at [304, 334] on div at bounding box center [302, 339] width 12 height 12
click at [54, 341] on div "Pen P" at bounding box center [49, 339] width 29 height 24
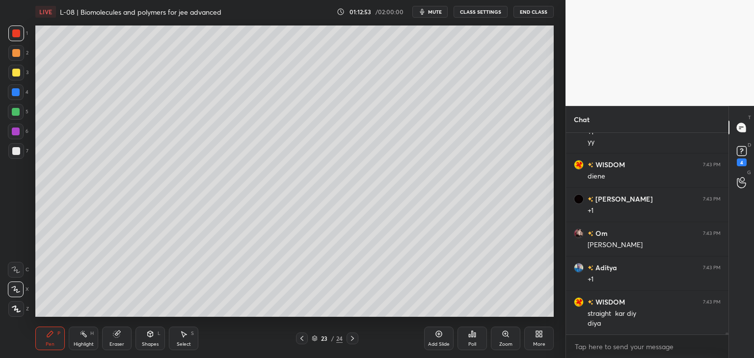
click at [351, 338] on icon at bounding box center [352, 339] width 8 height 8
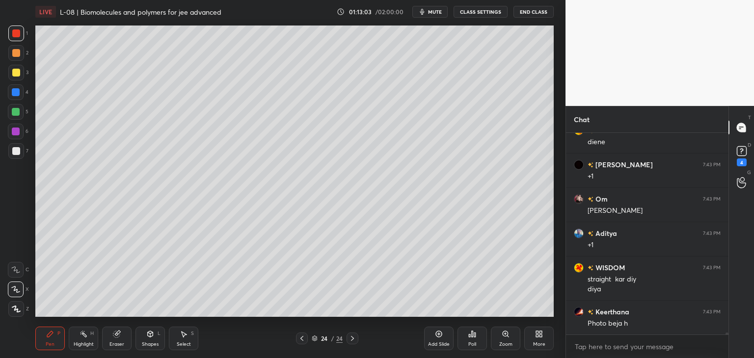
click at [301, 335] on icon at bounding box center [302, 339] width 8 height 8
click at [352, 334] on div at bounding box center [352, 339] width 12 height 12
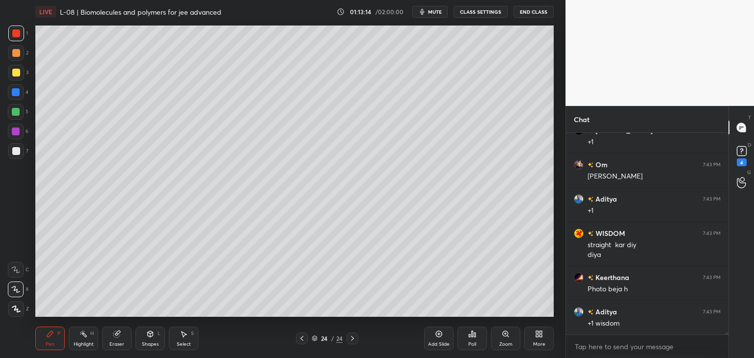
click at [181, 337] on icon at bounding box center [184, 334] width 8 height 8
click at [231, 236] on div "0 ° Undo Copy Paste here Duplicate Duplicate to new slide Delete" at bounding box center [294, 171] width 518 height 291
click at [45, 340] on div "Pen P" at bounding box center [49, 339] width 29 height 24
click at [185, 338] on div "Select S" at bounding box center [183, 339] width 29 height 24
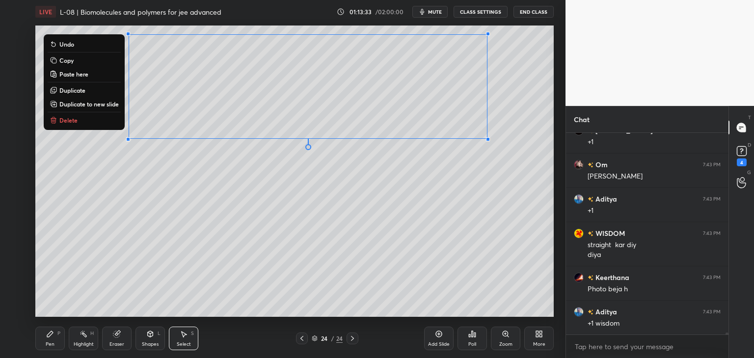
click at [371, 226] on div "0 ° Undo Copy Paste here Duplicate Duplicate to new slide Delete" at bounding box center [294, 171] width 518 height 291
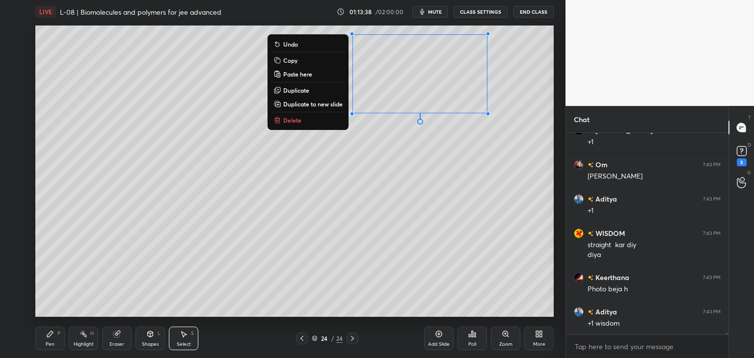
scroll to position [21732, 0]
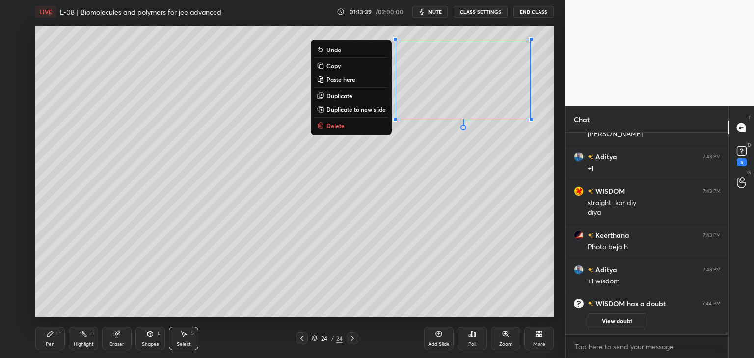
click at [259, 231] on div "0 ° Undo Copy Paste here Duplicate Duplicate to new slide Delete" at bounding box center [294, 171] width 518 height 291
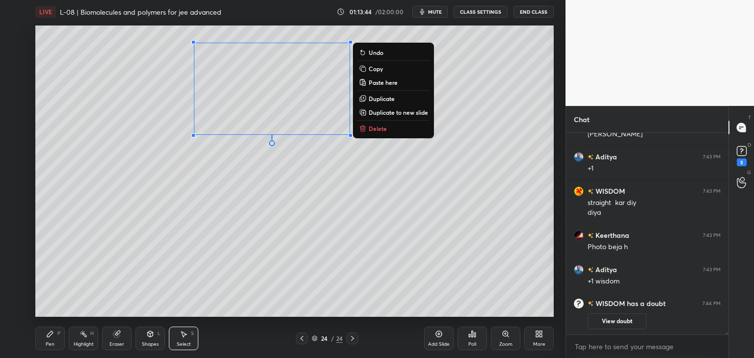
click at [381, 67] on p "Copy" at bounding box center [375, 69] width 14 height 8
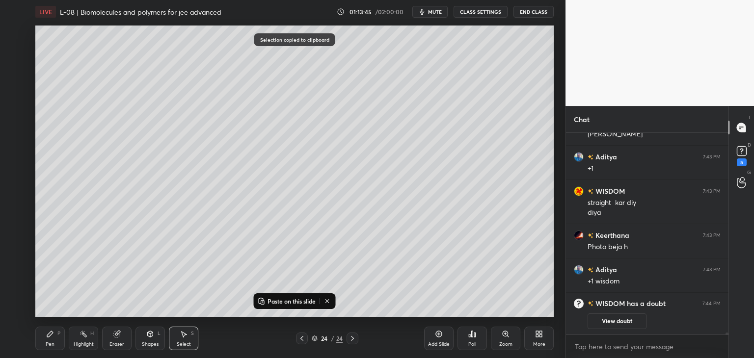
click at [290, 301] on p "Paste on this slide" at bounding box center [291, 301] width 48 height 8
click at [273, 232] on div "0 ° Undo Copy Paste here Duplicate Duplicate to new slide Delete" at bounding box center [294, 171] width 518 height 291
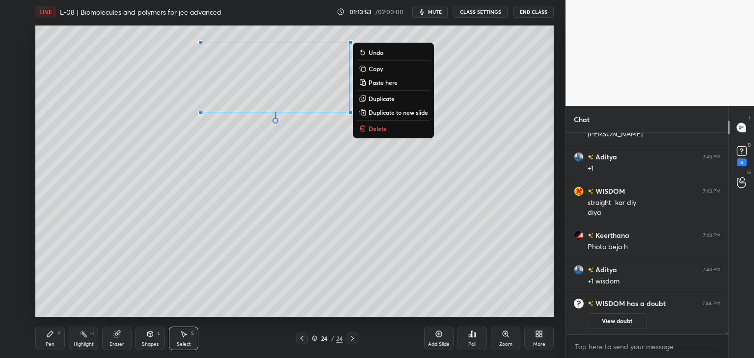
click at [275, 189] on div "0 ° Undo Copy Paste here Duplicate Duplicate to new slide Delete" at bounding box center [294, 171] width 518 height 291
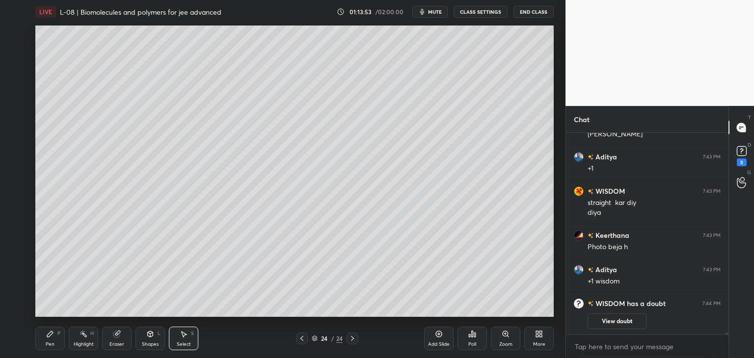
click at [53, 332] on icon at bounding box center [50, 334] width 8 height 8
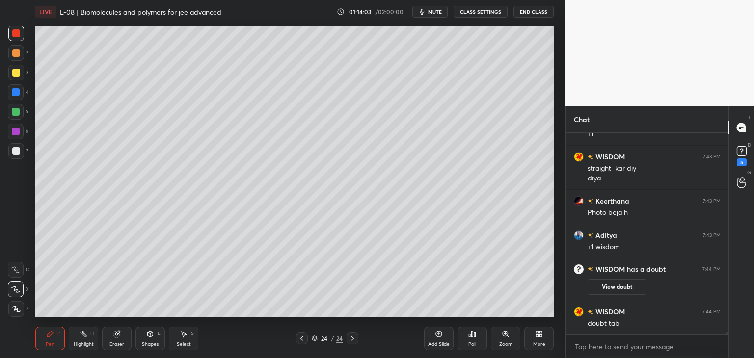
scroll to position [21741, 0]
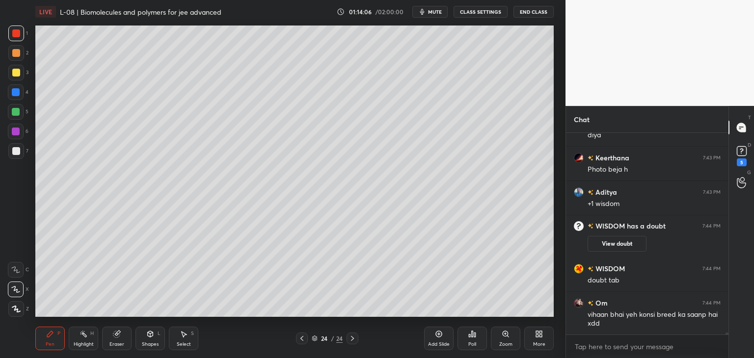
click at [16, 73] on div at bounding box center [16, 73] width 8 height 8
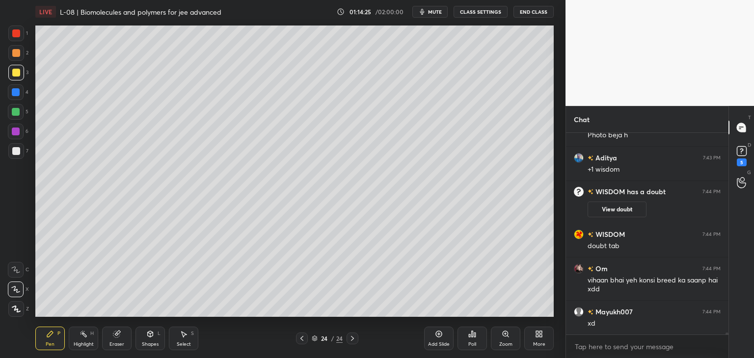
click at [118, 336] on icon at bounding box center [116, 334] width 6 height 6
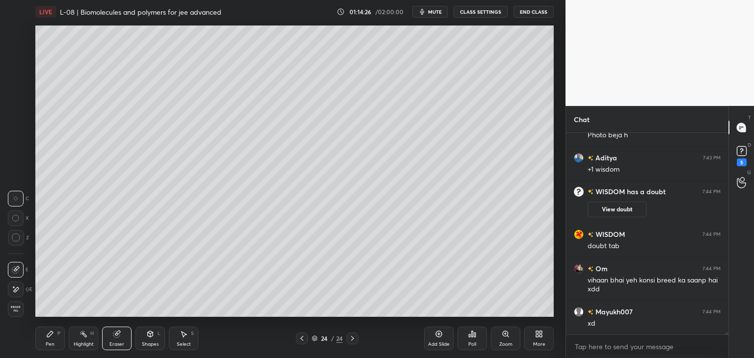
scroll to position [21810, 0]
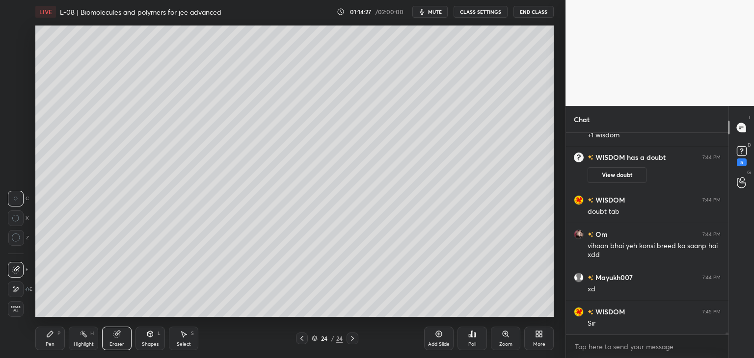
click at [53, 338] on div "Pen P" at bounding box center [49, 339] width 29 height 24
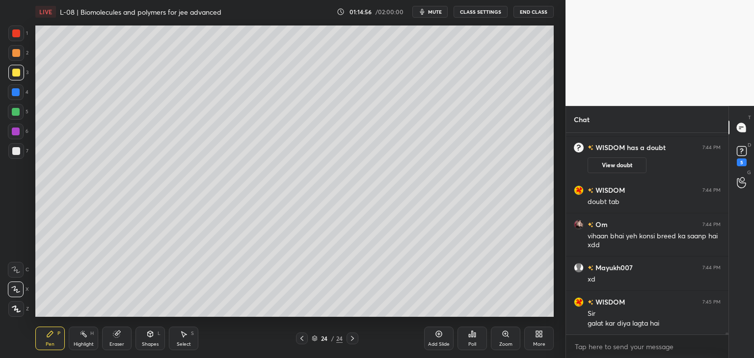
scroll to position [21829, 0]
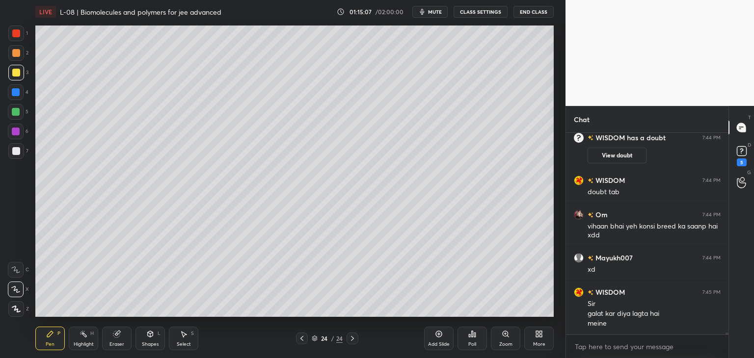
click at [12, 99] on div at bounding box center [16, 92] width 16 height 16
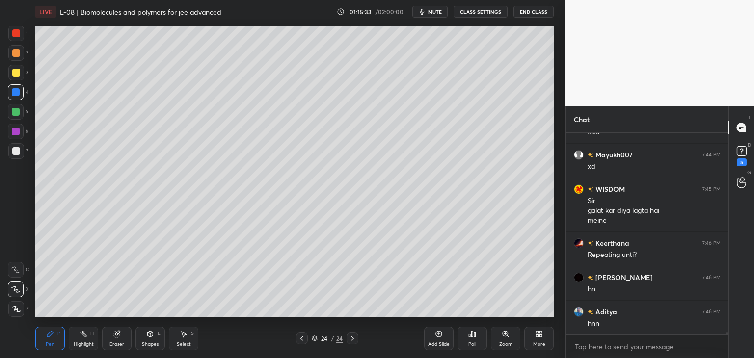
scroll to position [21975, 0]
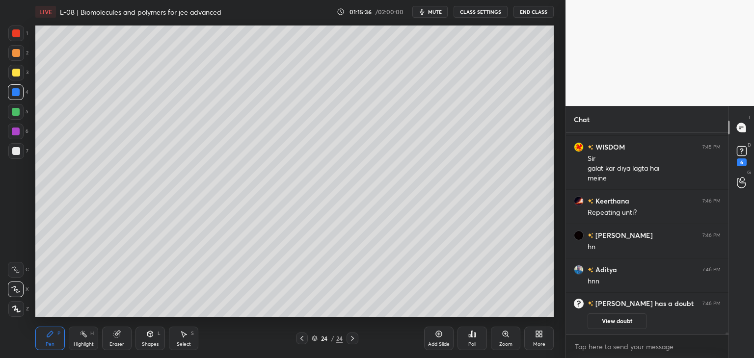
click at [439, 336] on icon at bounding box center [439, 334] width 8 height 8
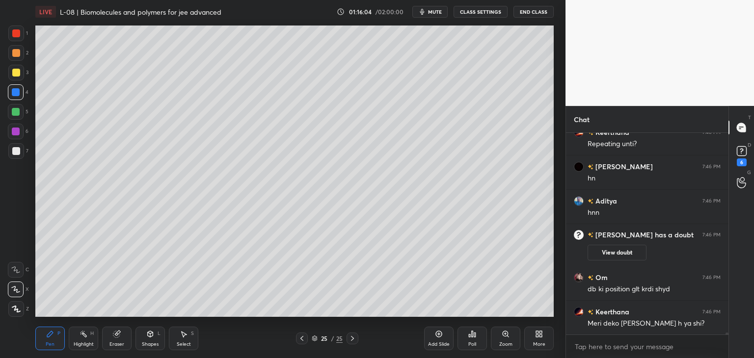
scroll to position [21980, 0]
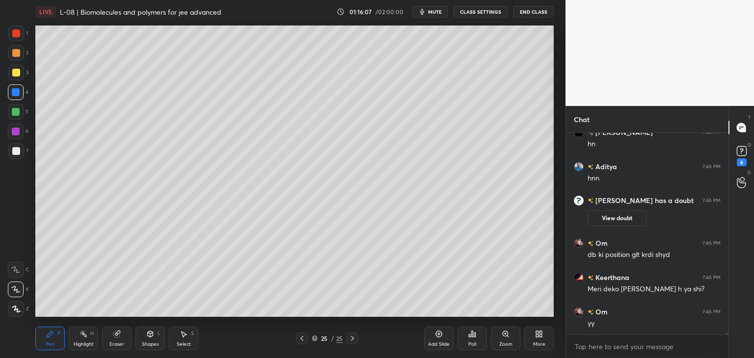
click at [182, 336] on icon at bounding box center [184, 335] width 5 height 6
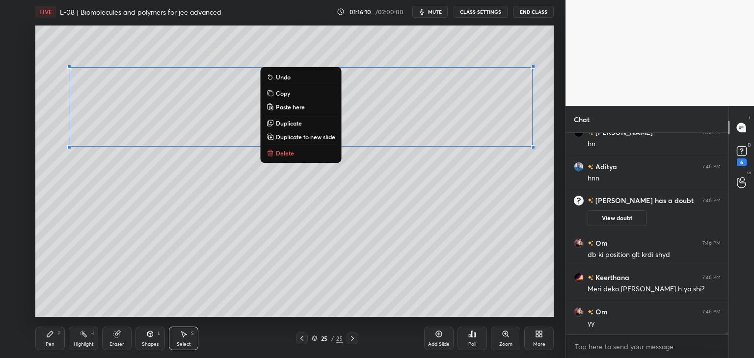
scroll to position [22014, 0]
click at [119, 212] on div "0 ° Undo Copy Paste here Duplicate Duplicate to new slide Delete" at bounding box center [294, 171] width 518 height 291
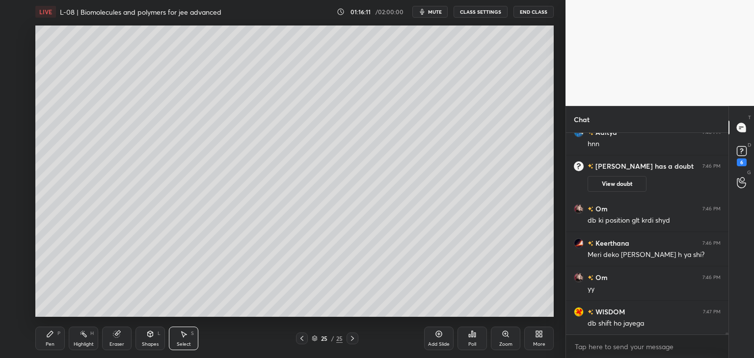
click at [55, 334] on div "Pen P" at bounding box center [49, 339] width 29 height 24
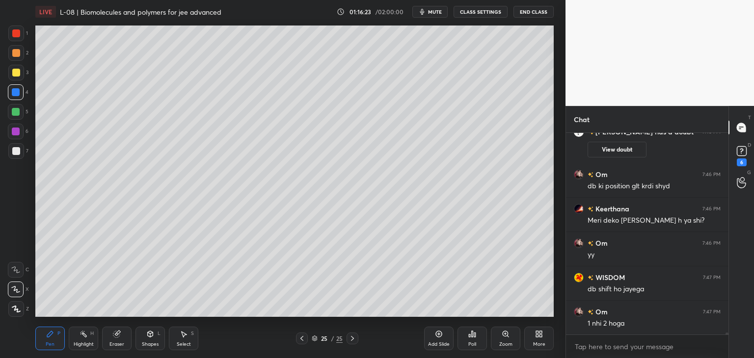
click at [298, 336] on icon at bounding box center [302, 339] width 8 height 8
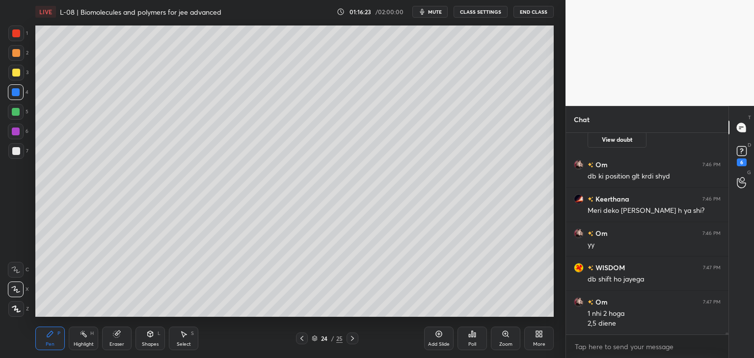
click at [301, 336] on icon at bounding box center [302, 339] width 8 height 8
click at [299, 340] on icon at bounding box center [302, 339] width 8 height 8
click at [299, 338] on icon at bounding box center [302, 339] width 8 height 8
click at [299, 340] on icon at bounding box center [302, 339] width 8 height 8
click at [296, 345] on div "Pen P Highlight H Eraser Shapes L Select S 20 / 25 Add Slide Poll Zoom More" at bounding box center [294, 338] width 518 height 39
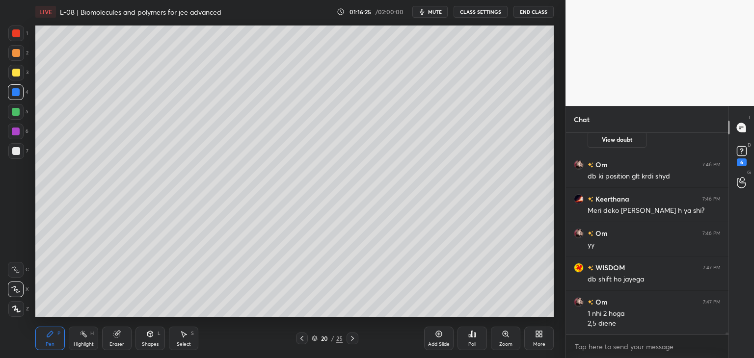
click at [296, 342] on div at bounding box center [302, 339] width 12 height 12
click at [295, 338] on div "19 / 25" at bounding box center [327, 339] width 194 height 12
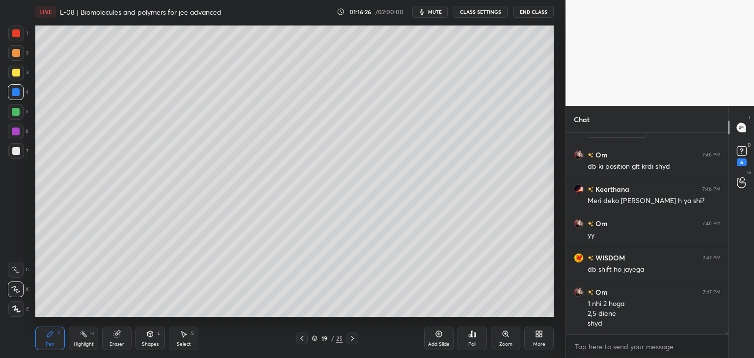
click at [298, 337] on icon at bounding box center [302, 339] width 8 height 8
click at [296, 340] on div at bounding box center [302, 339] width 12 height 12
click at [300, 332] on div "Pen P Highlight H Eraser Shapes L Select S 17 / 25 Add Slide Poll Zoom More" at bounding box center [294, 338] width 518 height 39
click at [300, 337] on icon at bounding box center [302, 339] width 8 height 8
click at [303, 338] on icon at bounding box center [302, 339] width 8 height 8
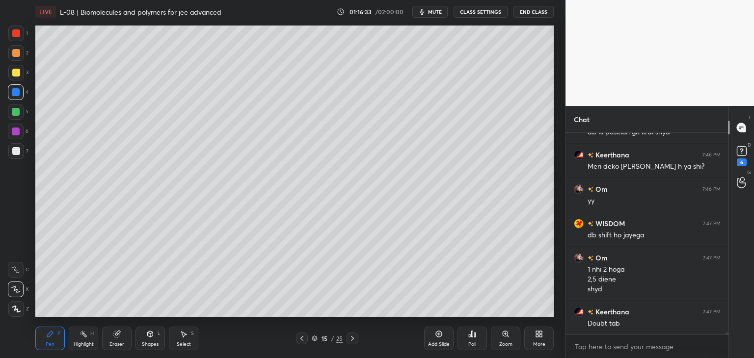
scroll to position [22137, 0]
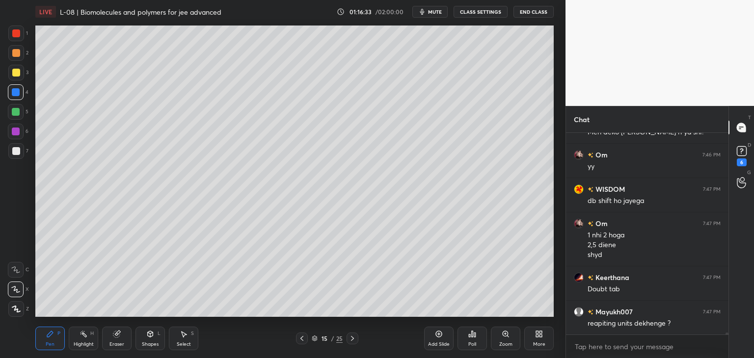
click at [353, 336] on icon at bounding box center [352, 339] width 8 height 8
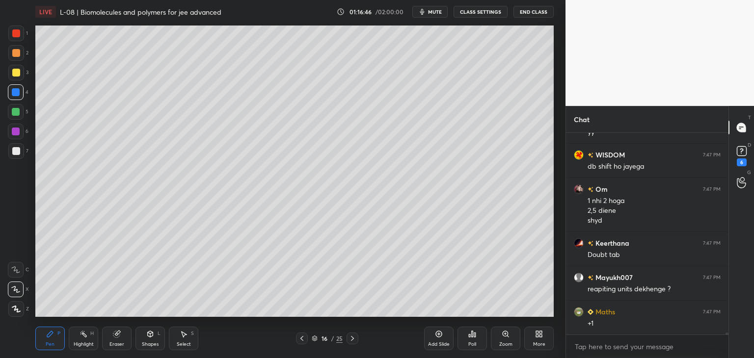
click at [351, 340] on icon at bounding box center [352, 338] width 3 height 5
click at [351, 342] on icon at bounding box center [352, 339] width 8 height 8
click at [353, 342] on icon at bounding box center [352, 339] width 8 height 8
click at [355, 341] on icon at bounding box center [352, 339] width 8 height 8
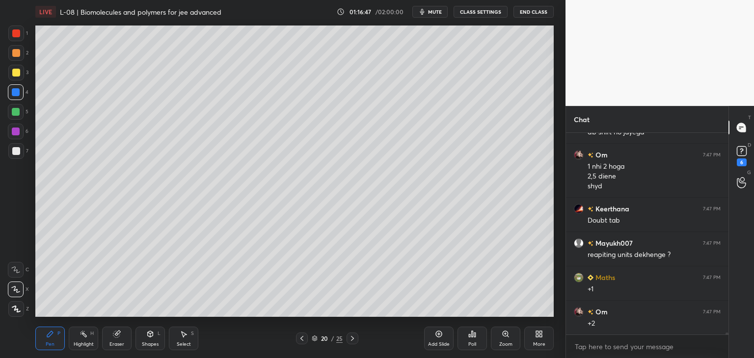
click at [354, 341] on icon at bounding box center [352, 339] width 8 height 8
click at [356, 340] on div at bounding box center [352, 339] width 12 height 12
click at [357, 339] on div at bounding box center [352, 339] width 12 height 12
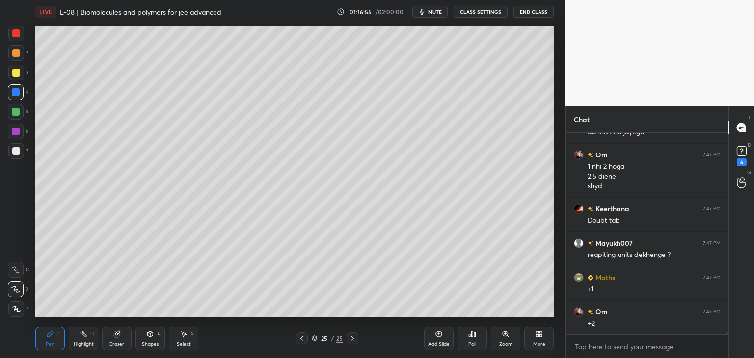
click at [120, 334] on icon at bounding box center [117, 334] width 8 height 8
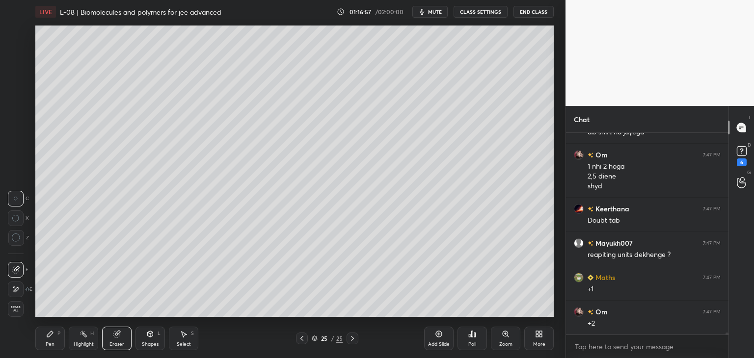
click at [54, 334] on div "Pen P" at bounding box center [49, 339] width 29 height 24
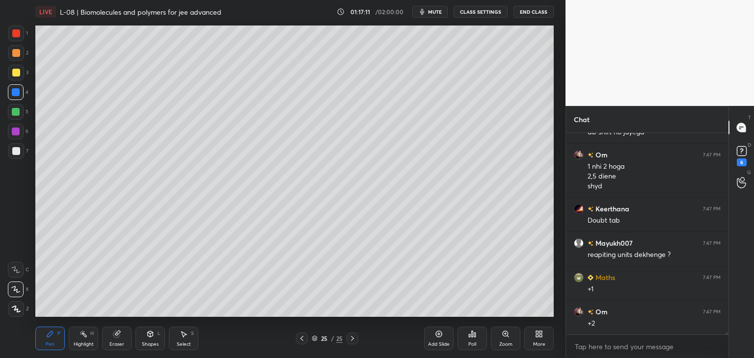
click at [186, 342] on div "Select" at bounding box center [184, 344] width 14 height 5
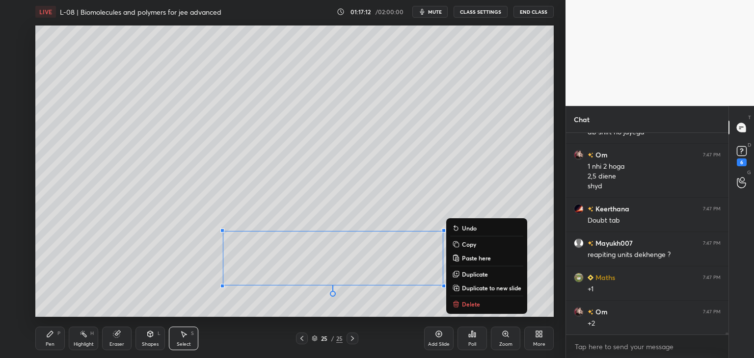
scroll to position [22240, 0]
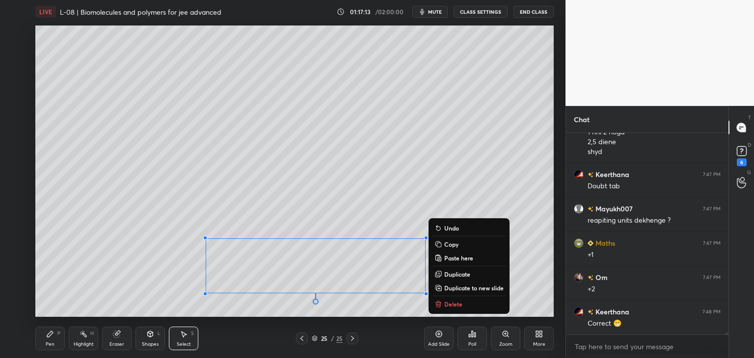
click at [381, 175] on div "0 ° Undo Copy Paste here Duplicate Duplicate to new slide Delete" at bounding box center [294, 171] width 518 height 291
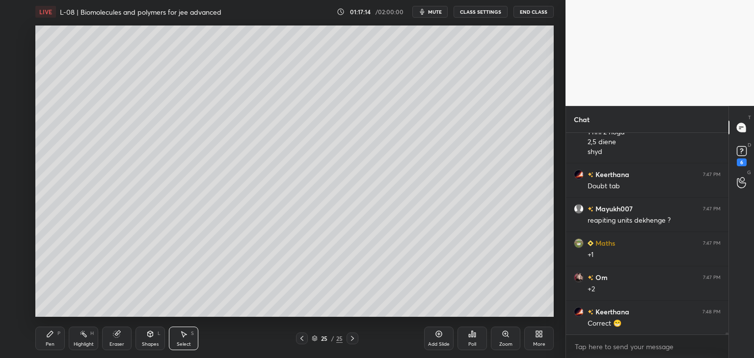
click at [56, 342] on div "Pen P" at bounding box center [49, 339] width 29 height 24
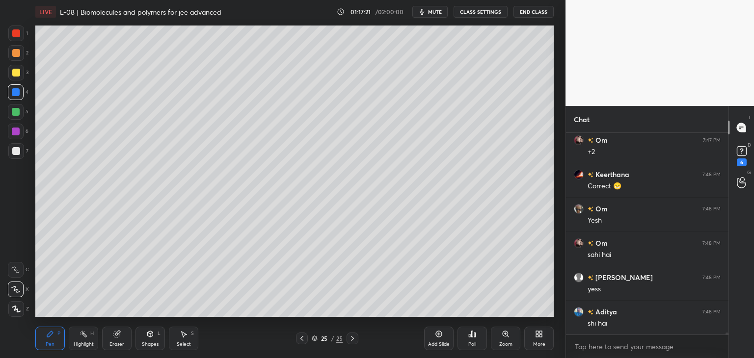
scroll to position [22411, 0]
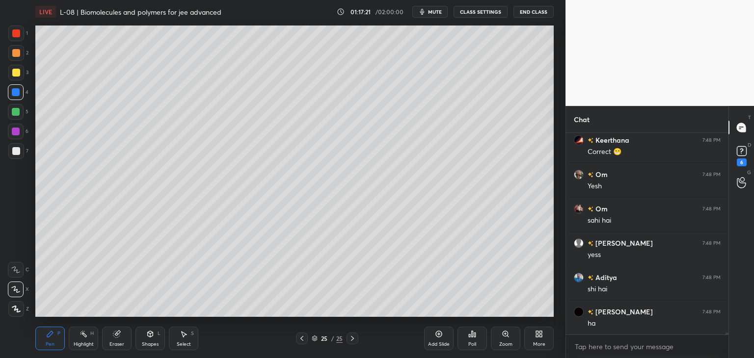
click at [122, 342] on div "Eraser" at bounding box center [116, 344] width 15 height 5
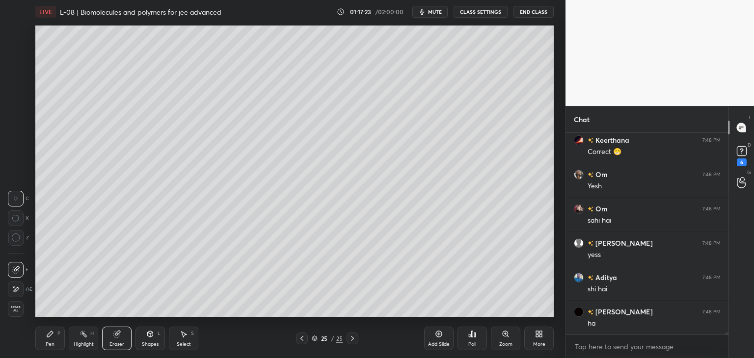
click at [21, 289] on div at bounding box center [16, 290] width 16 height 16
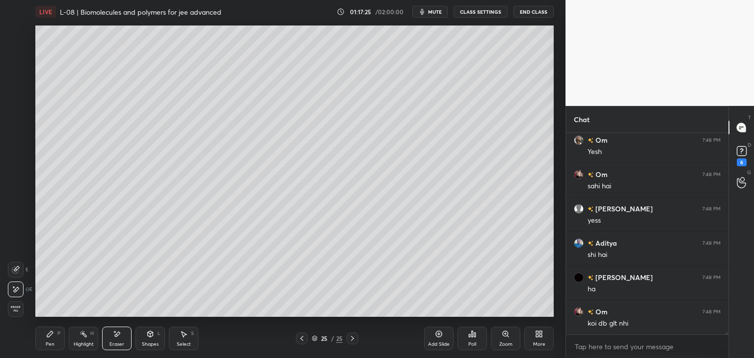
scroll to position [22480, 0]
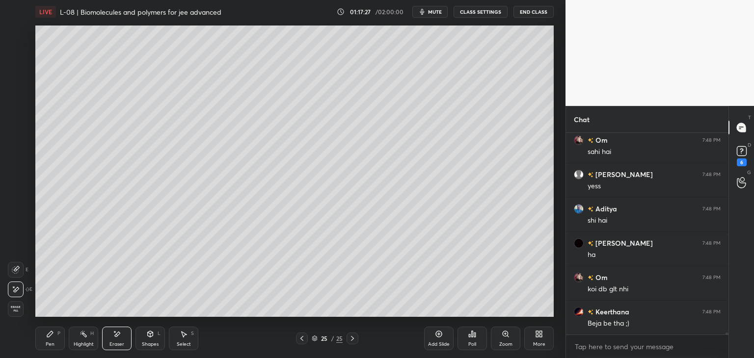
click at [51, 334] on icon at bounding box center [50, 334] width 6 height 6
click at [122, 335] on div "Eraser" at bounding box center [116, 339] width 29 height 24
click at [57, 331] on div "P" at bounding box center [58, 333] width 3 height 5
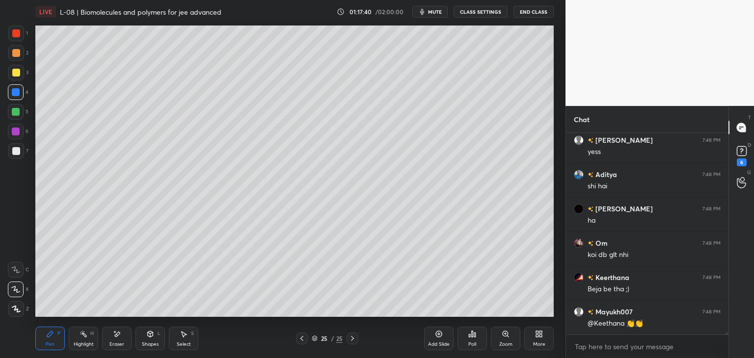
click at [122, 332] on div "Eraser" at bounding box center [116, 339] width 29 height 24
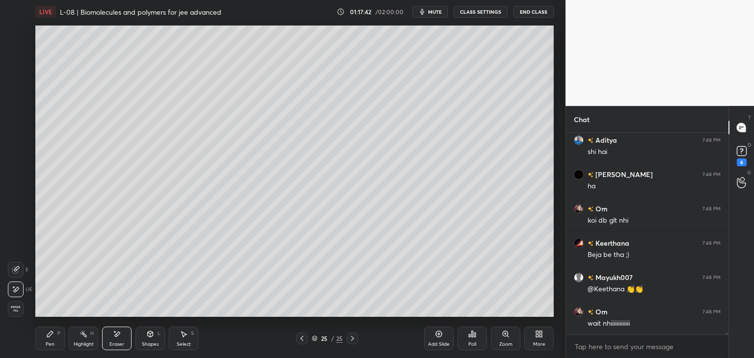
click at [57, 334] on div "P" at bounding box center [58, 333] width 3 height 5
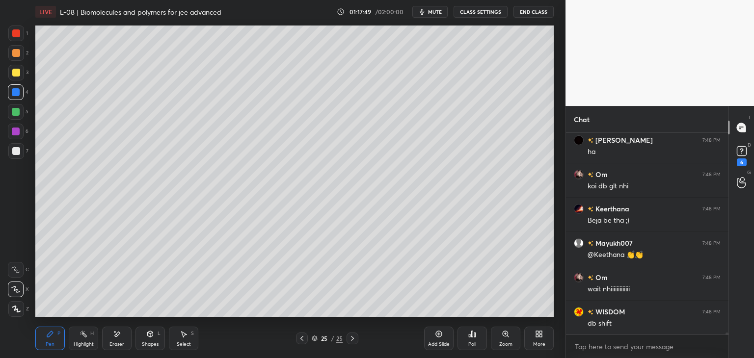
scroll to position [22617, 0]
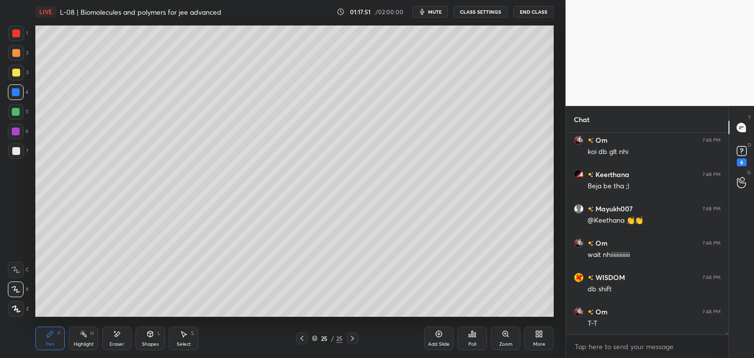
click at [124, 326] on div "Pen P Highlight H Eraser Shapes L Select S 25 / 25 Add Slide Poll Zoom More" at bounding box center [294, 338] width 518 height 39
click at [115, 332] on icon at bounding box center [114, 331] width 1 height 1
click at [55, 338] on div "Pen P" at bounding box center [49, 339] width 29 height 24
click at [122, 332] on div "Eraser" at bounding box center [116, 339] width 29 height 24
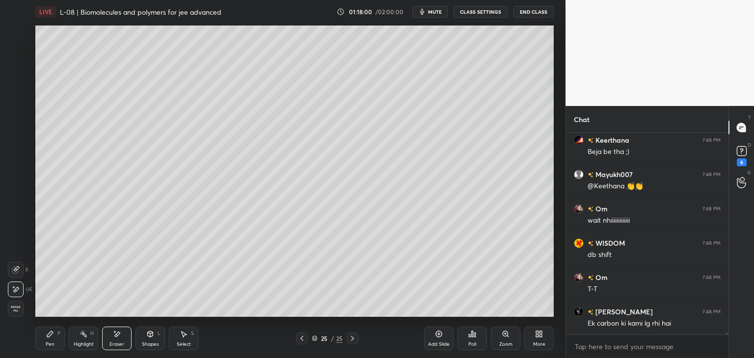
click at [60, 335] on div "P" at bounding box center [58, 333] width 3 height 5
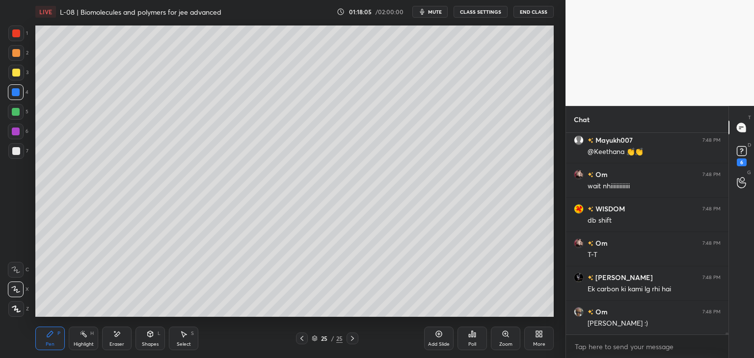
click at [125, 333] on div "Eraser" at bounding box center [116, 339] width 29 height 24
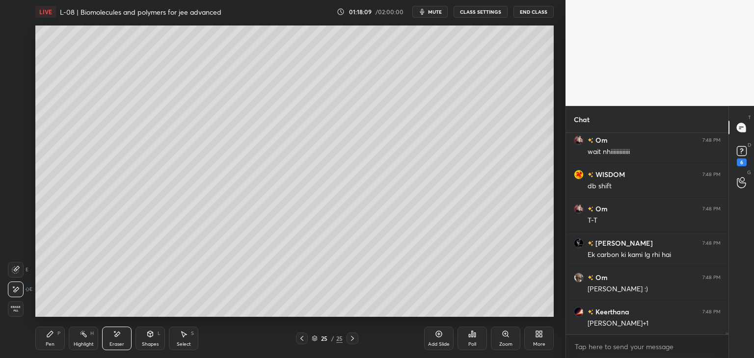
click at [60, 335] on div "Pen P" at bounding box center [49, 339] width 29 height 24
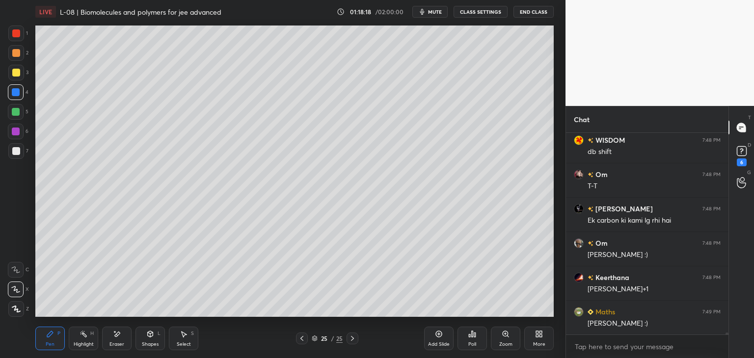
click at [12, 72] on div at bounding box center [16, 73] width 8 height 8
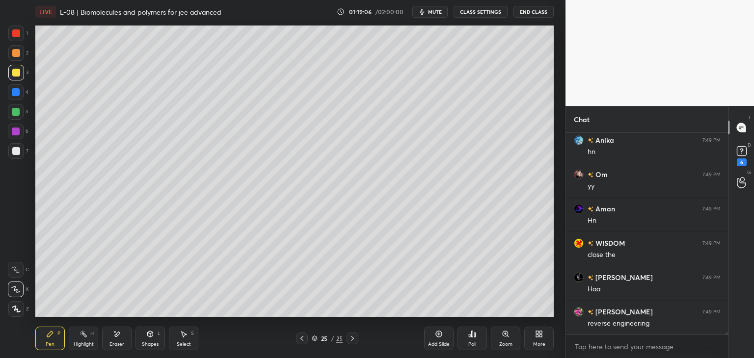
scroll to position [23486, 0]
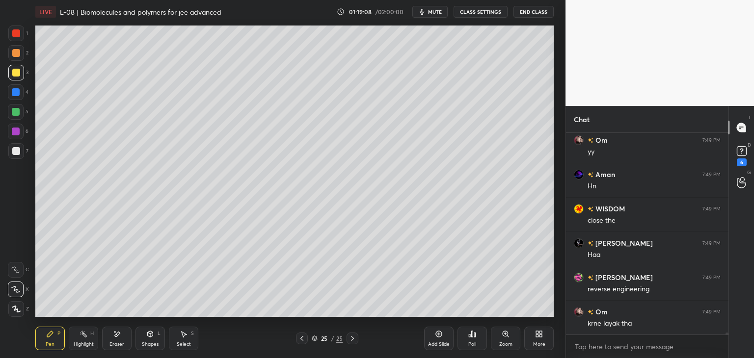
click at [303, 342] on div at bounding box center [302, 339] width 12 height 12
click at [302, 339] on icon at bounding box center [302, 339] width 8 height 8
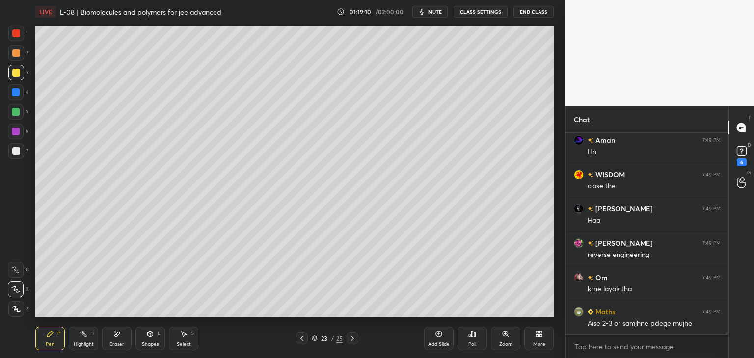
click at [302, 340] on icon at bounding box center [301, 338] width 3 height 5
click at [124, 339] on div "Eraser" at bounding box center [116, 339] width 29 height 24
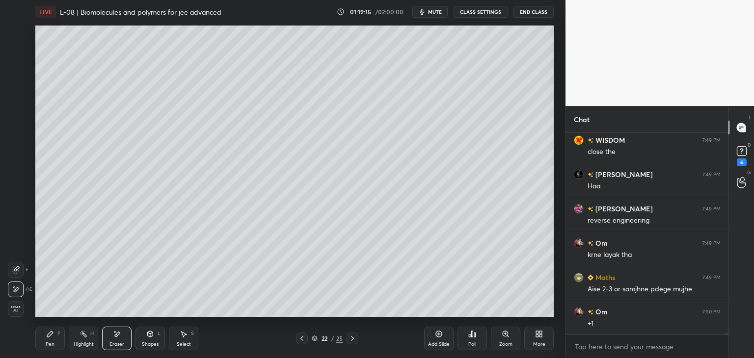
click at [55, 344] on div "Pen P" at bounding box center [49, 339] width 29 height 24
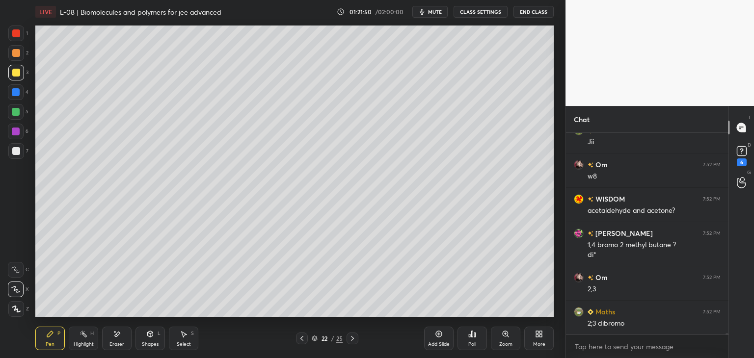
scroll to position [24192, 0]
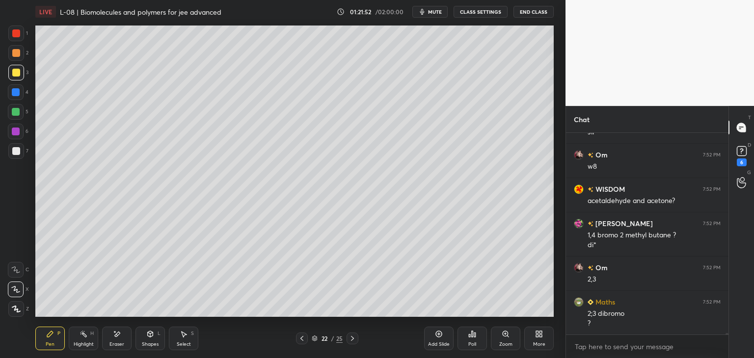
click at [349, 341] on icon at bounding box center [352, 339] width 8 height 8
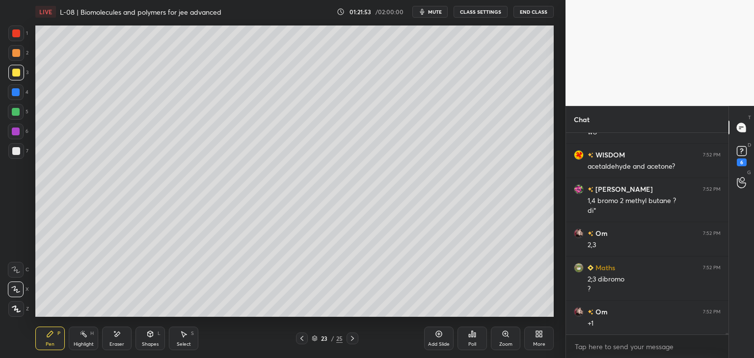
click at [302, 338] on icon at bounding box center [302, 339] width 8 height 8
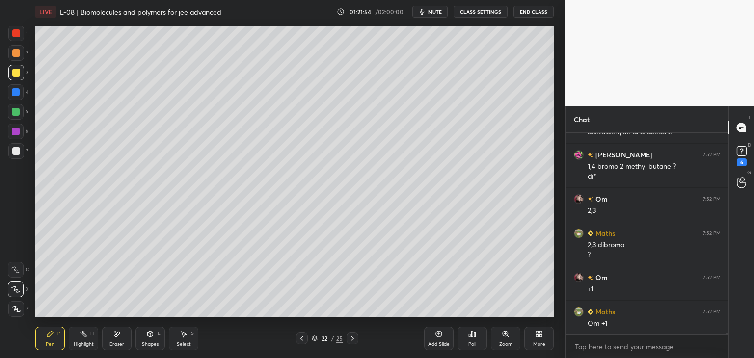
click at [431, 337] on div "Add Slide" at bounding box center [438, 339] width 29 height 24
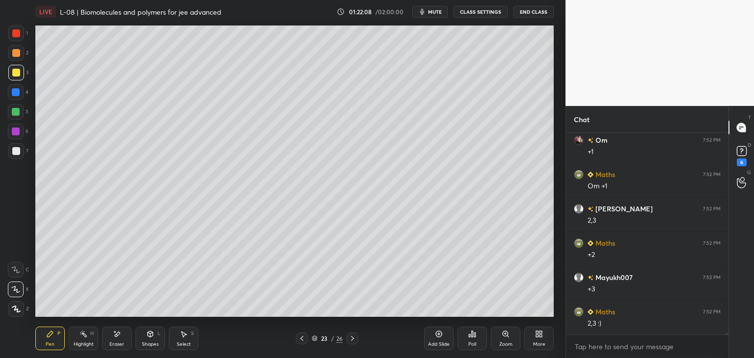
scroll to position [24432, 0]
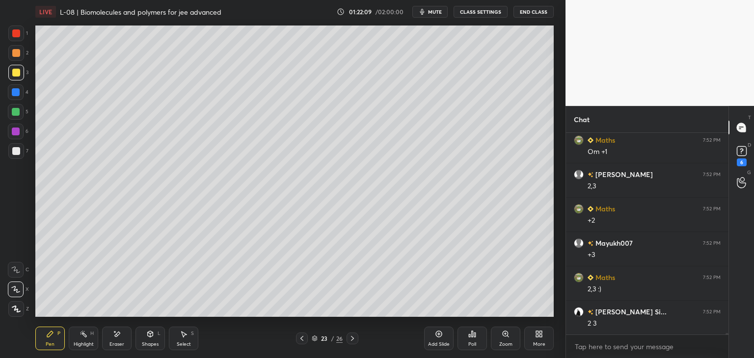
click at [302, 337] on icon at bounding box center [301, 338] width 3 height 5
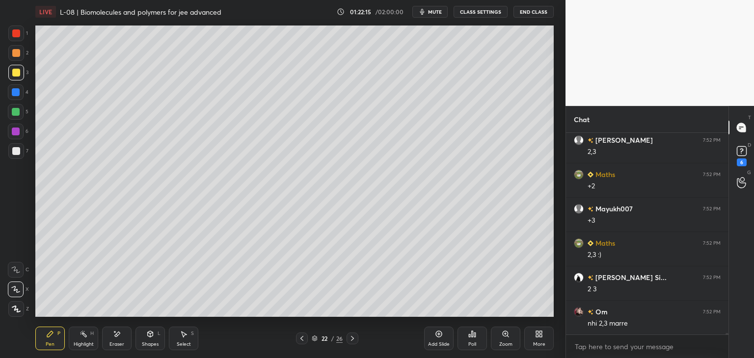
click at [355, 335] on icon at bounding box center [352, 339] width 8 height 8
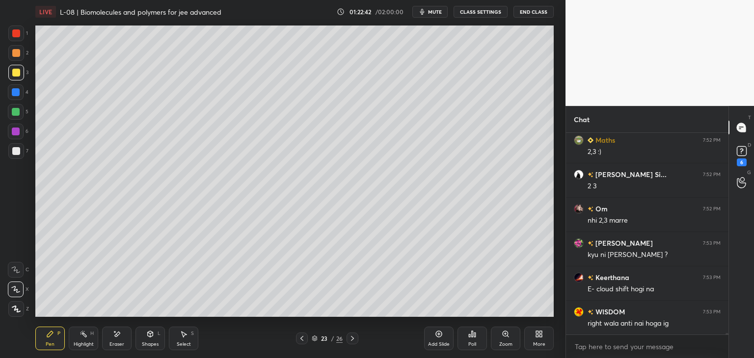
scroll to position [24613, 0]
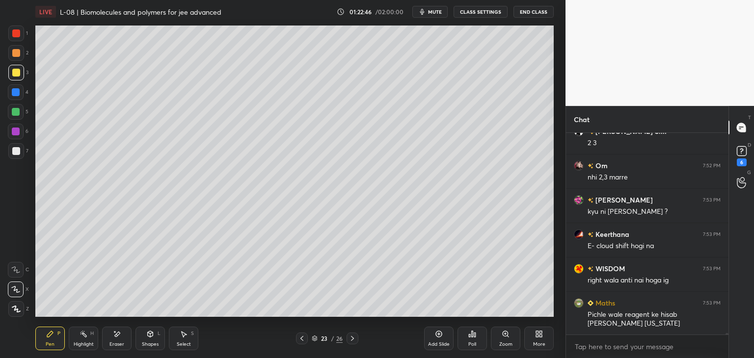
click at [299, 341] on icon at bounding box center [302, 339] width 8 height 8
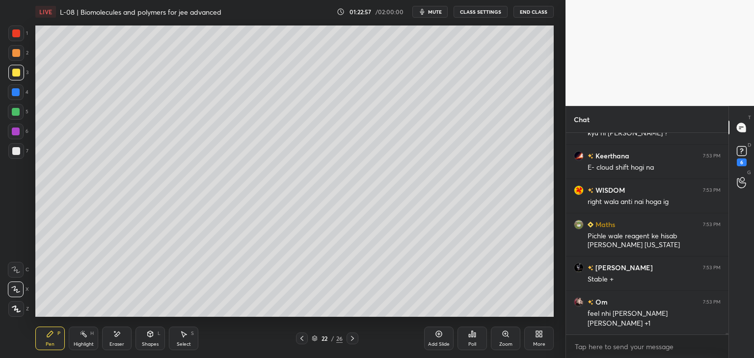
scroll to position [24726, 0]
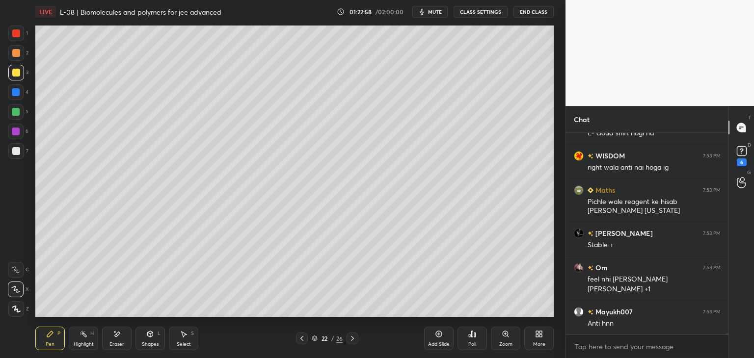
click at [353, 334] on div at bounding box center [352, 339] width 12 height 12
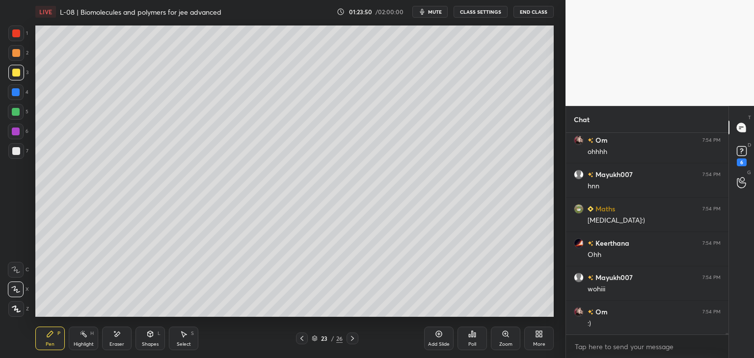
scroll to position [25103, 0]
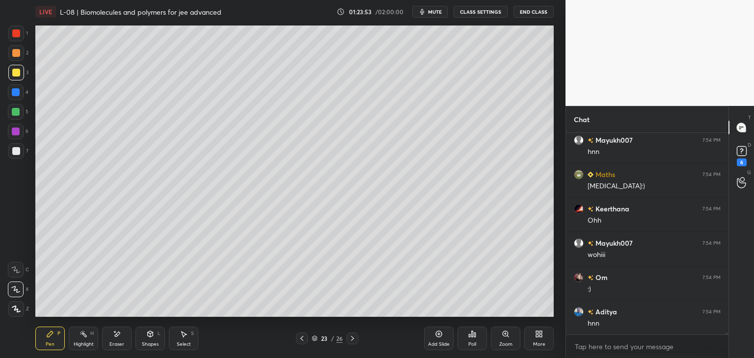
click at [180, 344] on div "Select" at bounding box center [184, 344] width 14 height 5
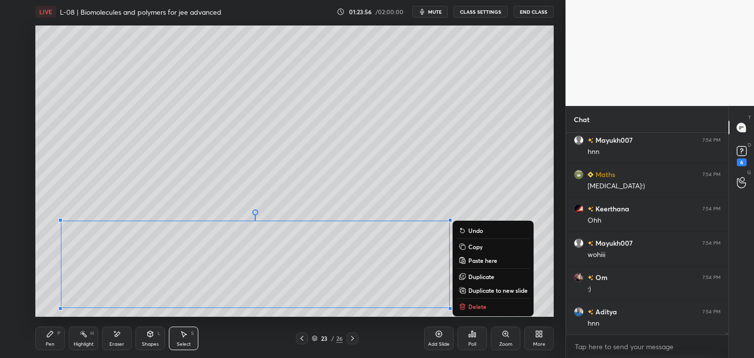
click at [473, 305] on p "Delete" at bounding box center [477, 307] width 18 height 8
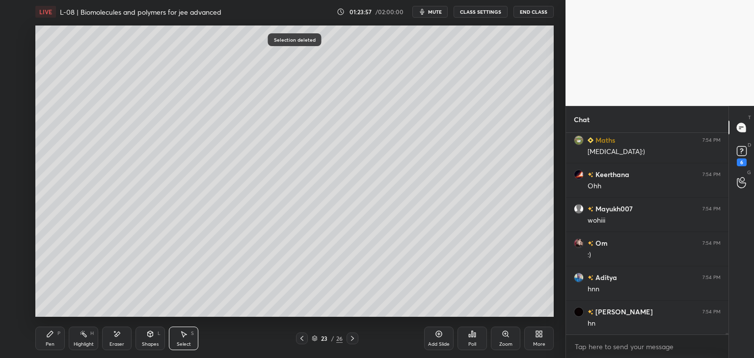
click at [56, 340] on div "Pen P" at bounding box center [49, 339] width 29 height 24
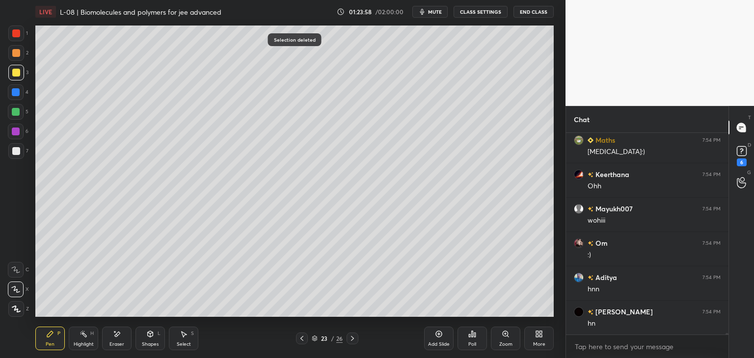
scroll to position [25172, 0]
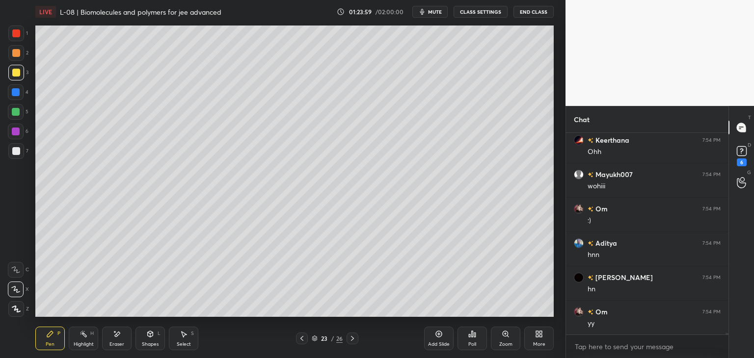
click at [53, 340] on div "Pen P" at bounding box center [49, 339] width 29 height 24
click at [15, 25] on div "1 2 3 4 5 6 7 C X Z E E Erase all H H LIVE L-08 | Biomolecules and polymers for…" at bounding box center [278, 179] width 557 height 358
click at [17, 35] on div at bounding box center [16, 33] width 8 height 8
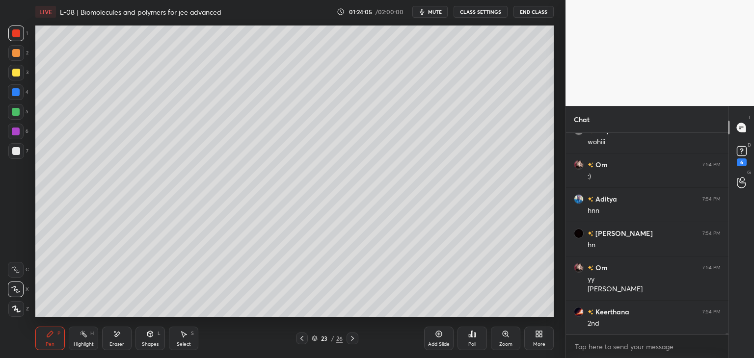
scroll to position [25251, 0]
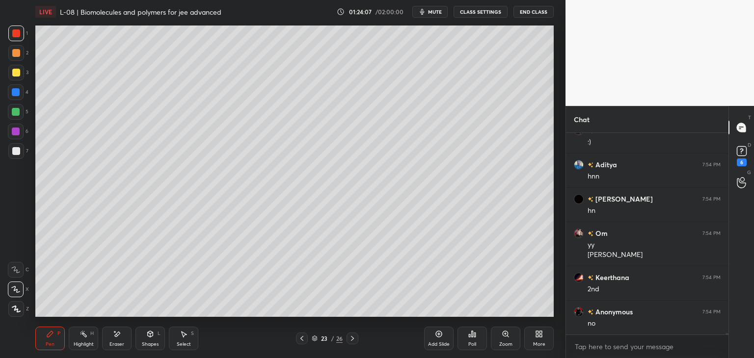
click at [302, 338] on icon at bounding box center [302, 339] width 8 height 8
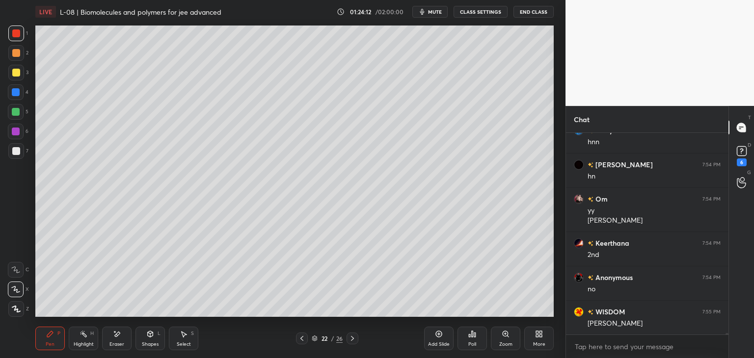
click at [350, 336] on icon at bounding box center [352, 339] width 8 height 8
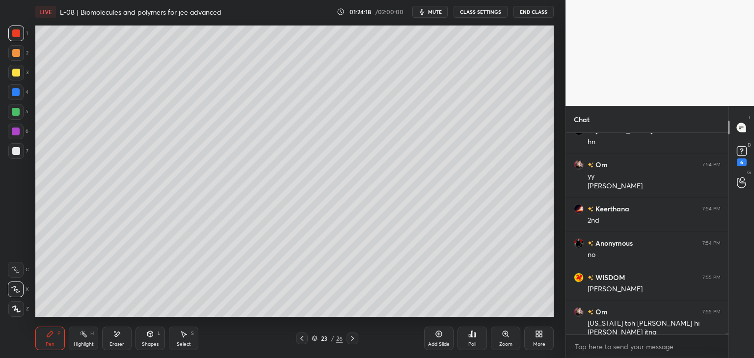
scroll to position [25354, 0]
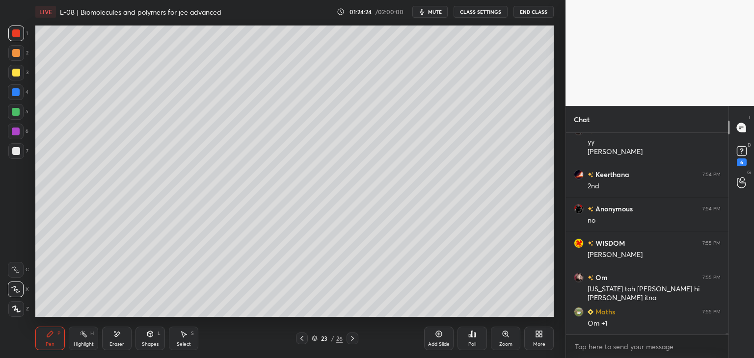
click at [299, 335] on icon at bounding box center [302, 339] width 8 height 8
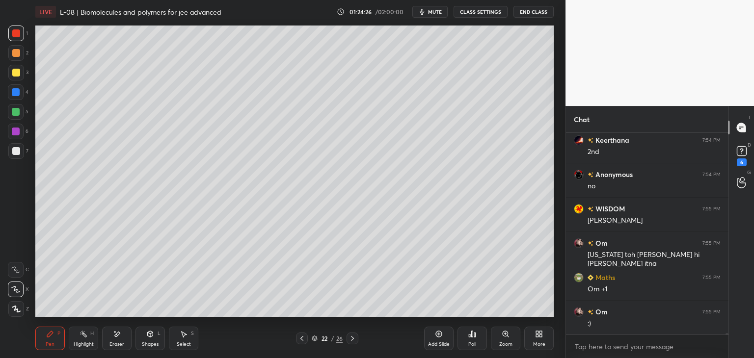
click at [353, 342] on icon at bounding box center [352, 339] width 8 height 8
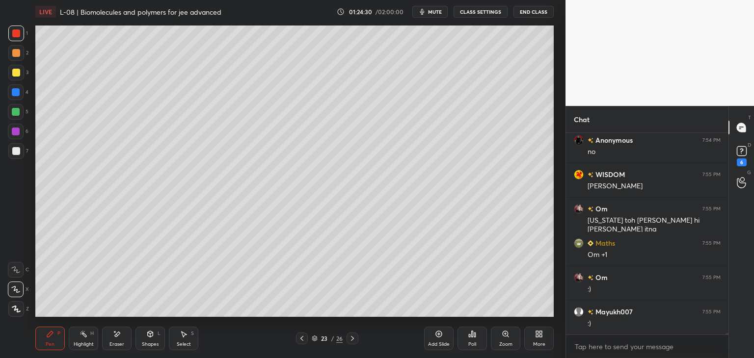
click at [302, 331] on div "Pen P Highlight H Eraser Shapes L Select S 23 / 26 Add Slide Poll Zoom More" at bounding box center [294, 338] width 518 height 39
click at [300, 344] on div at bounding box center [302, 339] width 12 height 12
click at [348, 338] on icon at bounding box center [352, 339] width 8 height 8
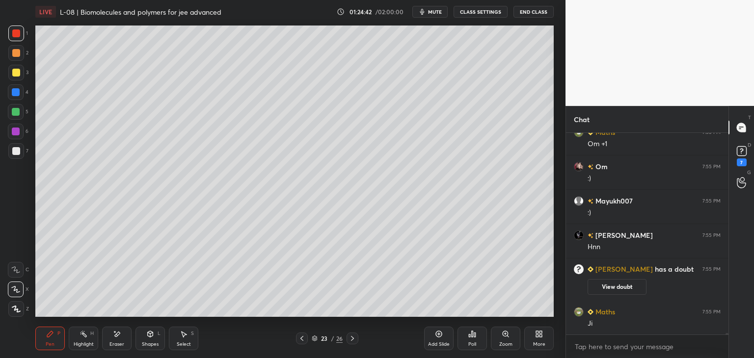
scroll to position [24407, 0]
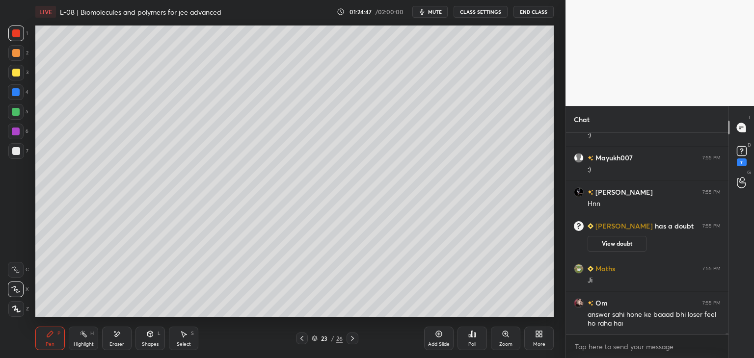
click at [302, 340] on icon at bounding box center [302, 339] width 8 height 8
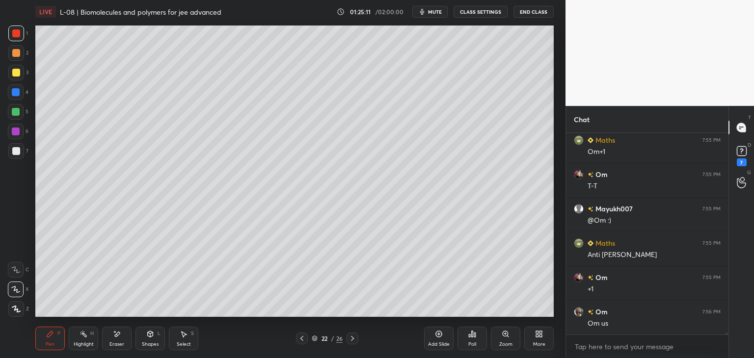
scroll to position [24647, 0]
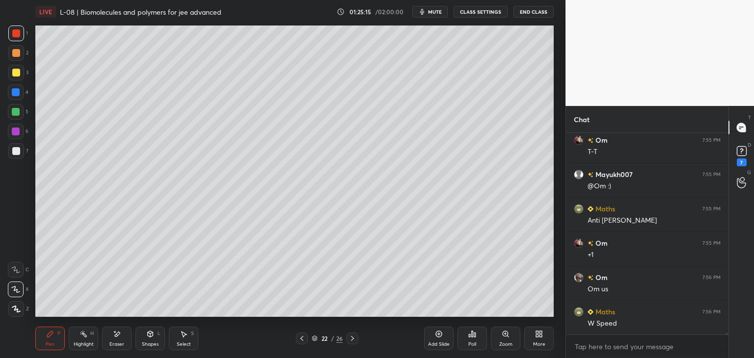
click at [350, 339] on icon at bounding box center [352, 339] width 8 height 8
click at [303, 339] on icon at bounding box center [302, 339] width 8 height 8
click at [350, 340] on icon at bounding box center [352, 339] width 8 height 8
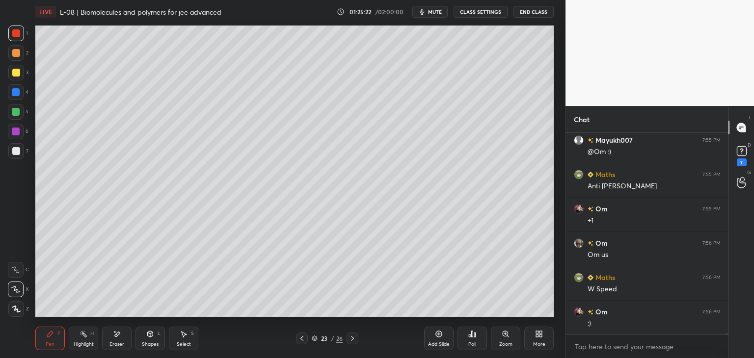
click at [434, 337] on div "Add Slide" at bounding box center [438, 339] width 29 height 24
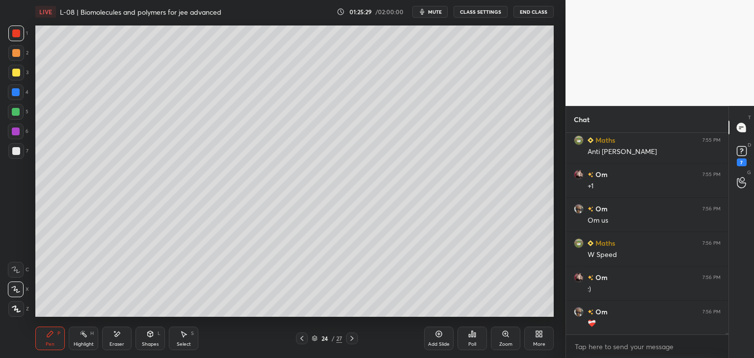
click at [300, 340] on icon at bounding box center [302, 339] width 8 height 8
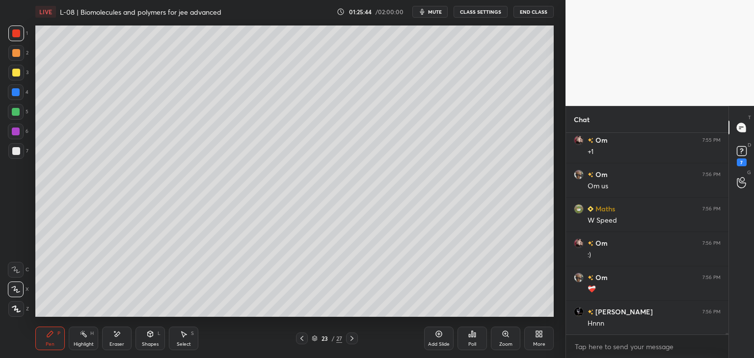
scroll to position [24785, 0]
click at [18, 112] on div at bounding box center [16, 112] width 8 height 8
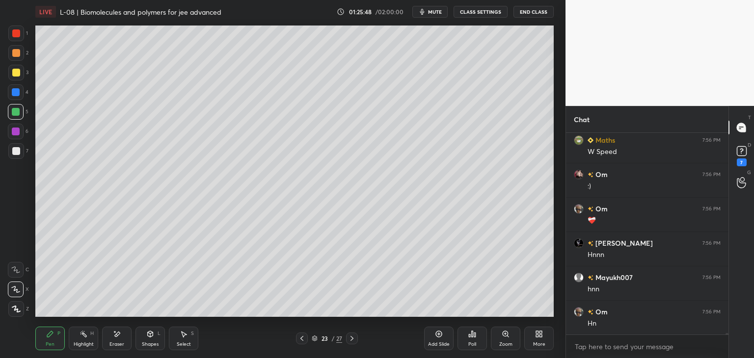
scroll to position [24853, 0]
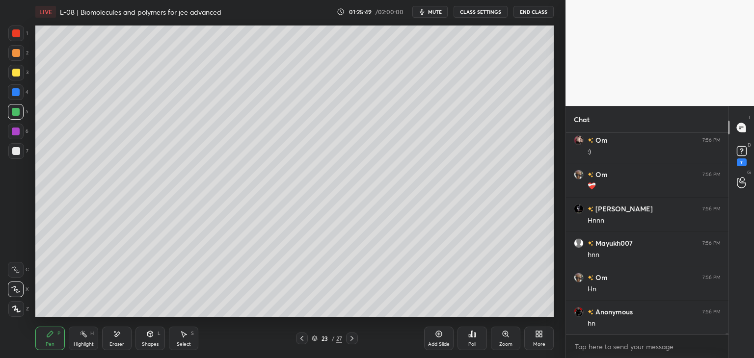
click at [123, 342] on div "Eraser" at bounding box center [116, 344] width 15 height 5
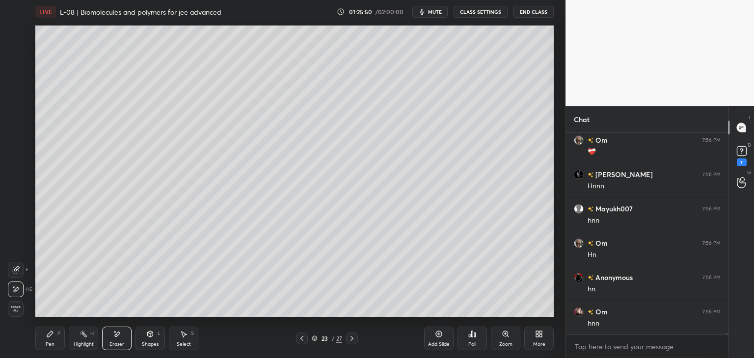
click at [348, 338] on icon at bounding box center [352, 339] width 8 height 8
click at [54, 332] on div "Pen P" at bounding box center [49, 339] width 29 height 24
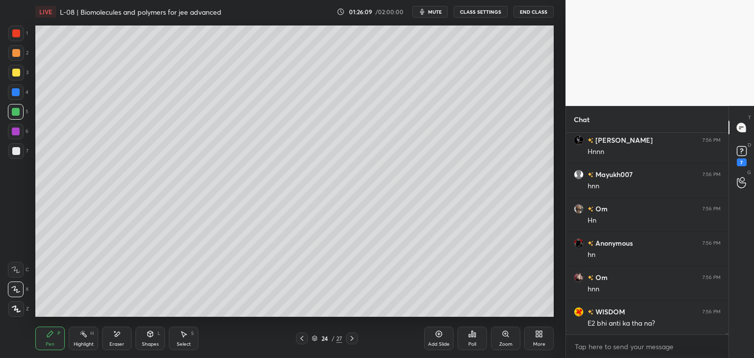
click at [302, 336] on icon at bounding box center [302, 339] width 8 height 8
click at [350, 339] on icon at bounding box center [352, 339] width 8 height 8
click at [297, 341] on div at bounding box center [302, 339] width 12 height 12
click at [301, 339] on icon at bounding box center [302, 339] width 8 height 8
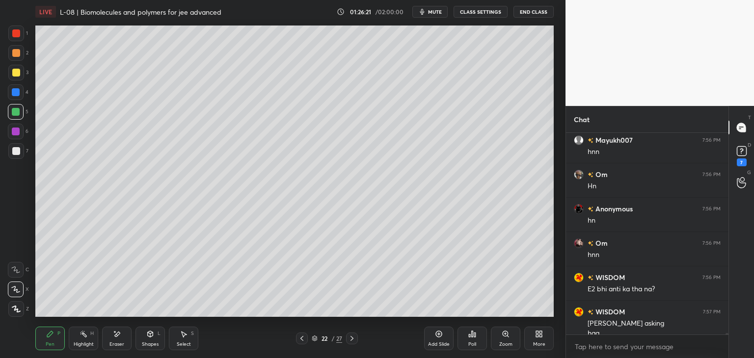
scroll to position [24966, 0]
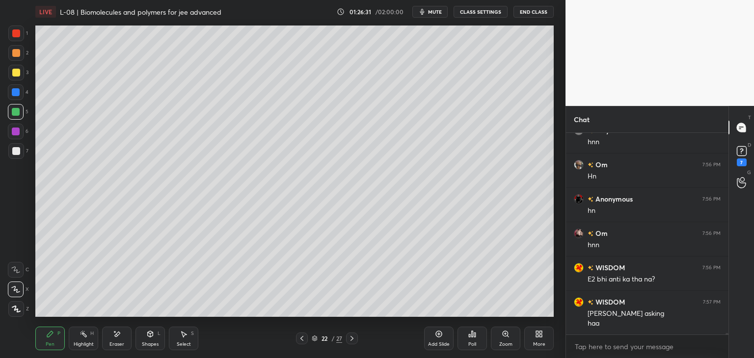
click at [354, 336] on icon at bounding box center [352, 339] width 8 height 8
click at [351, 338] on icon at bounding box center [352, 339] width 8 height 8
click at [19, 33] on div at bounding box center [16, 33] width 8 height 8
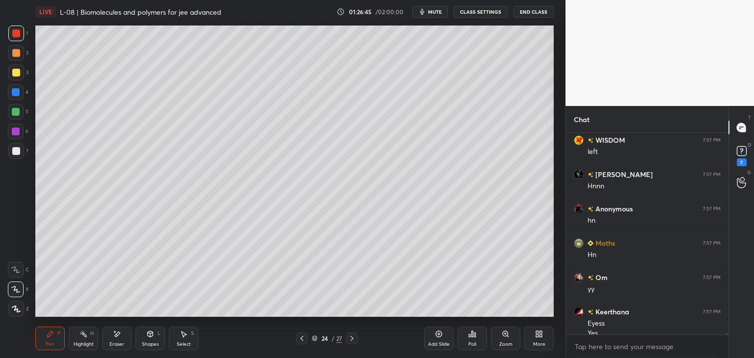
scroll to position [25216, 0]
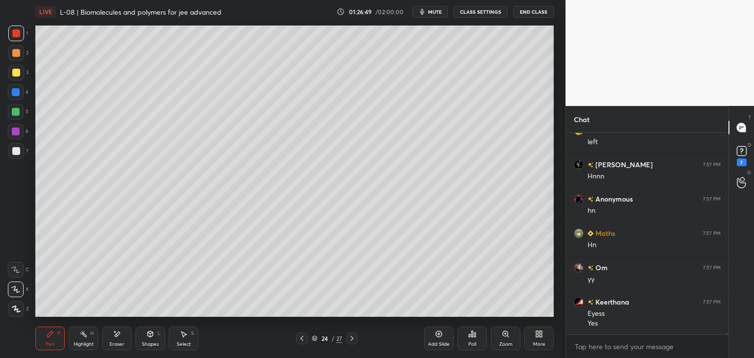
click at [183, 334] on icon at bounding box center [184, 335] width 5 height 6
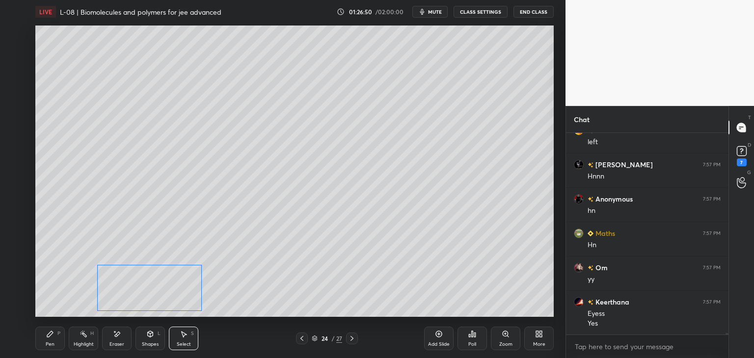
scroll to position [25251, 0]
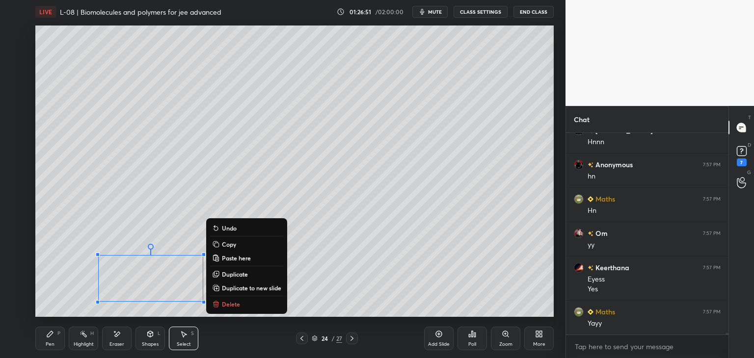
click at [382, 261] on div "0 ° Undo Copy Paste here Duplicate Duplicate to new slide Delete" at bounding box center [294, 171] width 518 height 291
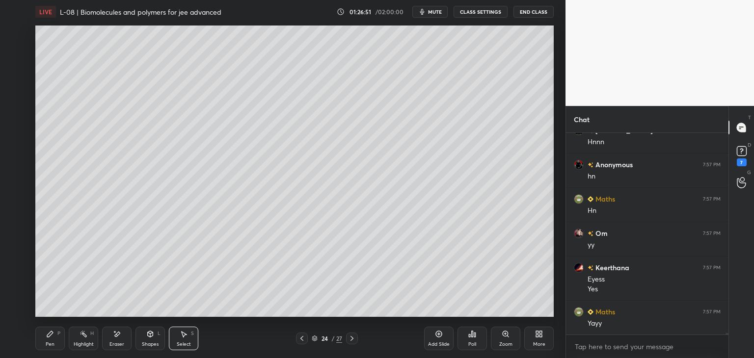
click at [54, 338] on div "Pen P" at bounding box center [49, 339] width 29 height 24
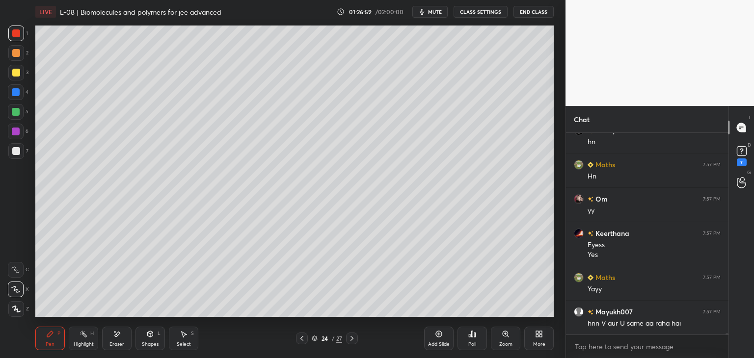
click at [303, 338] on icon at bounding box center [302, 339] width 8 height 8
click at [300, 340] on icon at bounding box center [302, 339] width 8 height 8
click at [350, 341] on icon at bounding box center [352, 339] width 8 height 8
click at [350, 344] on div "Pen P Highlight H Eraser Shapes L Select S 23 / 27 Add Slide Poll Zoom More" at bounding box center [294, 338] width 518 height 39
click at [351, 338] on icon at bounding box center [352, 339] width 8 height 8
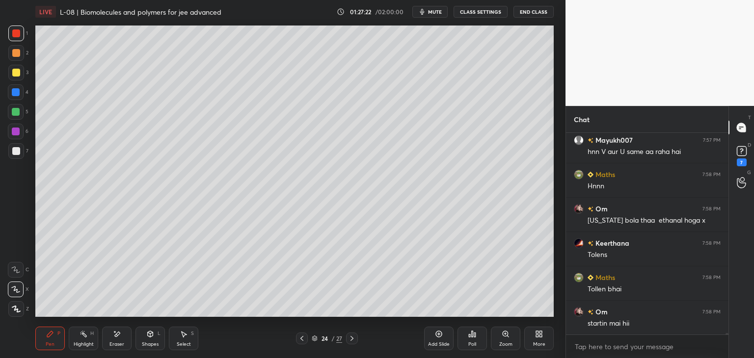
scroll to position [25500, 0]
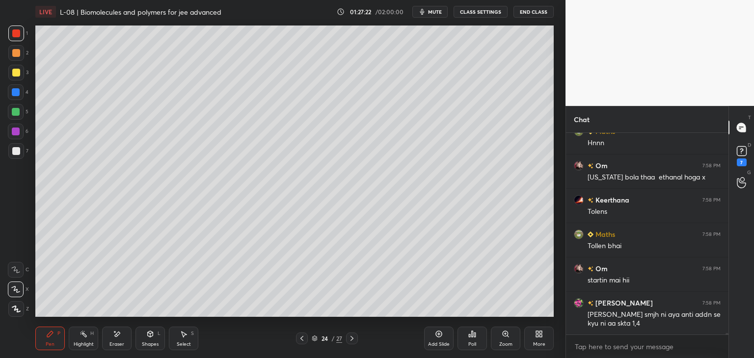
click at [304, 338] on icon at bounding box center [302, 339] width 8 height 8
click at [302, 336] on icon at bounding box center [302, 339] width 8 height 8
click at [302, 337] on icon at bounding box center [302, 339] width 8 height 8
click at [352, 341] on icon at bounding box center [352, 339] width 8 height 8
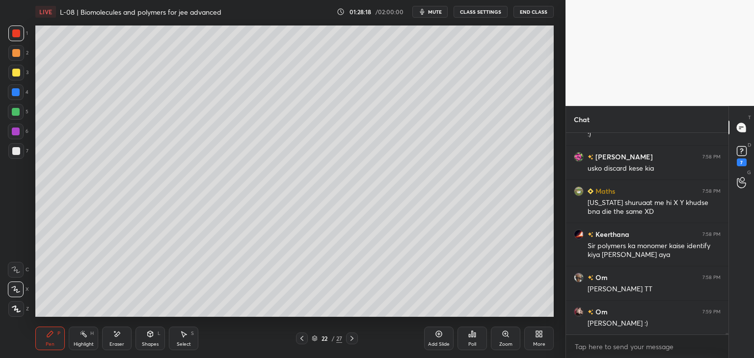
scroll to position [26232, 0]
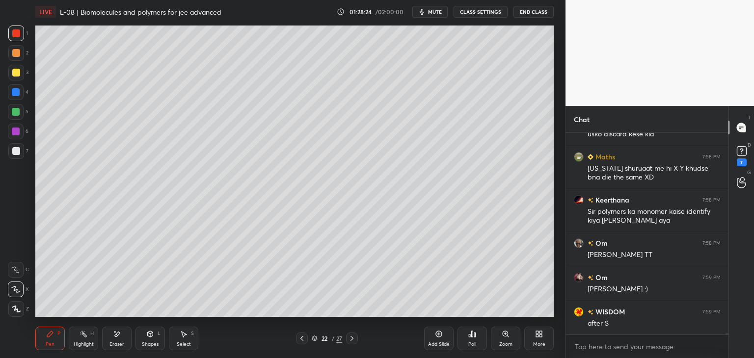
click at [349, 340] on icon at bounding box center [352, 339] width 8 height 8
click at [348, 339] on icon at bounding box center [352, 339] width 8 height 8
click at [301, 339] on icon at bounding box center [301, 338] width 3 height 5
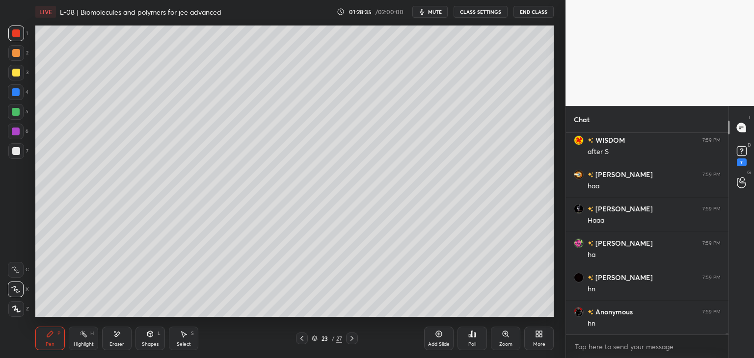
scroll to position [26438, 0]
click at [432, 334] on div "Add Slide" at bounding box center [438, 339] width 29 height 24
click at [301, 339] on icon at bounding box center [301, 338] width 3 height 5
click at [353, 337] on icon at bounding box center [352, 339] width 8 height 8
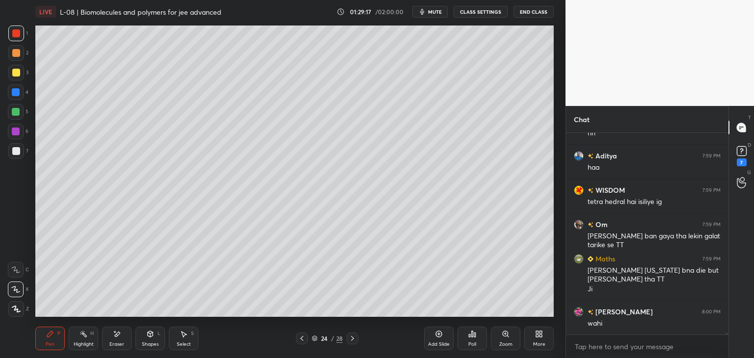
scroll to position [26628, 0]
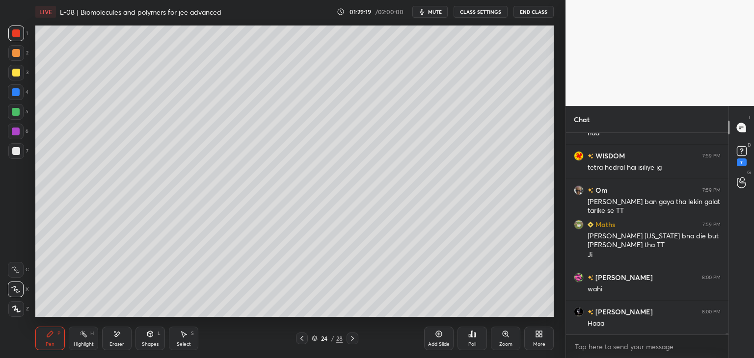
click at [9, 77] on div at bounding box center [16, 73] width 16 height 16
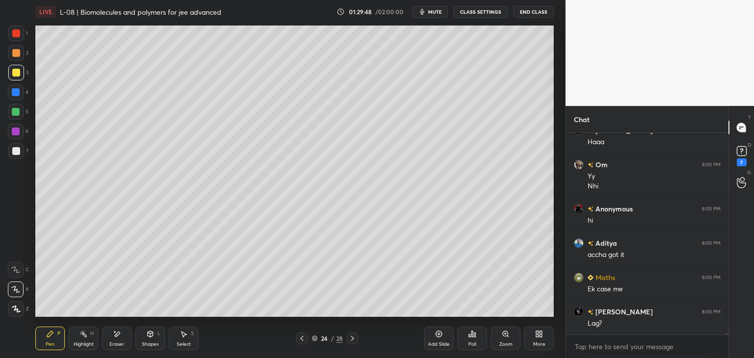
scroll to position [26844, 0]
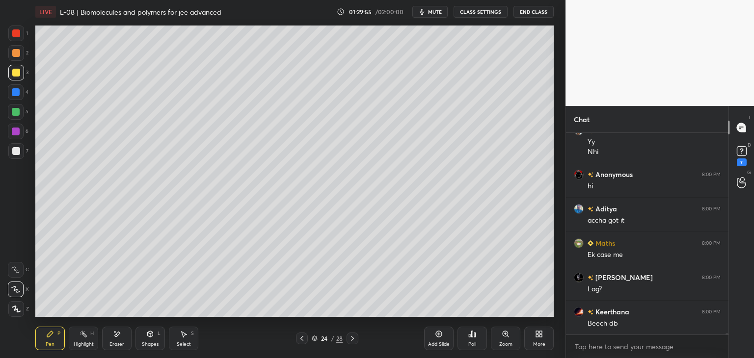
click at [18, 34] on div at bounding box center [16, 33] width 8 height 8
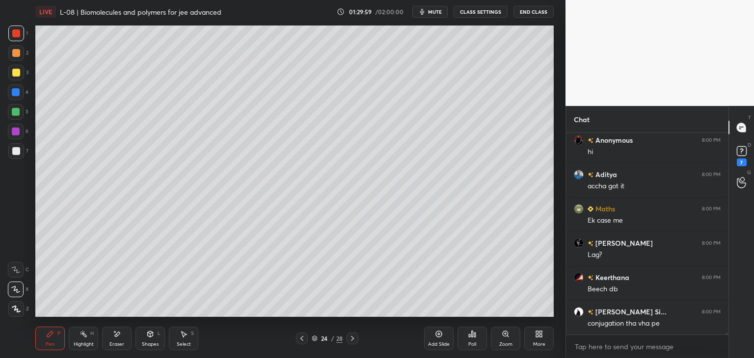
click at [20, 93] on div at bounding box center [16, 92] width 8 height 8
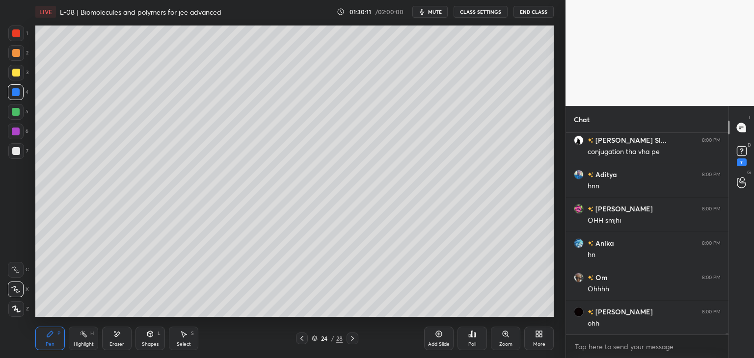
scroll to position [27084, 0]
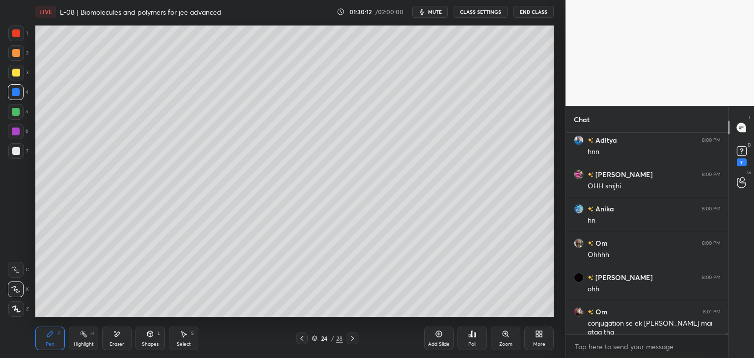
click at [113, 317] on div "Setting up your live class Poll for secs No correct answer Start poll" at bounding box center [294, 171] width 526 height 295
click at [112, 318] on div "Setting up your live class Poll for secs No correct answer Start poll" at bounding box center [294, 171] width 526 height 295
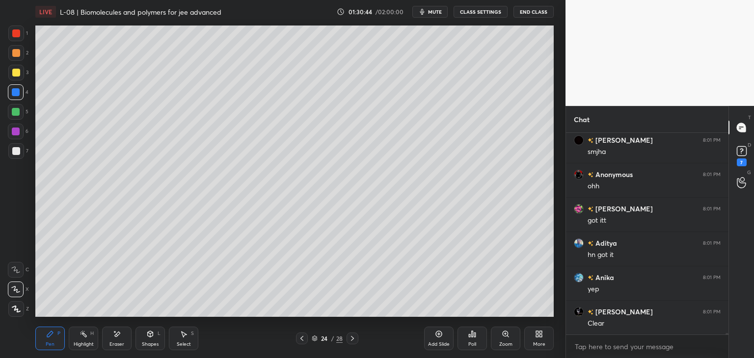
scroll to position [27359, 0]
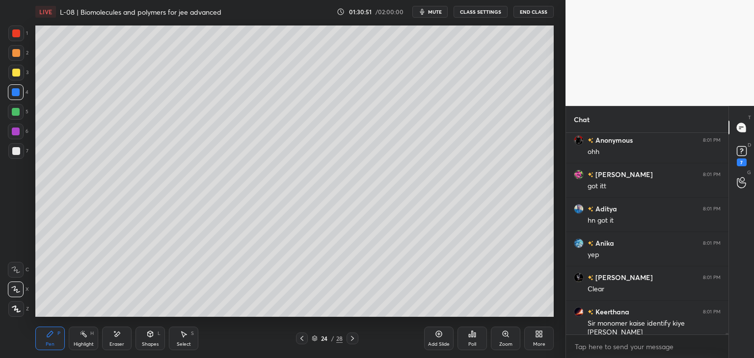
click at [302, 336] on icon at bounding box center [302, 339] width 8 height 8
click at [355, 342] on div at bounding box center [352, 339] width 12 height 12
click at [351, 339] on icon at bounding box center [352, 339] width 8 height 8
click at [350, 339] on icon at bounding box center [352, 339] width 8 height 8
click at [350, 343] on div at bounding box center [352, 339] width 12 height 12
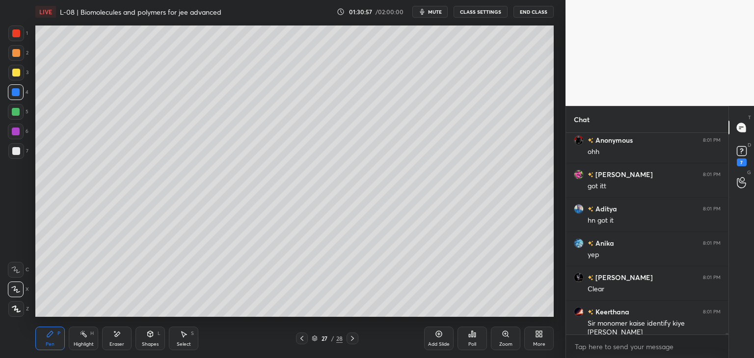
click at [351, 338] on icon at bounding box center [352, 338] width 3 height 5
click at [298, 337] on icon at bounding box center [302, 339] width 8 height 8
click at [300, 337] on icon at bounding box center [302, 339] width 8 height 8
click at [299, 335] on icon at bounding box center [302, 339] width 8 height 8
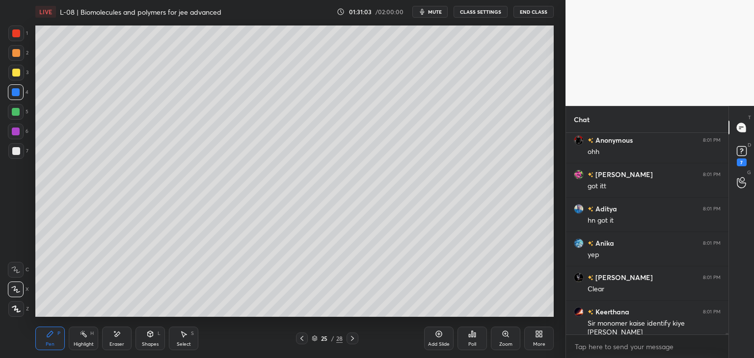
click at [300, 335] on icon at bounding box center [302, 339] width 8 height 8
click at [300, 336] on icon at bounding box center [302, 339] width 8 height 8
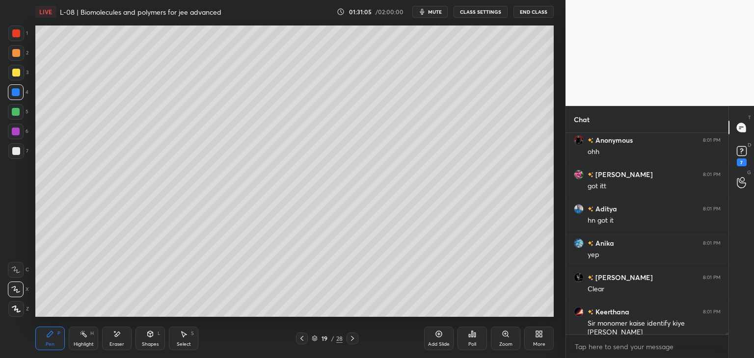
click at [301, 336] on icon at bounding box center [302, 339] width 8 height 8
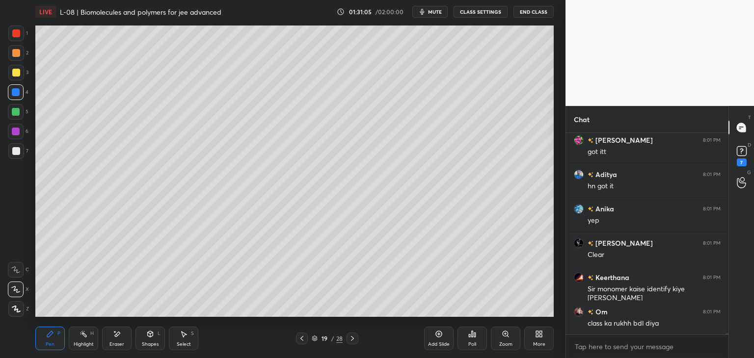
click at [300, 337] on icon at bounding box center [302, 339] width 8 height 8
click at [300, 336] on icon at bounding box center [302, 339] width 8 height 8
click at [301, 336] on icon at bounding box center [302, 339] width 8 height 8
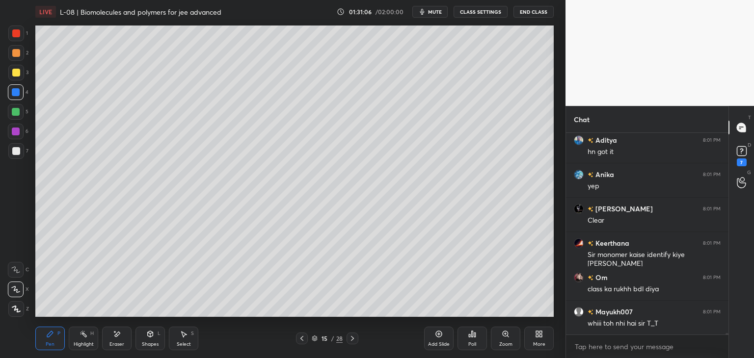
click at [354, 334] on div at bounding box center [352, 339] width 12 height 12
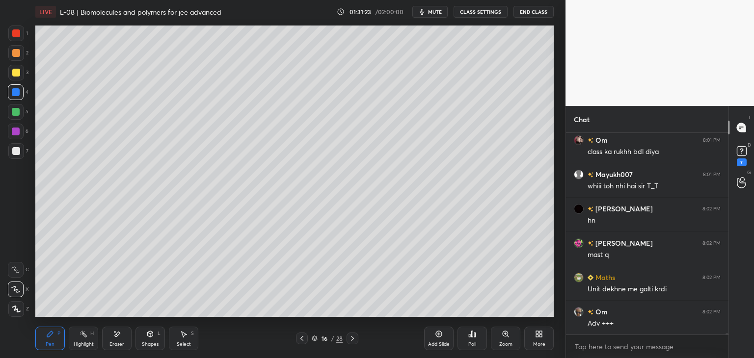
scroll to position [26637, 0]
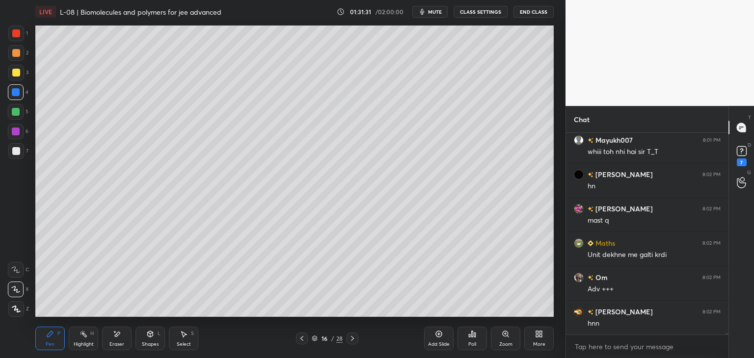
click at [355, 339] on icon at bounding box center [352, 339] width 8 height 8
click at [357, 337] on div at bounding box center [352, 339] width 12 height 12
click at [356, 338] on icon at bounding box center [352, 339] width 8 height 8
click at [358, 336] on div at bounding box center [352, 339] width 12 height 12
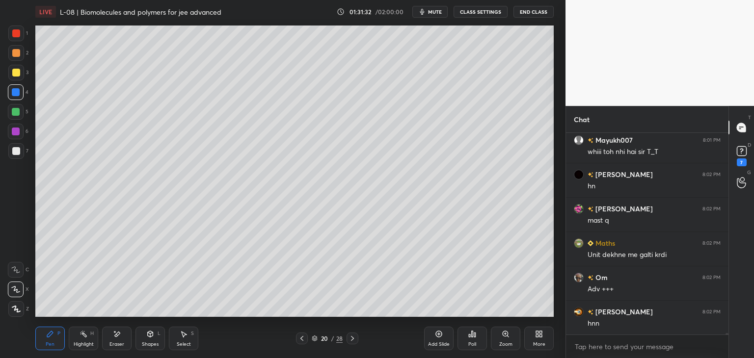
click at [358, 336] on div "20 / 28" at bounding box center [327, 339] width 194 height 12
click at [359, 336] on div "21 / 28" at bounding box center [327, 339] width 194 height 12
click at [358, 336] on div "21 / 28" at bounding box center [327, 339] width 194 height 12
click at [356, 335] on div at bounding box center [352, 339] width 12 height 12
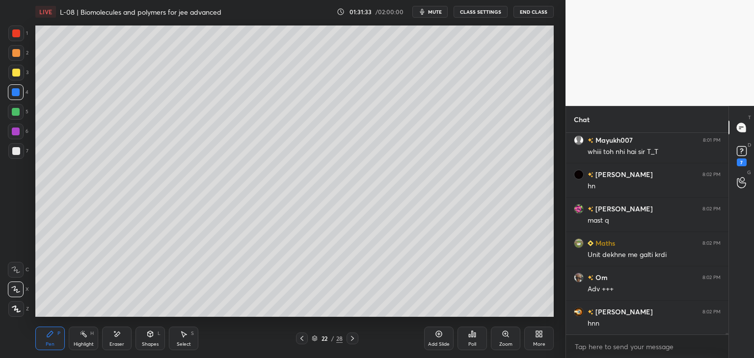
click at [353, 335] on icon at bounding box center [352, 339] width 8 height 8
click at [352, 336] on icon at bounding box center [352, 339] width 8 height 8
click at [351, 336] on icon at bounding box center [352, 339] width 8 height 8
click at [348, 336] on icon at bounding box center [352, 339] width 8 height 8
click at [298, 339] on icon at bounding box center [302, 339] width 8 height 8
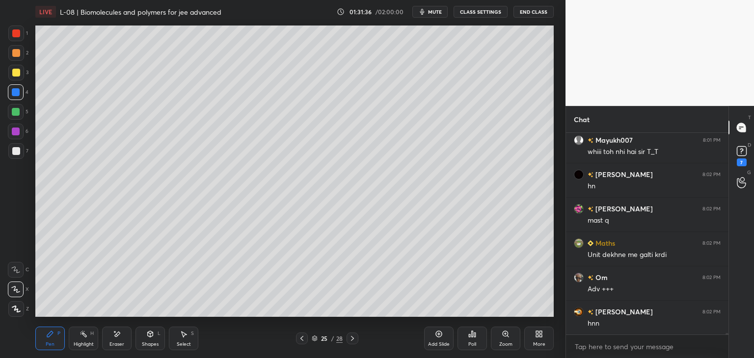
click at [299, 339] on icon at bounding box center [302, 339] width 8 height 8
click at [300, 338] on icon at bounding box center [302, 339] width 8 height 8
click at [302, 337] on icon at bounding box center [301, 338] width 3 height 5
click at [301, 337] on icon at bounding box center [302, 339] width 8 height 8
click at [354, 340] on icon at bounding box center [352, 339] width 8 height 8
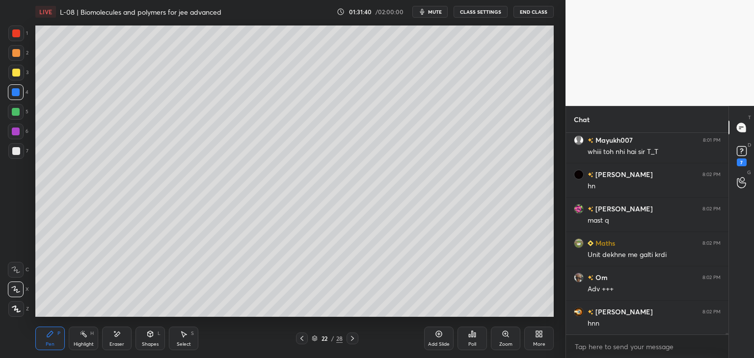
click at [11, 37] on div at bounding box center [16, 34] width 16 height 16
click at [147, 337] on icon at bounding box center [150, 334] width 8 height 8
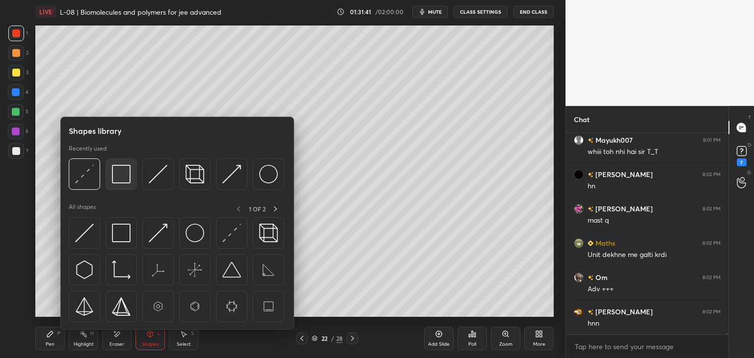
click at [122, 184] on div at bounding box center [120, 173] width 31 height 31
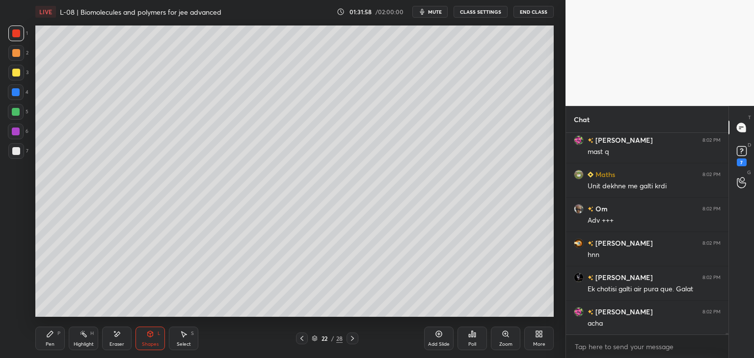
scroll to position [26740, 0]
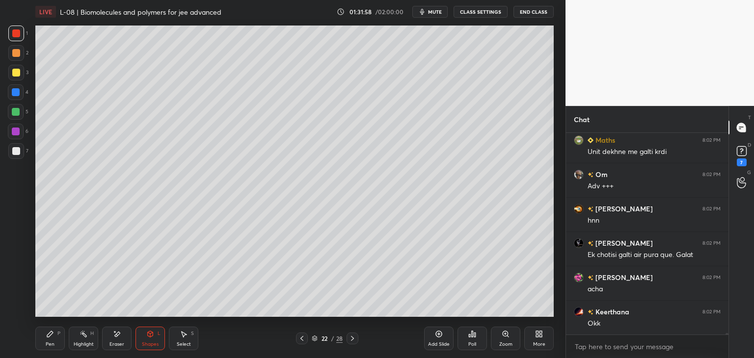
click at [354, 340] on icon at bounding box center [352, 339] width 8 height 8
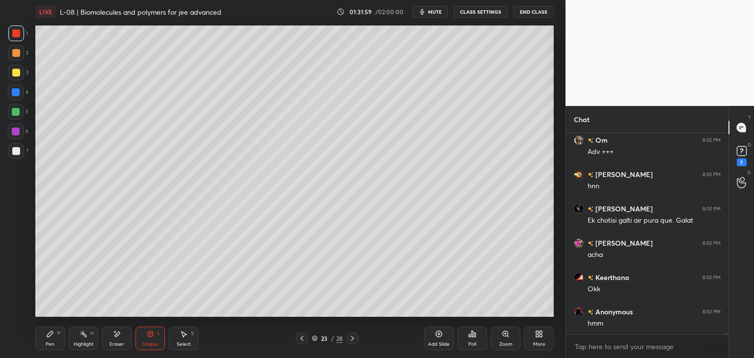
click at [355, 338] on icon at bounding box center [352, 339] width 8 height 8
click at [354, 334] on div at bounding box center [352, 339] width 12 height 12
click at [353, 338] on icon at bounding box center [352, 338] width 3 height 5
click at [347, 338] on div at bounding box center [352, 339] width 12 height 12
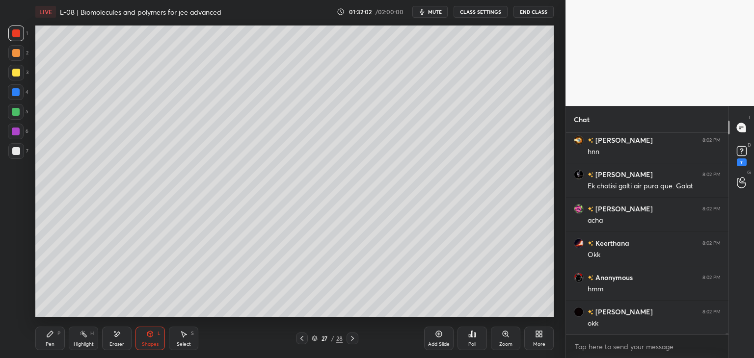
click at [348, 347] on div "Pen P Highlight H Eraser Shapes L Select S 27 / 28 Add Slide Poll Zoom More" at bounding box center [294, 338] width 518 height 39
click at [351, 338] on icon at bounding box center [352, 339] width 8 height 8
click at [350, 338] on icon at bounding box center [352, 339] width 8 height 8
click at [349, 336] on icon at bounding box center [352, 339] width 8 height 8
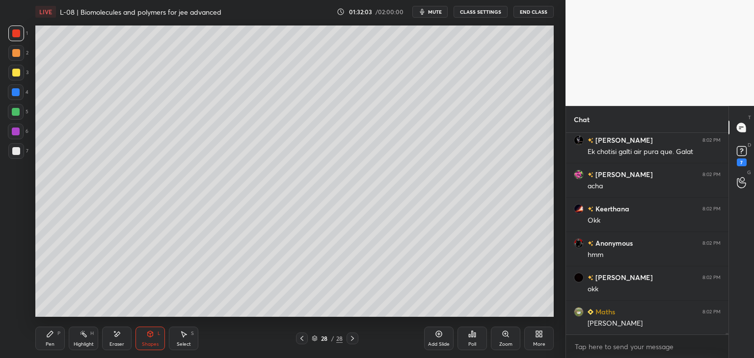
click at [349, 337] on icon at bounding box center [352, 339] width 8 height 8
click at [349, 338] on icon at bounding box center [352, 339] width 8 height 8
click at [432, 338] on div "Add Slide" at bounding box center [438, 339] width 29 height 24
click at [13, 55] on div at bounding box center [16, 53] width 8 height 8
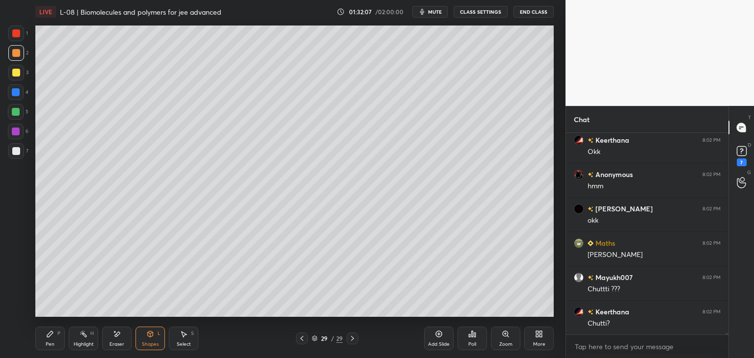
click at [49, 331] on icon at bounding box center [50, 334] width 8 height 8
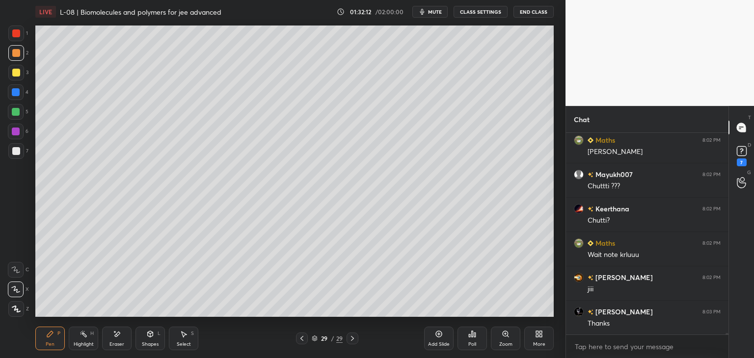
scroll to position [27049, 0]
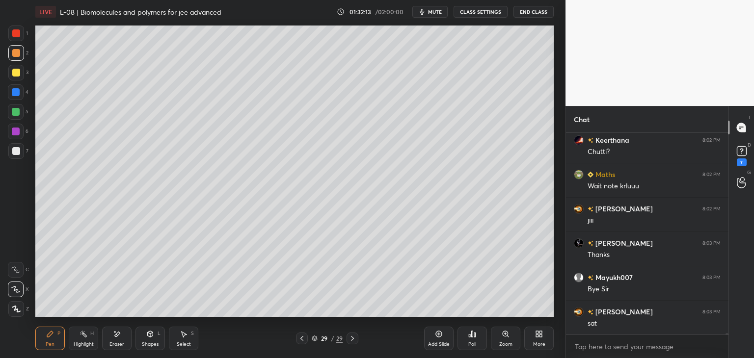
click at [80, 335] on icon at bounding box center [83, 334] width 8 height 8
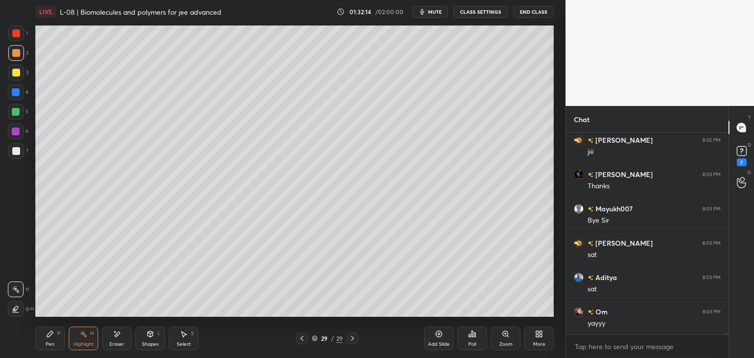
click at [114, 342] on div "Eraser" at bounding box center [116, 344] width 15 height 5
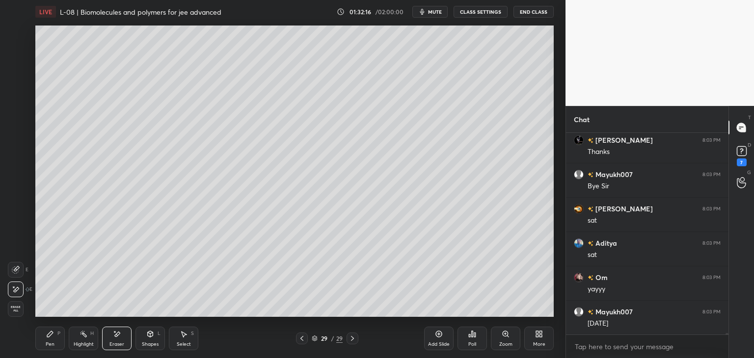
click at [52, 334] on icon at bounding box center [50, 334] width 6 height 6
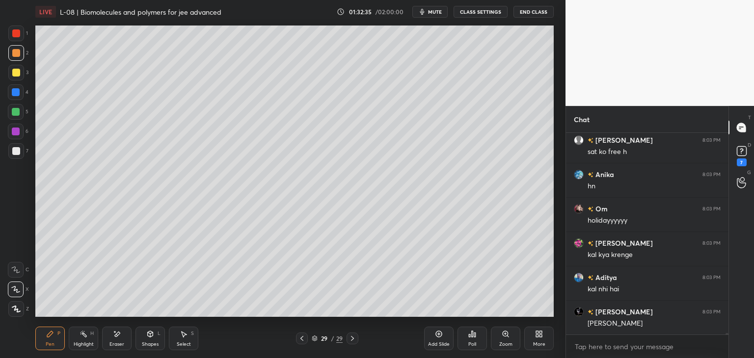
scroll to position [27849, 0]
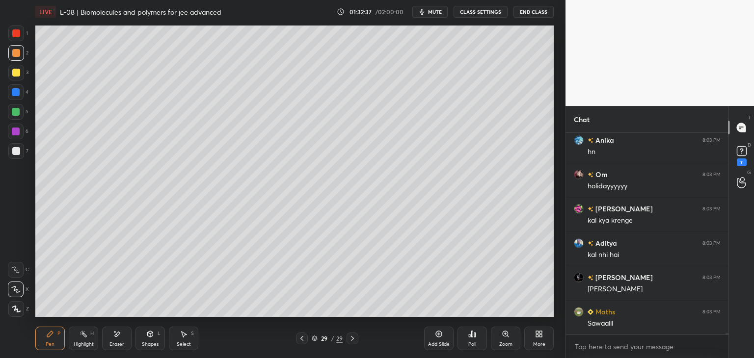
click at [15, 73] on div at bounding box center [16, 73] width 8 height 8
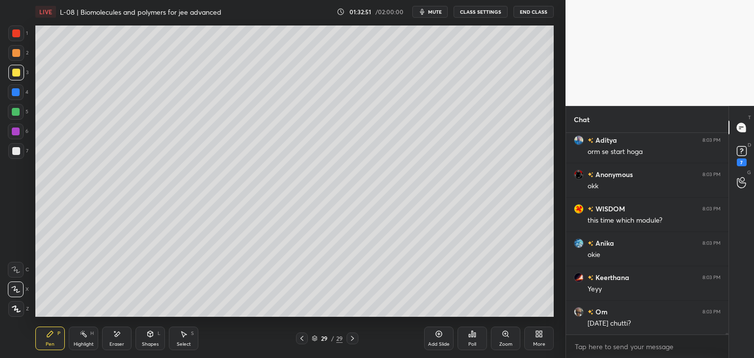
scroll to position [28398, 0]
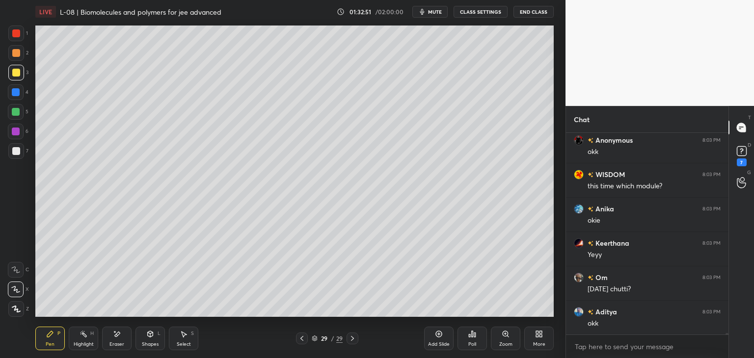
click at [184, 340] on div "Select S" at bounding box center [183, 339] width 29 height 24
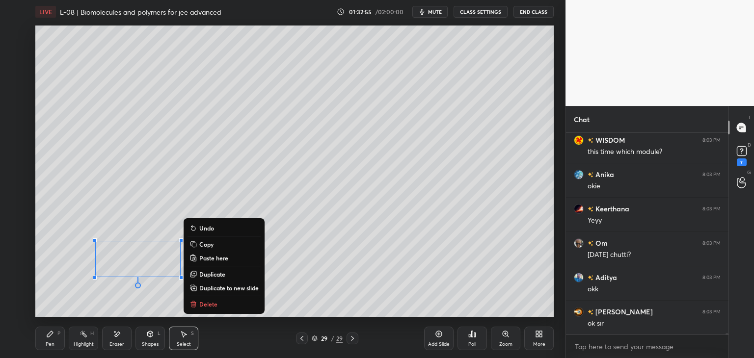
click at [210, 303] on p "Delete" at bounding box center [208, 304] width 18 height 8
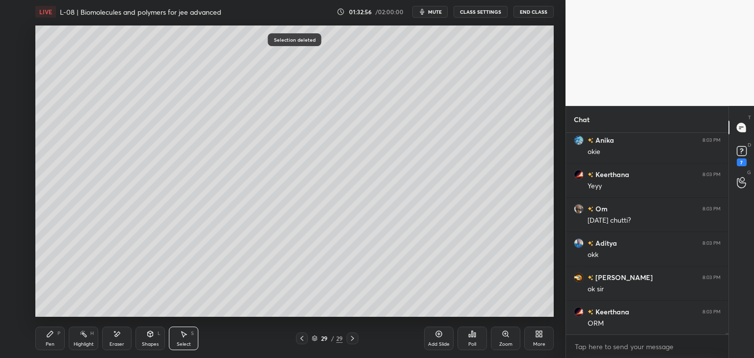
click at [55, 330] on div "Pen P" at bounding box center [49, 339] width 29 height 24
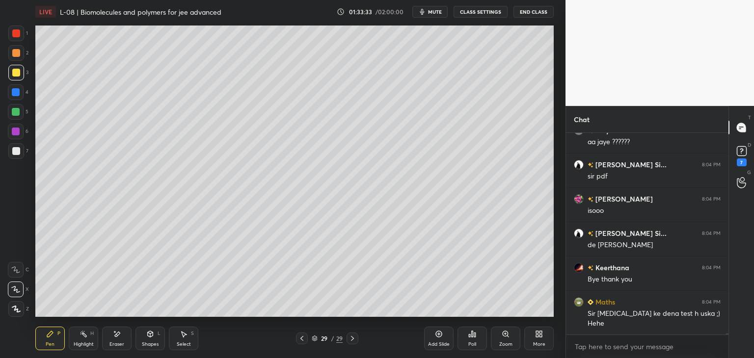
scroll to position [29490, 0]
click at [534, 16] on button "End Class" at bounding box center [533, 12] width 40 height 12
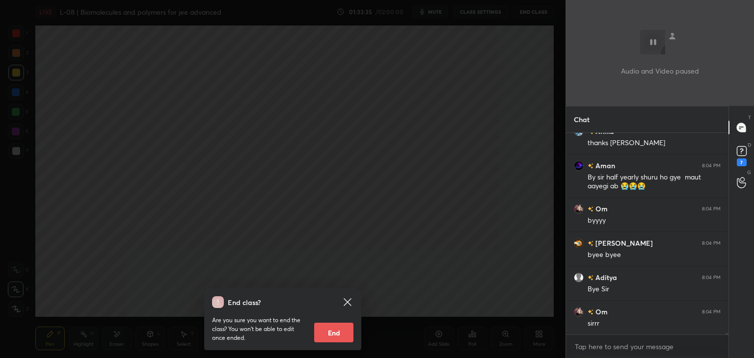
scroll to position [29799, 0]
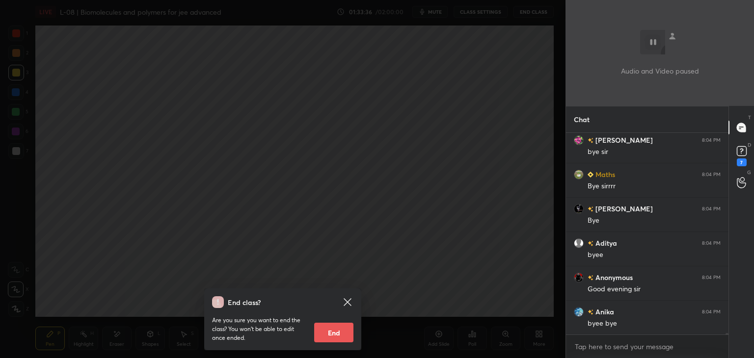
click at [339, 320] on div "Are you sure you want to end the class? You won’t be able to edit once ended. E…" at bounding box center [282, 325] width 141 height 34
click at [330, 338] on button "End" at bounding box center [333, 333] width 39 height 20
type textarea "x"
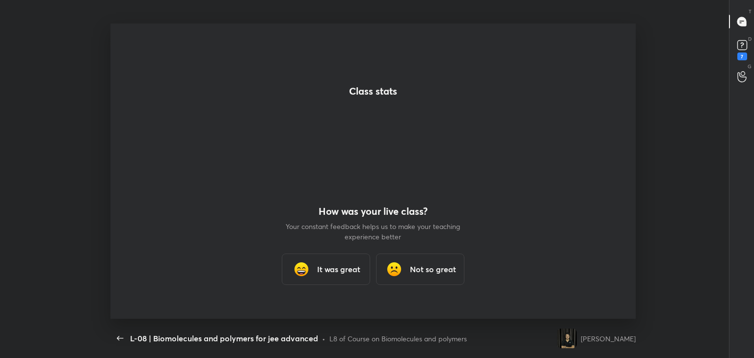
scroll to position [48761, 48432]
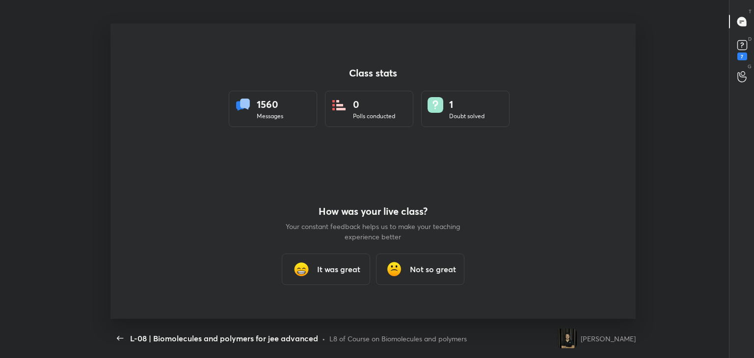
click at [314, 274] on div "It was great" at bounding box center [326, 269] width 88 height 31
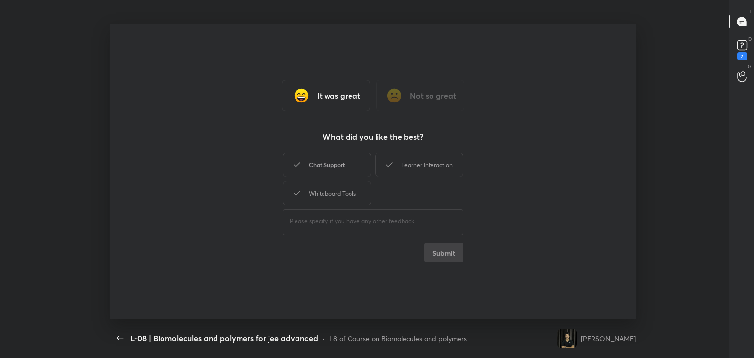
click at [332, 168] on div "Chat Support" at bounding box center [327, 165] width 88 height 25
click at [404, 165] on div "Learner Interaction" at bounding box center [419, 165] width 88 height 25
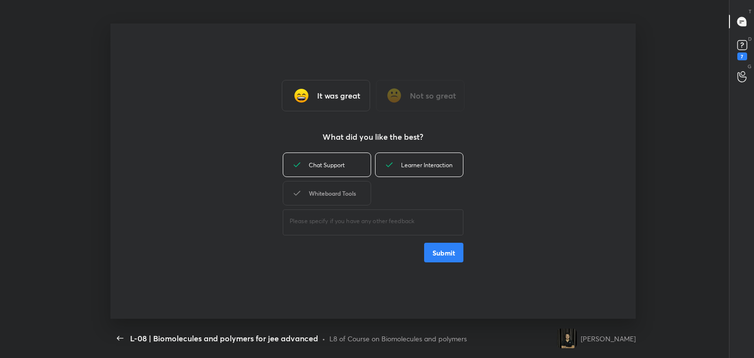
click at [353, 194] on div "Whiteboard Tools" at bounding box center [327, 193] width 88 height 25
click at [432, 253] on button "Submit" at bounding box center [443, 253] width 39 height 20
